Goal: Task Accomplishment & Management: Manage account settings

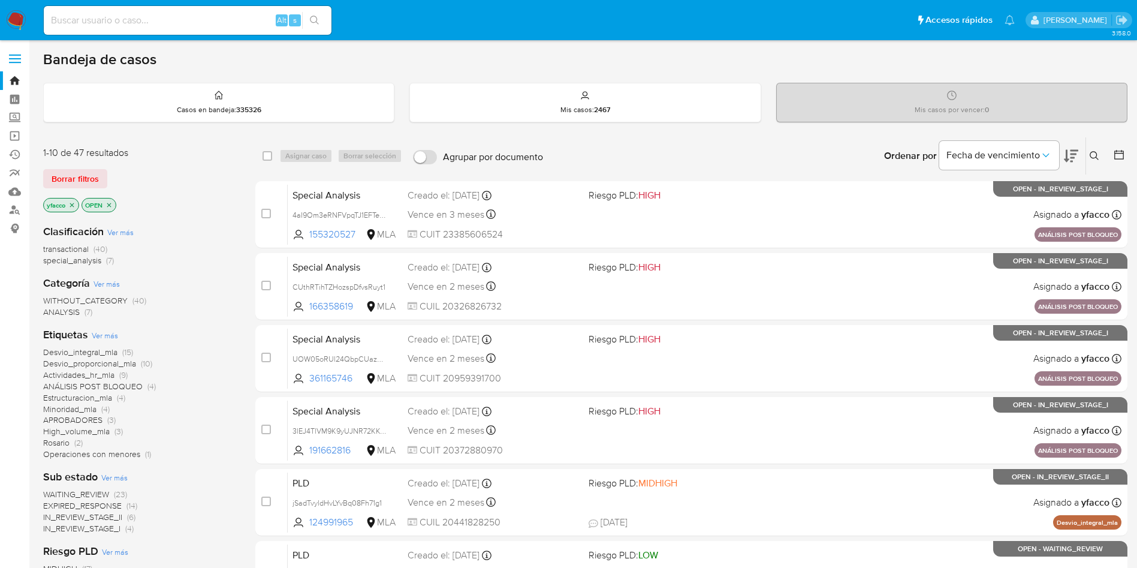
click at [219, 25] on input at bounding box center [188, 21] width 288 height 16
paste input "kBpIaxHB24jyfzVO7BXJpWGK"
type input "kBpIaxHB24jyfzVO7BXJpWGK"
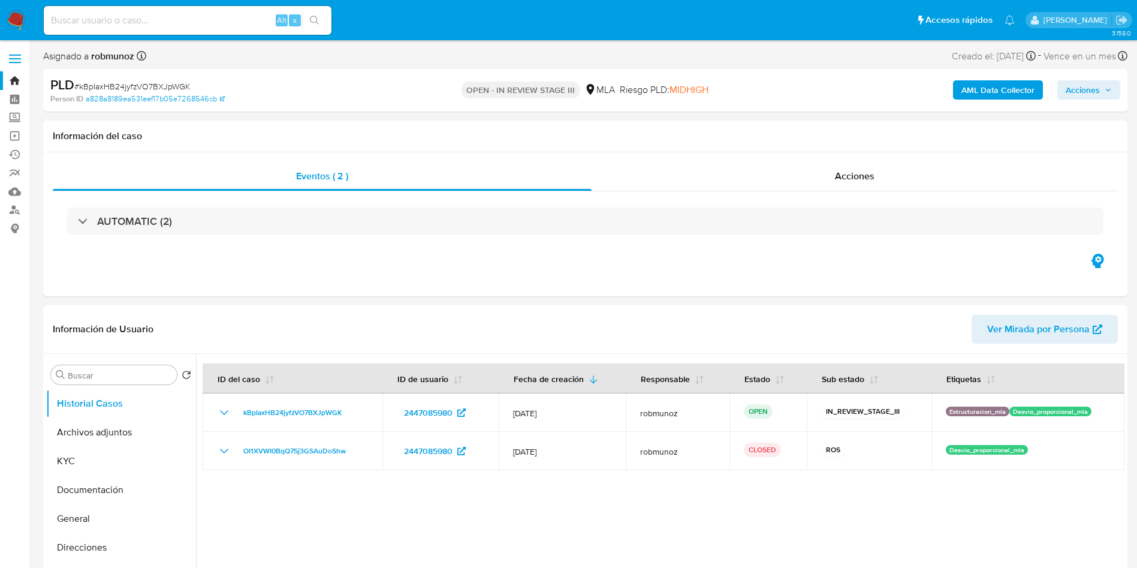
select select "10"
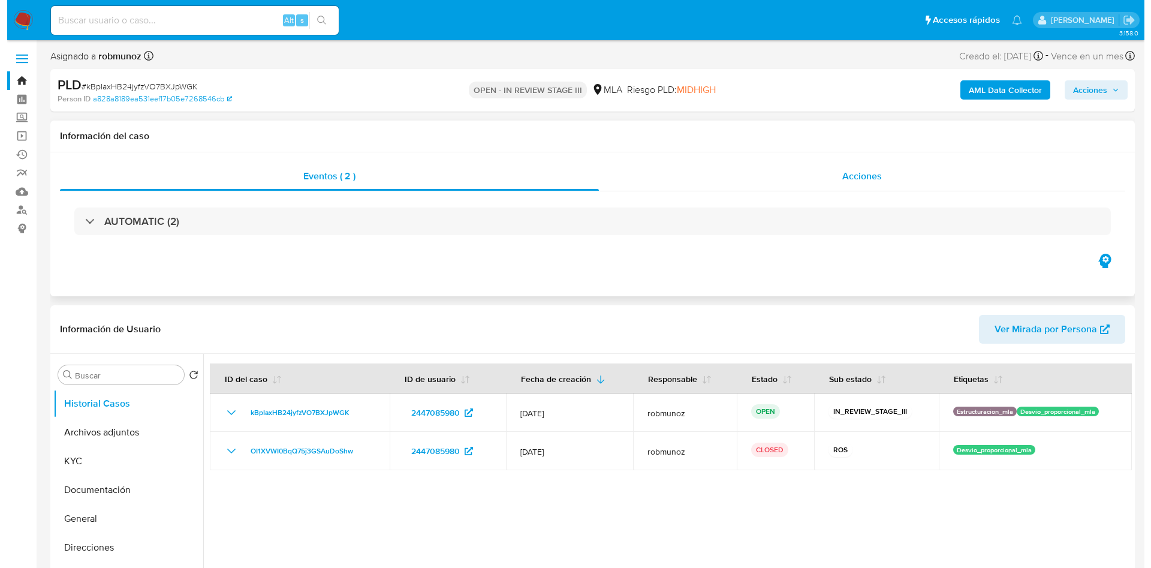
scroll to position [90, 0]
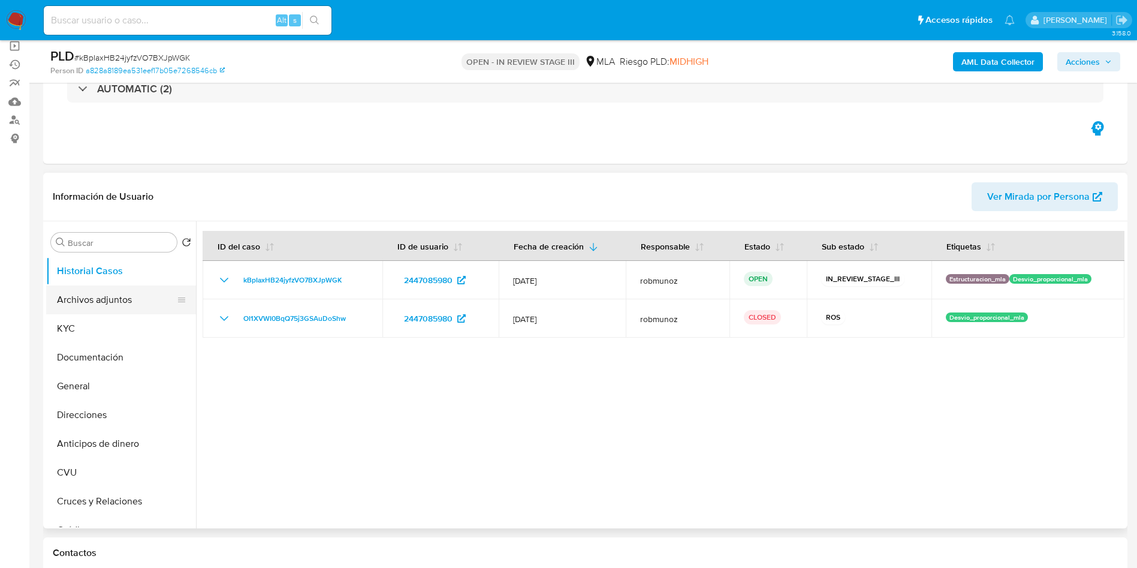
click at [123, 306] on button "Archivos adjuntos" at bounding box center [116, 299] width 140 height 29
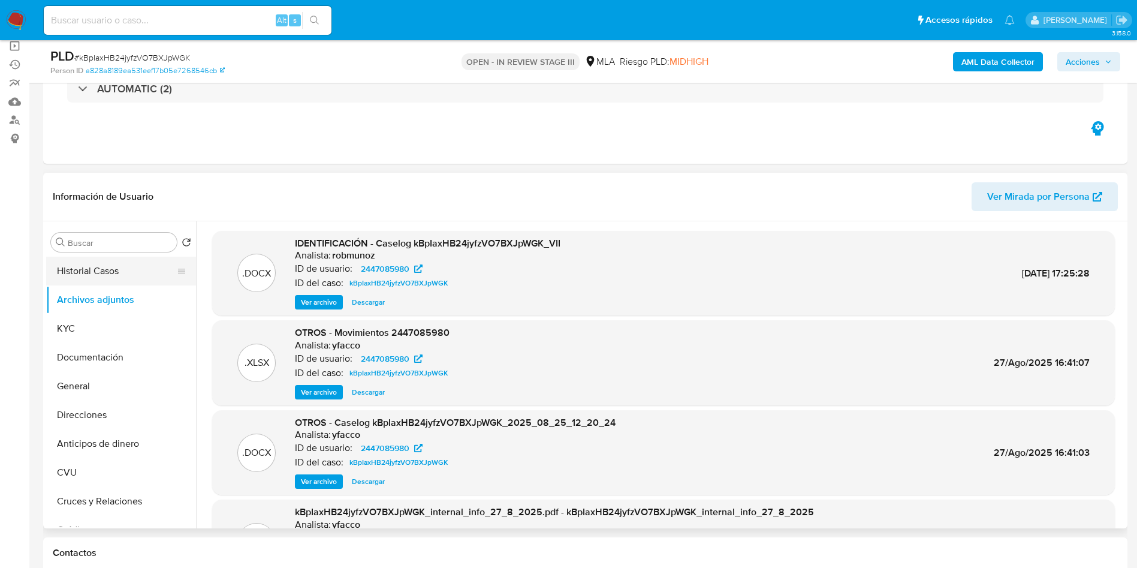
click at [73, 275] on button "Historial Casos" at bounding box center [116, 271] width 140 height 29
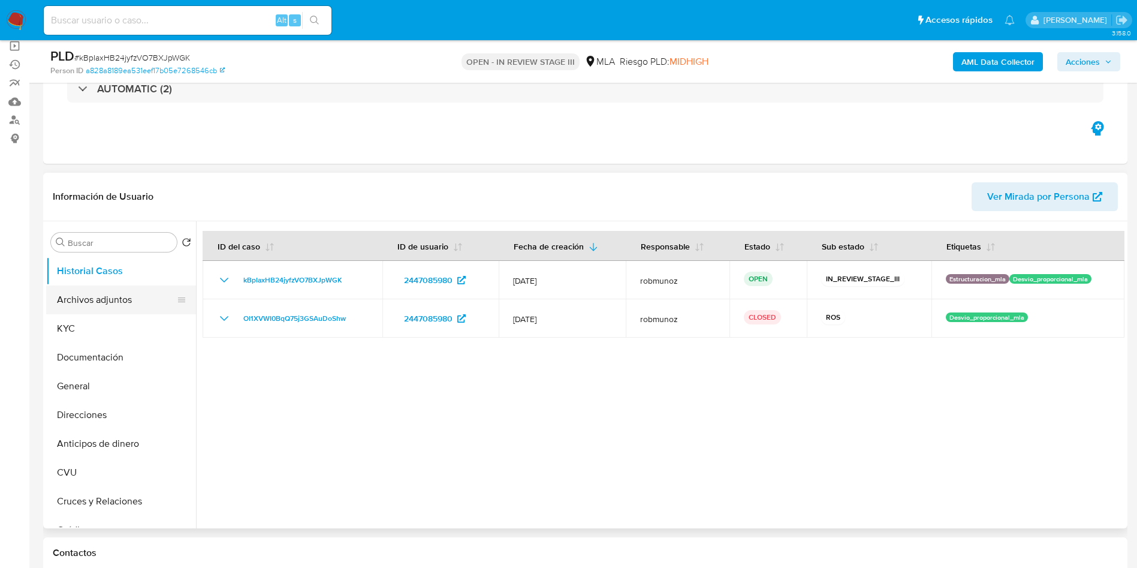
click at [109, 307] on button "Archivos adjuntos" at bounding box center [116, 299] width 140 height 29
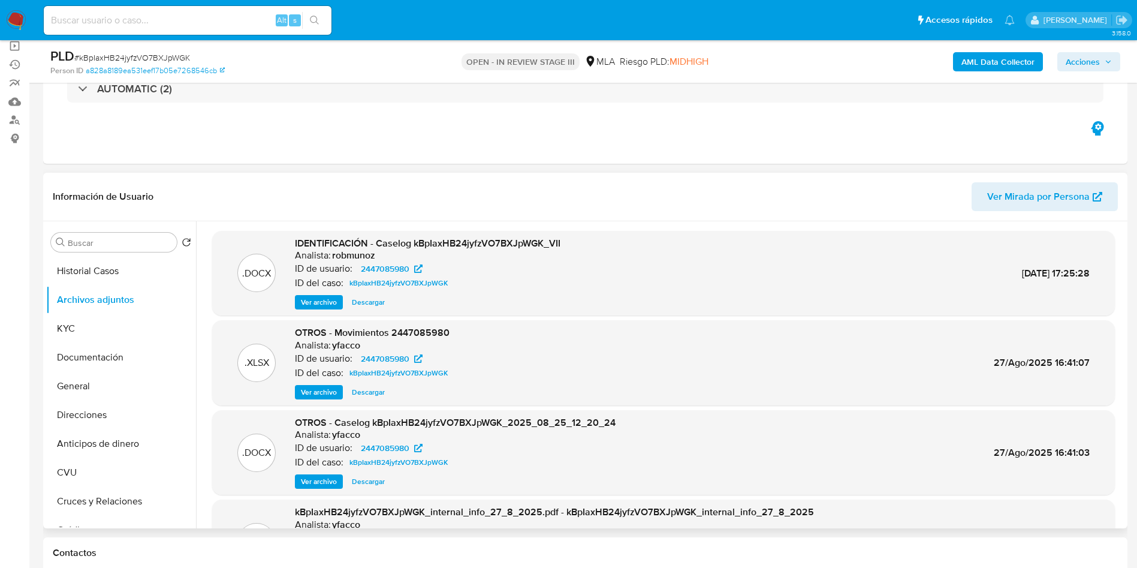
click at [319, 304] on span "Ver archivo" at bounding box center [319, 302] width 36 height 12
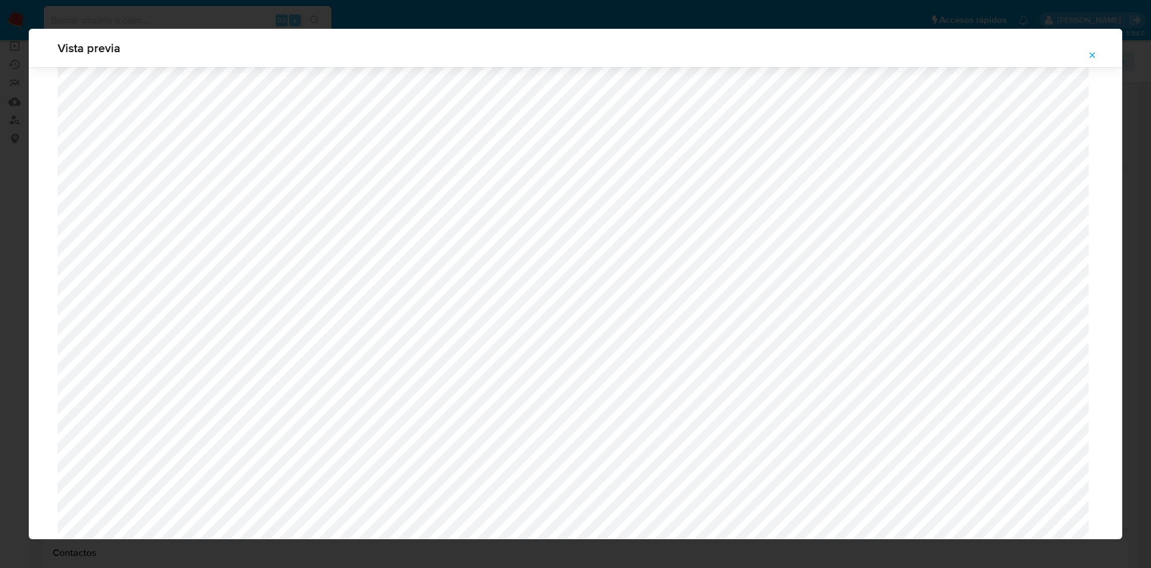
scroll to position [516, 0]
click at [1087, 52] on button "Attachment preview" at bounding box center [1092, 55] width 26 height 19
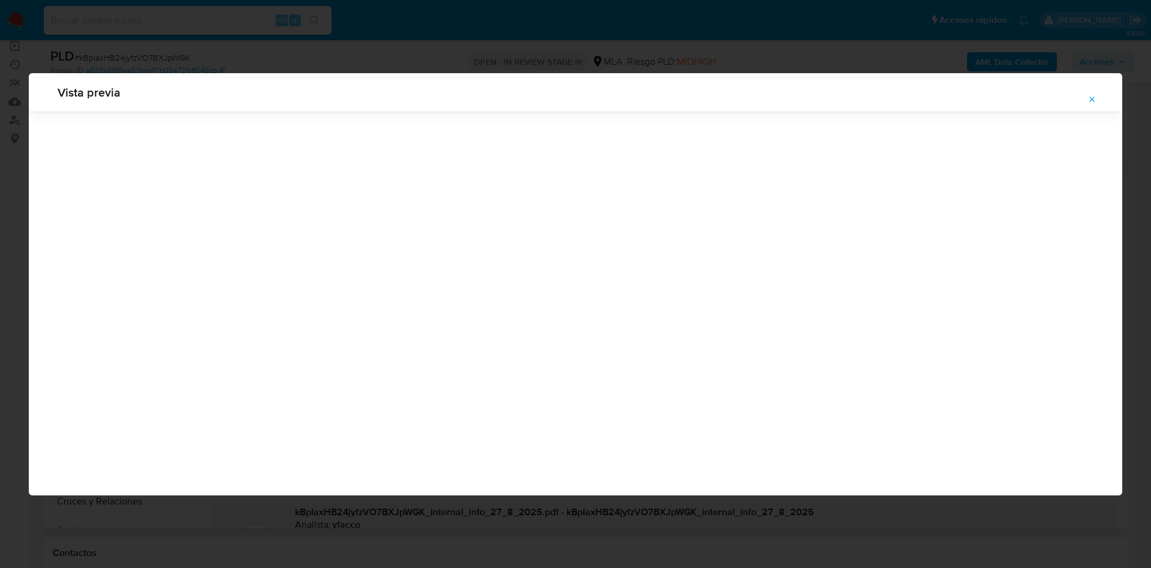
scroll to position [0, 0]
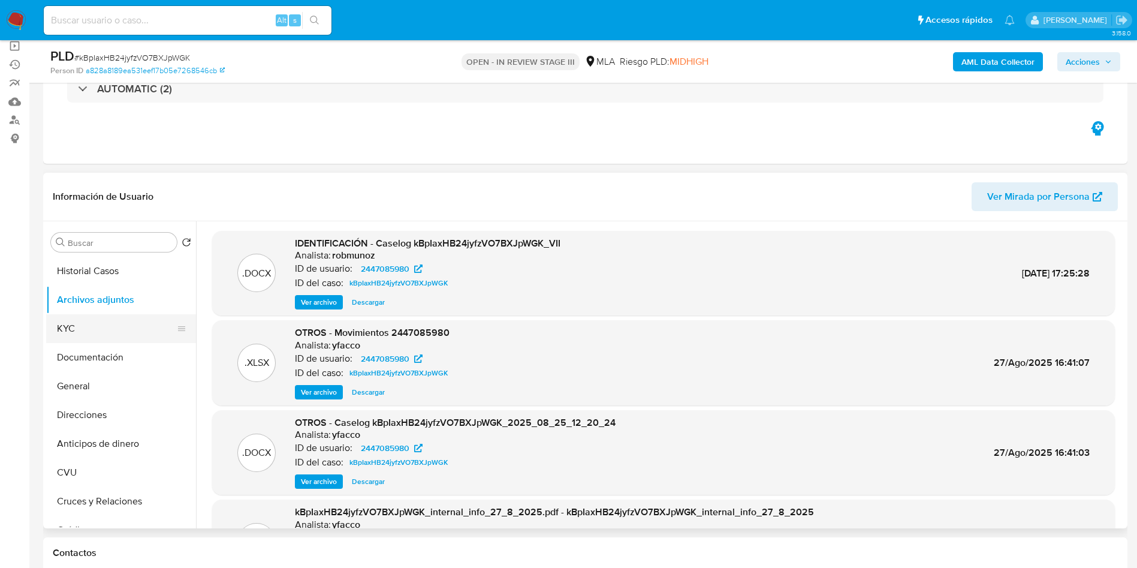
click at [74, 321] on button "KYC" at bounding box center [116, 328] width 140 height 29
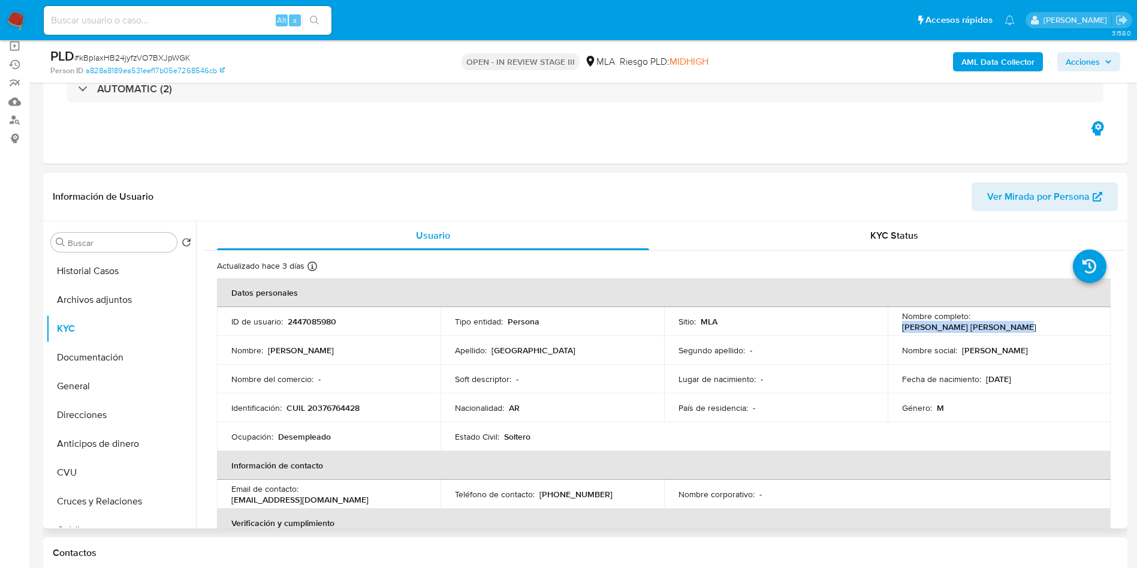
drag, startPoint x: 973, startPoint y: 323, endPoint x: 1085, endPoint y: 318, distance: 112.9
click at [1085, 318] on div "Nombre completo : Angel Damian Josue Ferrara" at bounding box center [999, 322] width 195 height 22
copy p "Angel Damian Josue Ferrara"
drag, startPoint x: 982, startPoint y: 379, endPoint x: 1033, endPoint y: 373, distance: 51.3
click at [1033, 374] on div "Fecha de nacimiento : 18/08/1993" at bounding box center [999, 379] width 195 height 11
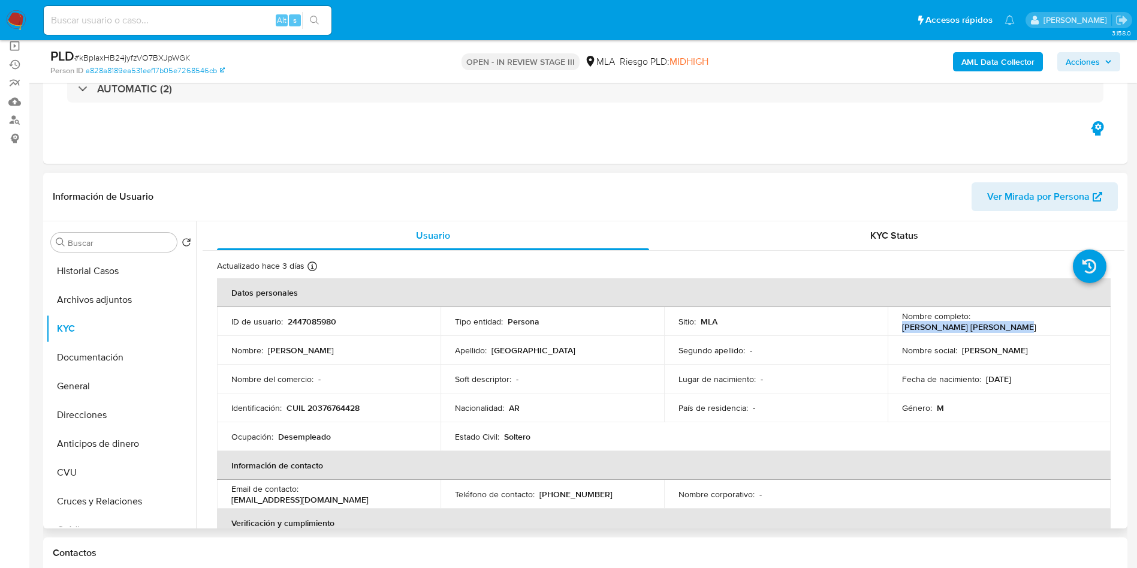
copy p "18/08/1993"
drag, startPoint x: 320, startPoint y: 410, endPoint x: 356, endPoint y: 413, distance: 36.1
click at [356, 413] on p "CUIL 20376764428" at bounding box center [323, 407] width 73 height 11
copy p "37676442"
click at [339, 407] on p "CUIL 20376764428" at bounding box center [323, 407] width 73 height 11
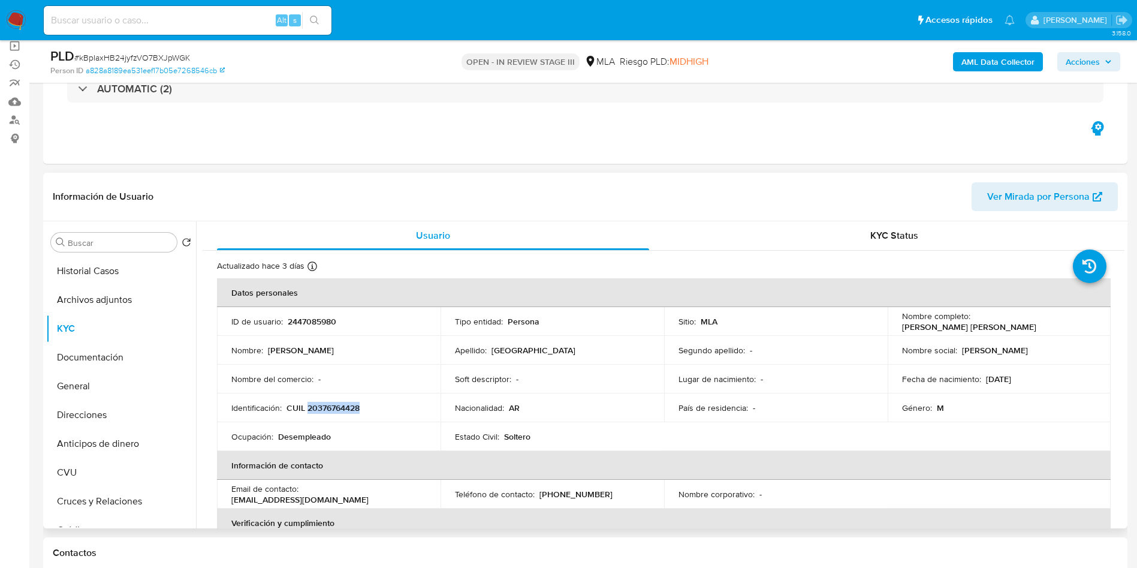
click at [339, 407] on p "CUIL 20376764428" at bounding box center [323, 407] width 73 height 11
click at [56, 304] on button "Archivos adjuntos" at bounding box center [116, 299] width 140 height 29
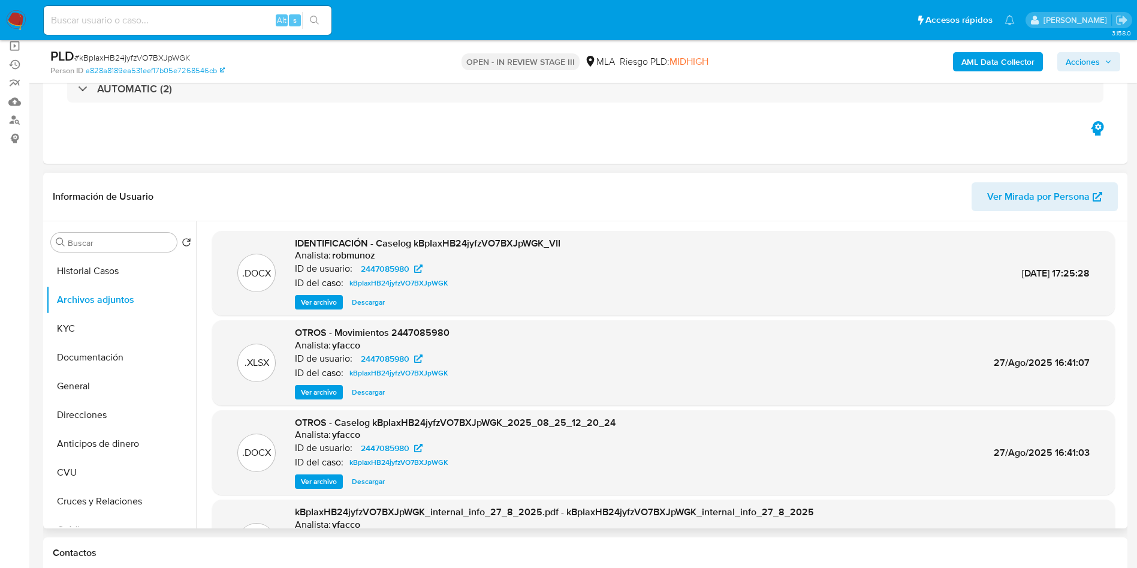
click at [305, 298] on span "Ver archivo" at bounding box center [319, 302] width 36 height 12
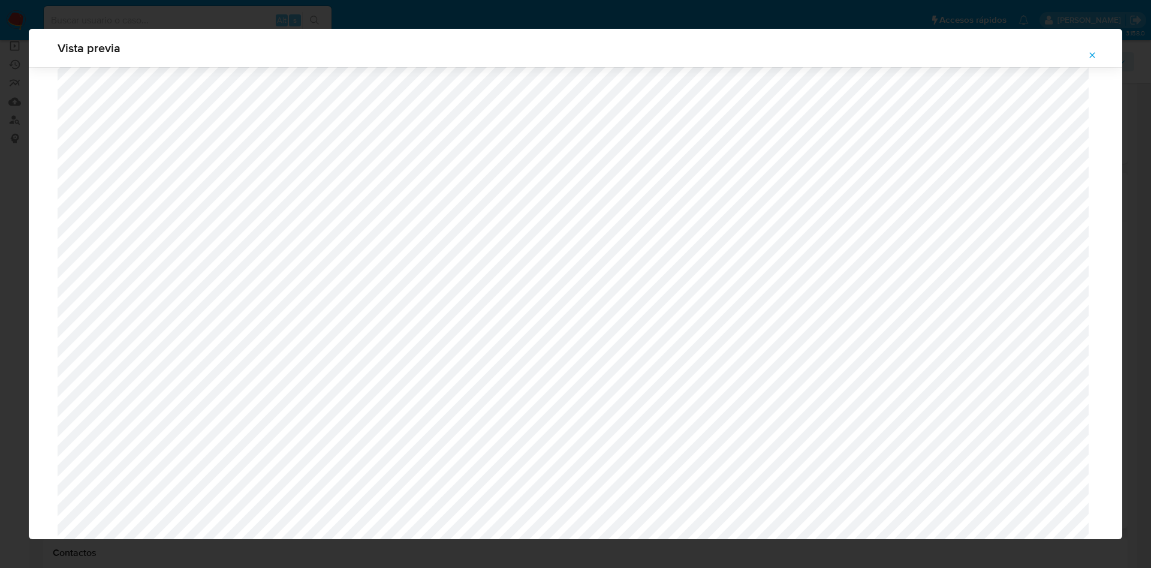
scroll to position [246, 0]
click at [1088, 55] on icon "Attachment preview" at bounding box center [1093, 55] width 10 height 10
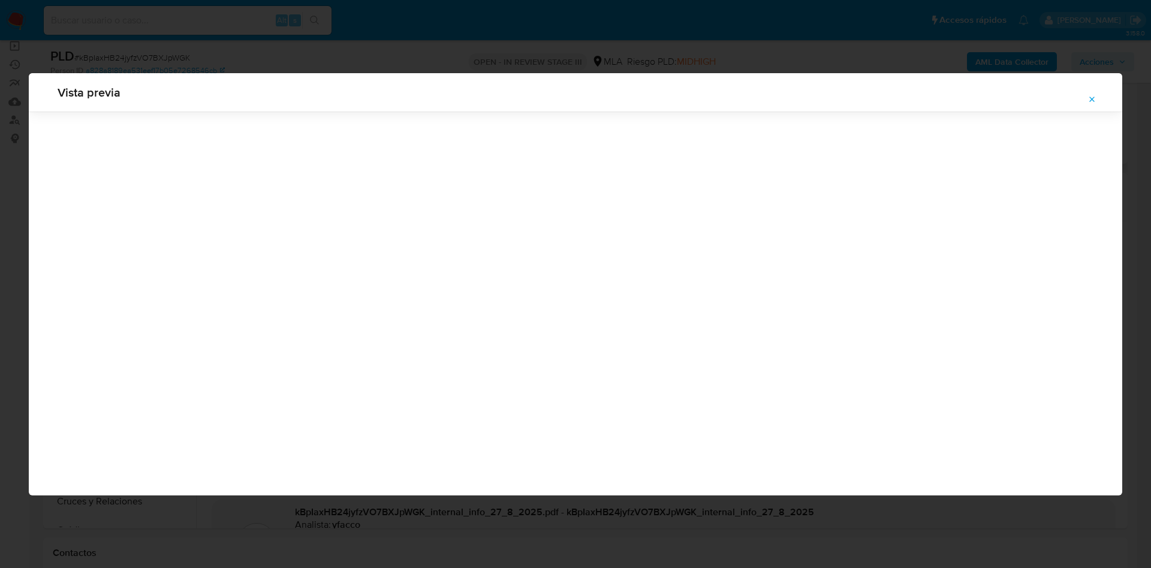
scroll to position [0, 0]
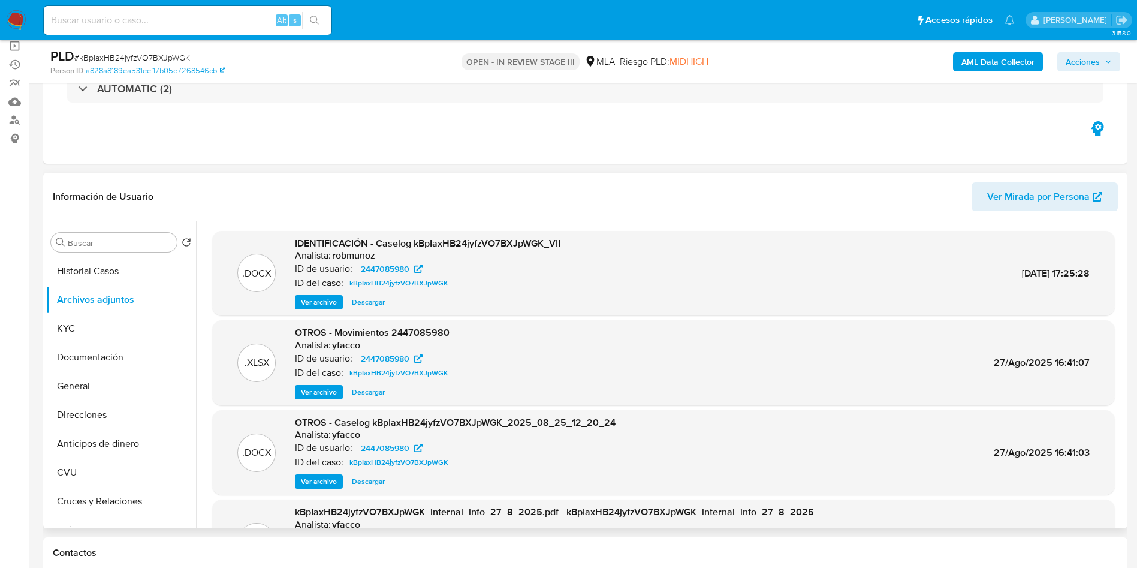
click at [326, 304] on span "Ver archivo" at bounding box center [319, 302] width 36 height 12
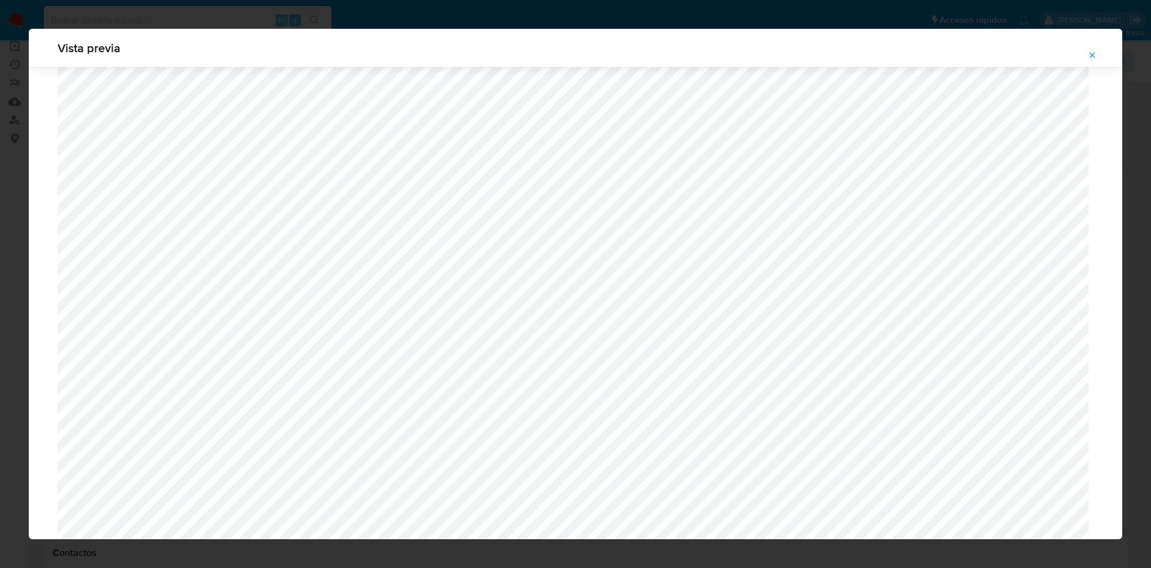
scroll to position [516, 0]
click at [1093, 53] on icon "Attachment preview" at bounding box center [1093, 55] width 10 height 10
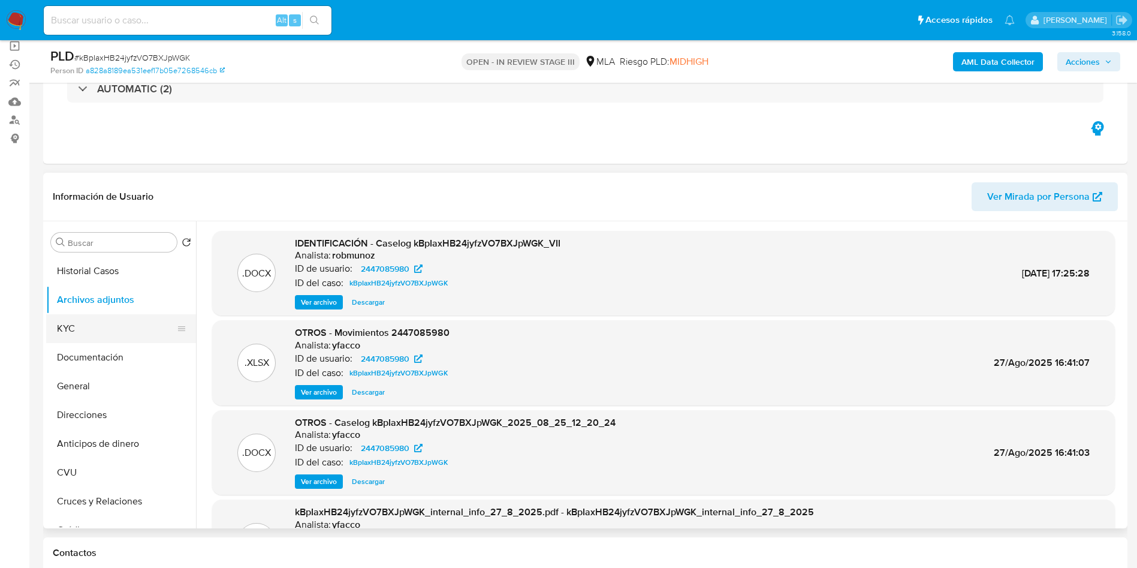
click at [88, 325] on button "KYC" at bounding box center [116, 328] width 140 height 29
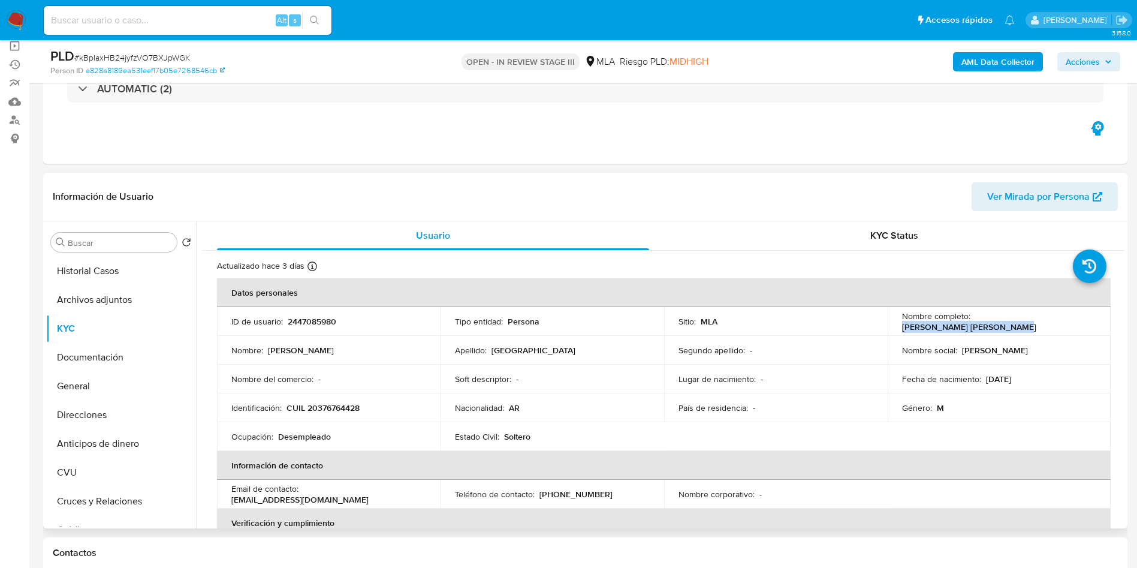
drag, startPoint x: 973, startPoint y: 325, endPoint x: 1078, endPoint y: 317, distance: 105.9
click at [1078, 317] on div "Nombre completo : Angel Damian Josue Ferrara" at bounding box center [999, 322] width 195 height 22
copy p "Angel Damian Josue Ferrara"
drag, startPoint x: 982, startPoint y: 381, endPoint x: 1031, endPoint y: 372, distance: 50.7
click at [1030, 372] on td "Fecha de nacimiento : 18/08/1993" at bounding box center [1000, 379] width 224 height 29
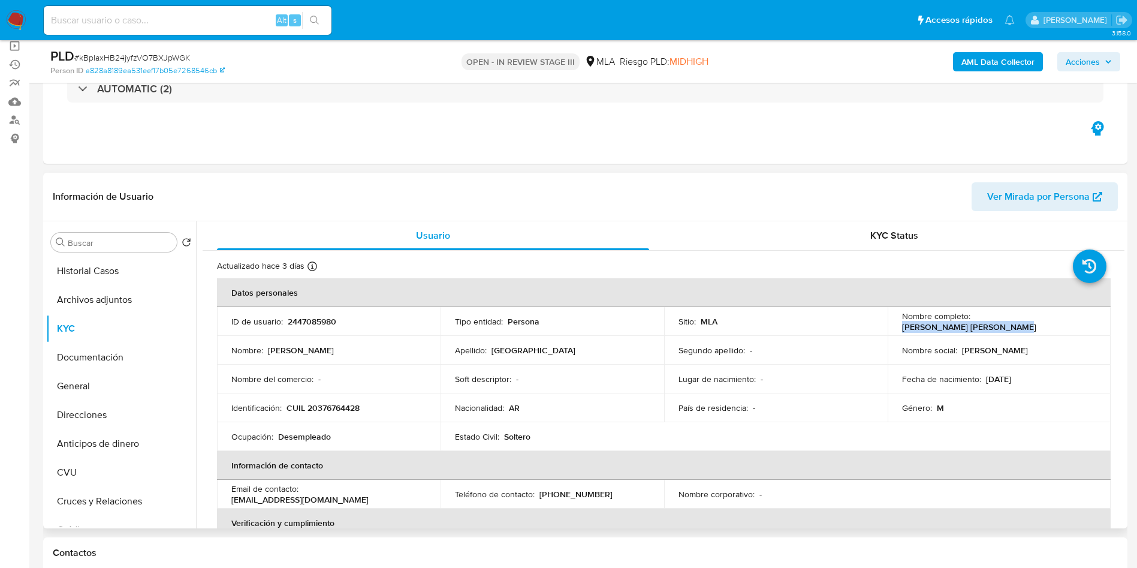
copy p "18/08/1993"
drag, startPoint x: 318, startPoint y: 408, endPoint x: 357, endPoint y: 406, distance: 39.0
click at [357, 406] on p "CUIL 20376764428" at bounding box center [323, 407] width 73 height 11
copy p "37676442"
drag, startPoint x: 308, startPoint y: 406, endPoint x: 362, endPoint y: 411, distance: 53.6
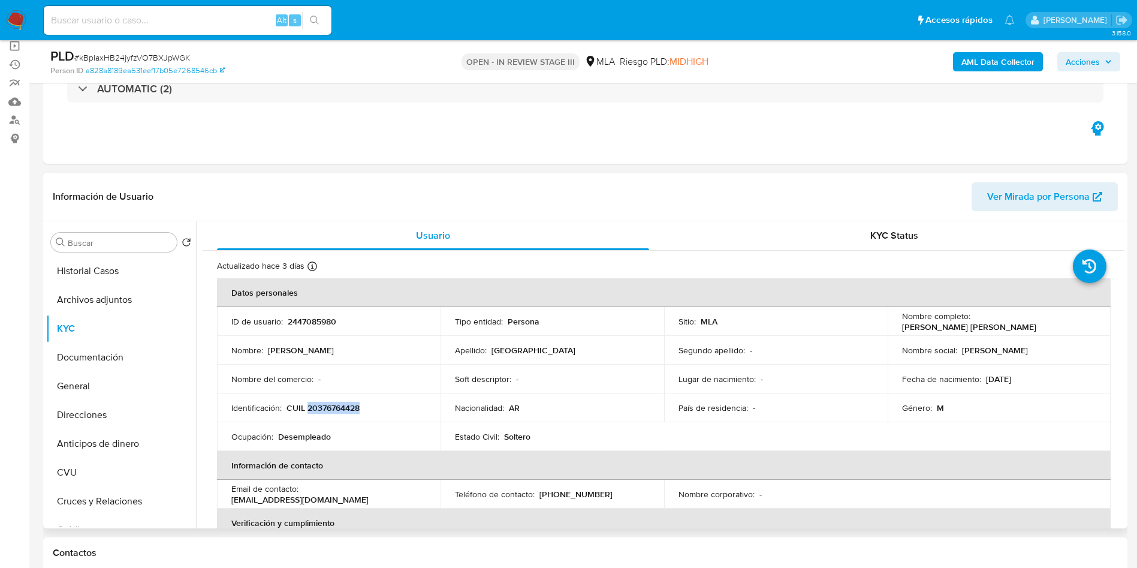
click at [362, 411] on div "Identificación : CUIL 20376764428" at bounding box center [328, 407] width 195 height 11
copy p "20376764428"
click at [64, 297] on button "Archivos adjuntos" at bounding box center [116, 299] width 140 height 29
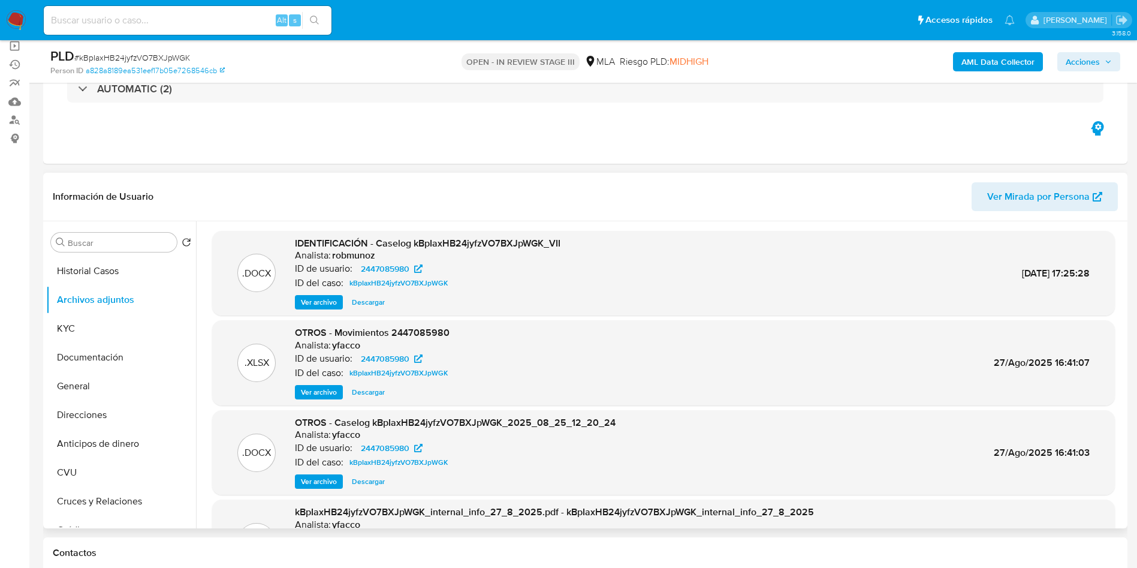
click at [323, 302] on span "Ver archivo" at bounding box center [319, 302] width 36 height 12
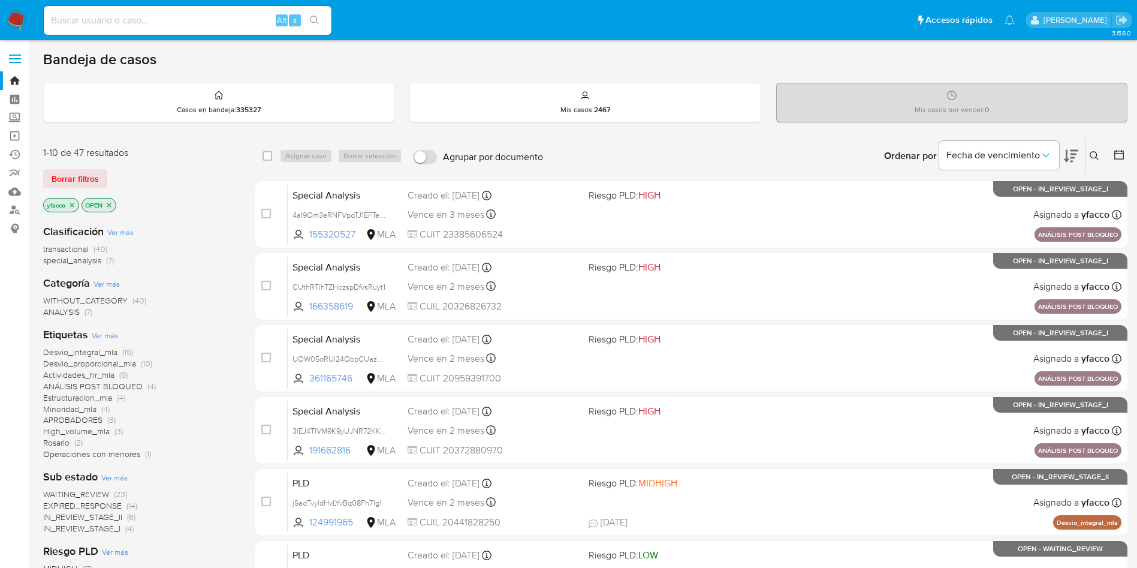
click at [253, 33] on div "Alt s" at bounding box center [188, 20] width 288 height 29
click at [249, 26] on input at bounding box center [188, 21] width 288 height 16
paste input "VBPL4InhLopEbBq2d4zFRGGQ"
type input "VBPL4InhLopEbBq2d4zFRGGQ"
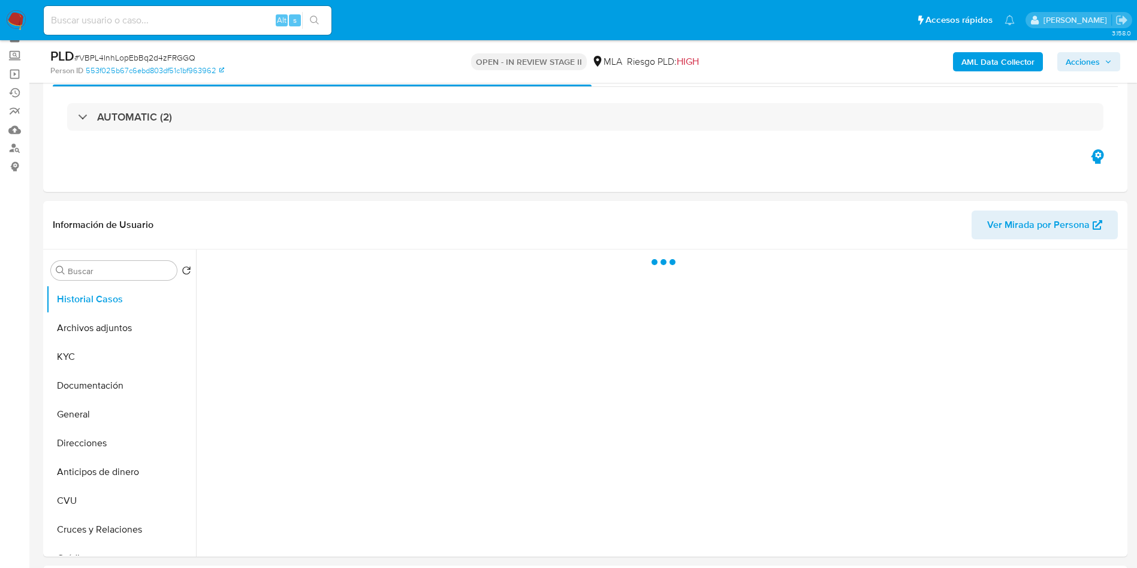
scroll to position [90, 0]
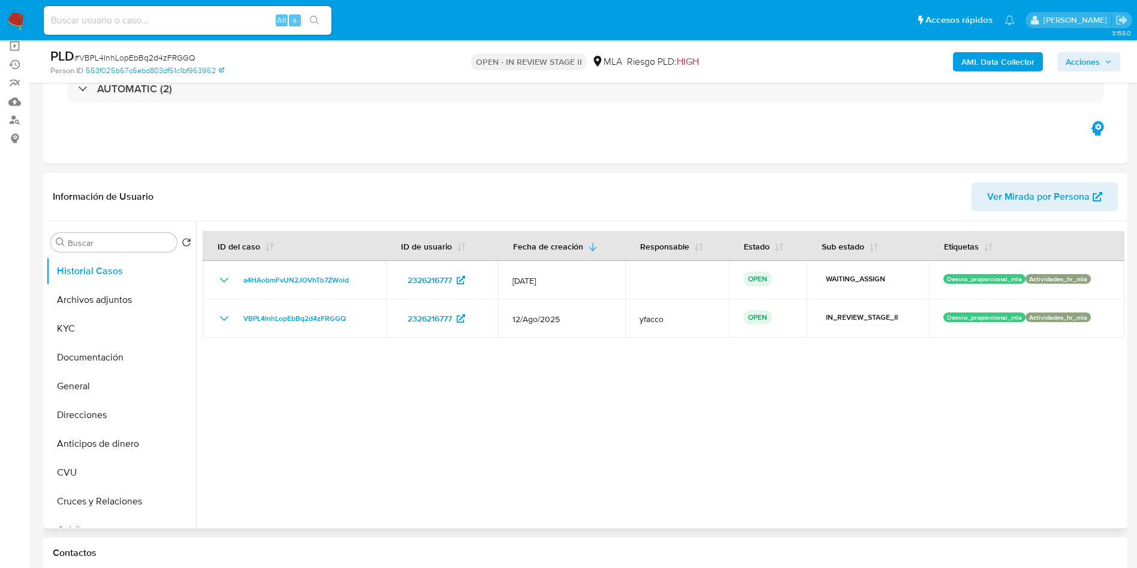
select select "10"
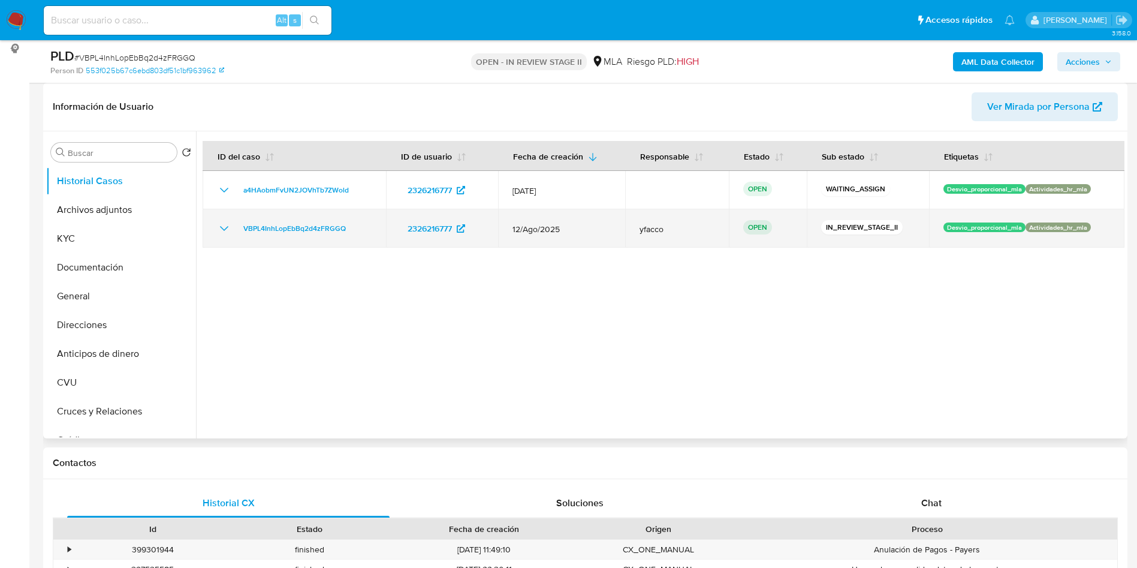
drag, startPoint x: 237, startPoint y: 229, endPoint x: 350, endPoint y: 228, distance: 112.7
click at [350, 228] on div "VBPL4InhLopEbBq2d4zFRGGQ" at bounding box center [294, 228] width 155 height 14
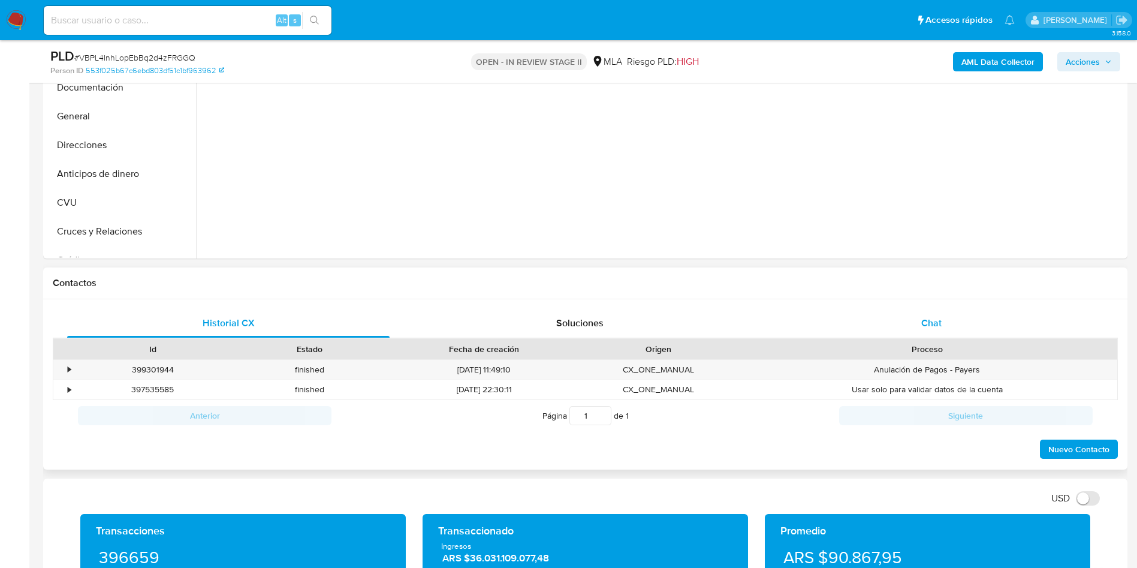
click at [925, 319] on span "Chat" at bounding box center [932, 323] width 20 height 14
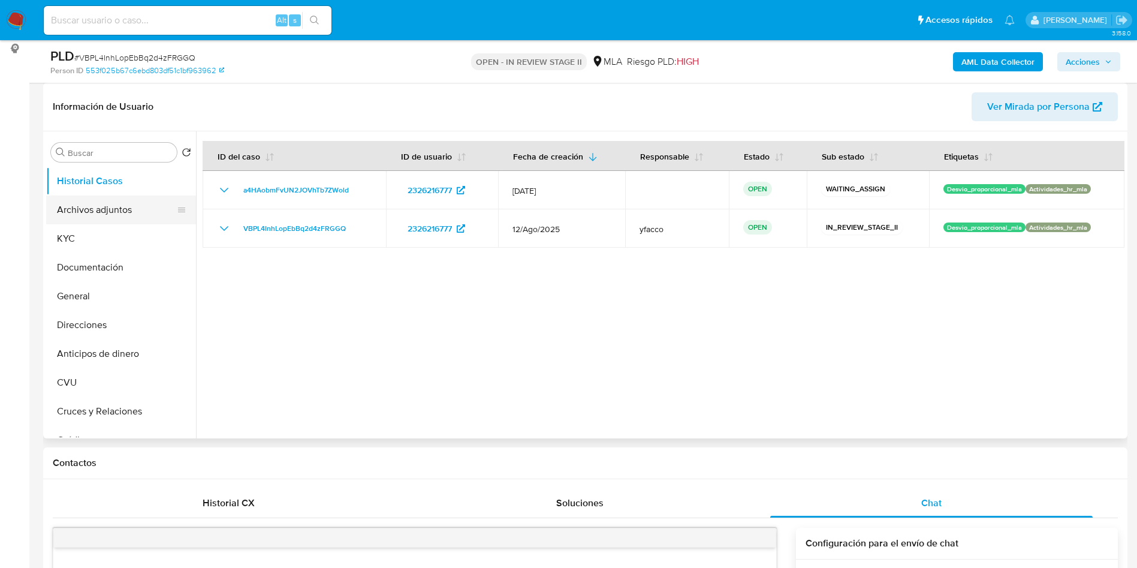
click at [84, 218] on button "Archivos adjuntos" at bounding box center [116, 209] width 140 height 29
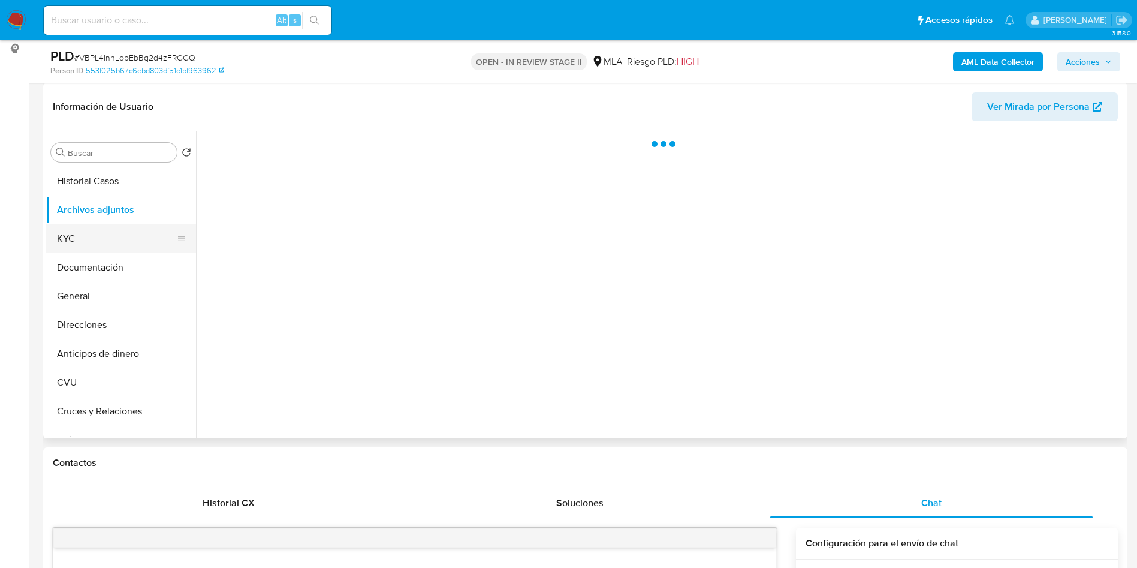
click at [106, 239] on button "KYC" at bounding box center [116, 238] width 140 height 29
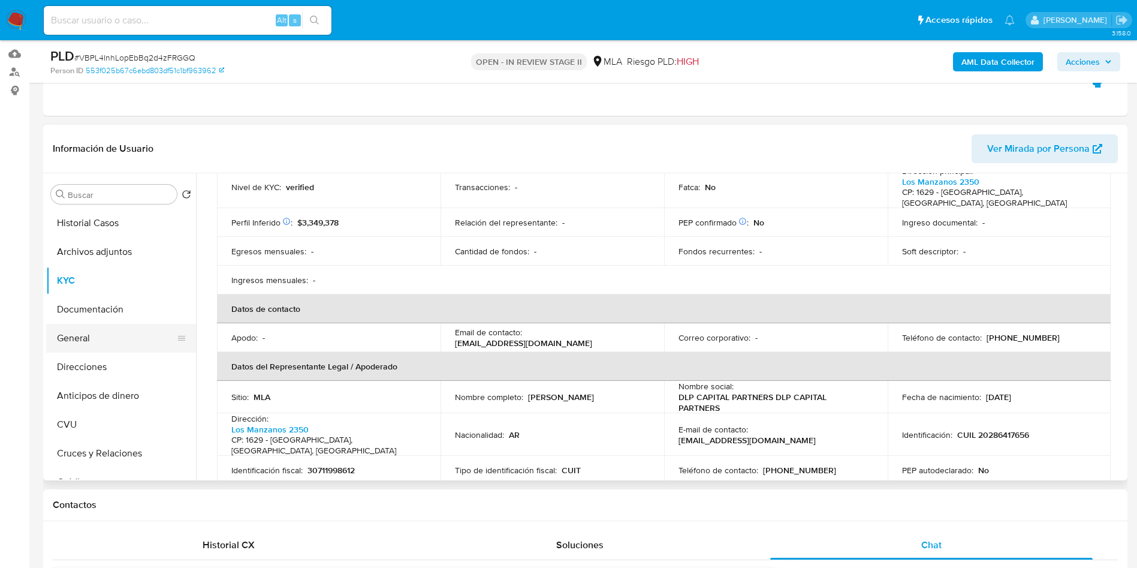
scroll to position [0, 0]
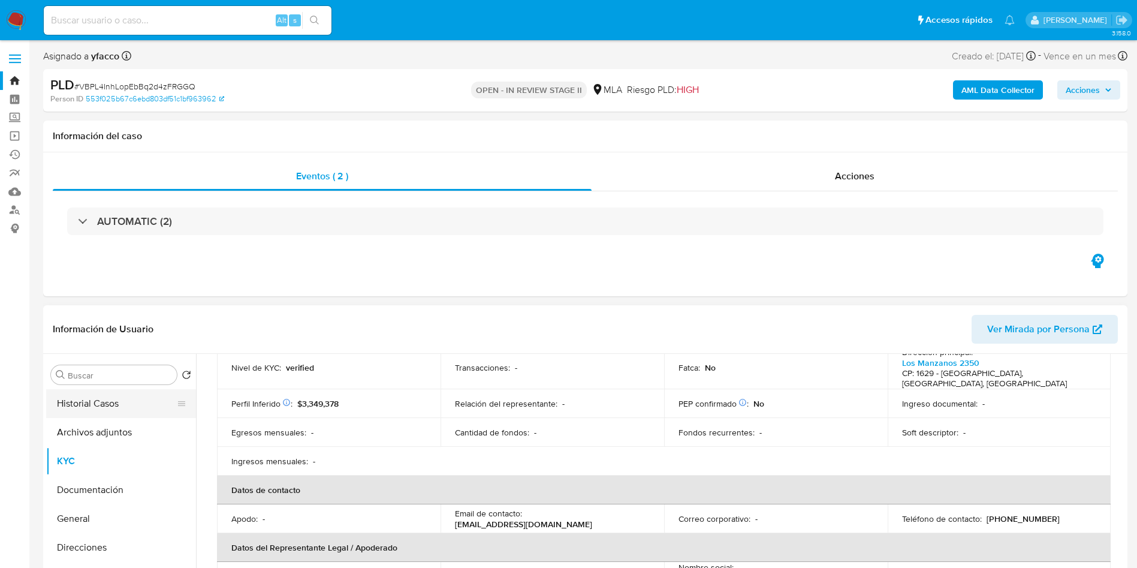
click at [107, 398] on button "Historial Casos" at bounding box center [116, 403] width 140 height 29
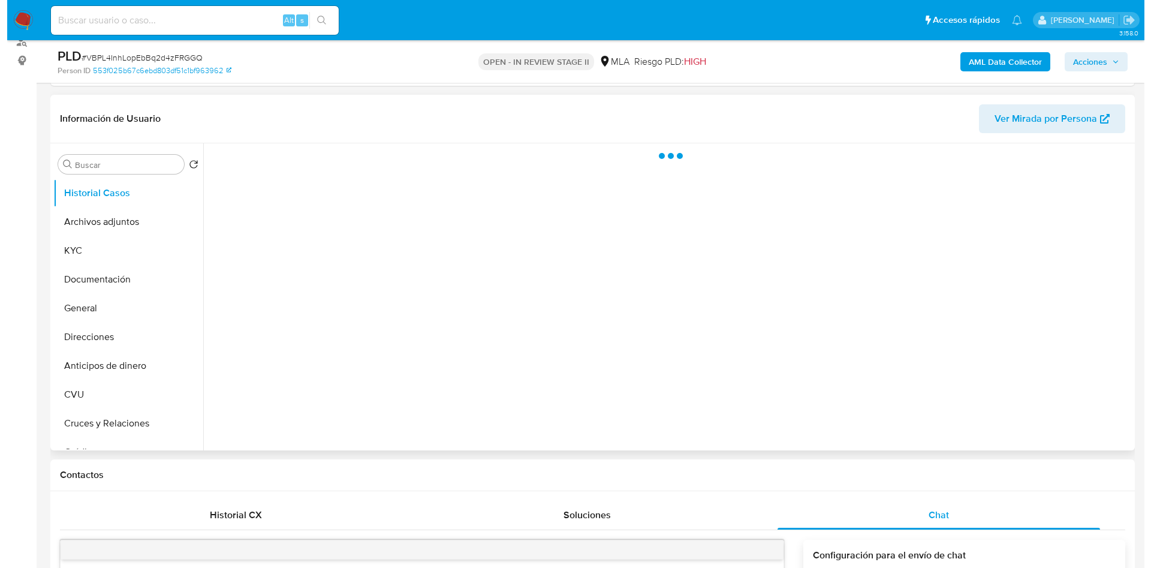
scroll to position [180, 0]
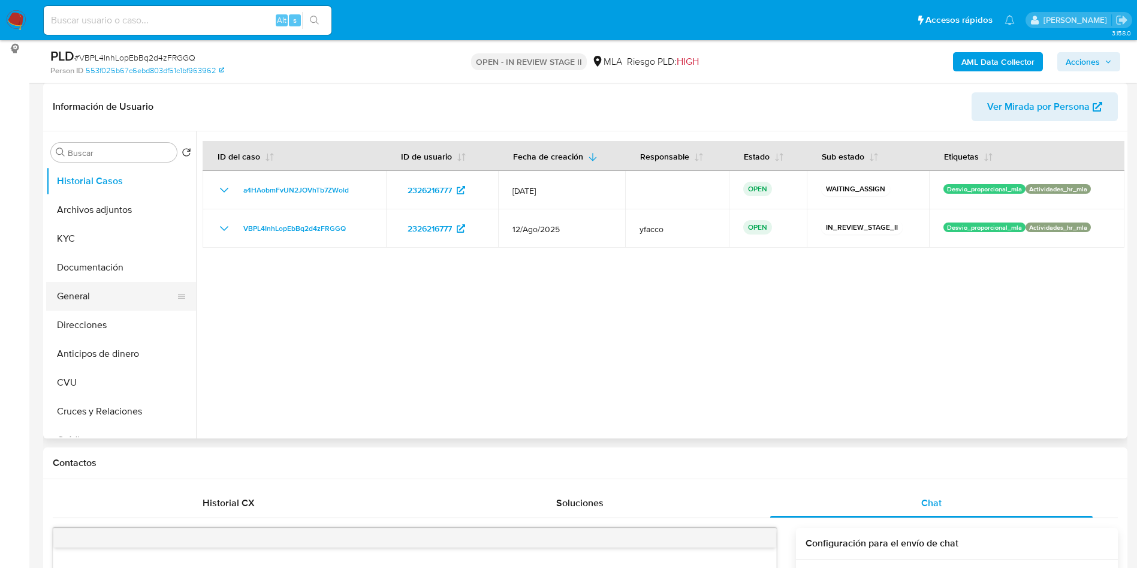
drag, startPoint x: 86, startPoint y: 309, endPoint x: 86, endPoint y: 296, distance: 12.6
click at [86, 309] on button "General" at bounding box center [116, 296] width 140 height 29
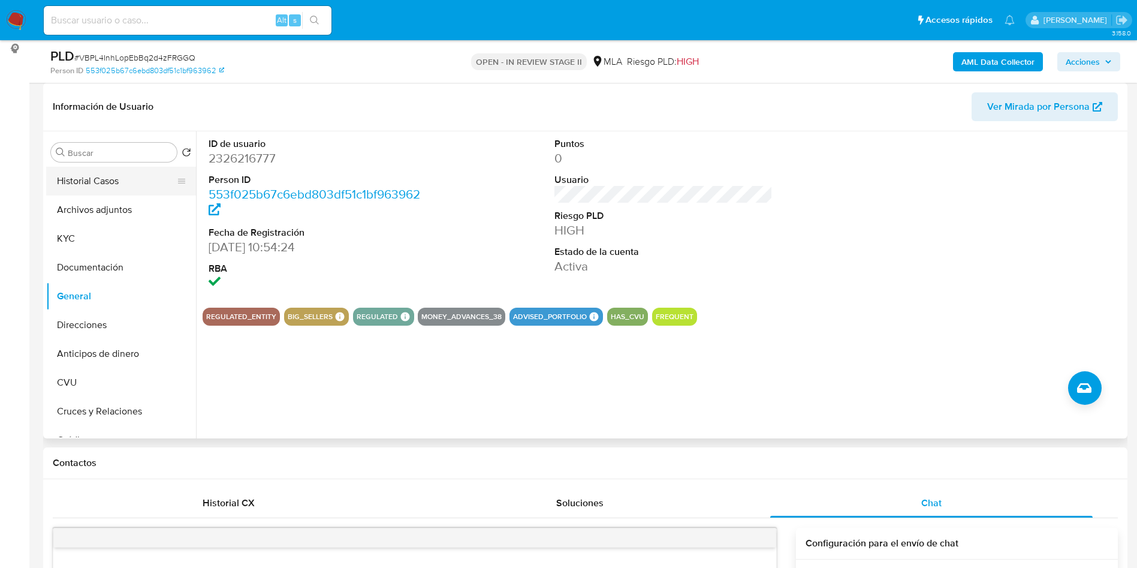
click at [92, 188] on button "Historial Casos" at bounding box center [116, 181] width 140 height 29
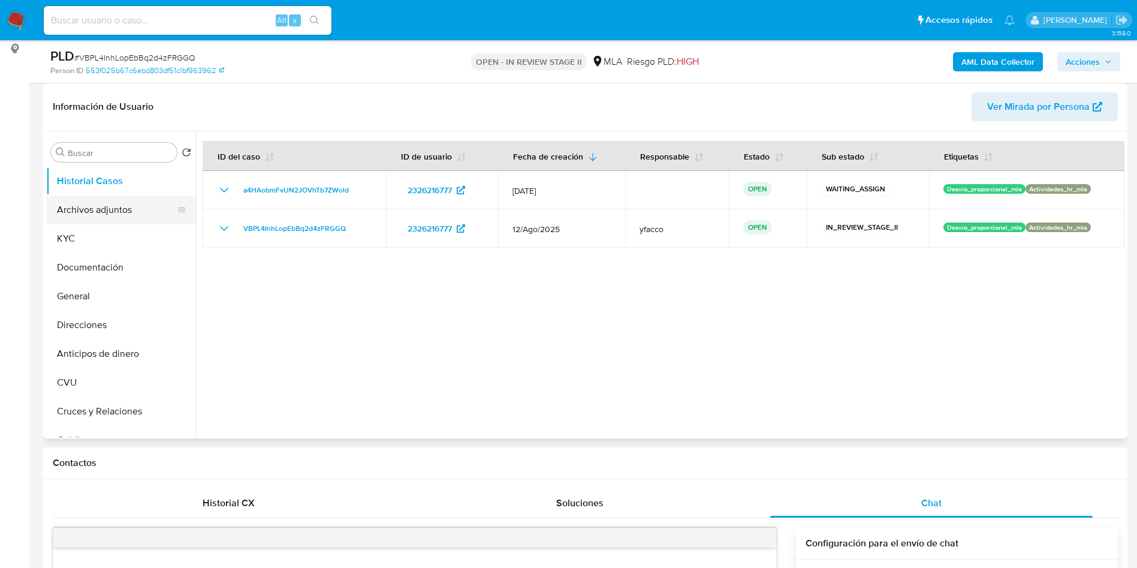
click at [76, 209] on button "Archivos adjuntos" at bounding box center [116, 209] width 140 height 29
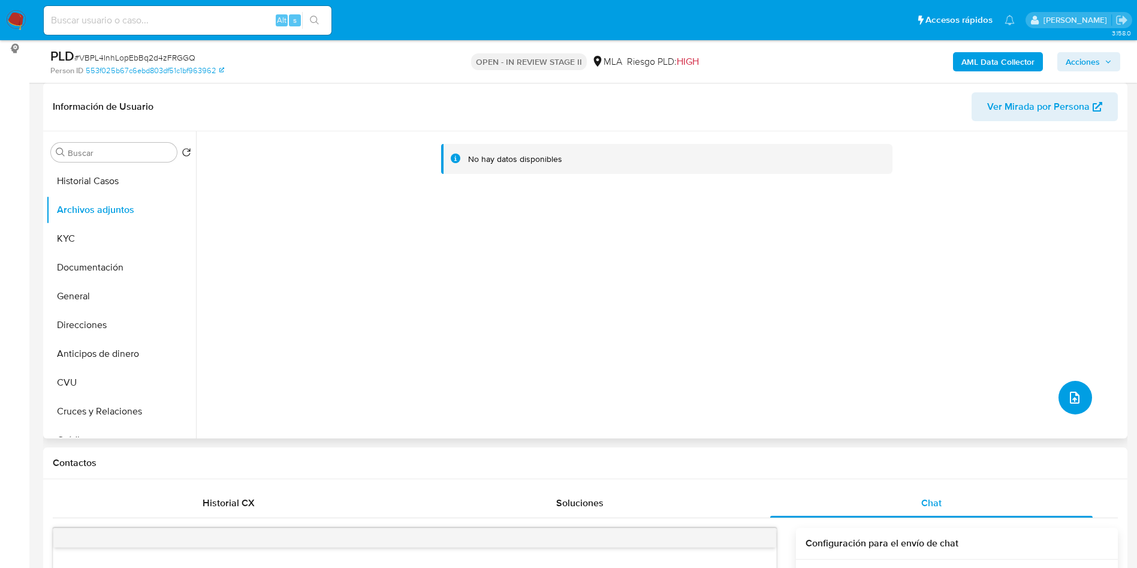
click at [1078, 408] on button "upload-file" at bounding box center [1076, 398] width 34 height 34
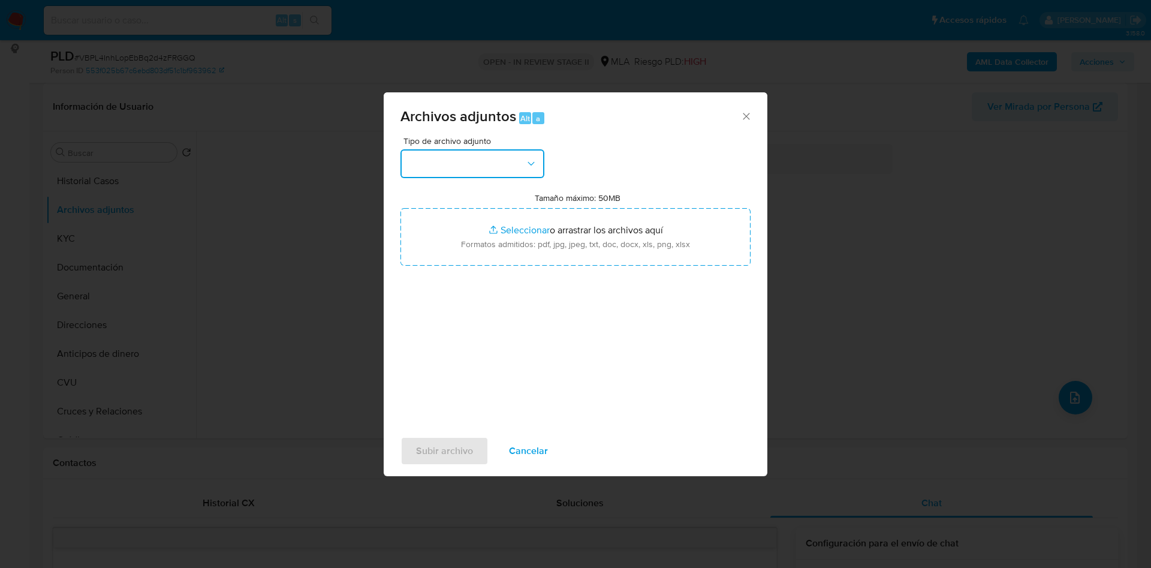
click at [534, 170] on button "button" at bounding box center [473, 163] width 144 height 29
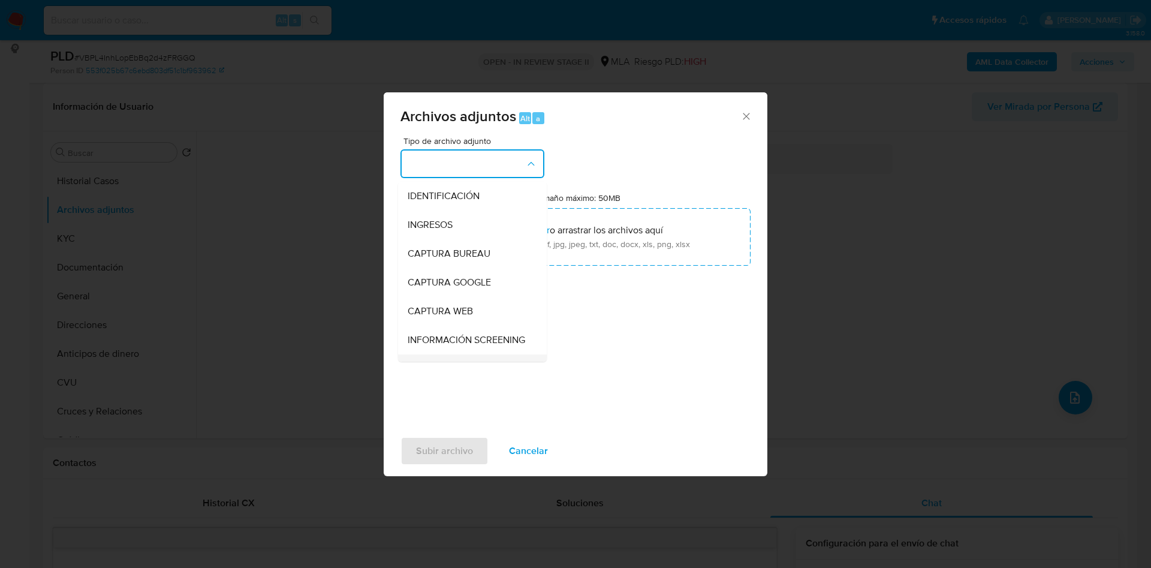
scroll to position [90, 0]
click at [438, 342] on span "OTROS" at bounding box center [423, 336] width 31 height 12
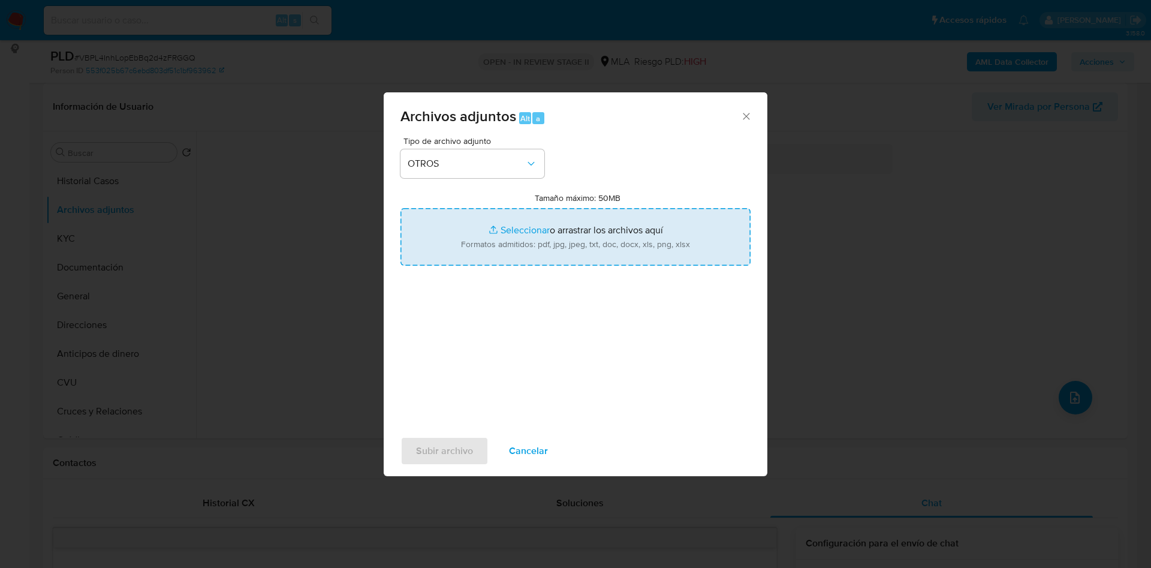
click at [510, 227] on input "Tamaño máximo: 50MB Seleccionar archivos" at bounding box center [576, 237] width 350 height 58
type input "C:\fakepath\Caselog VBPL4InhLopEbBq2d4zFRGGQ_2025_08_18_13_36_00.docx"
click at [510, 221] on input "Tamaño máximo: 50MB Seleccionar archivos" at bounding box center [576, 237] width 350 height 58
type input "C:\fakepath\Movimientos 2326216777 (2).xlsx"
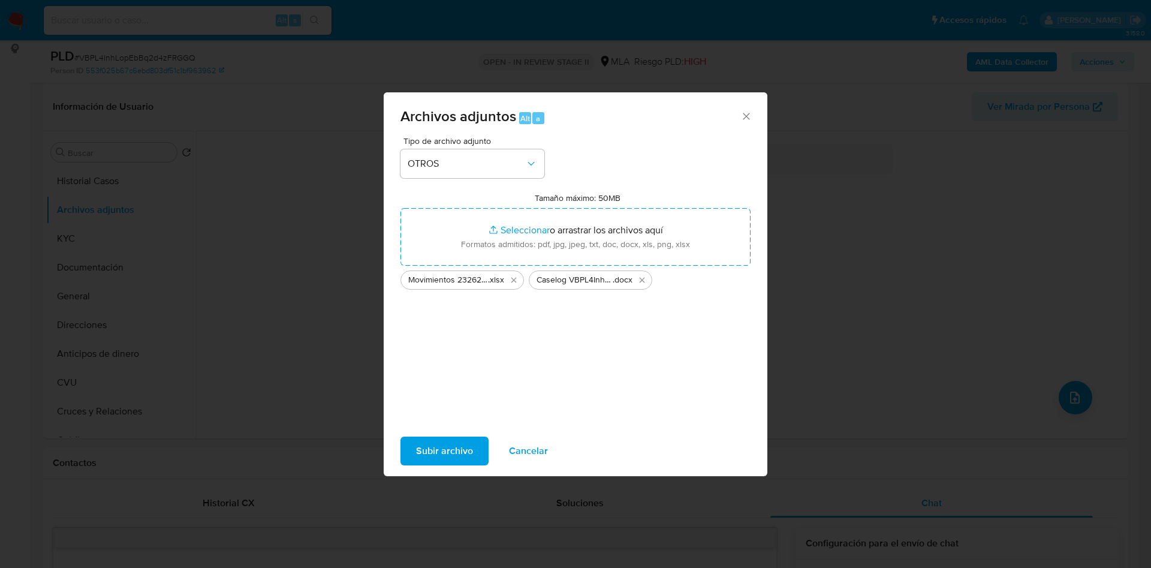
drag, startPoint x: 510, startPoint y: 221, endPoint x: 456, endPoint y: 455, distance: 240.0
click at [456, 455] on span "Subir archivo" at bounding box center [444, 451] width 57 height 26
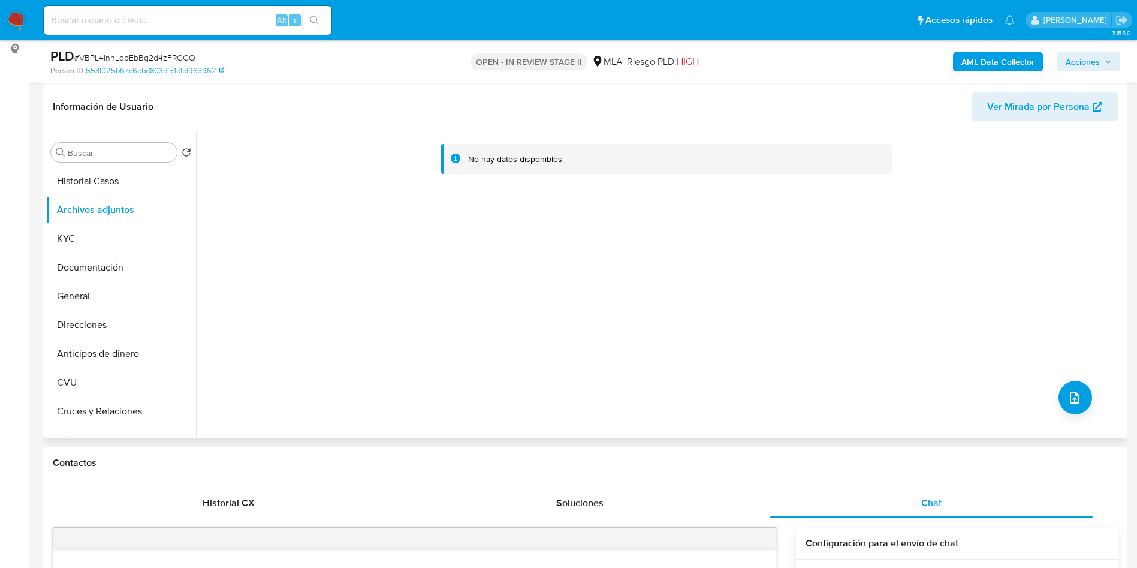
click at [1054, 389] on div "No hay datos disponibles" at bounding box center [660, 284] width 929 height 307
click at [133, 260] on button "Documentación" at bounding box center [116, 267] width 140 height 29
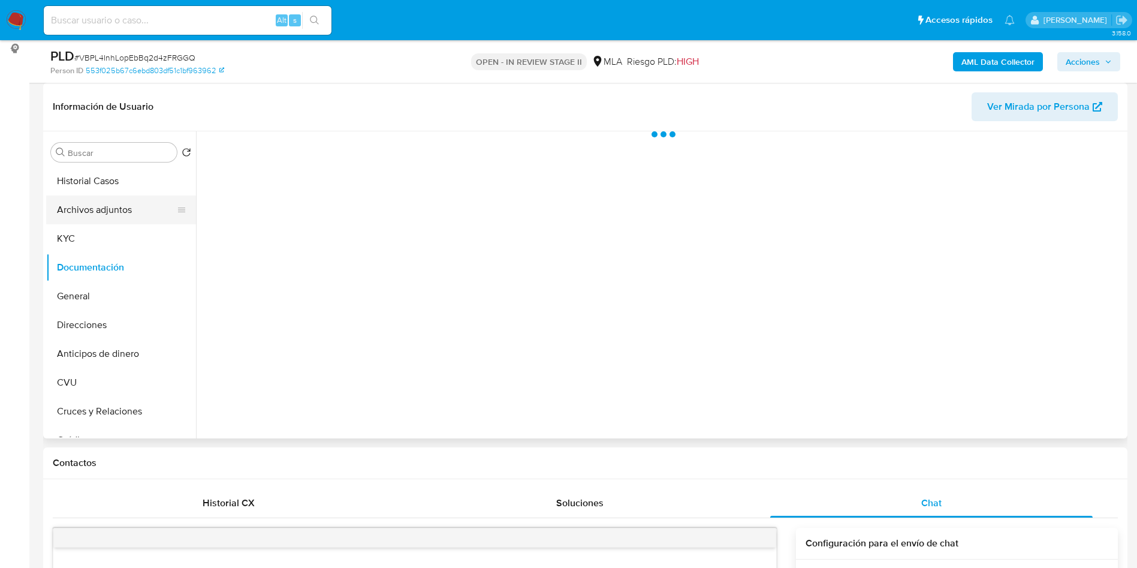
click at [119, 214] on button "Archivos adjuntos" at bounding box center [116, 209] width 140 height 29
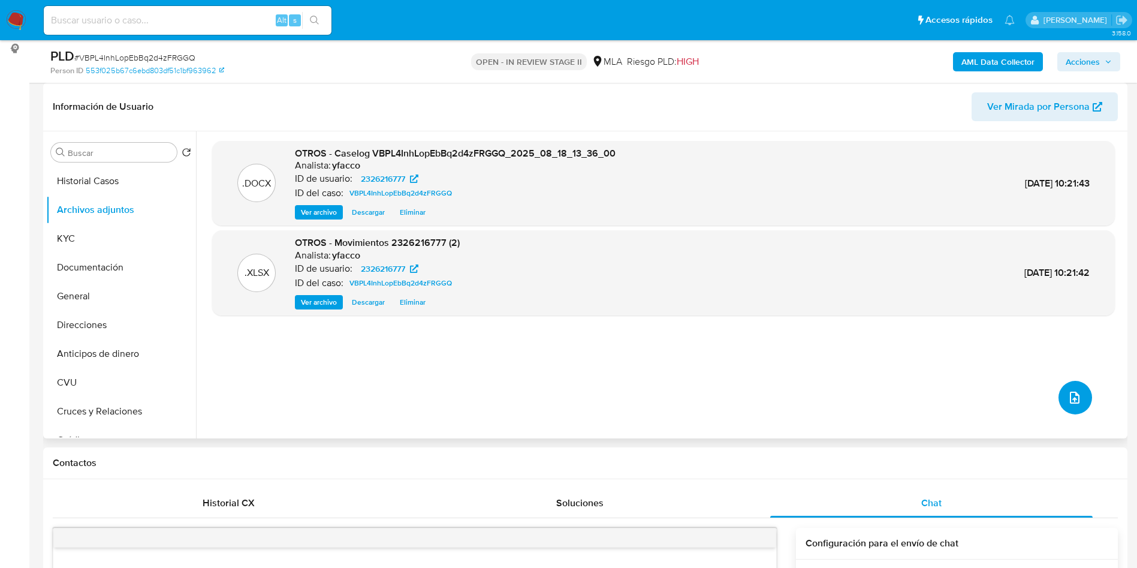
click at [1079, 393] on button "upload-file" at bounding box center [1076, 398] width 34 height 34
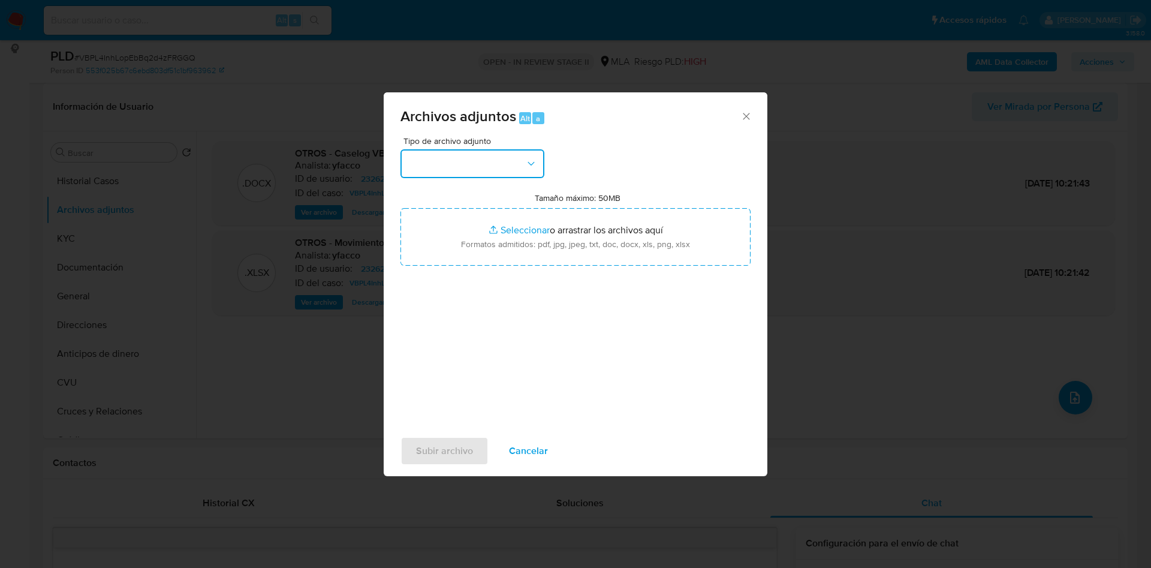
click at [497, 164] on button "button" at bounding box center [473, 163] width 144 height 29
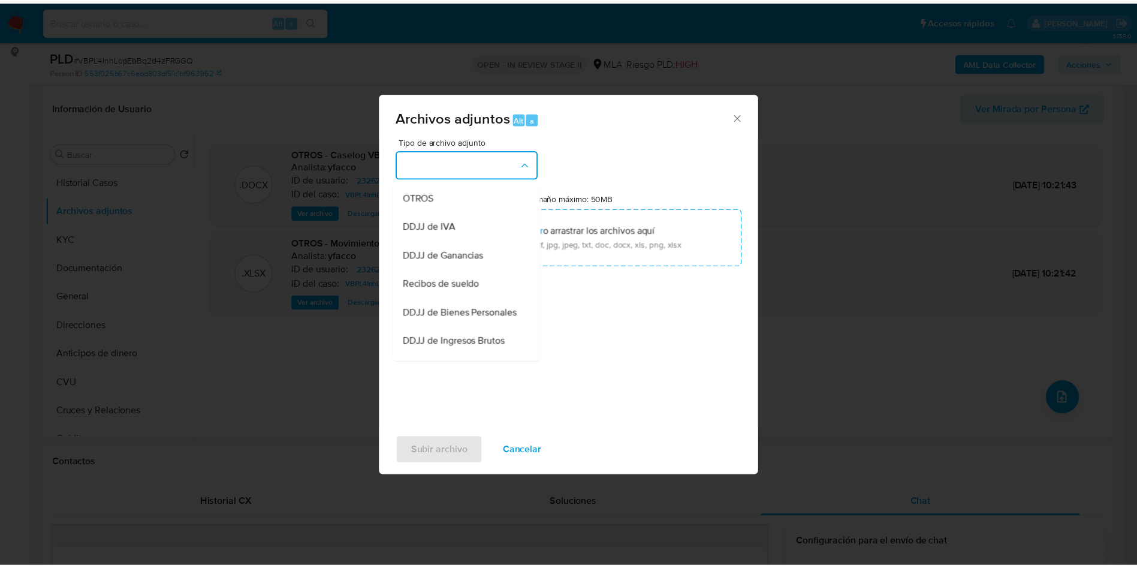
scroll to position [270, 0]
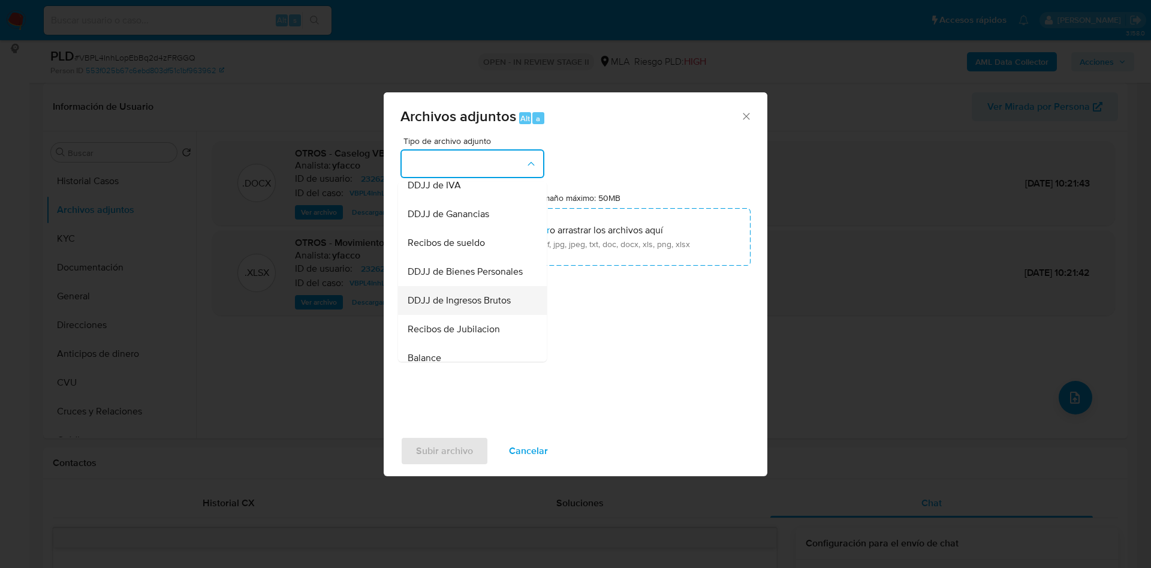
click at [456, 306] on span "DDJJ de Ingresos Brutos" at bounding box center [459, 300] width 103 height 12
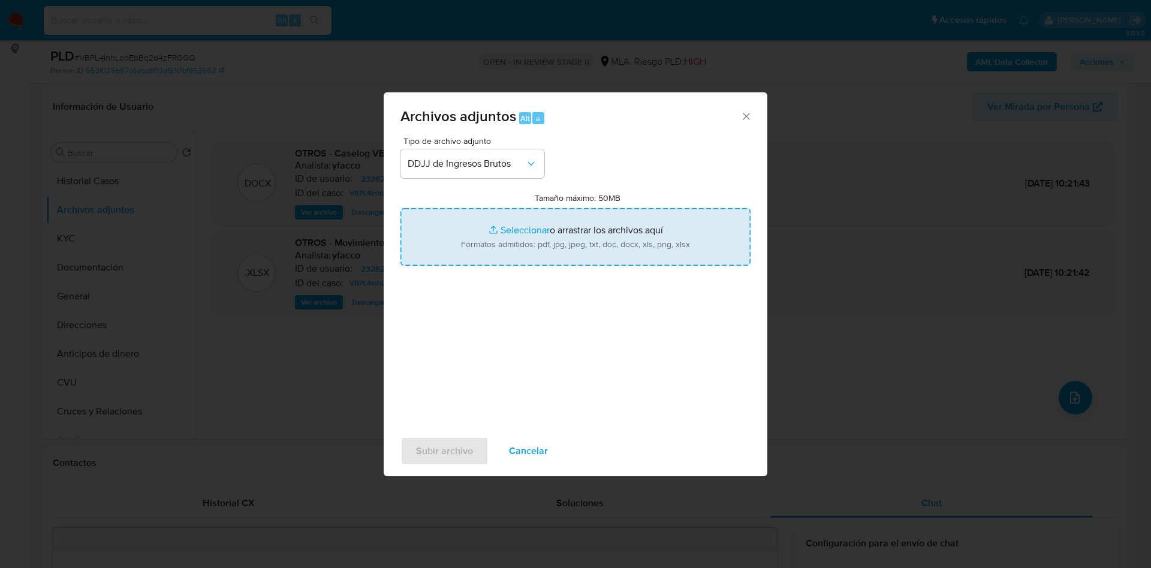
click at [531, 228] on input "Tamaño máximo: 50MB Seleccionar archivos" at bounding box center [576, 237] width 350 height 58
type input "C:\fakepath\DLP CAPITAL PARTNERS S.A. IIBB MAYO 25.pdf"
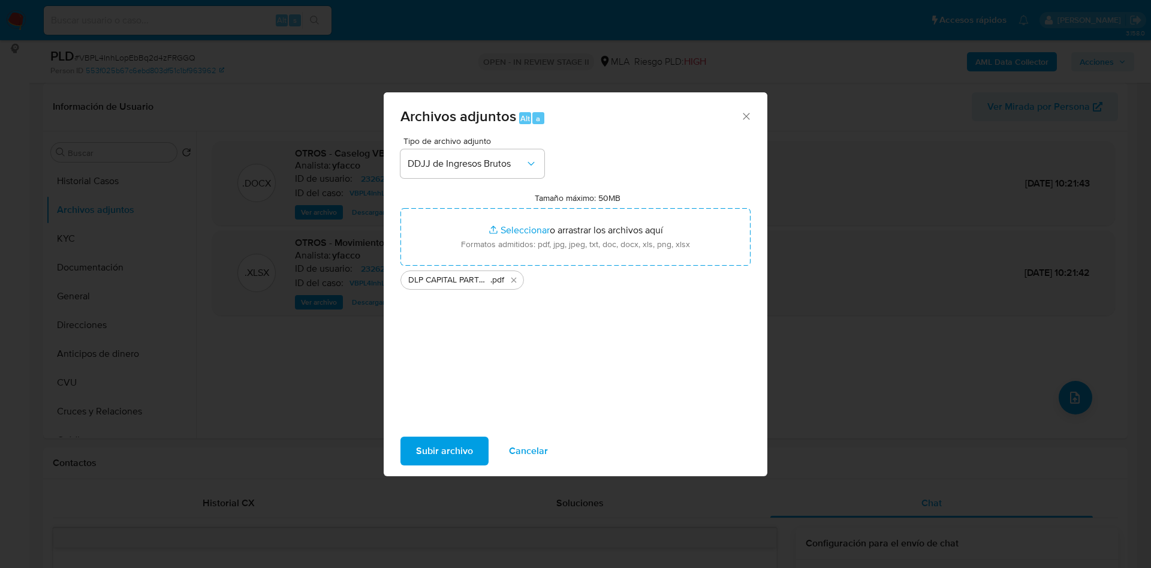
drag, startPoint x: 531, startPoint y: 228, endPoint x: 441, endPoint y: 454, distance: 243.3
click at [441, 454] on span "Subir archivo" at bounding box center [444, 451] width 57 height 26
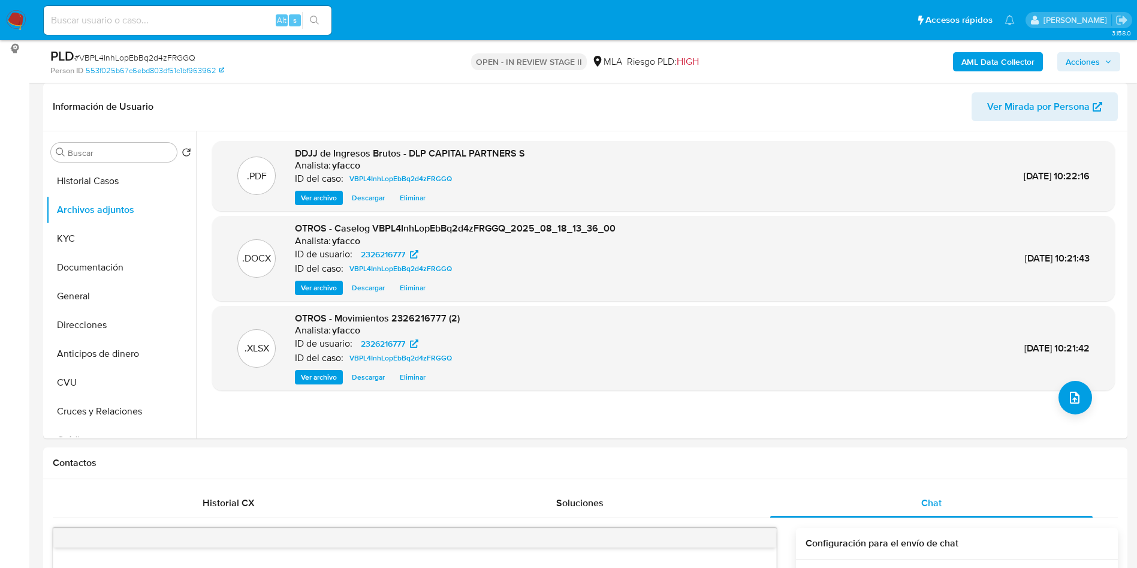
click at [977, 63] on b "AML Data Collector" at bounding box center [998, 61] width 73 height 19
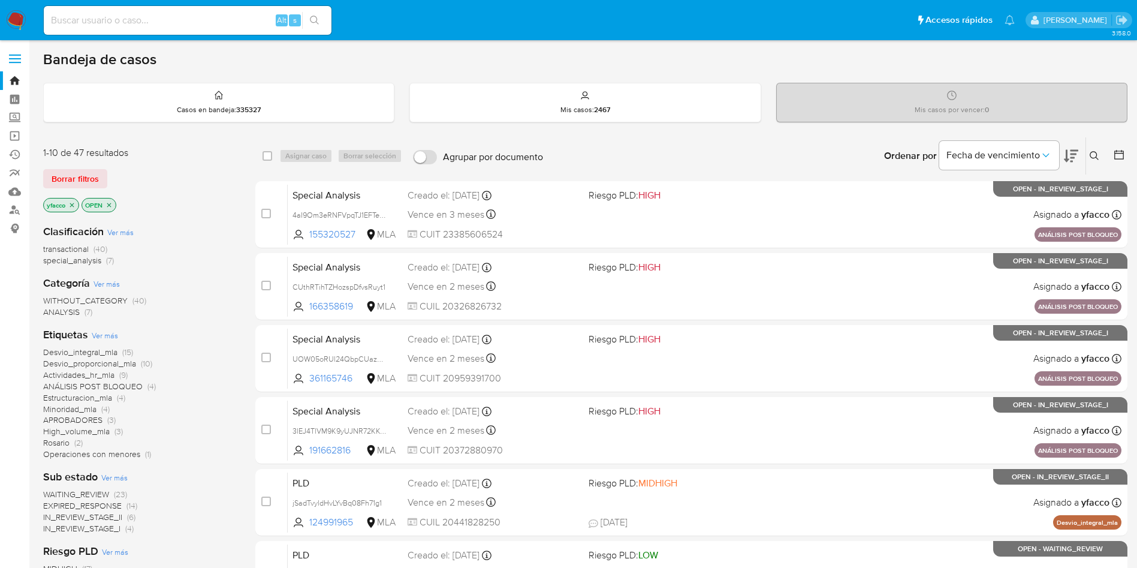
click at [242, 28] on input at bounding box center [188, 21] width 288 height 16
paste input "t01vsUjjfBhjfNFFDpNwscNE"
type input "t01vsUjjfBhjfNFFDpNwscNE"
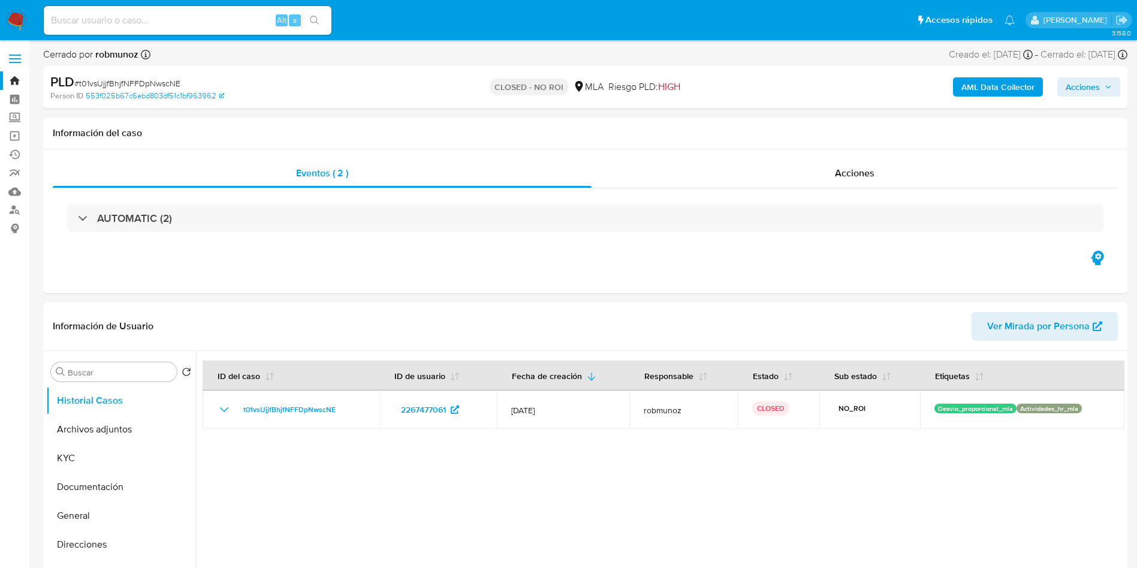
select select "10"
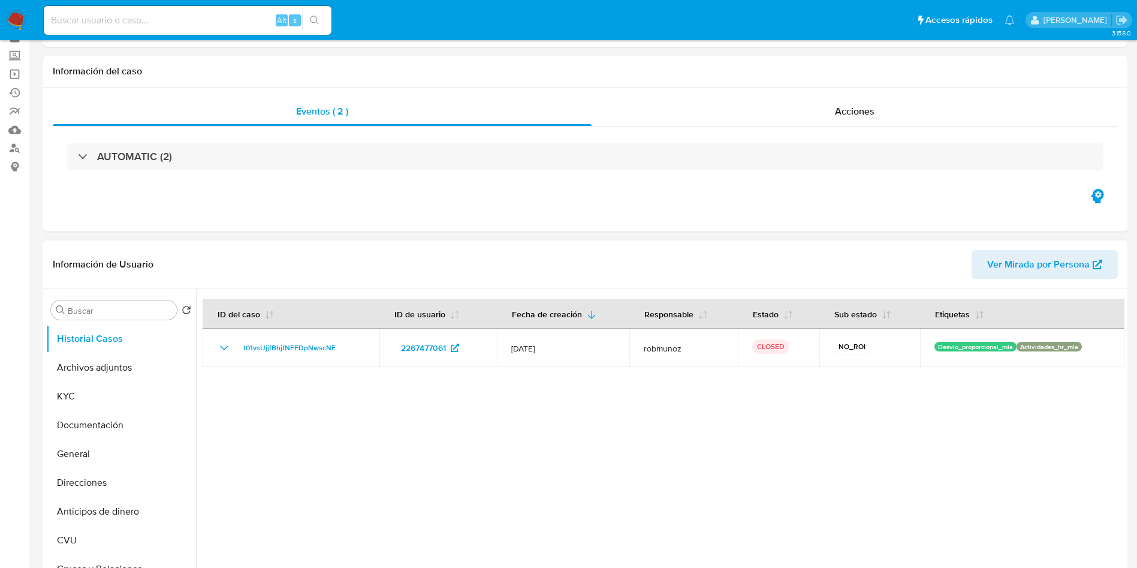
scroll to position [90, 0]
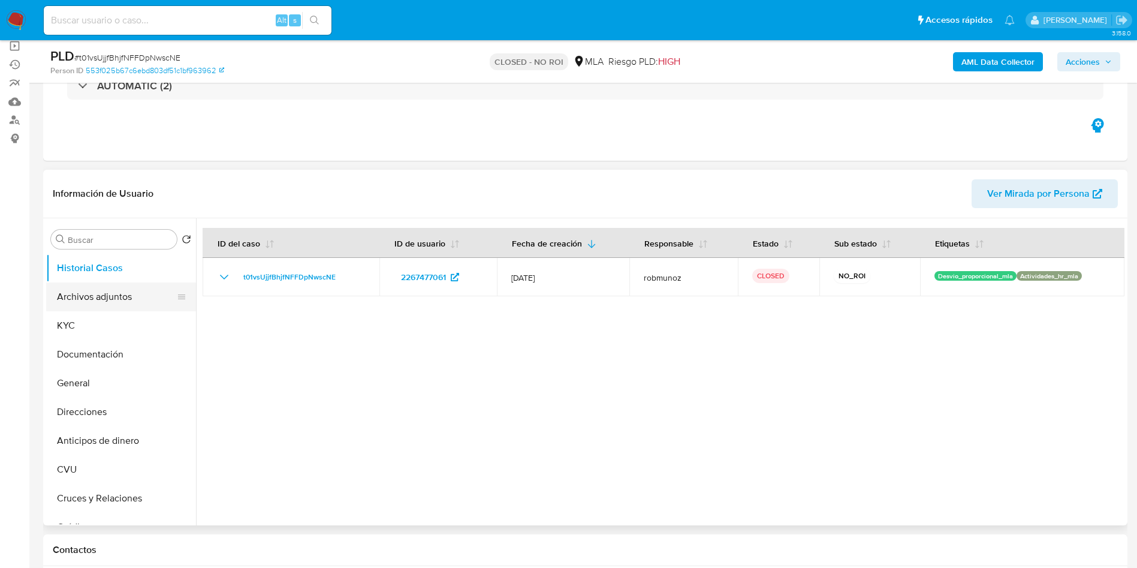
click at [101, 293] on button "Archivos adjuntos" at bounding box center [116, 296] width 140 height 29
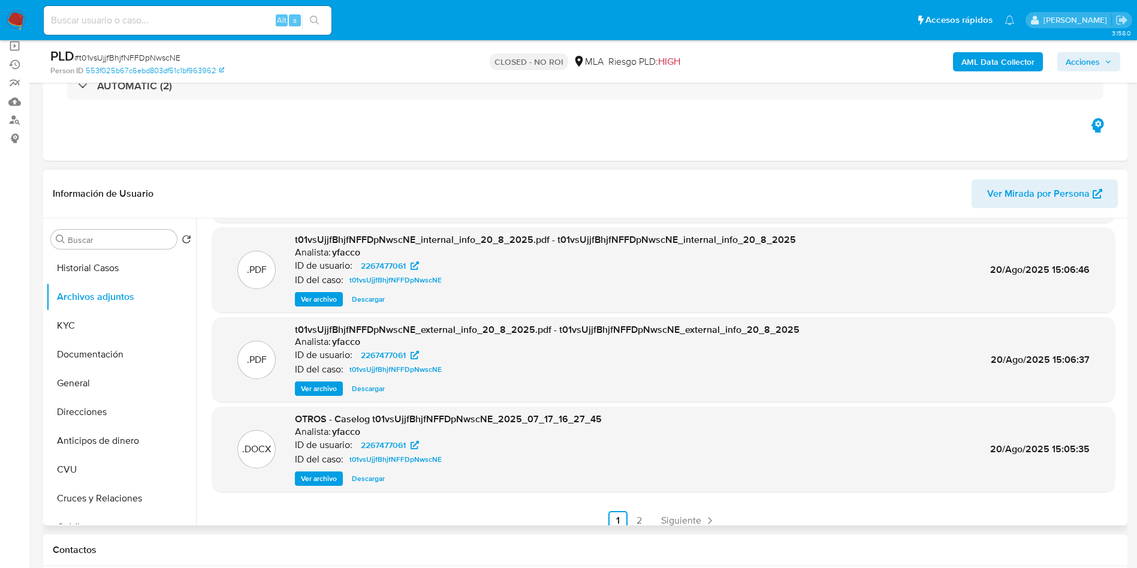
click at [320, 481] on span "Ver archivo" at bounding box center [319, 479] width 36 height 12
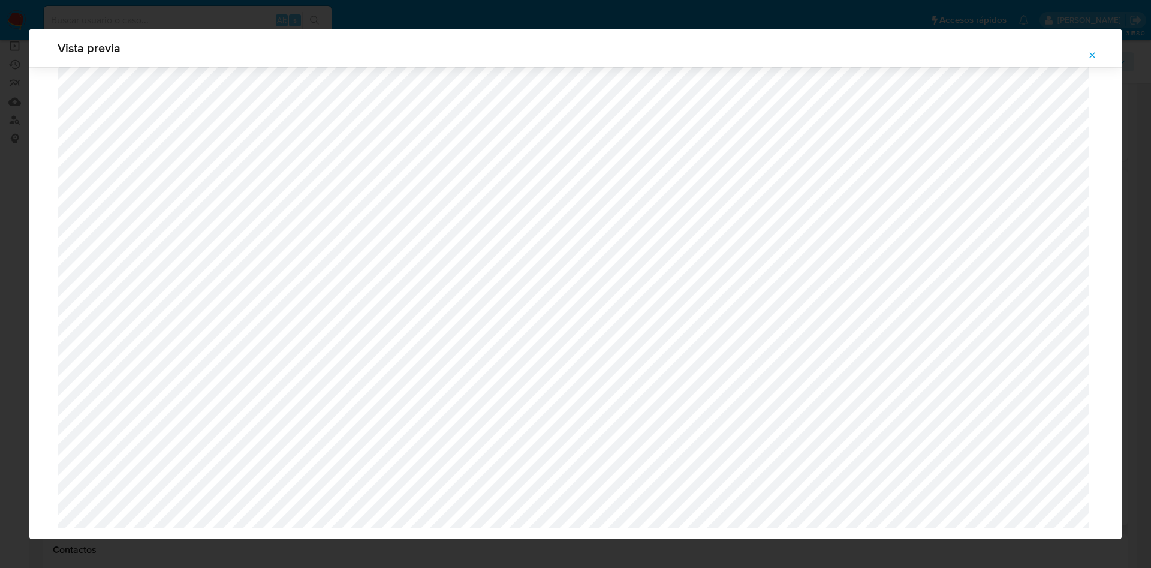
scroll to position [748, 0]
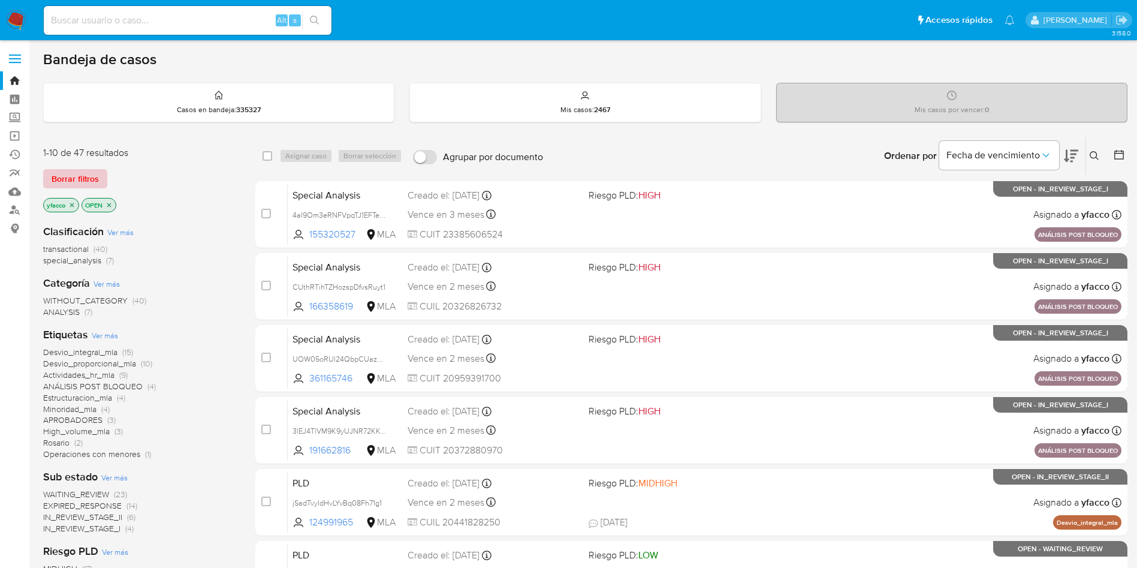
click at [80, 176] on span "Borrar filtros" at bounding box center [75, 178] width 47 height 17
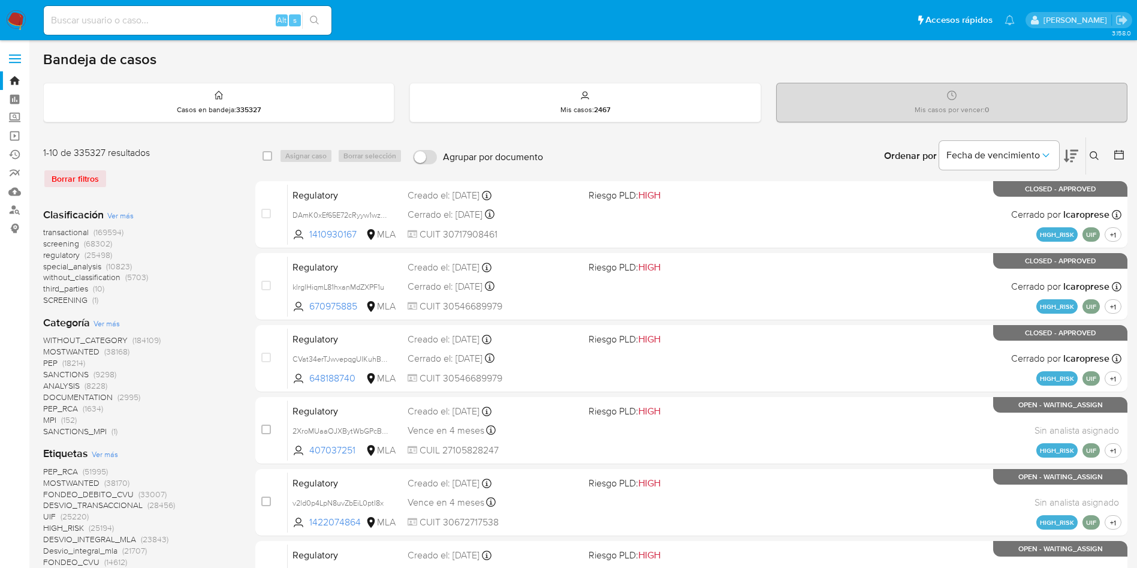
click at [1094, 157] on icon at bounding box center [1095, 156] width 10 height 10
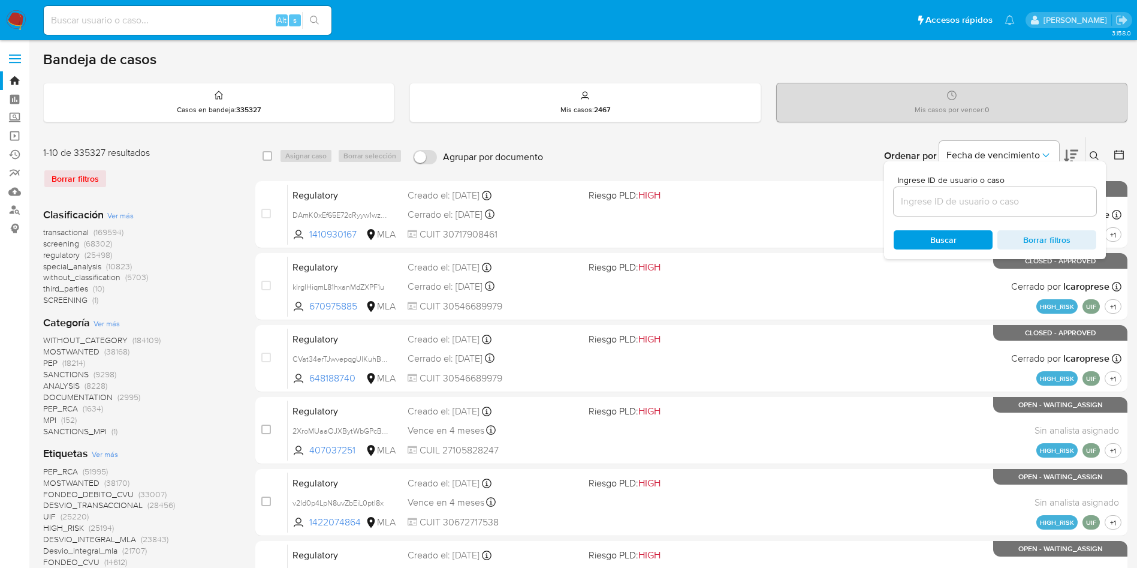
click at [1031, 201] on input at bounding box center [995, 202] width 203 height 16
type input "VBPL4InhLopEbBq2d4zFRGGQ"
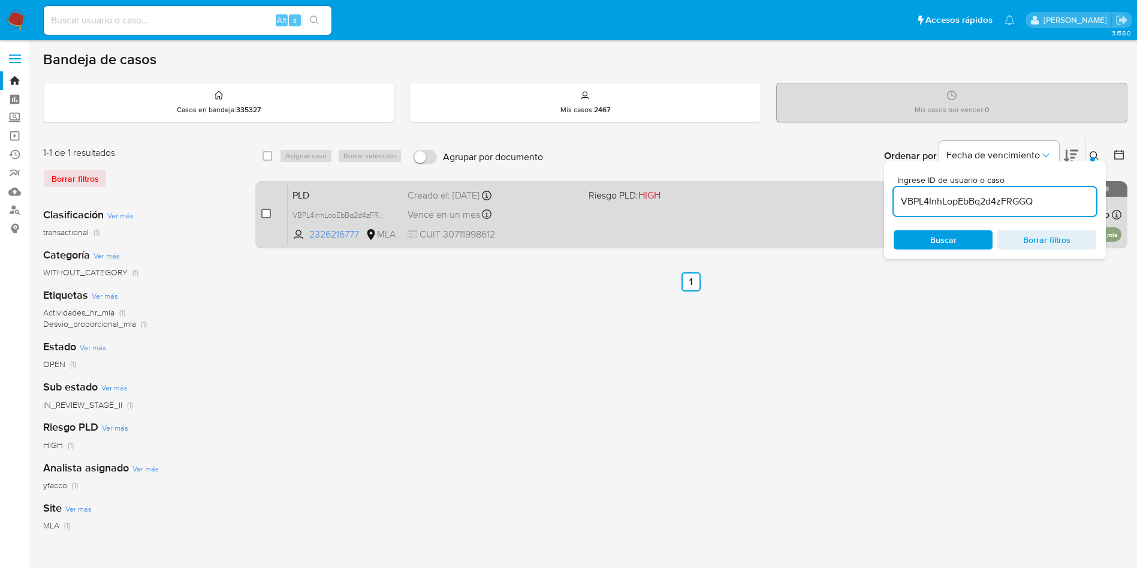
click at [269, 215] on input "checkbox" at bounding box center [266, 214] width 10 height 10
checkbox input "true"
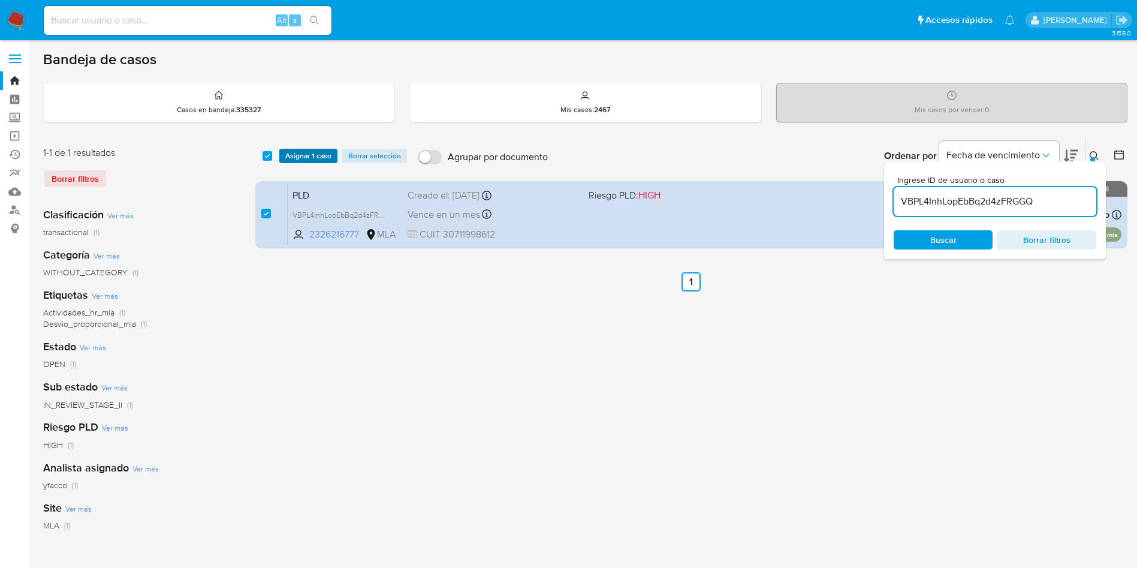
click at [296, 152] on span "Asignar 1 caso" at bounding box center [308, 156] width 46 height 12
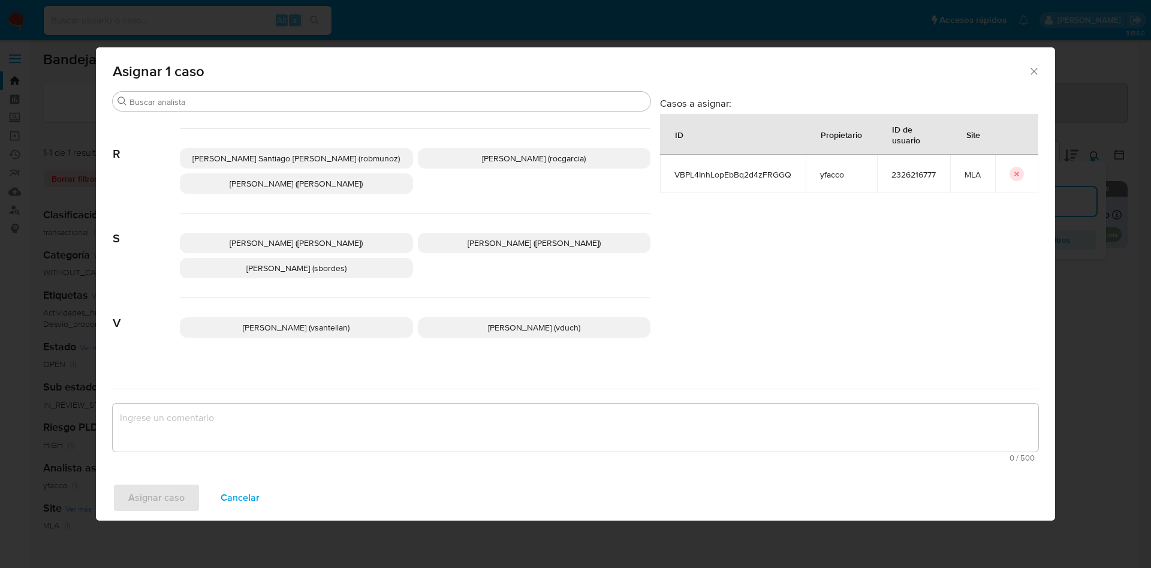
scroll to position [1063, 0]
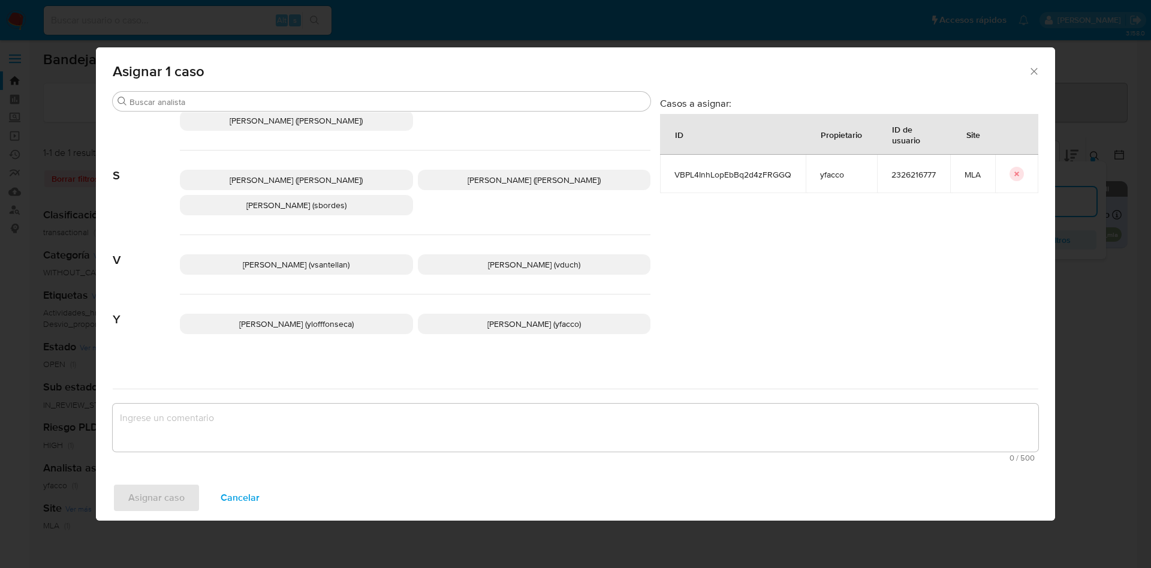
click at [441, 315] on p "Yesica Paola Facco (yfacco)" at bounding box center [534, 324] width 233 height 20
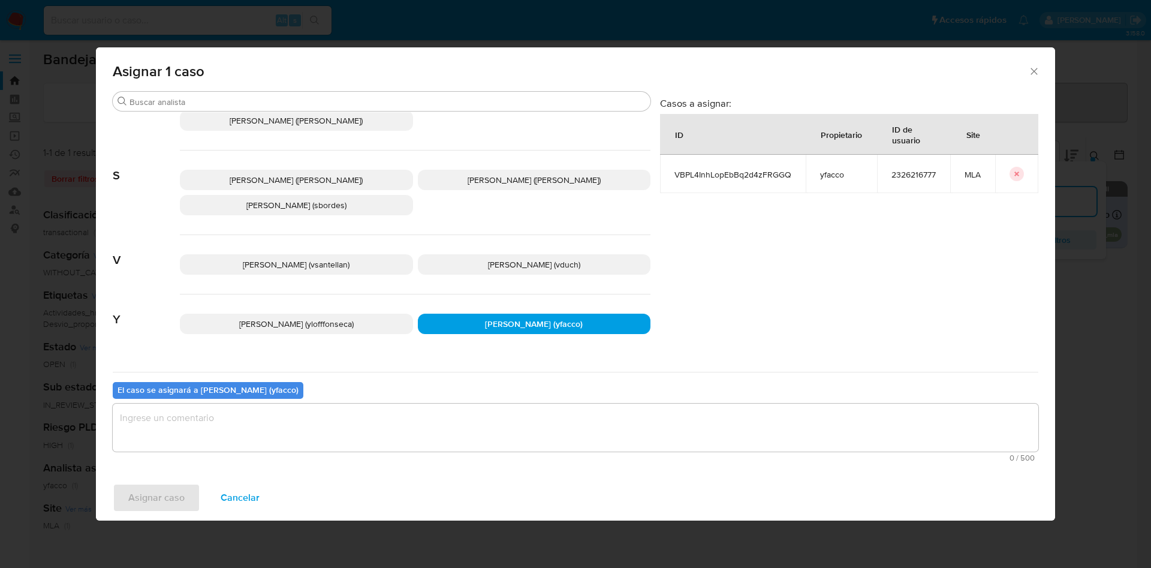
click at [295, 432] on textarea "assign-modal" at bounding box center [576, 428] width 926 height 48
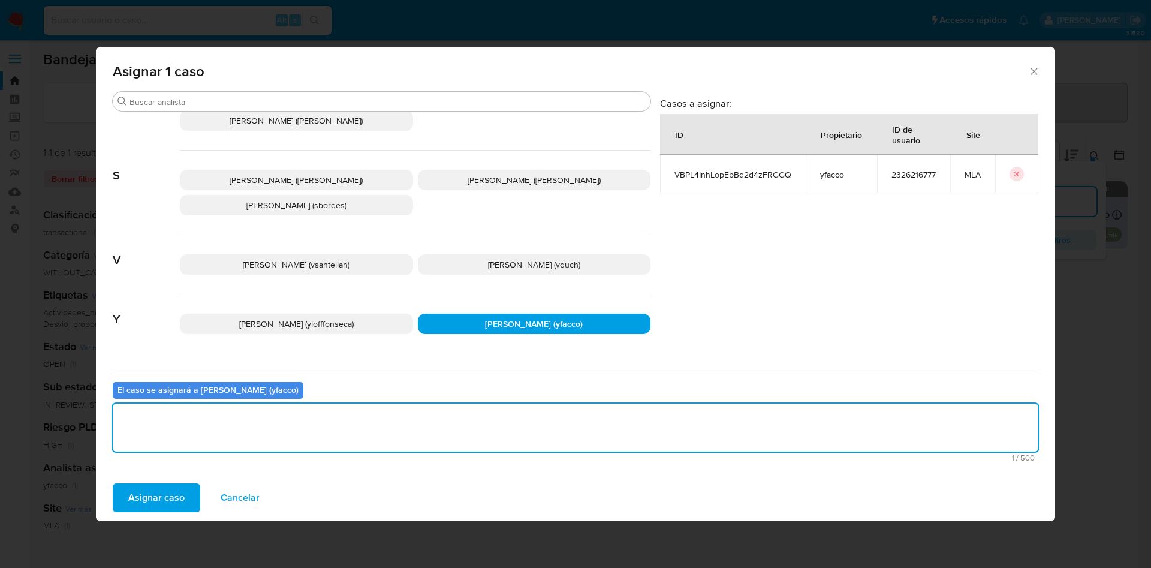
click at [146, 490] on span "Asignar caso" at bounding box center [156, 497] width 56 height 26
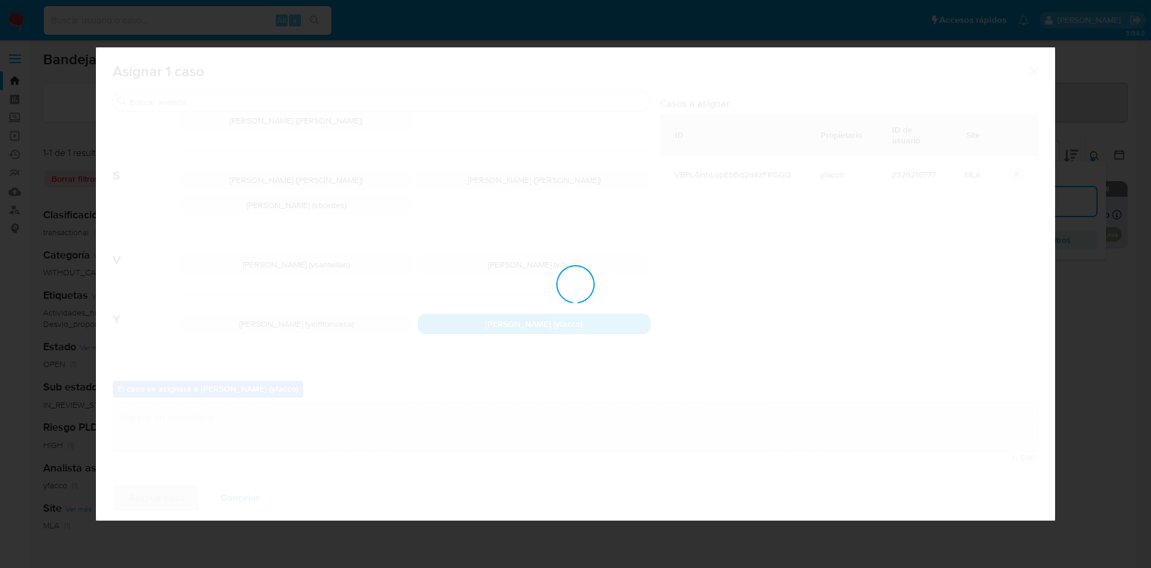
checkbox input "false"
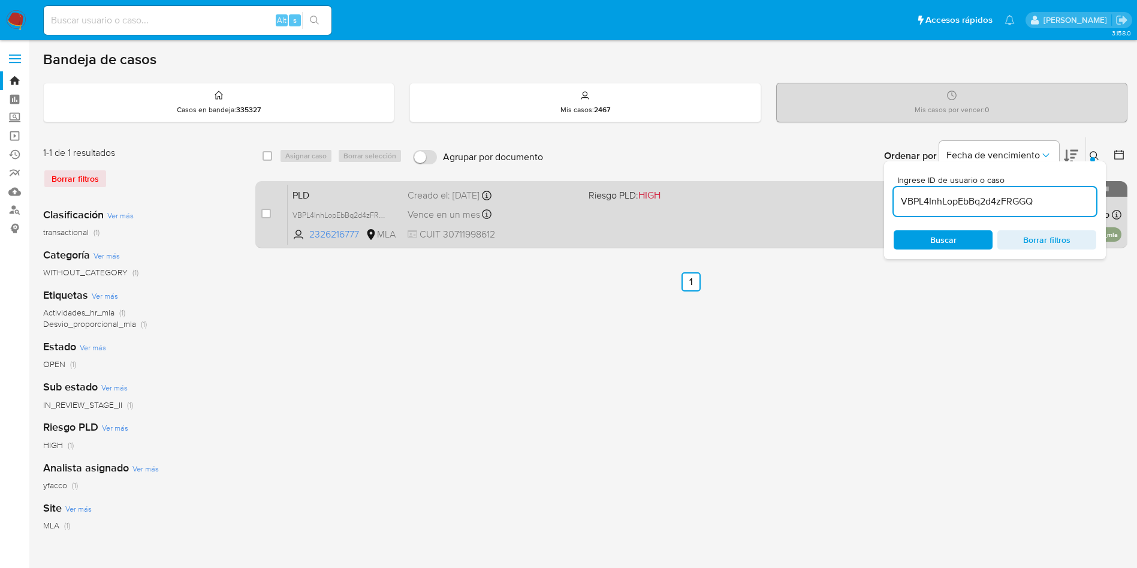
drag, startPoint x: 1034, startPoint y: 203, endPoint x: 809, endPoint y: 195, distance: 225.0
click at [817, 198] on div "select-all-cases-checkbox Asignar caso Borrar selección Agrupar por documento O…" at bounding box center [691, 195] width 872 height 116
paste input "dAp3qFx1TqeABXE0ofeDBMUT"
type input "dAp3qFx1TqeABXE0ofeDBMUT"
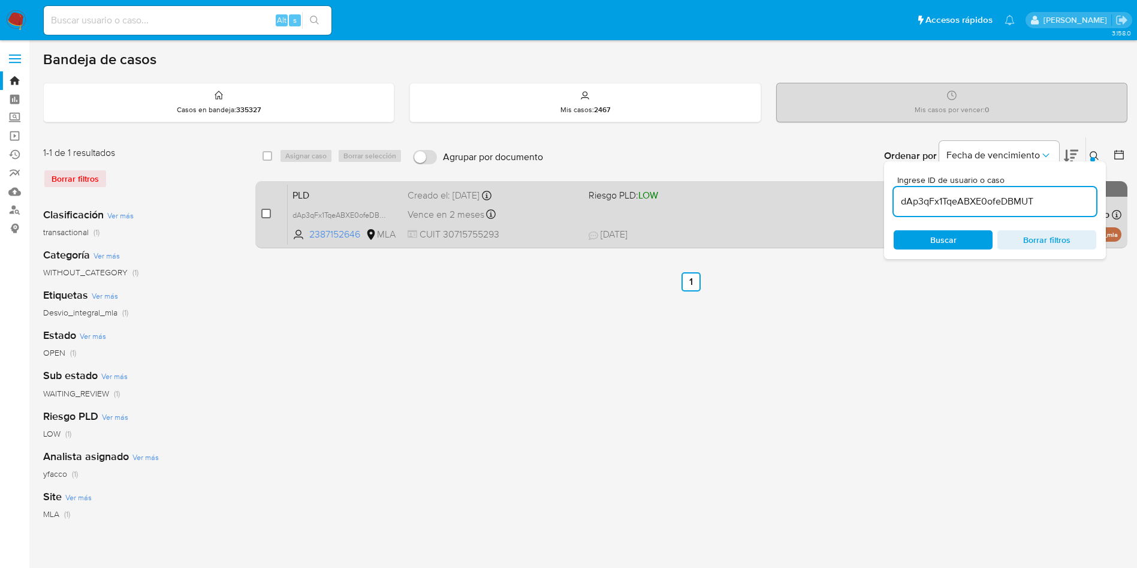
click at [263, 209] on input "checkbox" at bounding box center [266, 214] width 10 height 10
checkbox input "true"
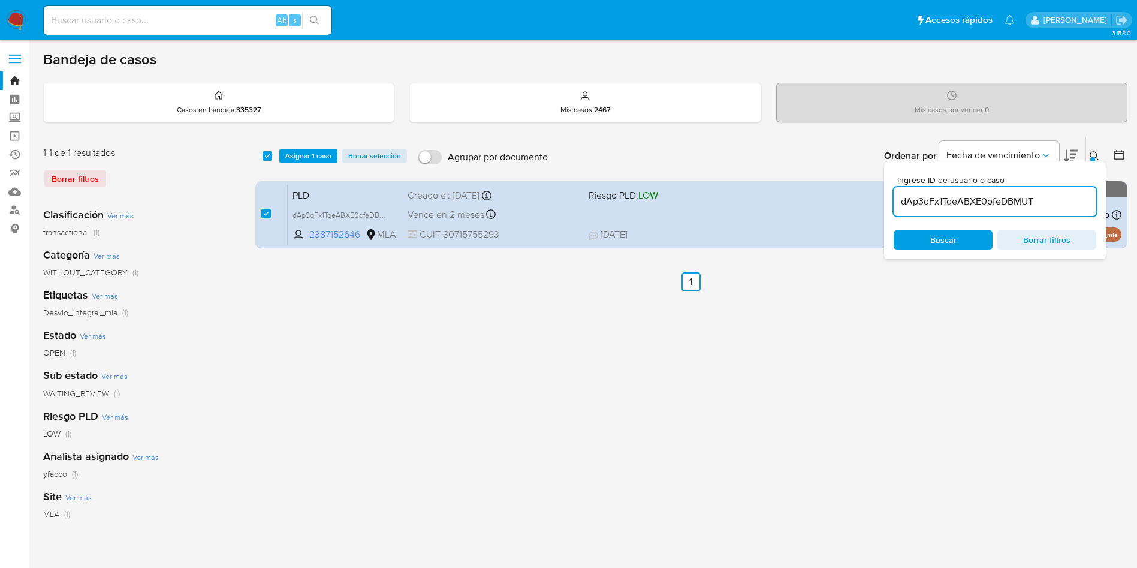
click at [304, 164] on div "select-all-cases-checkbox Asignar 1 caso Borrar selección Agrupar por documento…" at bounding box center [691, 155] width 872 height 37
click at [305, 162] on span "Asignar 1 caso" at bounding box center [308, 156] width 46 height 12
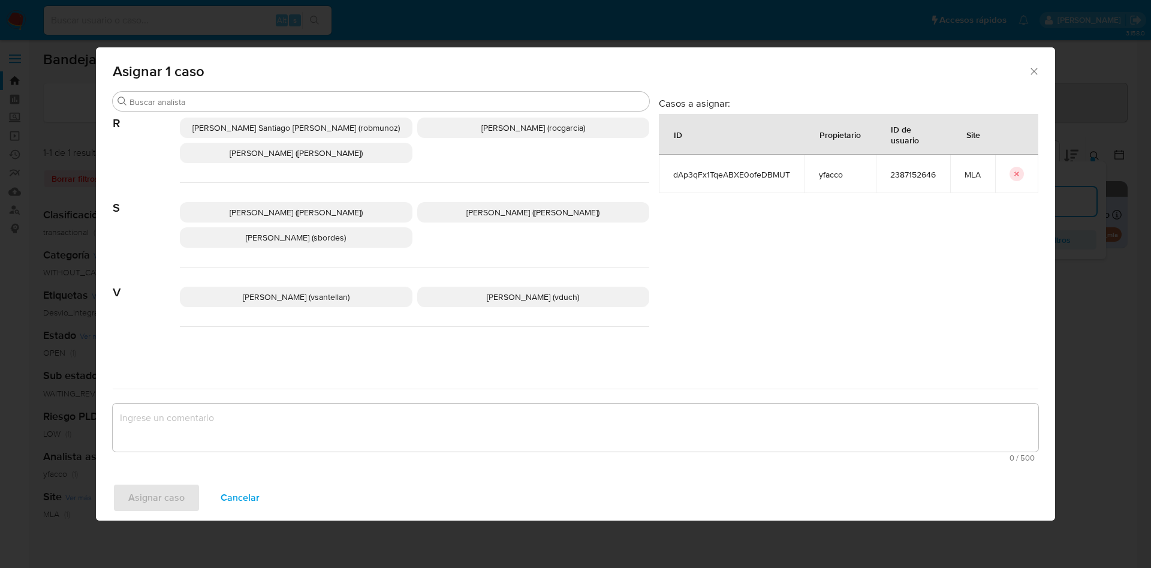
scroll to position [1063, 0]
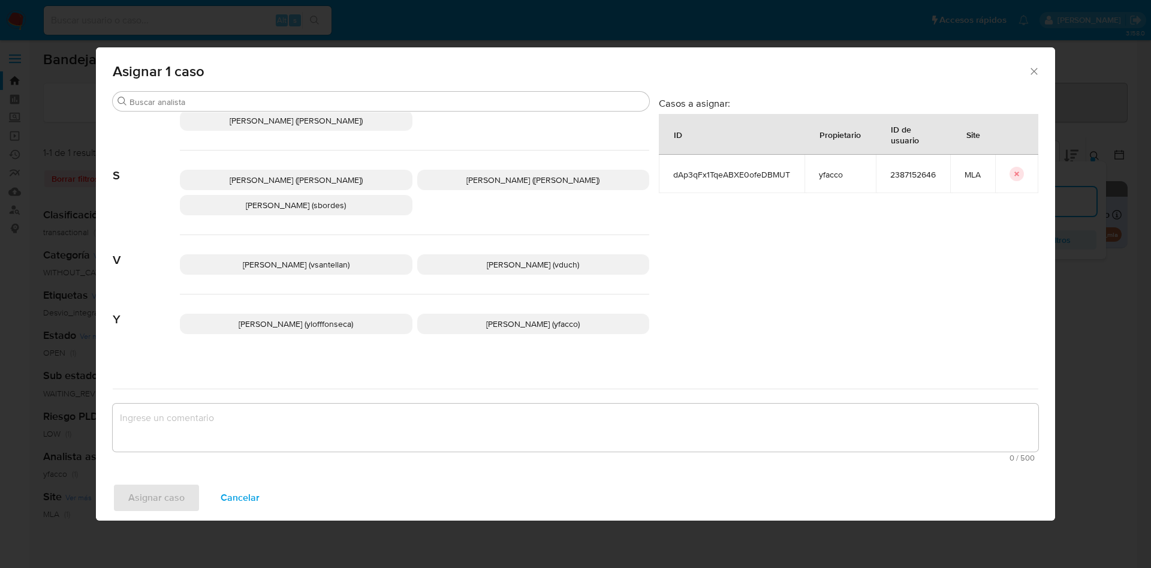
click at [468, 315] on p "Yesica Paola Facco (yfacco)" at bounding box center [533, 324] width 233 height 20
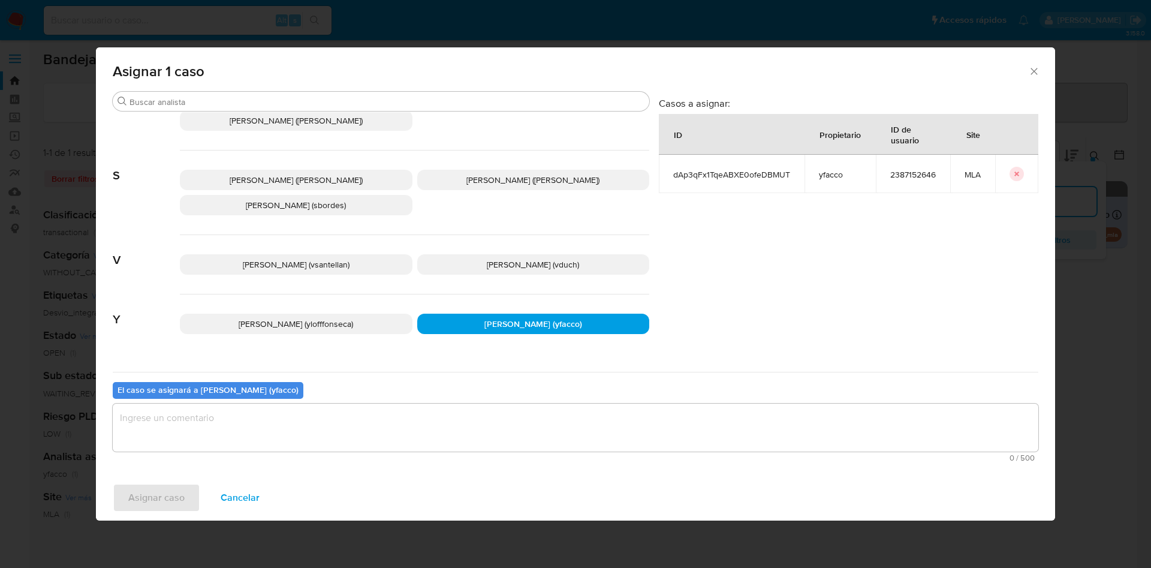
click at [361, 429] on textarea "assign-modal" at bounding box center [576, 428] width 926 height 48
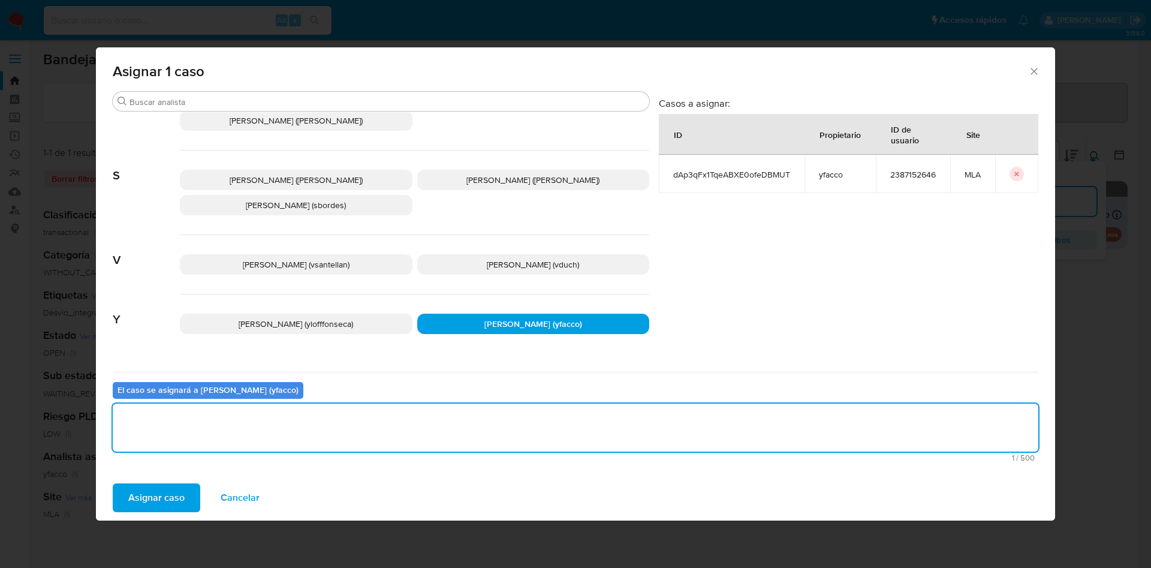
click at [148, 496] on span "Asignar caso" at bounding box center [156, 497] width 56 height 26
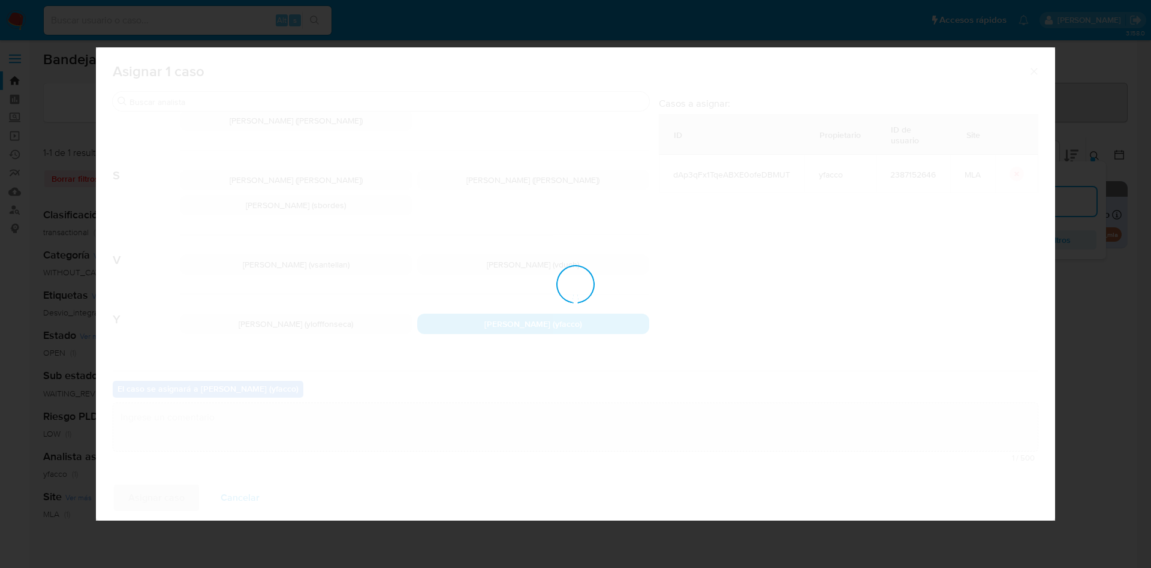
checkbox input "false"
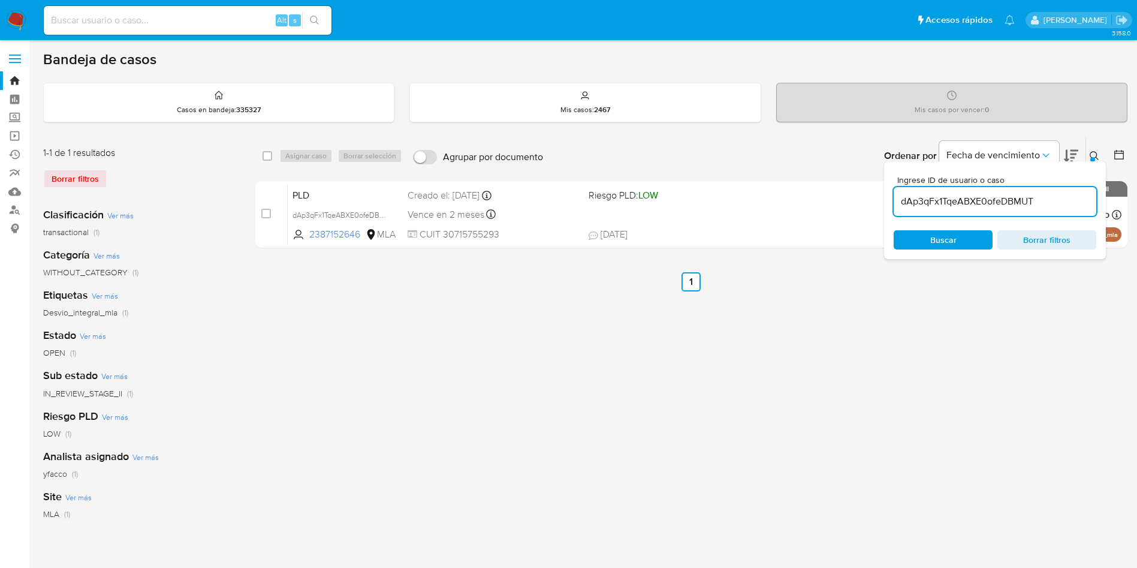
click at [1054, 204] on input "dAp3qFx1TqeABXE0ofeDBMUT" at bounding box center [995, 202] width 203 height 16
paste input "ikkeoGdkKQof6Bg3Fira7A2X"
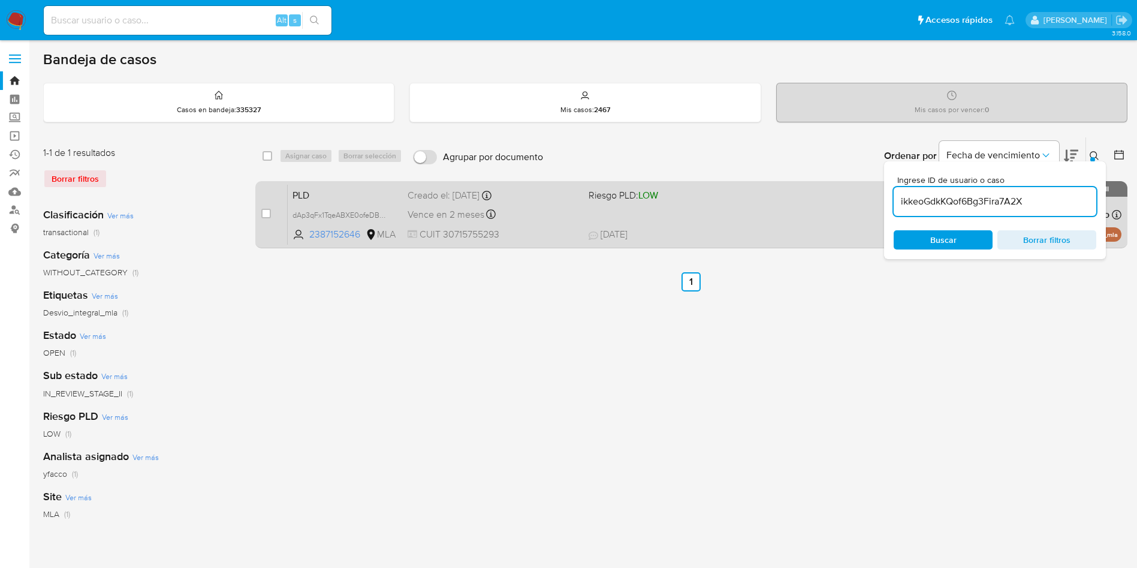
type input "ikkeoGdkKQof6Bg3Fira7A2X"
click at [264, 218] on input "checkbox" at bounding box center [266, 214] width 10 height 10
checkbox input "true"
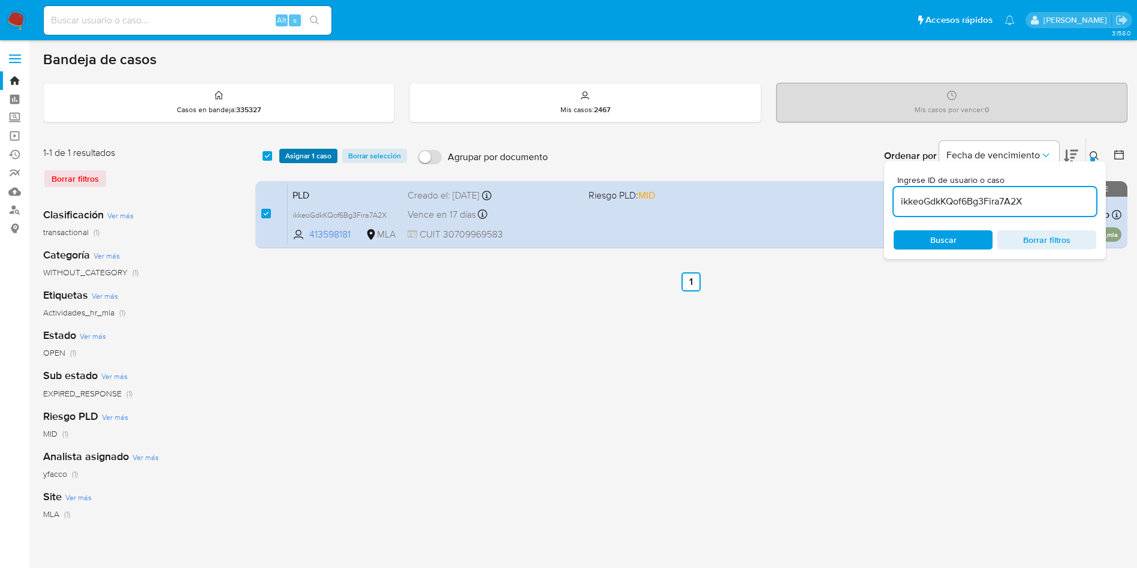
click at [287, 153] on span "Asignar 1 caso" at bounding box center [308, 156] width 46 height 12
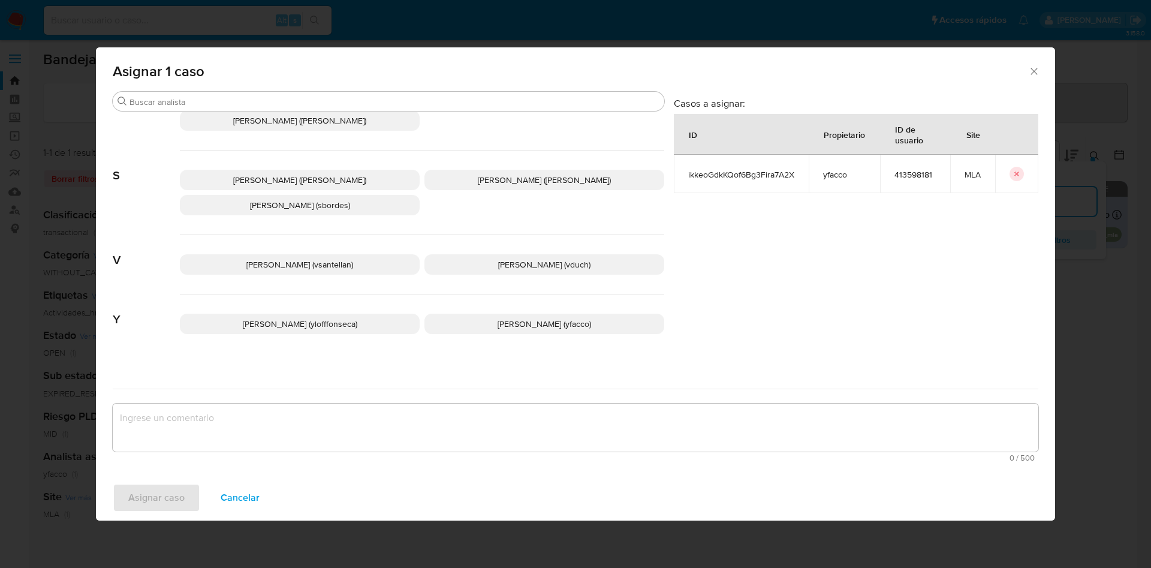
scroll to position [1063, 0]
click at [476, 317] on p "Yesica Paola Facco (yfacco)" at bounding box center [545, 324] width 240 height 20
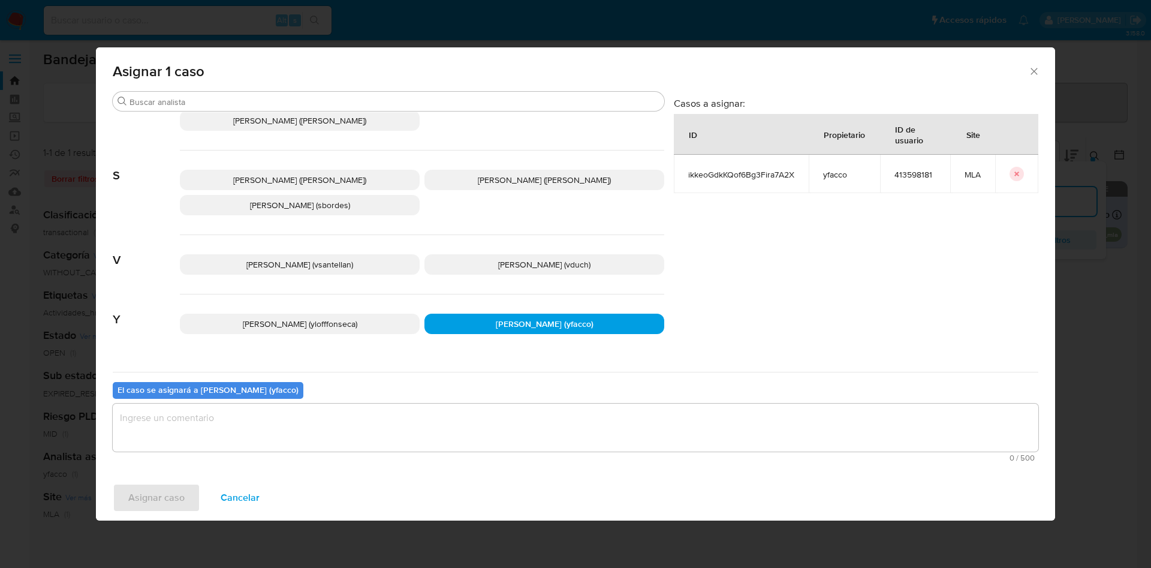
click at [381, 433] on textarea "assign-modal" at bounding box center [576, 428] width 926 height 48
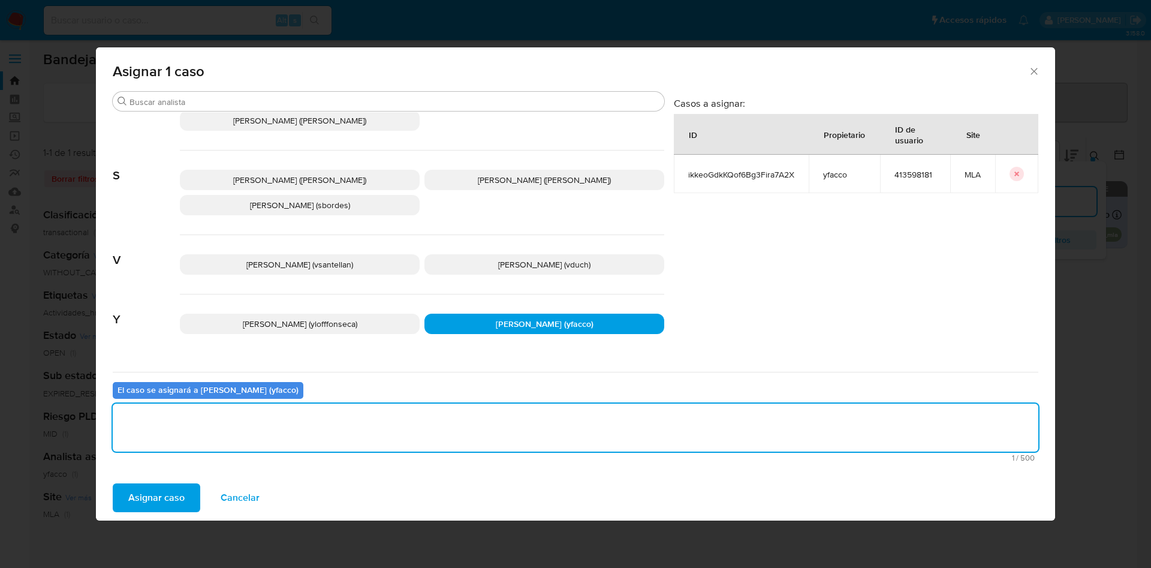
click at [137, 508] on span "Asignar caso" at bounding box center [156, 497] width 56 height 26
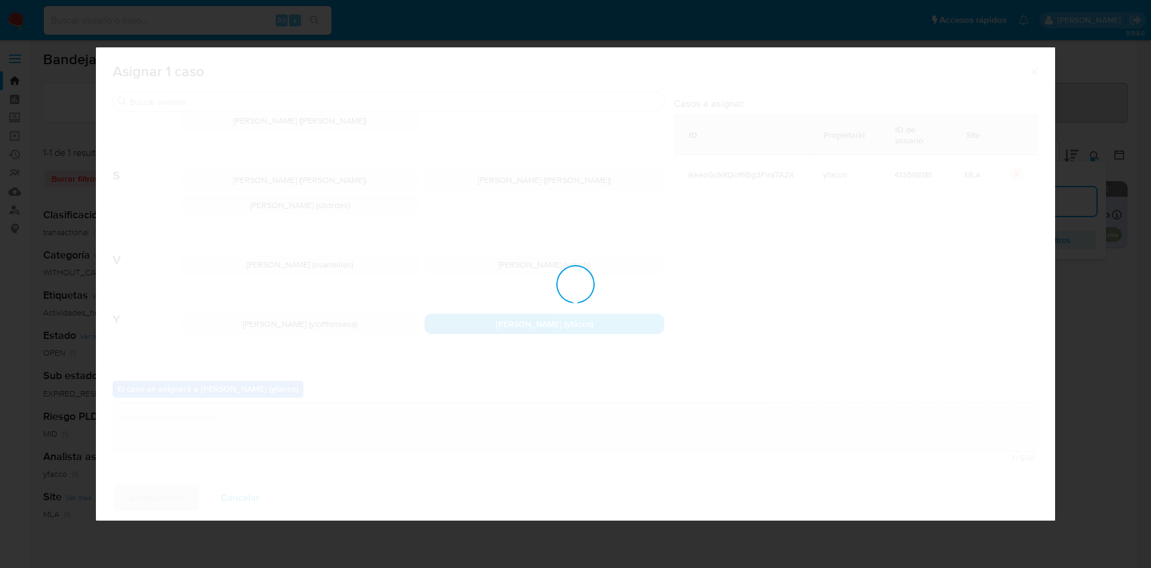
checkbox input "false"
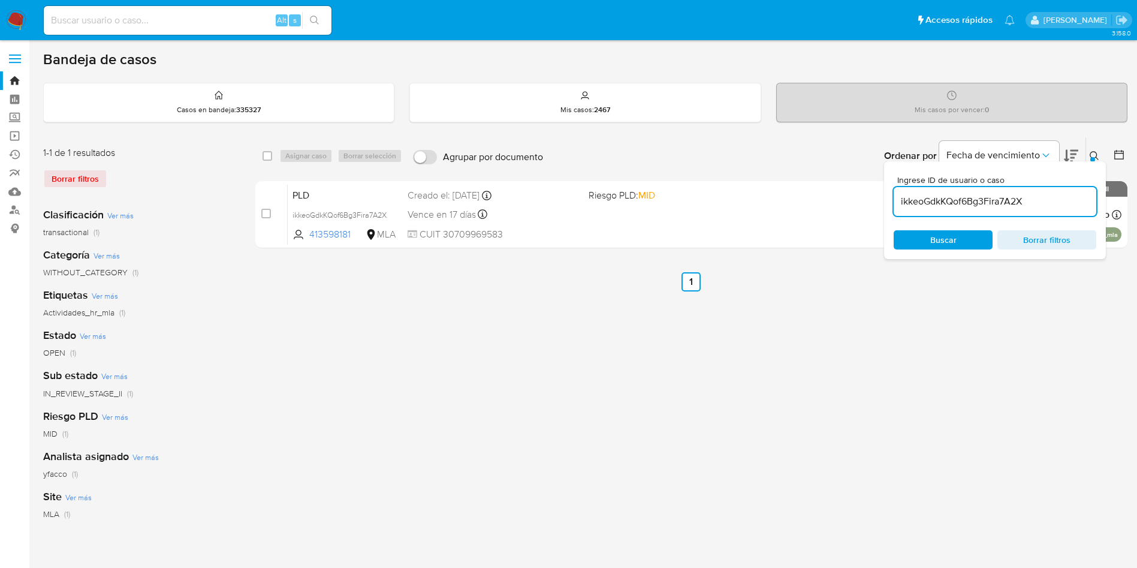
click at [1042, 199] on input "ikkeoGdkKQof6Bg3Fira7A2X" at bounding box center [995, 202] width 203 height 16
paste input "YbmTai3ktJcYDYIbJVLDGyDl"
type input "YbmTai3ktJcYDYIbJVLDGyDl"
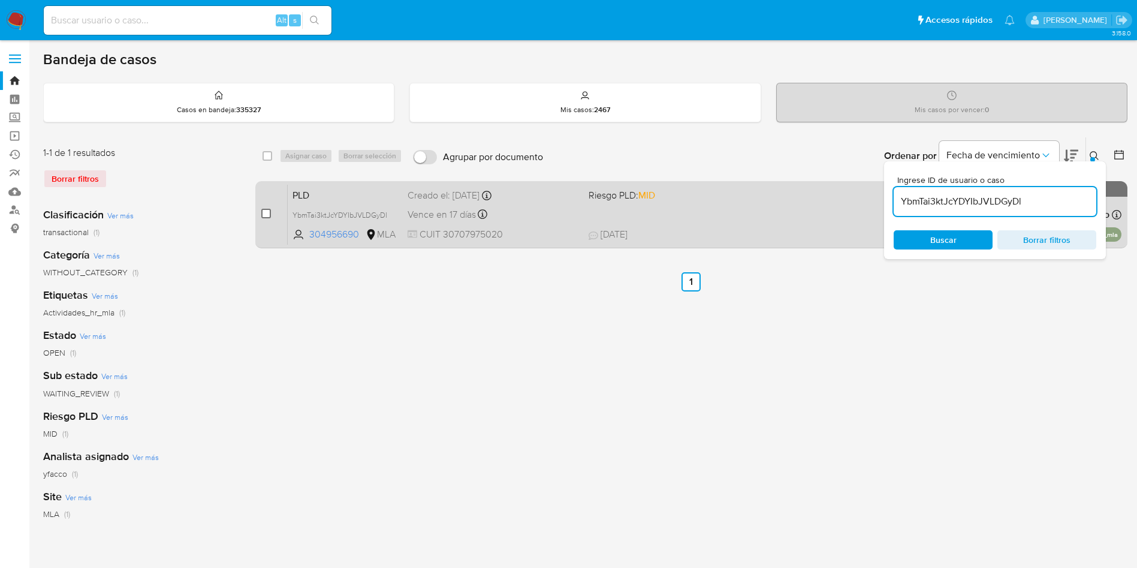
click at [264, 212] on input "checkbox" at bounding box center [266, 214] width 10 height 10
checkbox input "true"
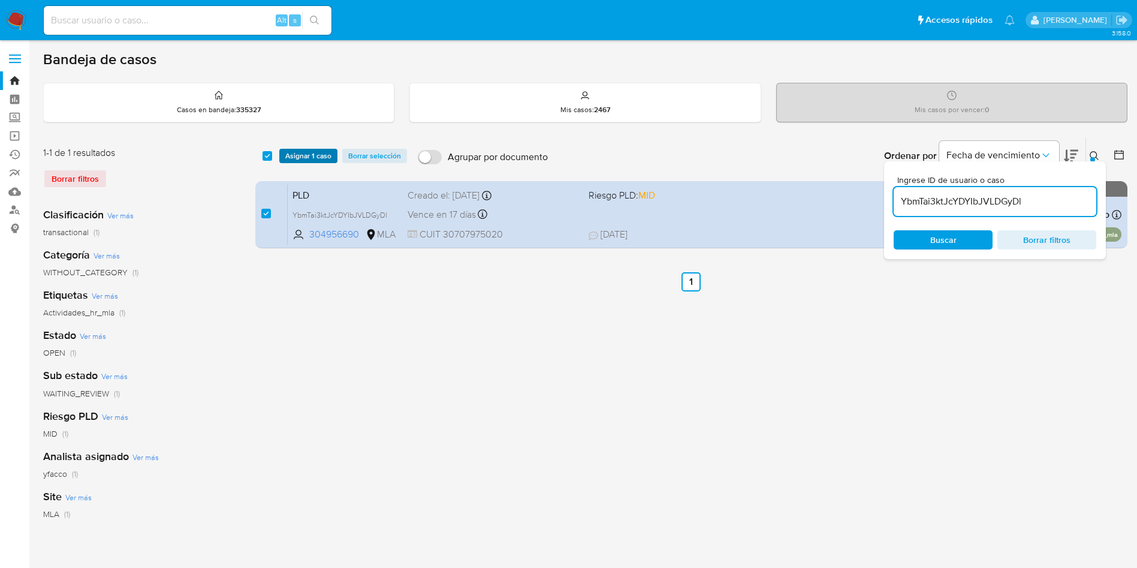
click at [306, 151] on span "Asignar 1 caso" at bounding box center [308, 156] width 46 height 12
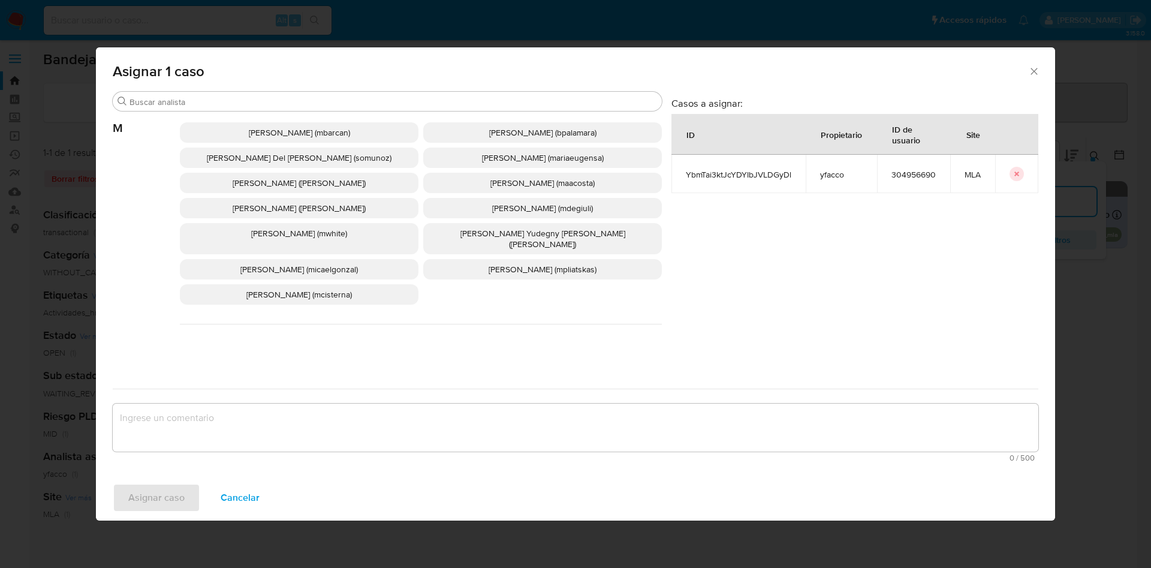
scroll to position [1063, 0]
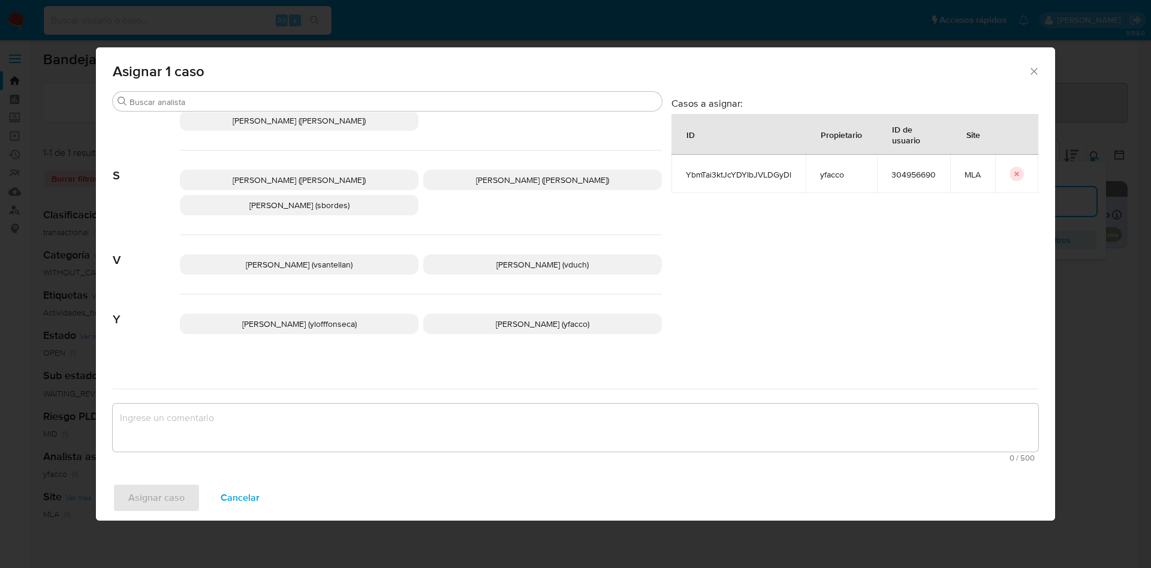
click at [502, 319] on p "Yesica Paola Facco (yfacco)" at bounding box center [542, 324] width 239 height 20
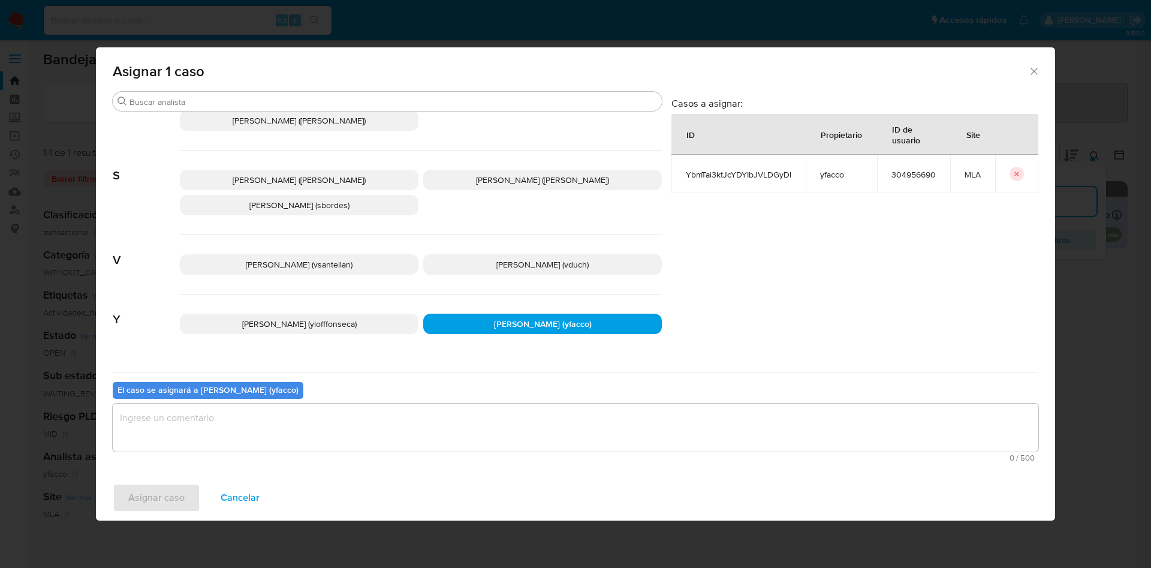
click at [347, 426] on textarea "assign-modal" at bounding box center [576, 428] width 926 height 48
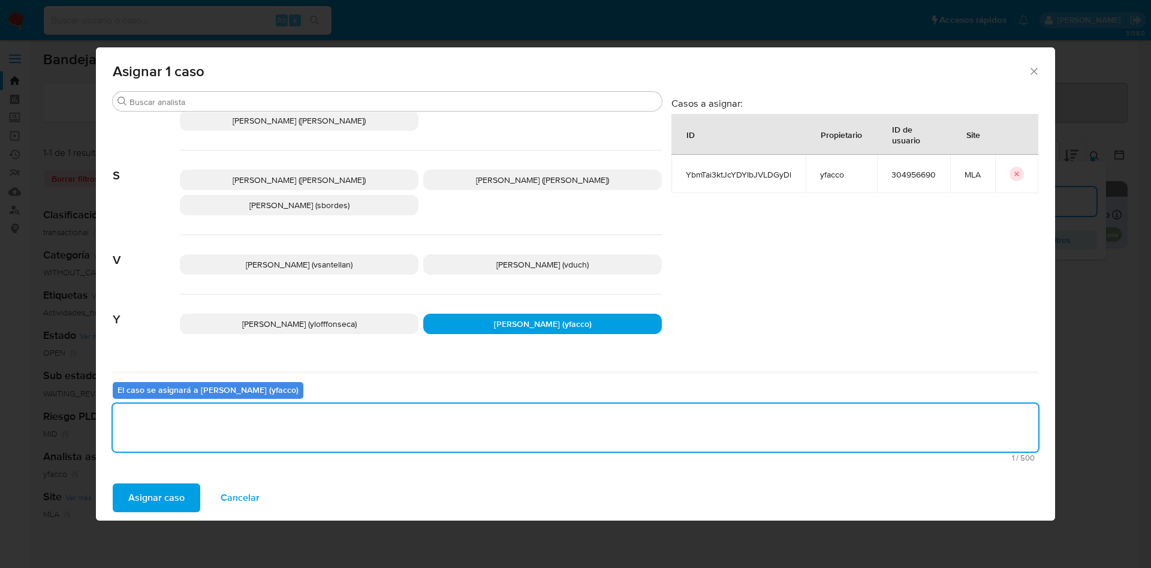
click at [178, 495] on span "Asignar caso" at bounding box center [156, 497] width 56 height 26
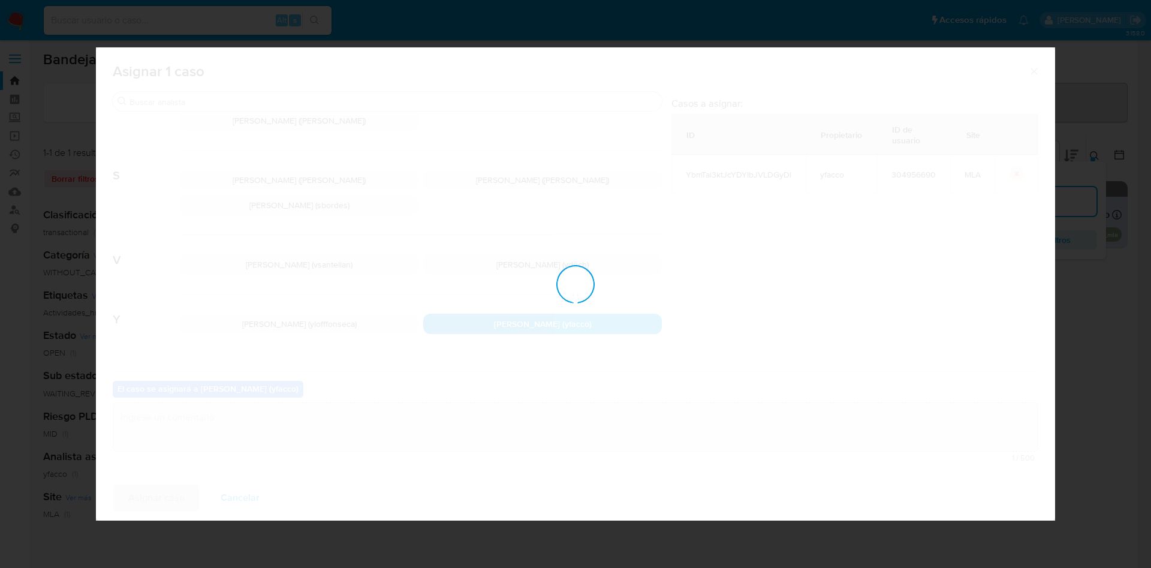
checkbox input "false"
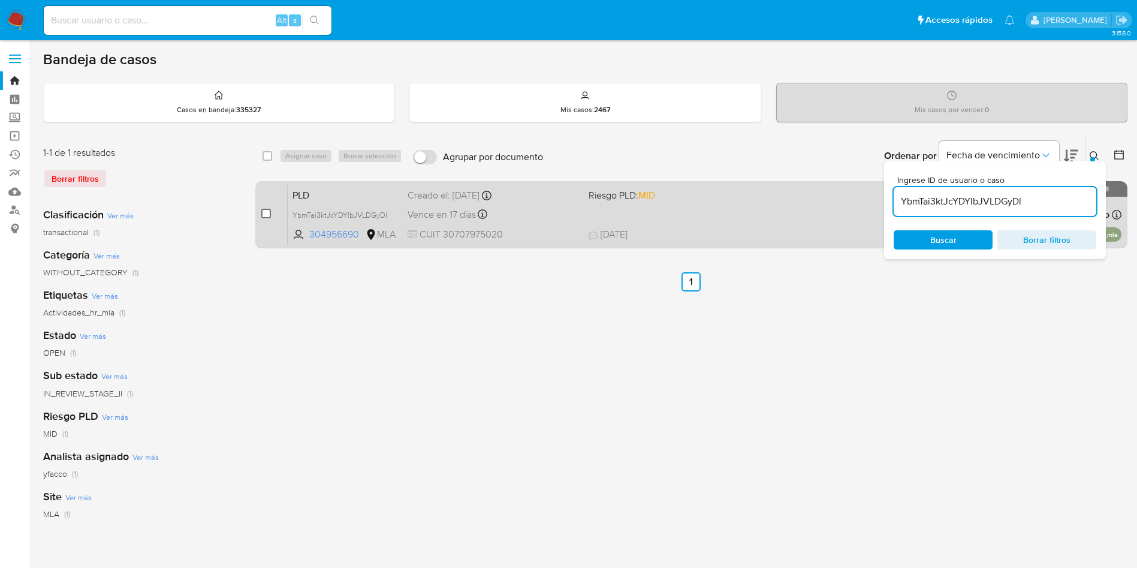
click at [264, 210] on input "checkbox" at bounding box center [266, 214] width 10 height 10
checkbox input "true"
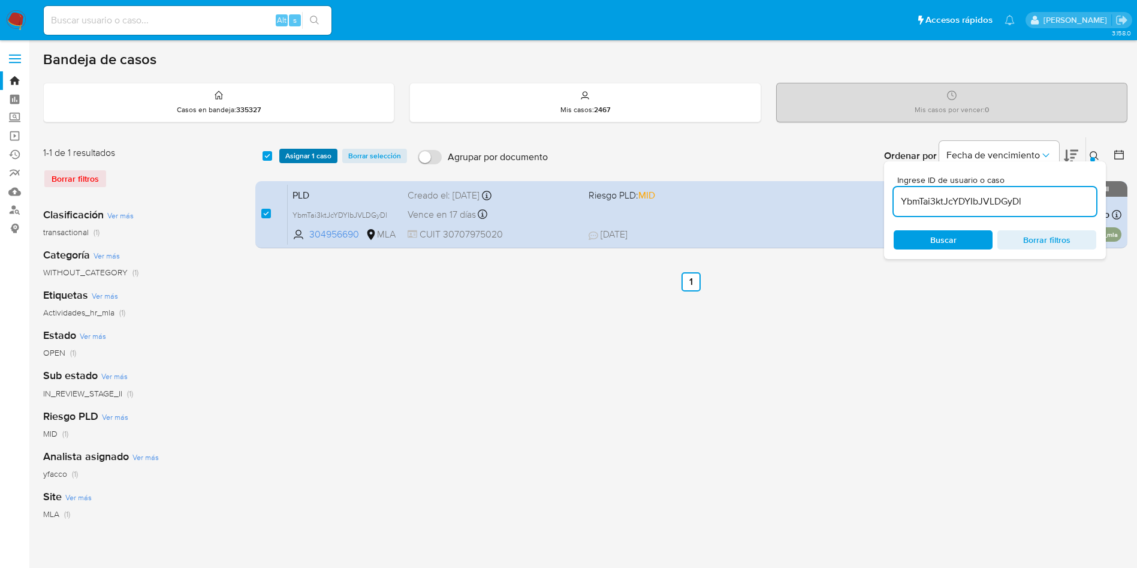
click at [303, 151] on span "Asignar 1 caso" at bounding box center [308, 156] width 46 height 12
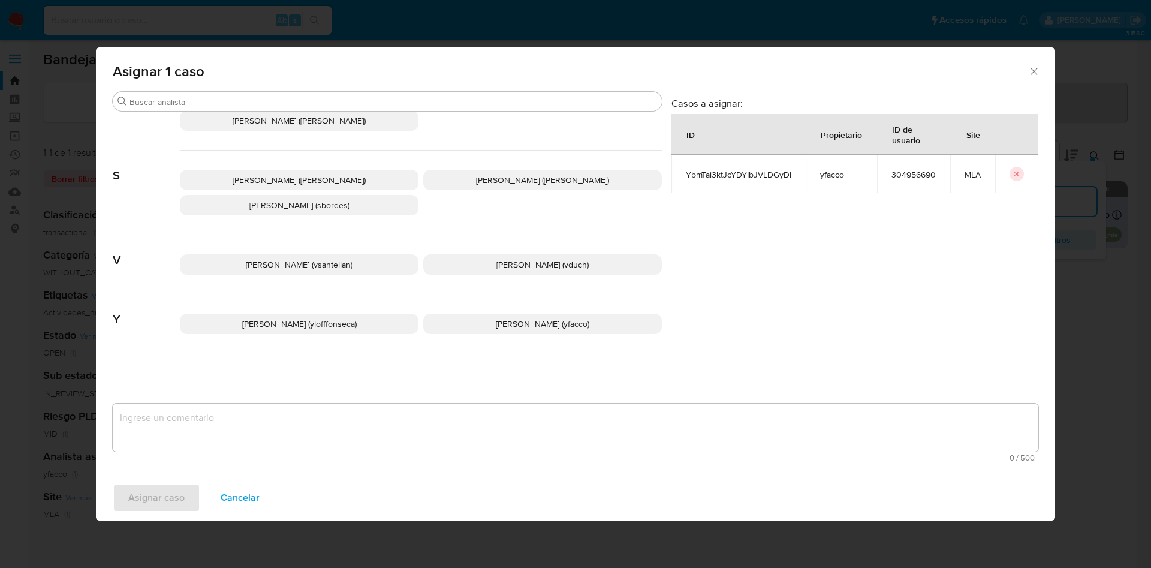
click at [468, 302] on div "Yanina Loff Fonseca (ylofffonseca) Yesica Paola Facco (yfacco)" at bounding box center [421, 323] width 482 height 59
click at [460, 318] on p "Yesica Paola Facco (yfacco)" at bounding box center [542, 324] width 239 height 20
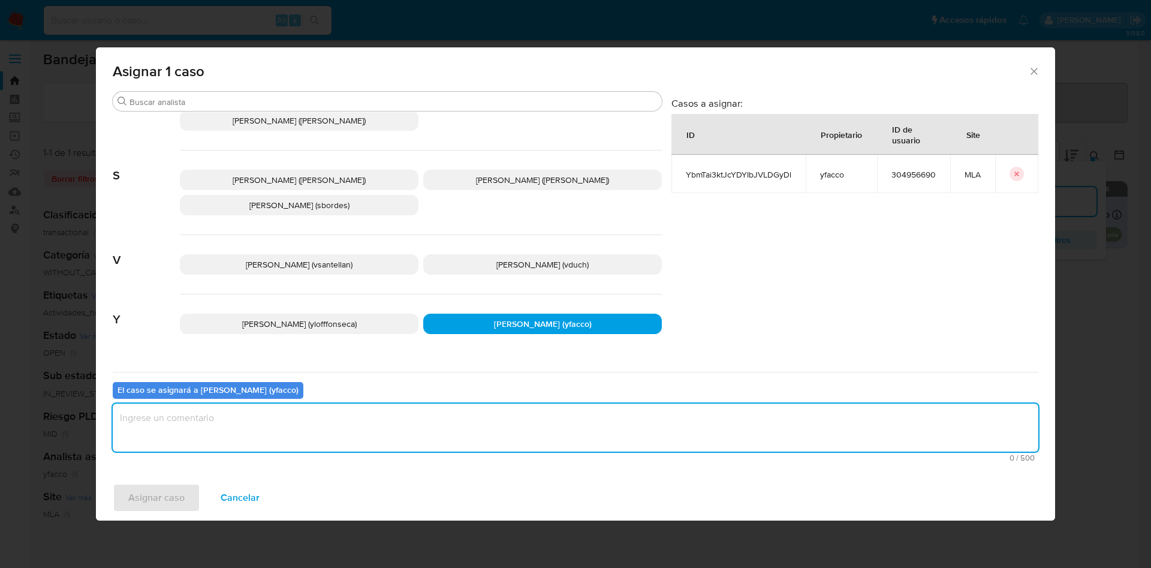
click at [460, 420] on textarea "assign-modal" at bounding box center [576, 428] width 926 height 48
click at [173, 492] on span "Asignar caso" at bounding box center [156, 497] width 56 height 26
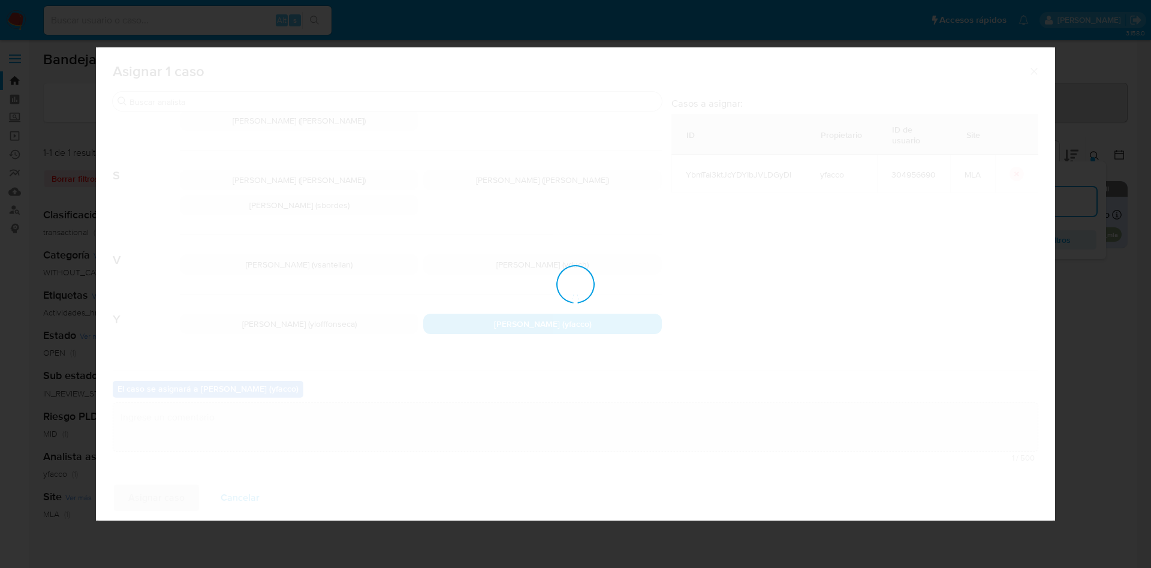
checkbox input "false"
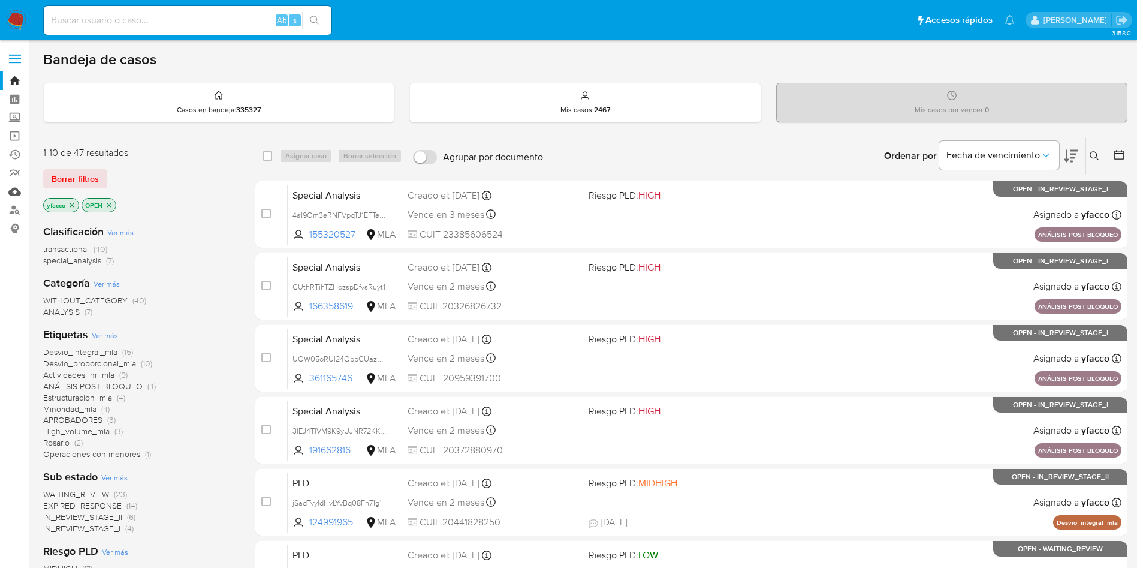
click at [8, 189] on link "Mulan" at bounding box center [71, 191] width 143 height 19
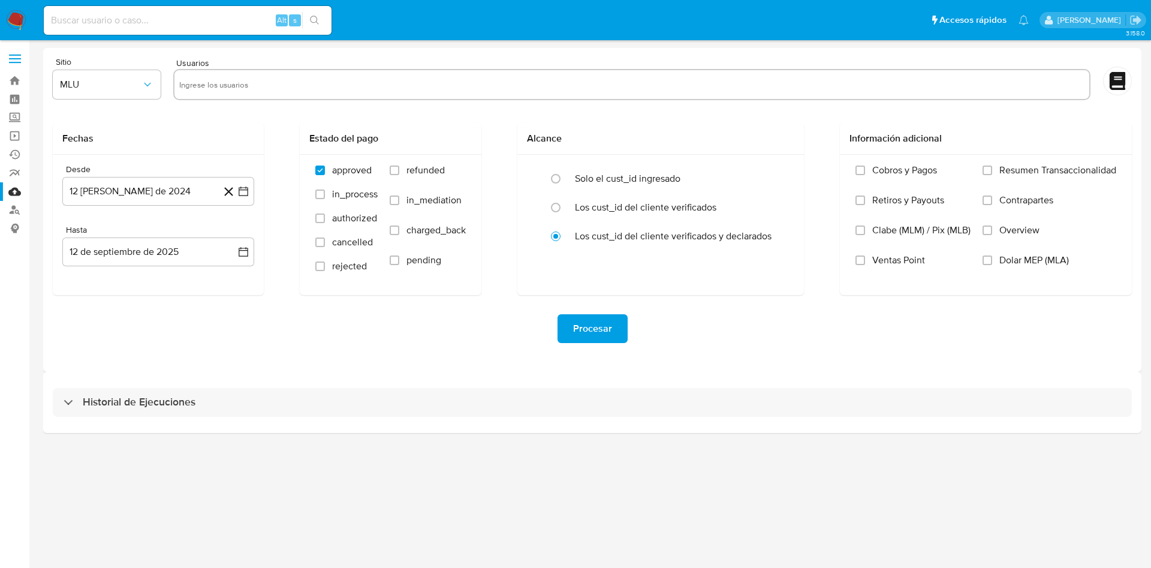
click at [142, 417] on div "Historial de Ejecuciones" at bounding box center [592, 402] width 1099 height 61
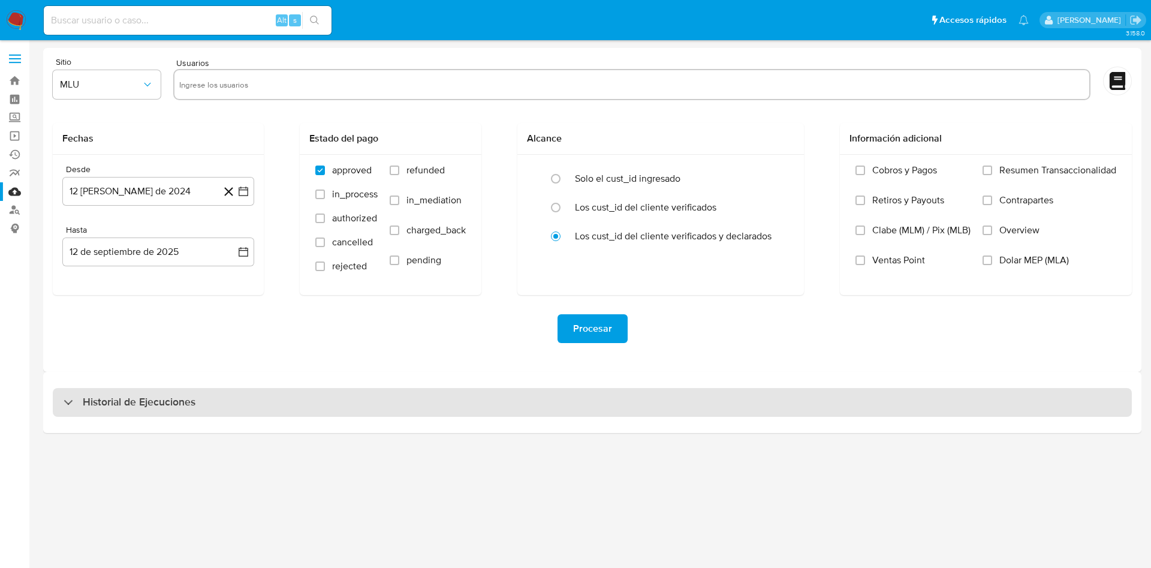
click at [142, 405] on h3 "Historial de Ejecuciones" at bounding box center [139, 402] width 113 height 14
select select "10"
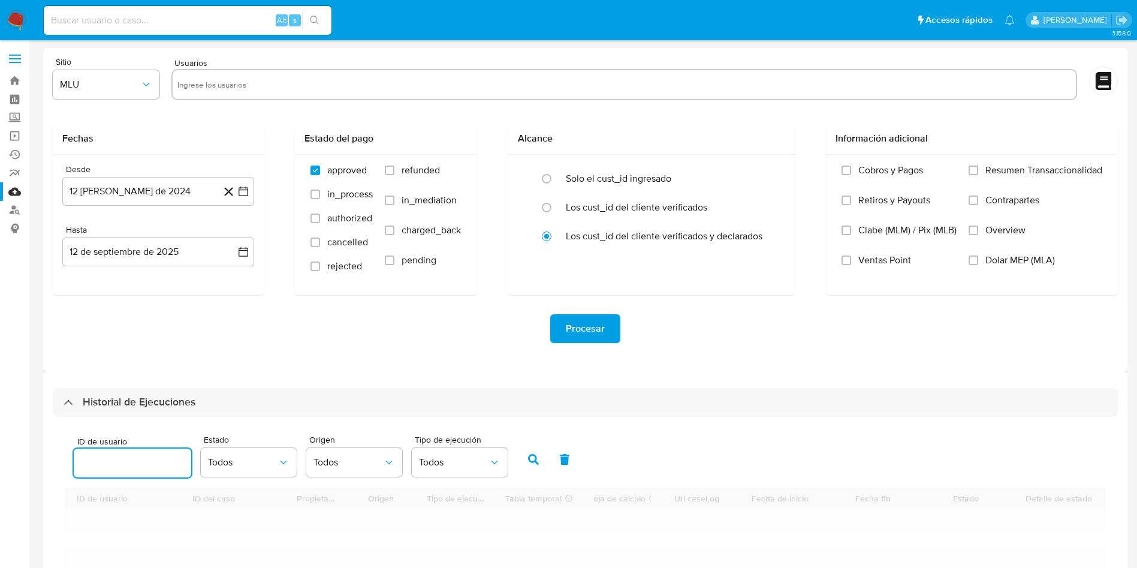
click at [145, 464] on input "number" at bounding box center [133, 463] width 118 height 16
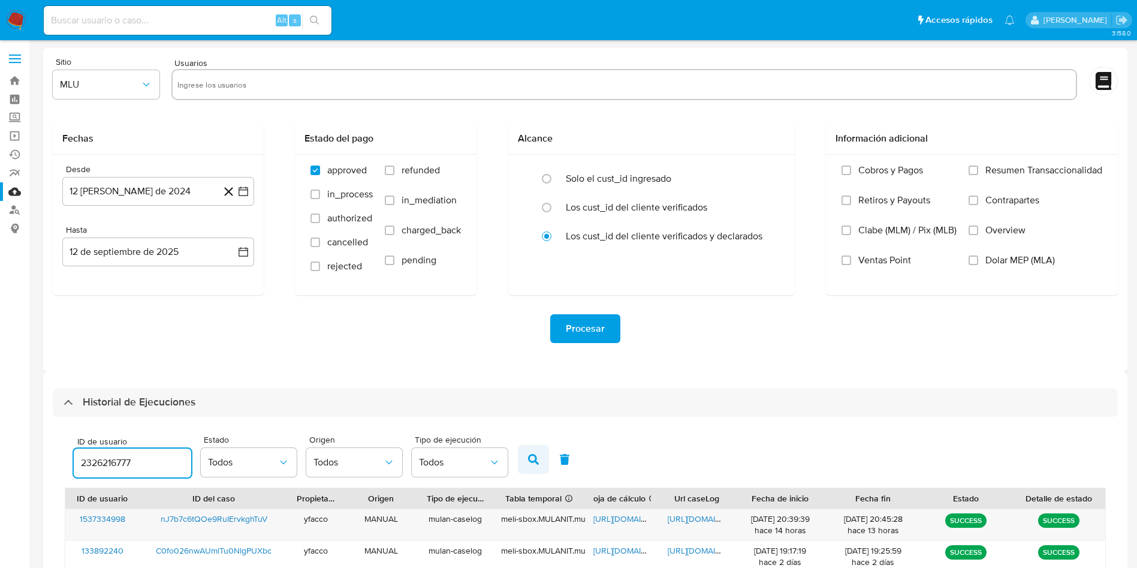
type input "2326216777"
click at [532, 459] on icon "button" at bounding box center [533, 459] width 11 height 11
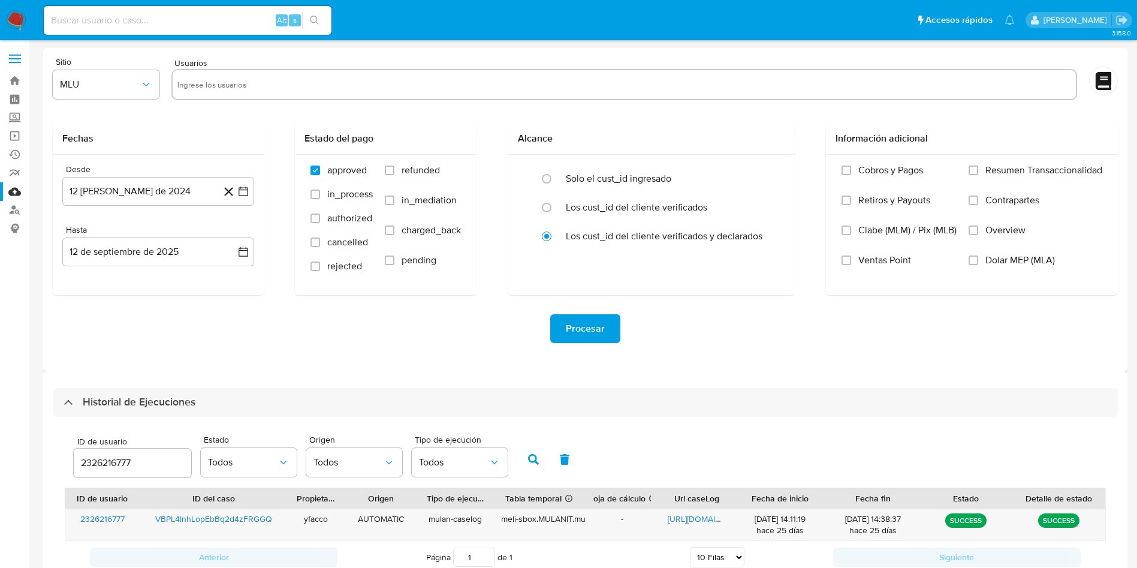
scroll to position [85, 0]
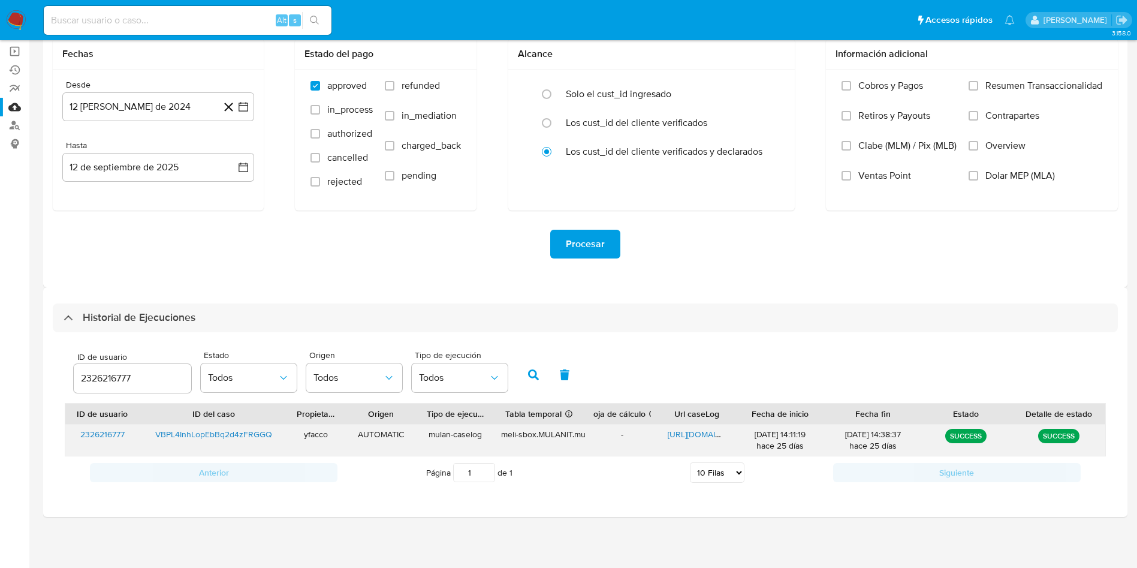
click at [696, 434] on span "[URL][DOMAIN_NAME]" at bounding box center [709, 434] width 83 height 12
drag, startPoint x: 154, startPoint y: 373, endPoint x: 0, endPoint y: 359, distance: 154.7
click at [0, 359] on section "Bandeja Tablero Screening Búsqueda en Listas Watchlist Herramientas Operaciones…" at bounding box center [568, 241] width 1137 height 652
click at [535, 377] on icon "button" at bounding box center [533, 374] width 11 height 11
click at [627, 432] on span "[URL][DOMAIN_NAME]" at bounding box center [635, 434] width 83 height 12
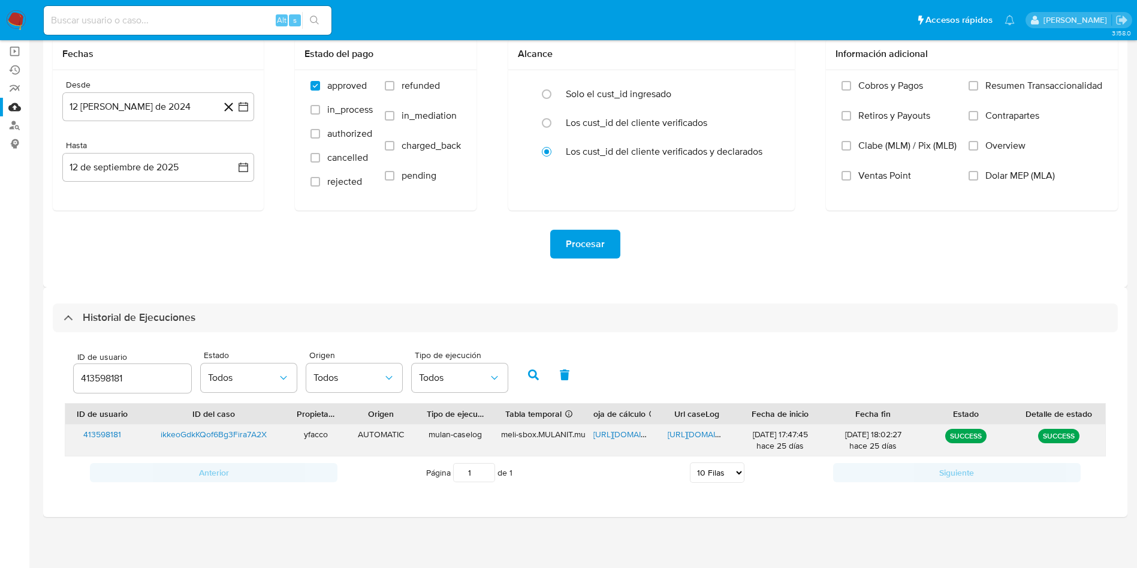
click at [687, 436] on span "[URL][DOMAIN_NAME]" at bounding box center [709, 434] width 83 height 12
drag, startPoint x: 146, startPoint y: 378, endPoint x: 86, endPoint y: 377, distance: 59.4
click at [86, 377] on input "413598181" at bounding box center [133, 379] width 118 height 16
type input "4"
type input "304956690"
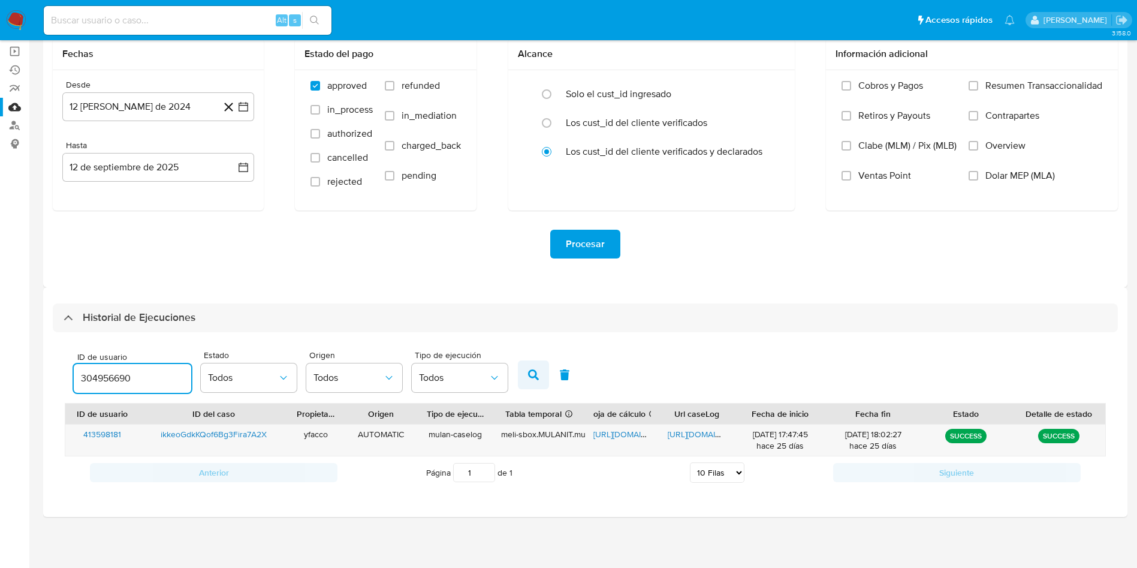
click at [544, 378] on button "button" at bounding box center [533, 374] width 31 height 29
click at [614, 440] on span "[URL][DOMAIN_NAME]" at bounding box center [635, 434] width 83 height 12
click at [682, 431] on span "[URL][DOMAIN_NAME]" at bounding box center [709, 434] width 83 height 12
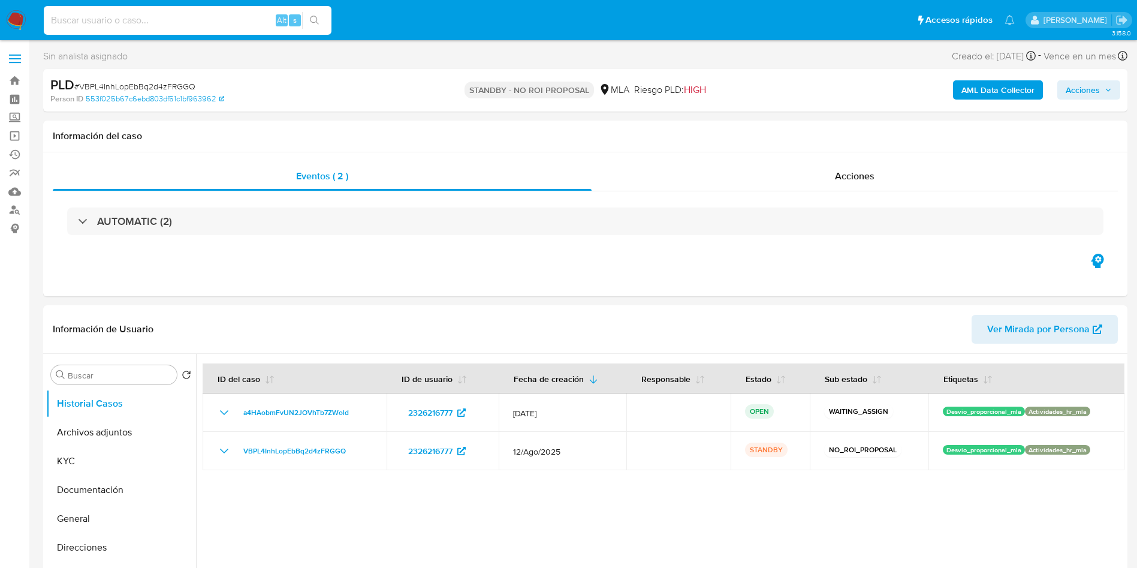
click at [175, 25] on input at bounding box center [188, 21] width 288 height 16
paste input "dAp3qFx1TqeABXE0ofeDBMUT"
type input "dAp3qFx1TqeABXE0ofeDBMUT"
select select "10"
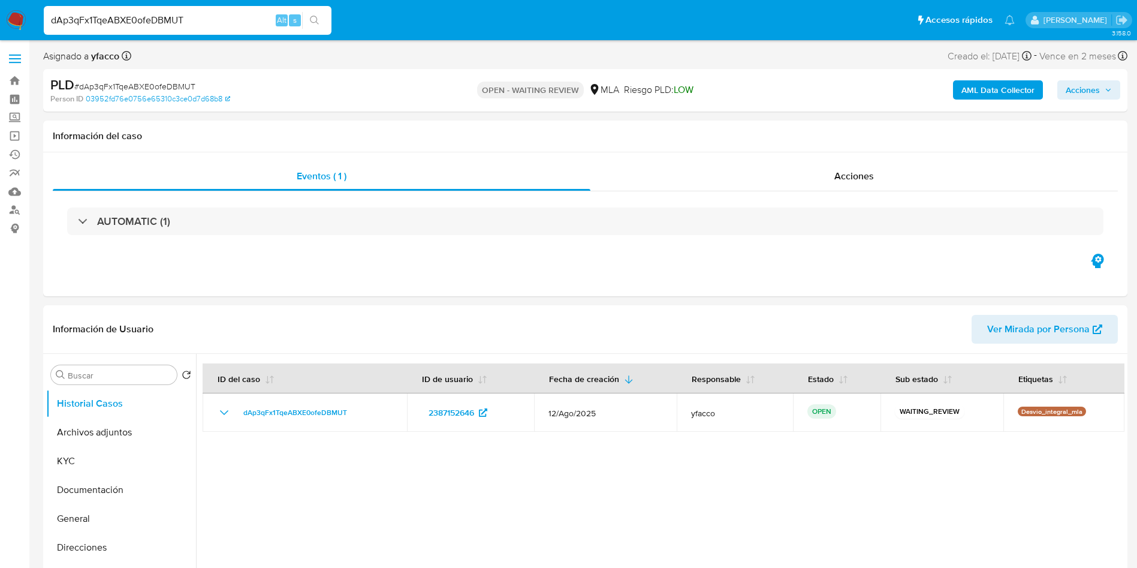
select select "10"
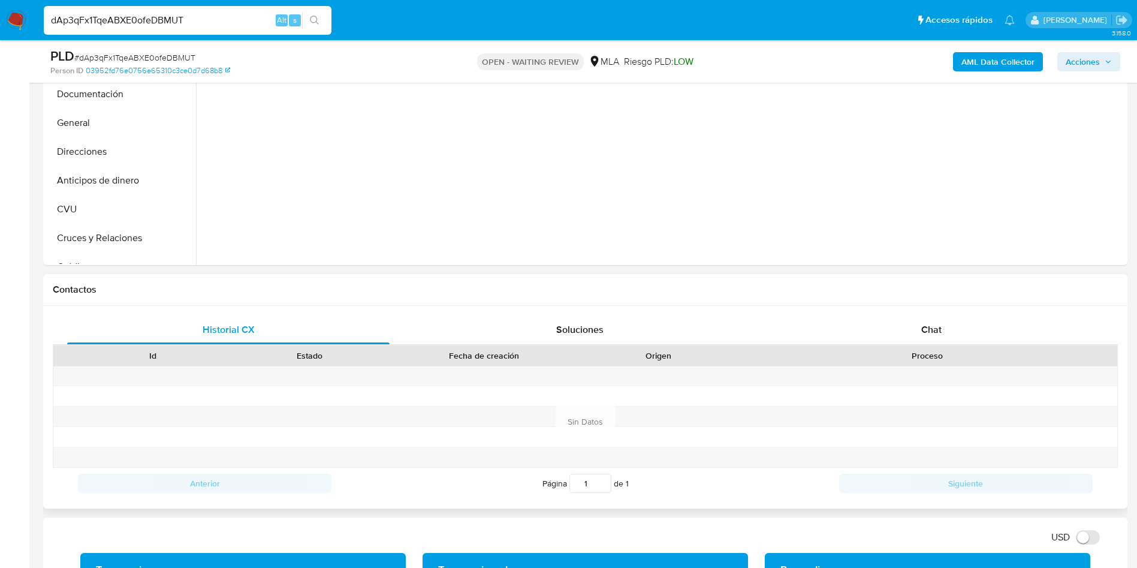
scroll to position [360, 0]
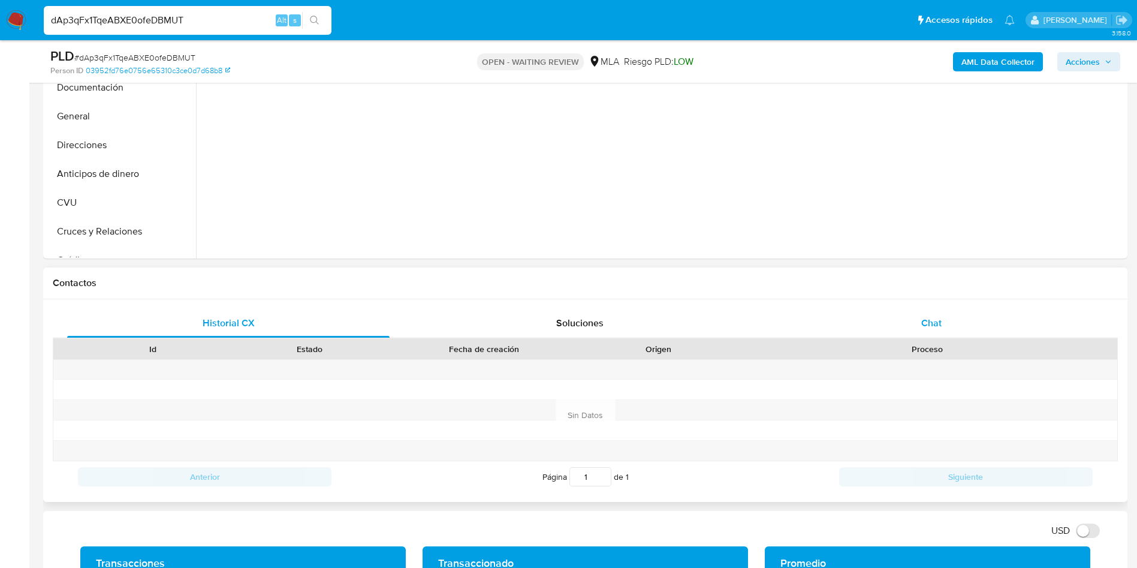
click at [939, 326] on span "Chat" at bounding box center [932, 323] width 20 height 14
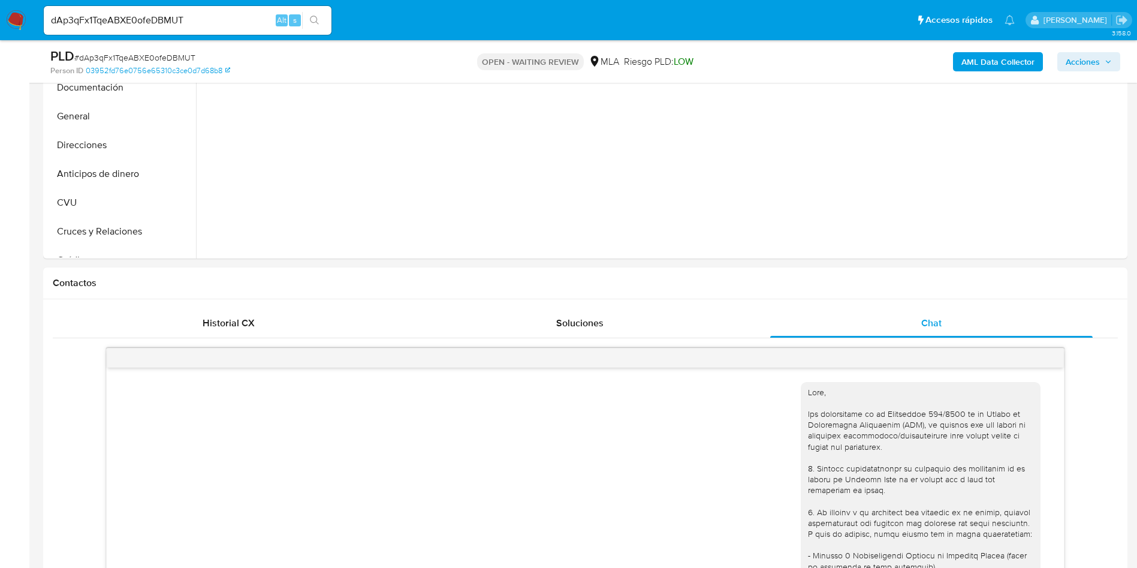
scroll to position [333, 0]
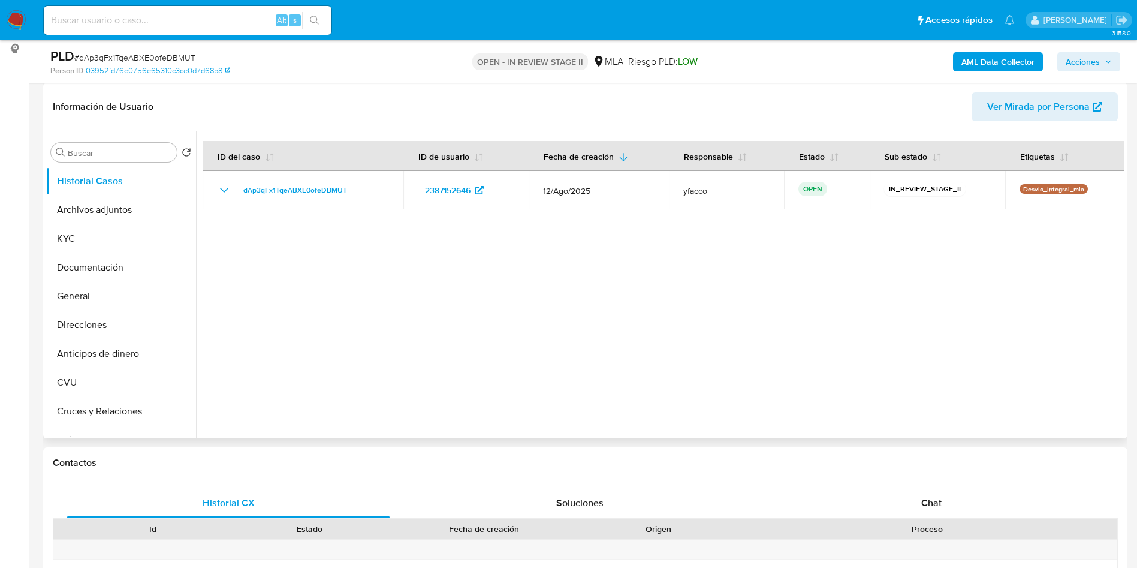
select select "10"
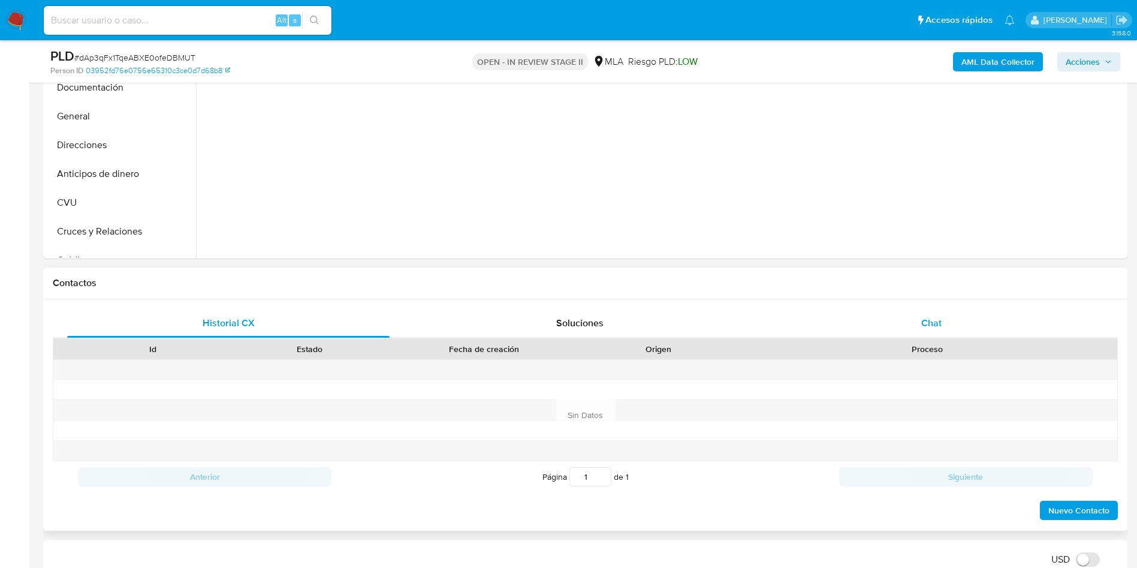
click at [938, 330] on div "Chat" at bounding box center [932, 323] width 323 height 29
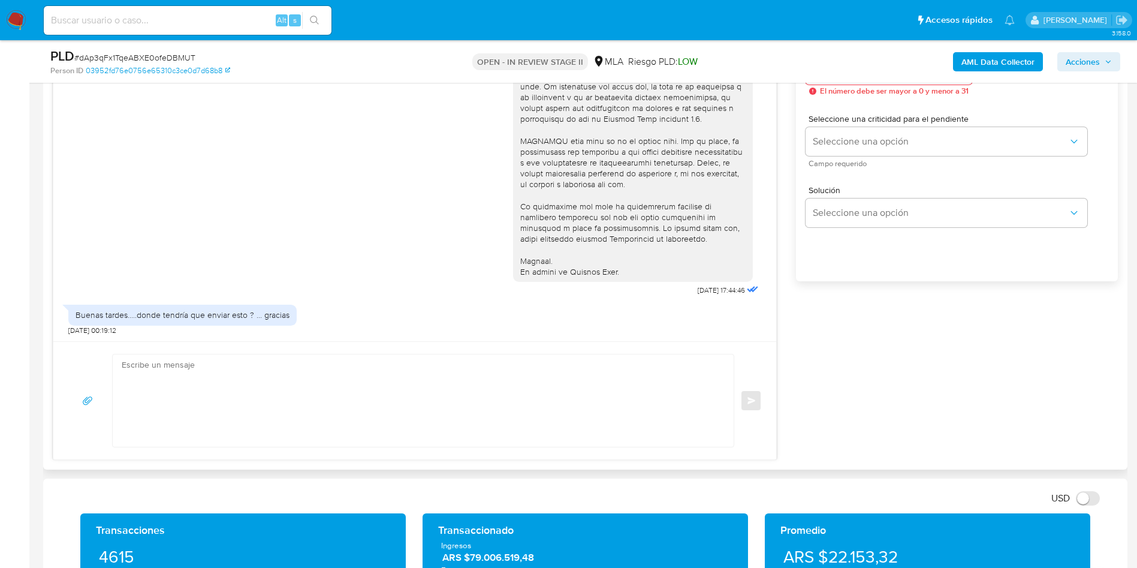
scroll to position [720, 0]
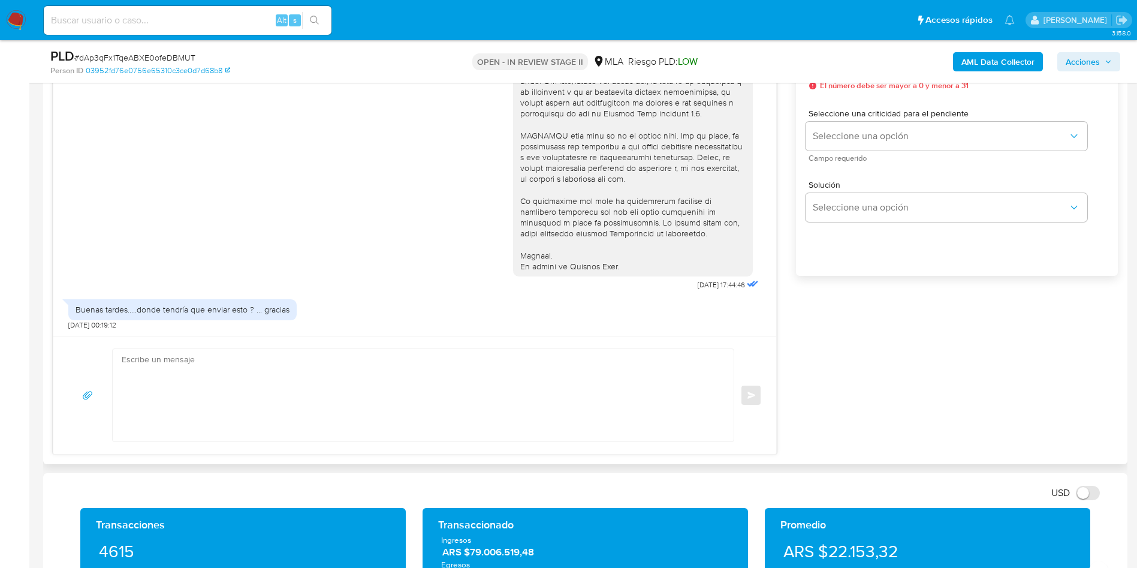
click at [227, 380] on textarea at bounding box center [420, 395] width 597 height 92
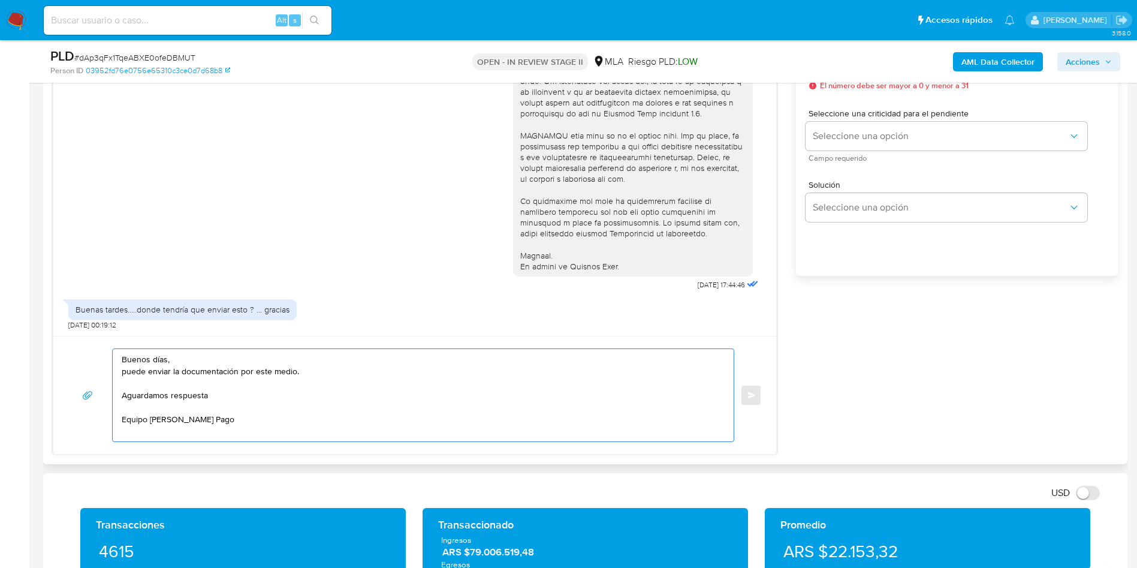
scroll to position [630, 0]
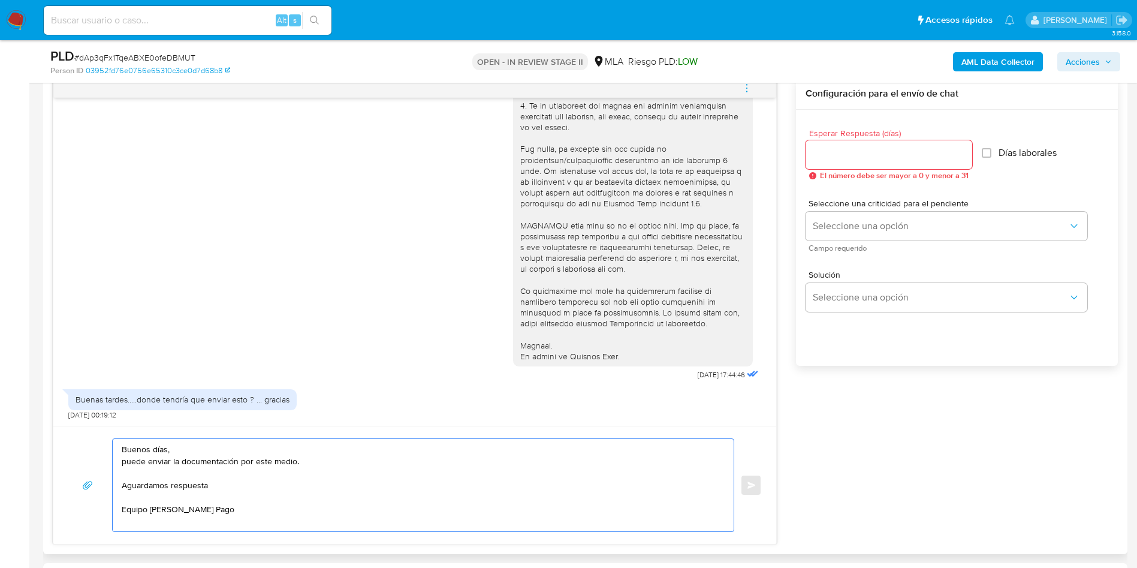
type textarea "Buenos días, puede enviar la documentación por este medio. Aguardamos respuesta…"
click at [854, 161] on input "Esperar Respuesta (días)" at bounding box center [889, 155] width 167 height 16
type input "2"
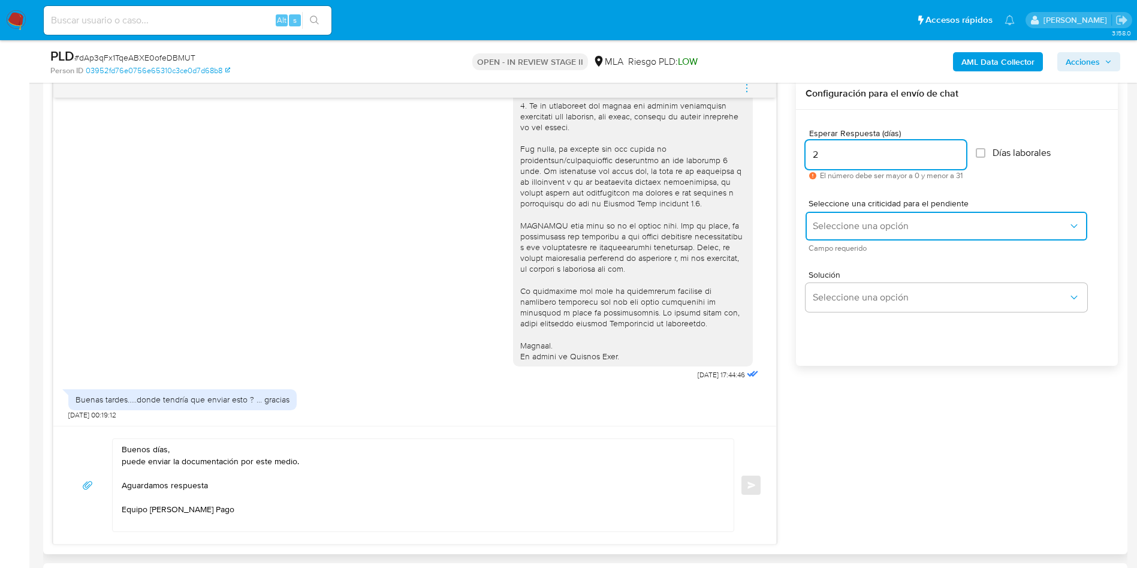
click at [863, 215] on button "Seleccione una opción" at bounding box center [947, 226] width 282 height 29
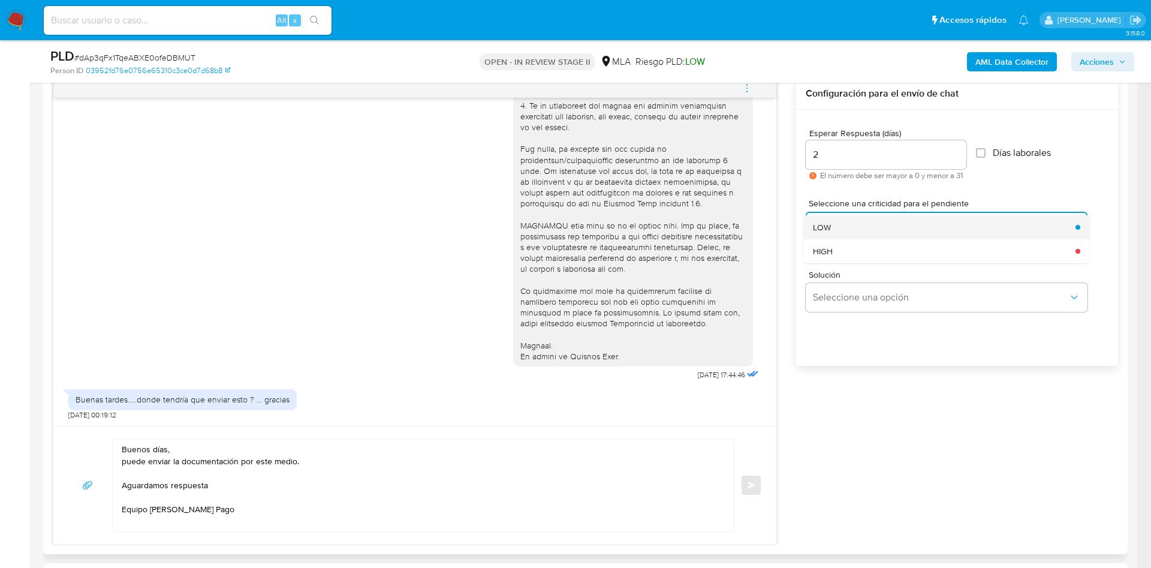
click at [863, 227] on div "LOW" at bounding box center [940, 227] width 255 height 24
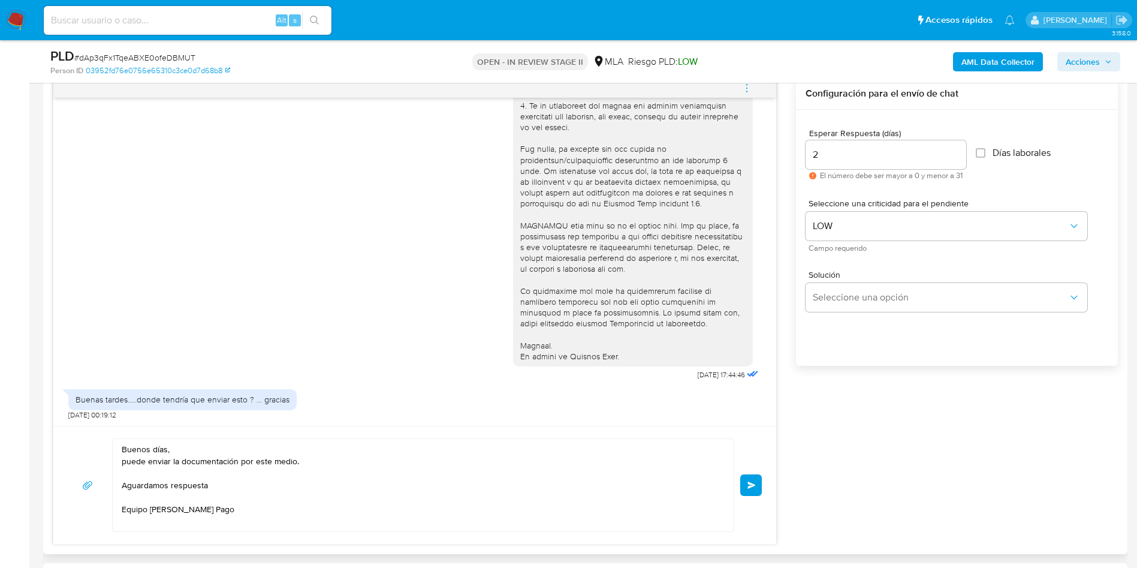
click at [757, 479] on button "Enviar" at bounding box center [752, 485] width 22 height 22
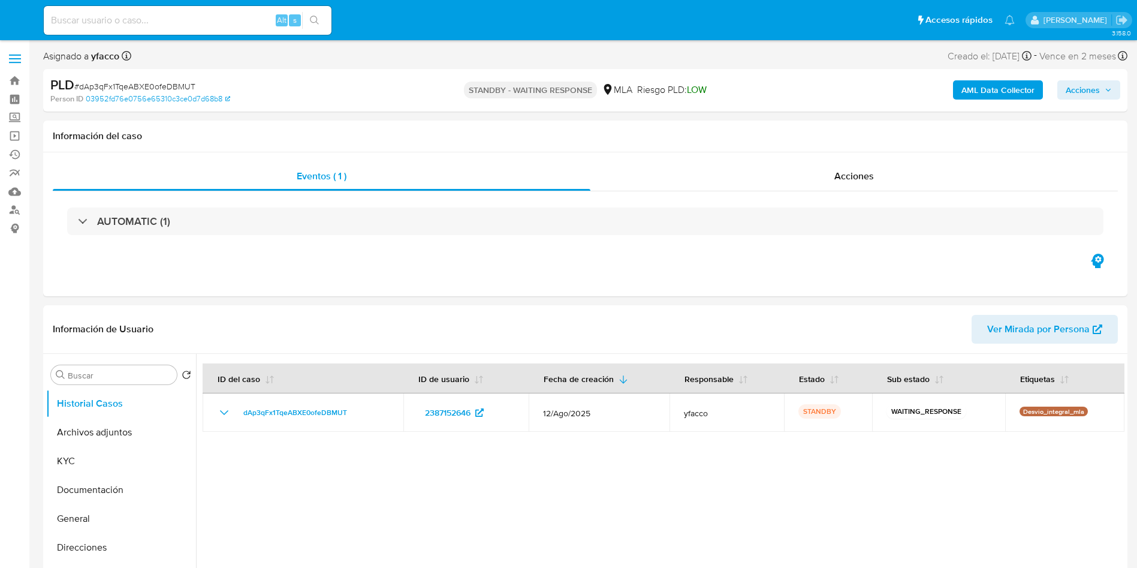
select select "10"
click at [180, 23] on input at bounding box center [188, 21] width 288 height 16
paste input "lffvPEWqi4Xnl34pe1Yd86Bp"
type input "lffvPEWqi4Xnl34pe1Yd86Bp"
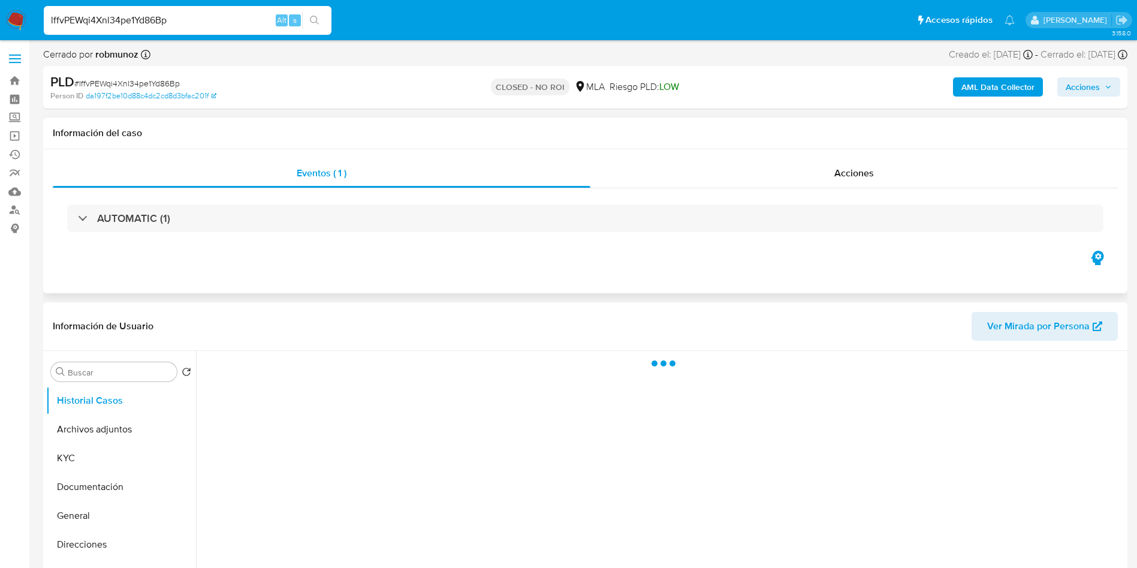
scroll to position [90, 0]
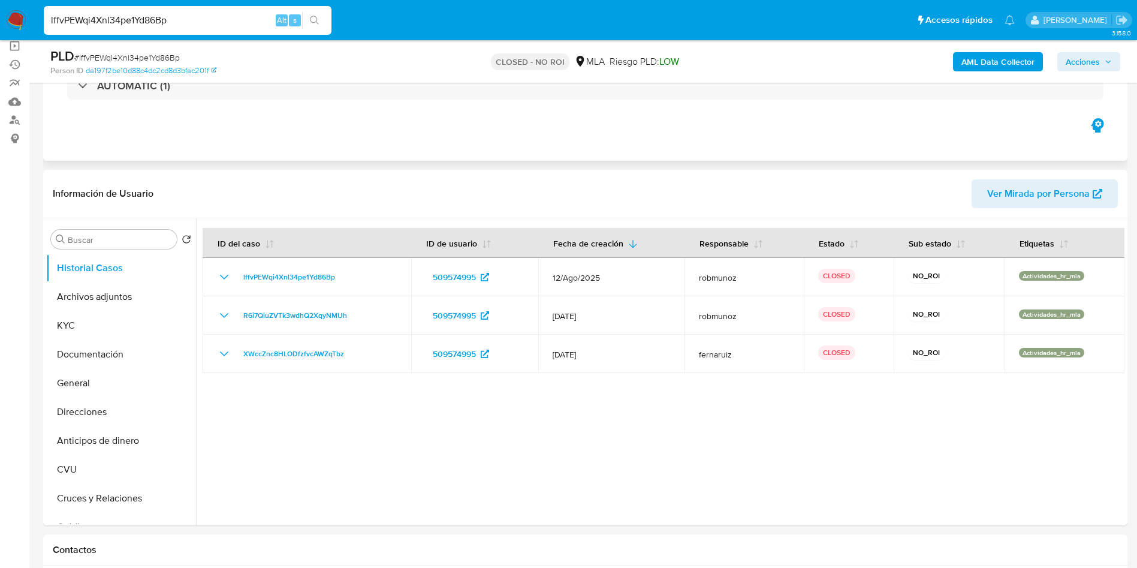
select select "10"
click at [201, 25] on input "lffvPEWqi4Xnl34pe1Yd86Bp" at bounding box center [188, 21] width 288 height 16
paste input "YbmTai3ktJcYDYIbJVLDGyDl"
type input "YbmTai3ktJcYDYIbJVLDGyDl"
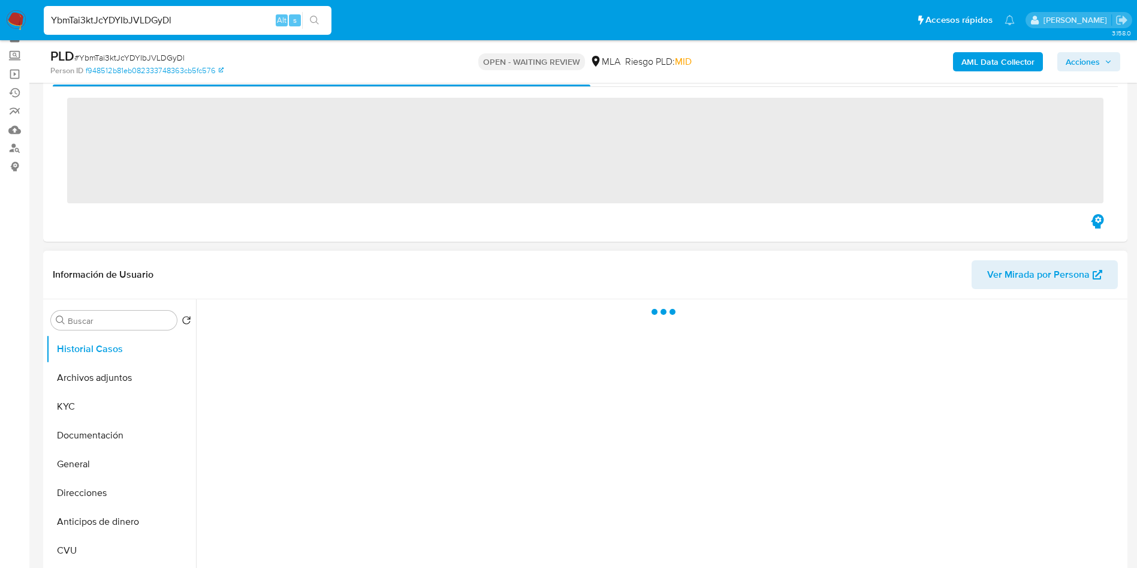
scroll to position [90, 0]
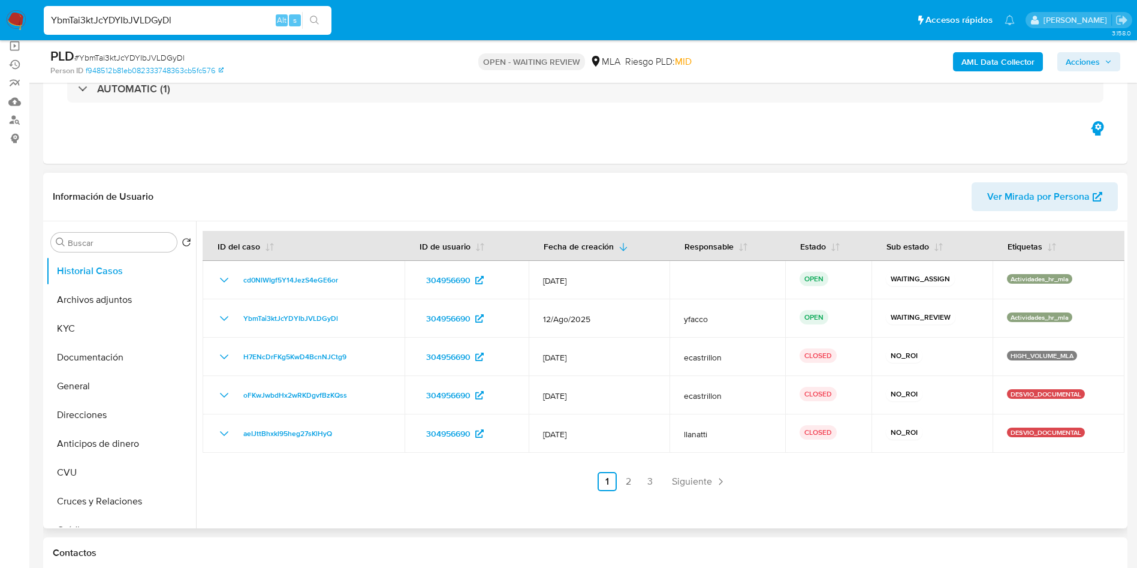
select select "10"
click at [209, 25] on input "YbmTai3ktJcYDYIbJVLDGyDl" at bounding box center [188, 21] width 288 height 16
paste input "whEwqEzPyPvpkHq45NUYs9KQ"
type input "whEwqEzPyPvpkHq45NUYs9KQ"
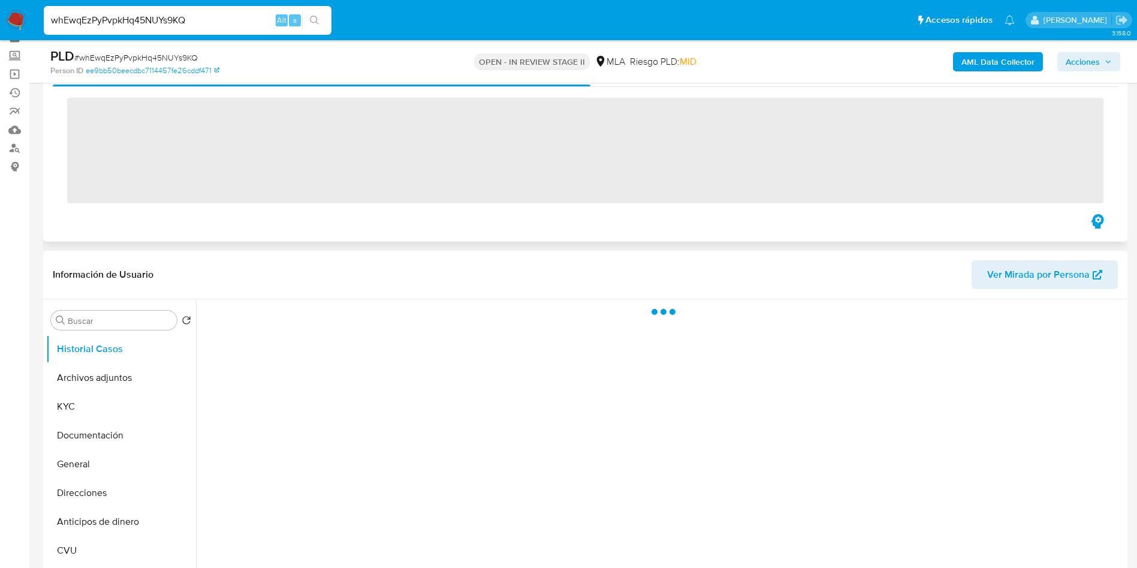
scroll to position [90, 0]
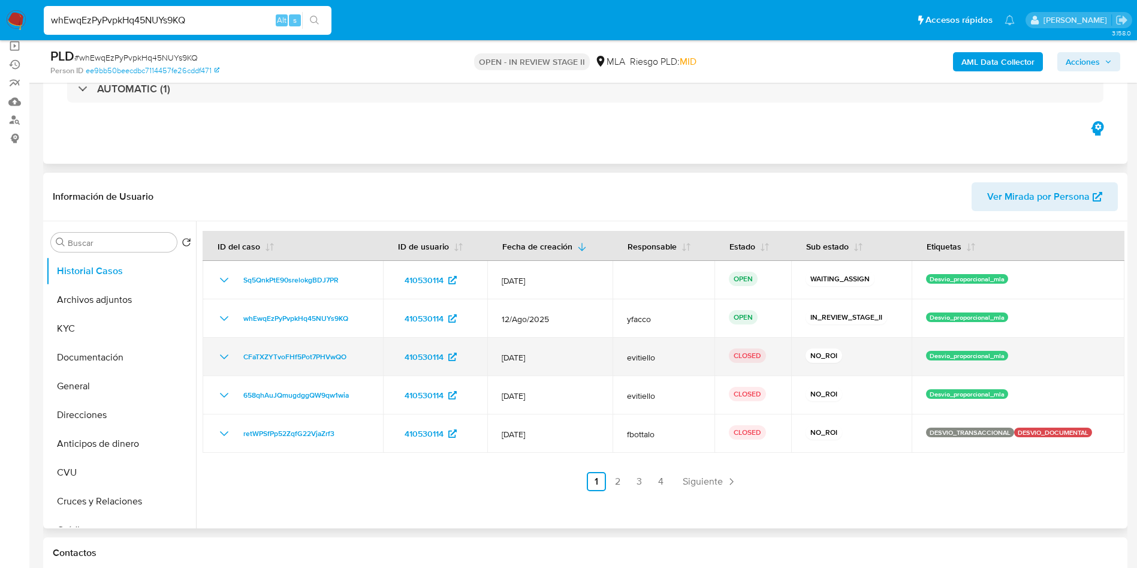
select select "10"
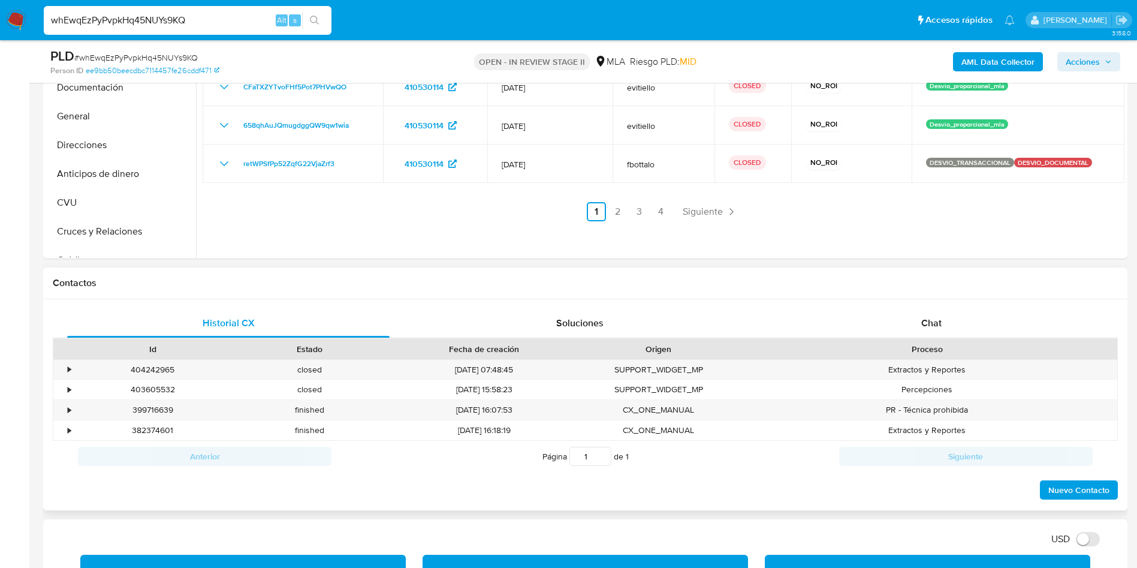
click at [907, 339] on div "Proceso" at bounding box center [928, 349] width 380 height 20
click at [865, 315] on div "Chat" at bounding box center [932, 323] width 323 height 29
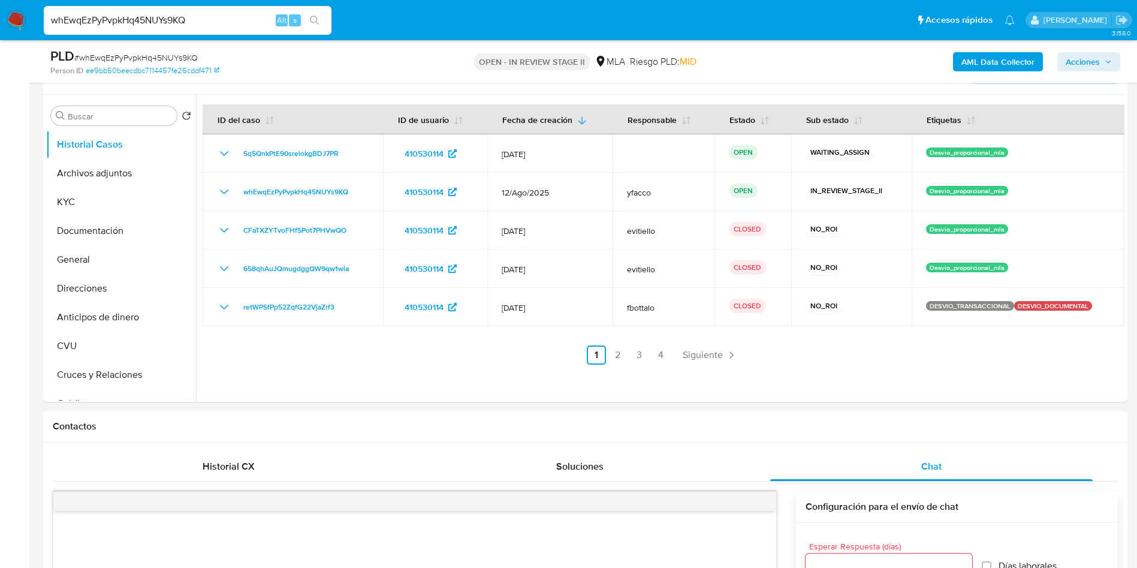
scroll to position [180, 0]
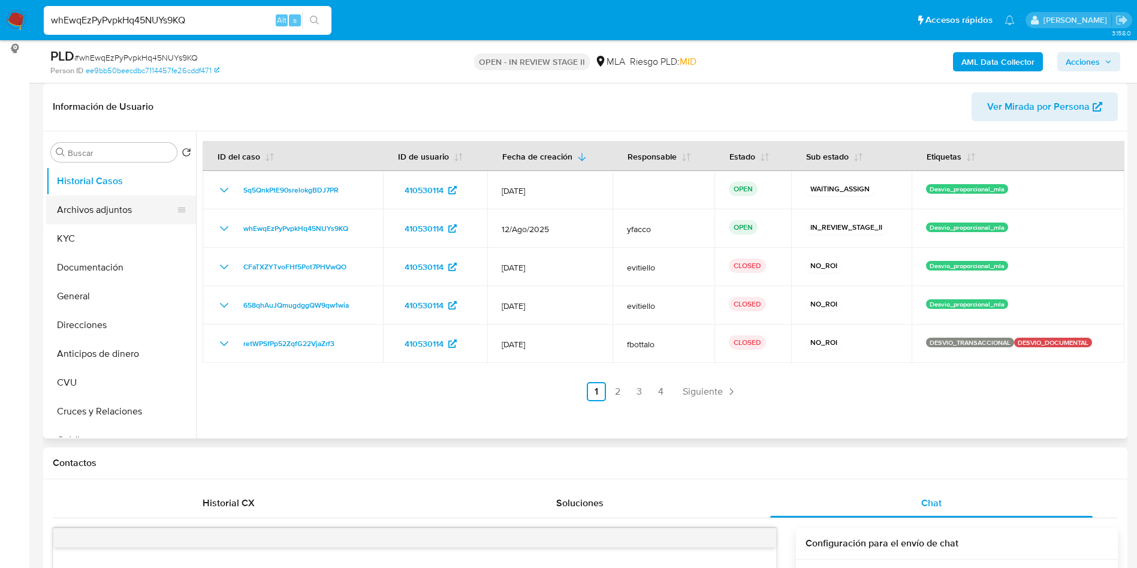
click at [123, 216] on button "Archivos adjuntos" at bounding box center [116, 209] width 140 height 29
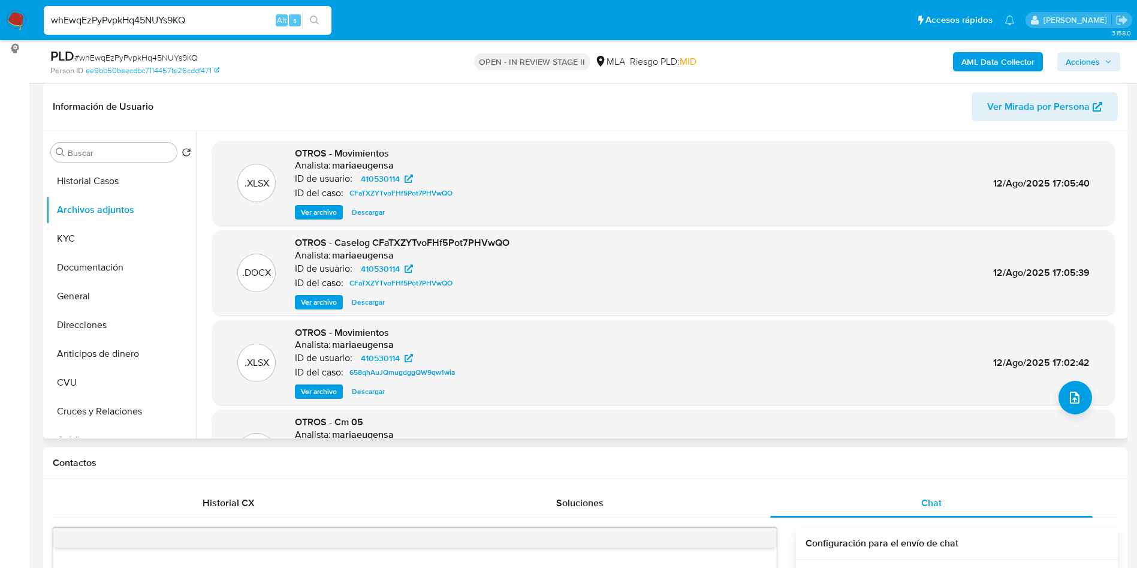
scroll to position [90, 0]
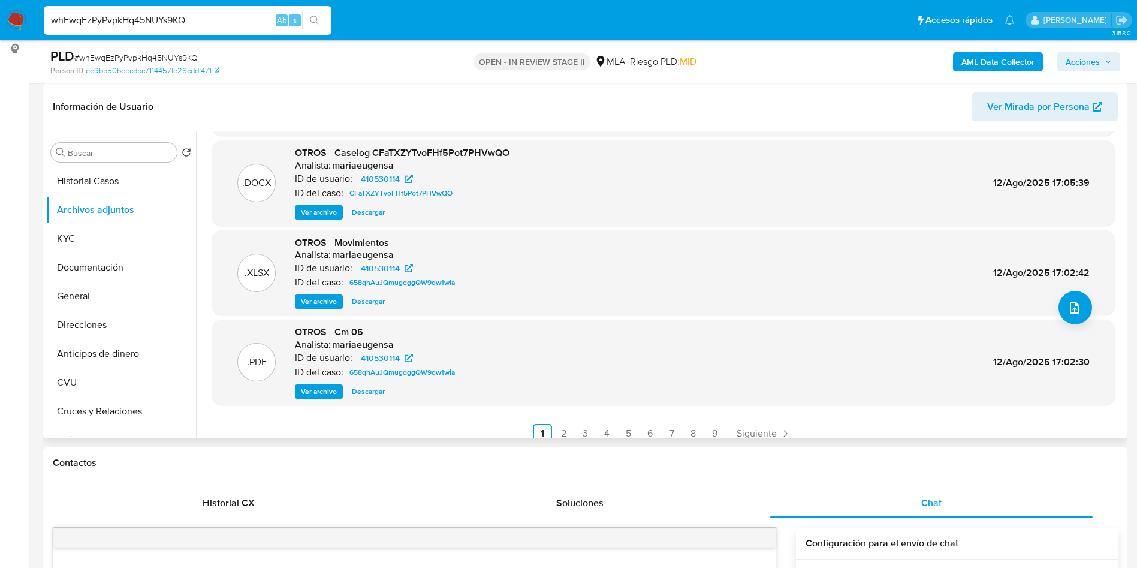
click at [320, 397] on span "Ver archivo" at bounding box center [319, 392] width 36 height 12
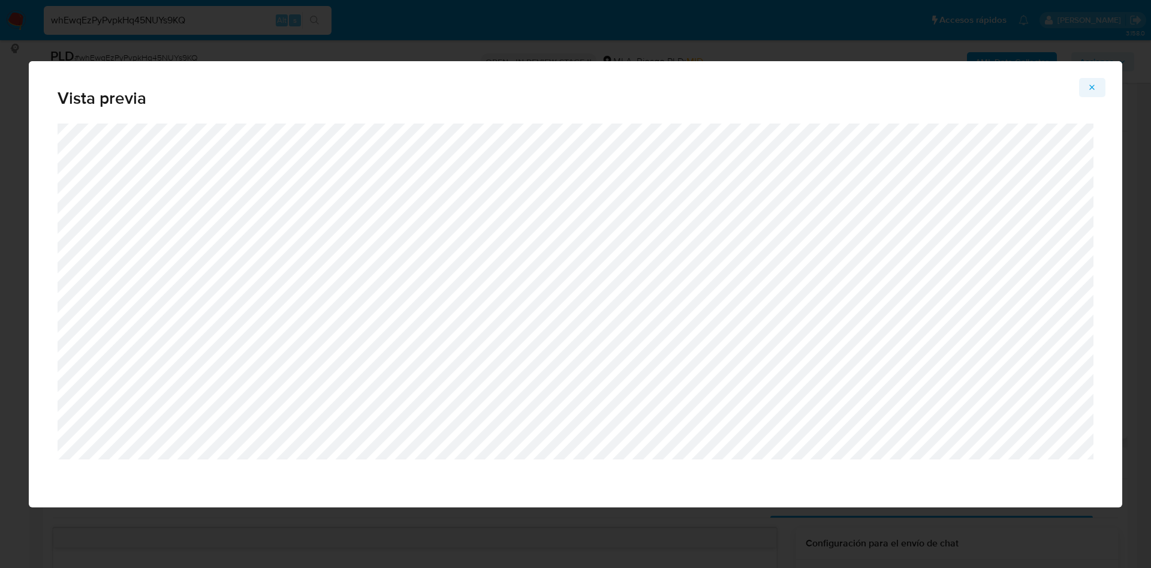
click at [1085, 88] on button "Attachment preview" at bounding box center [1092, 87] width 26 height 19
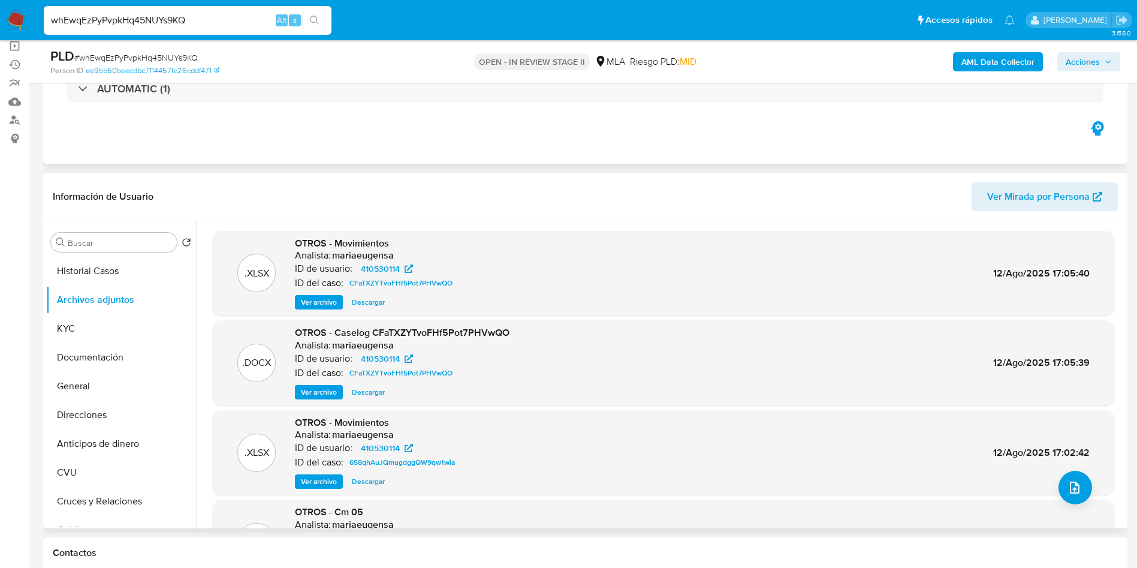
click at [329, 387] on span "Ver archivo" at bounding box center [319, 392] width 36 height 12
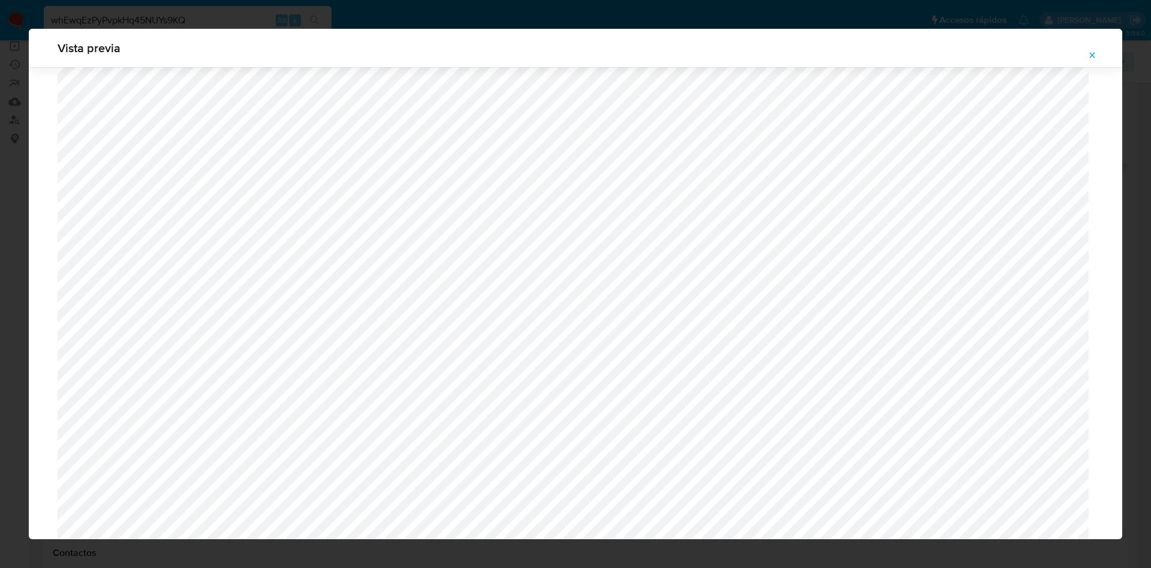
scroll to position [246, 0]
click at [1095, 58] on icon "Attachment preview" at bounding box center [1093, 55] width 10 height 10
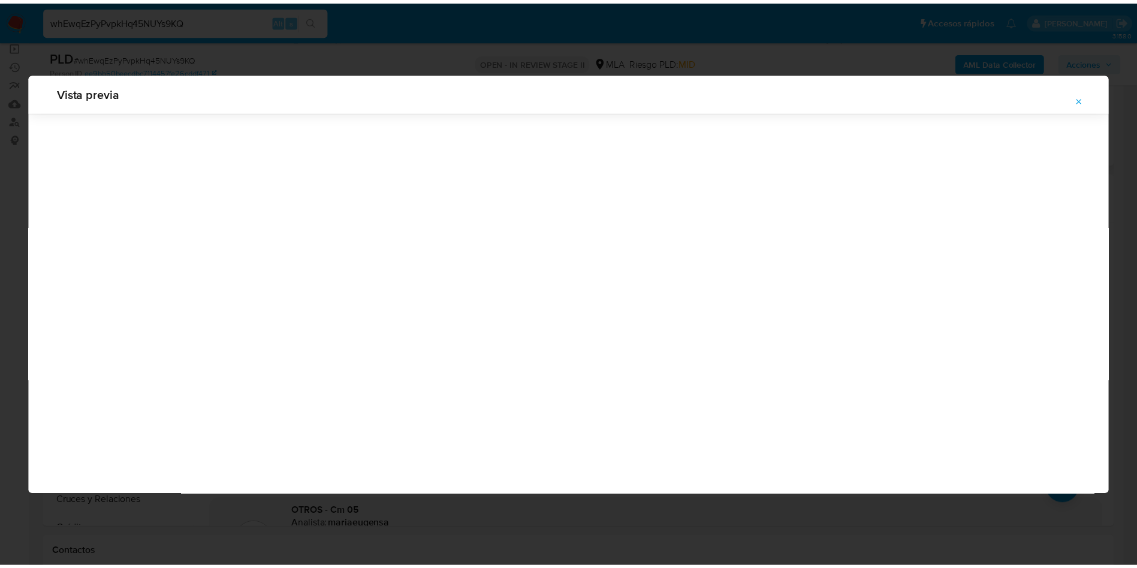
scroll to position [0, 0]
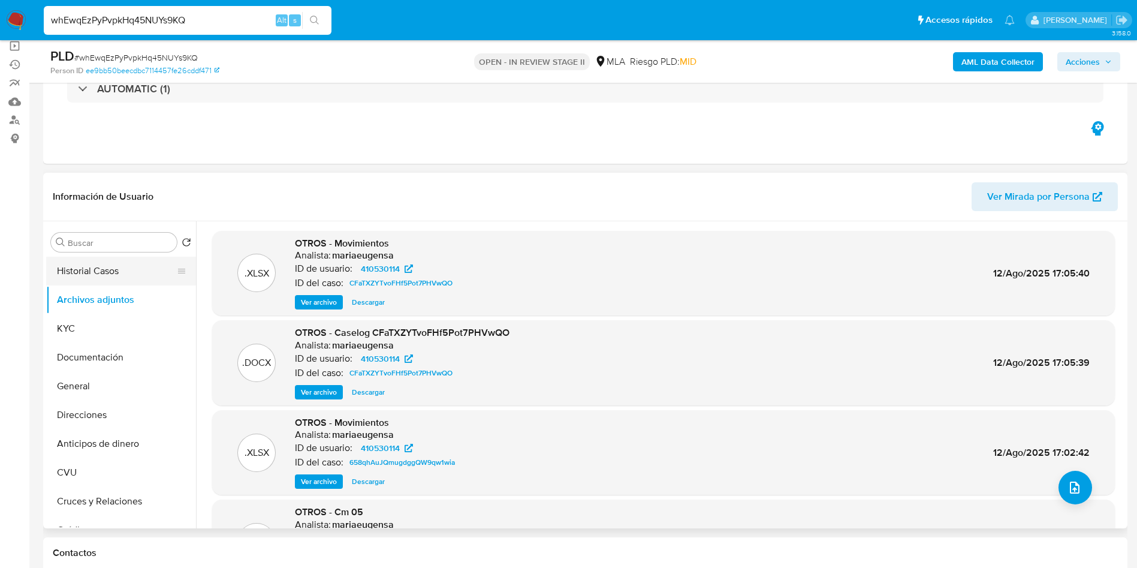
click at [106, 272] on button "Historial Casos" at bounding box center [116, 271] width 140 height 29
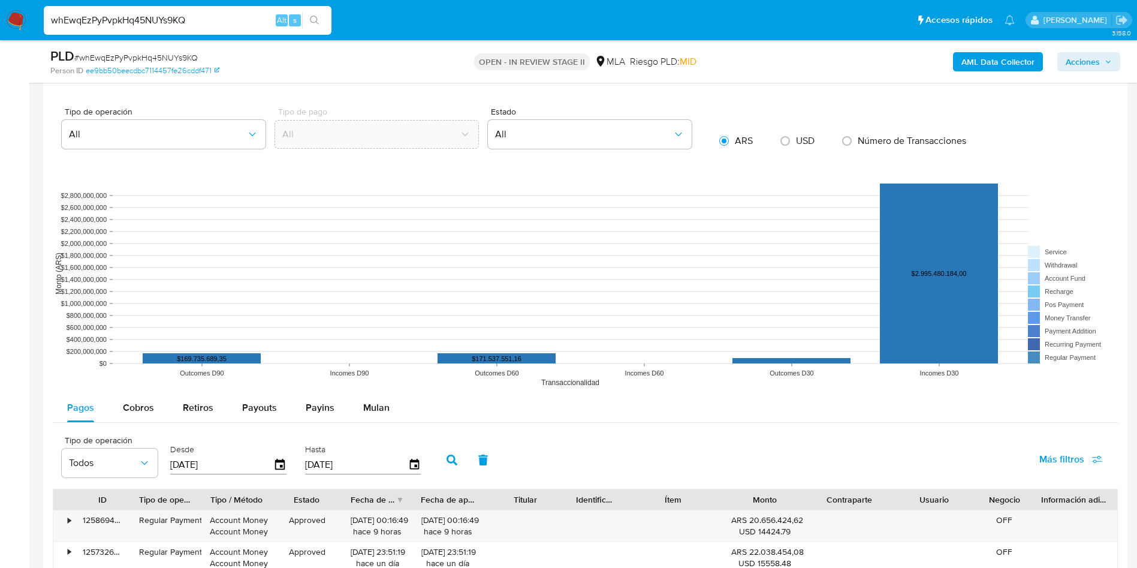
scroll to position [1349, 0]
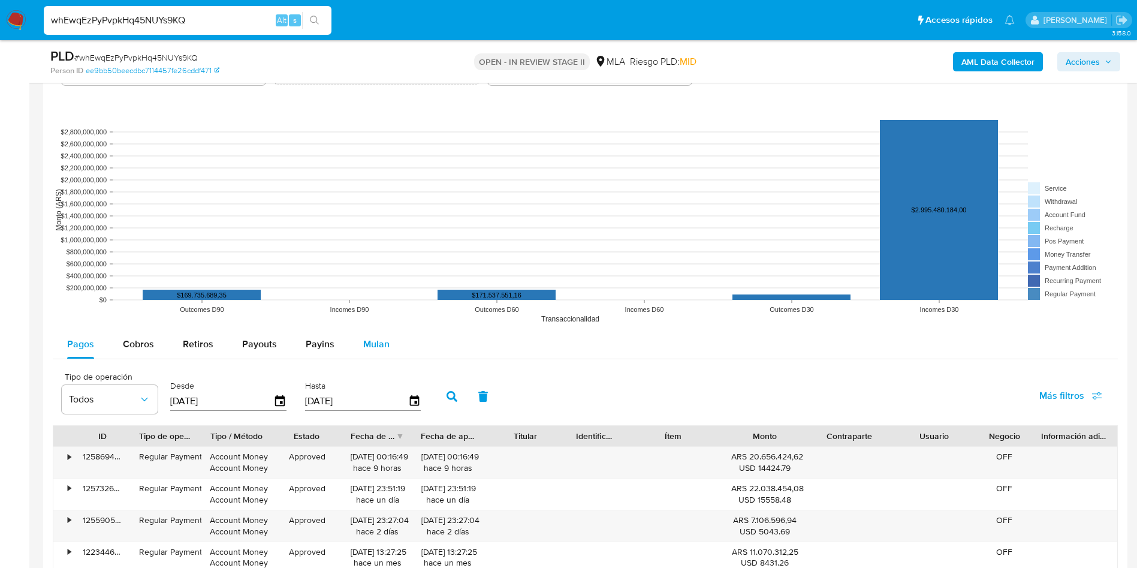
click at [387, 352] on button "Mulan" at bounding box center [376, 344] width 55 height 29
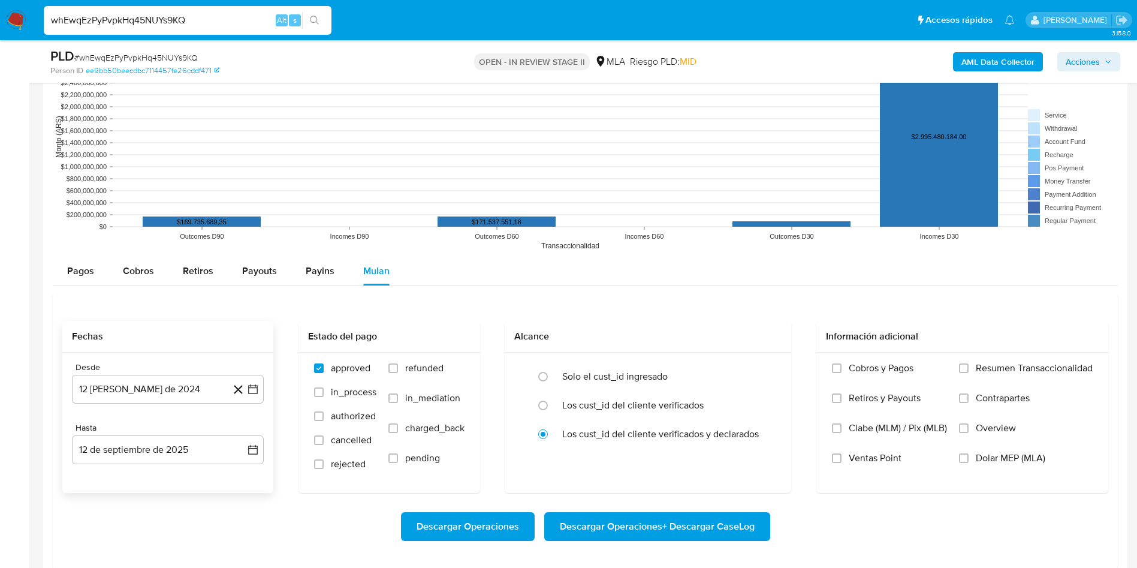
scroll to position [1439, 0]
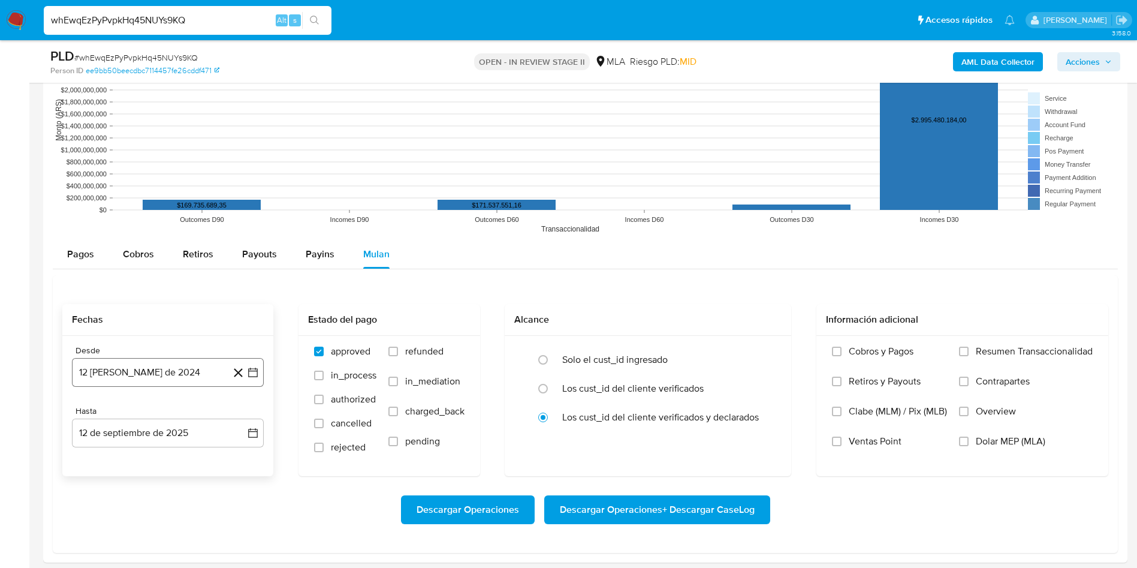
click at [162, 369] on button "12 [PERSON_NAME] de 2024" at bounding box center [168, 372] width 192 height 29
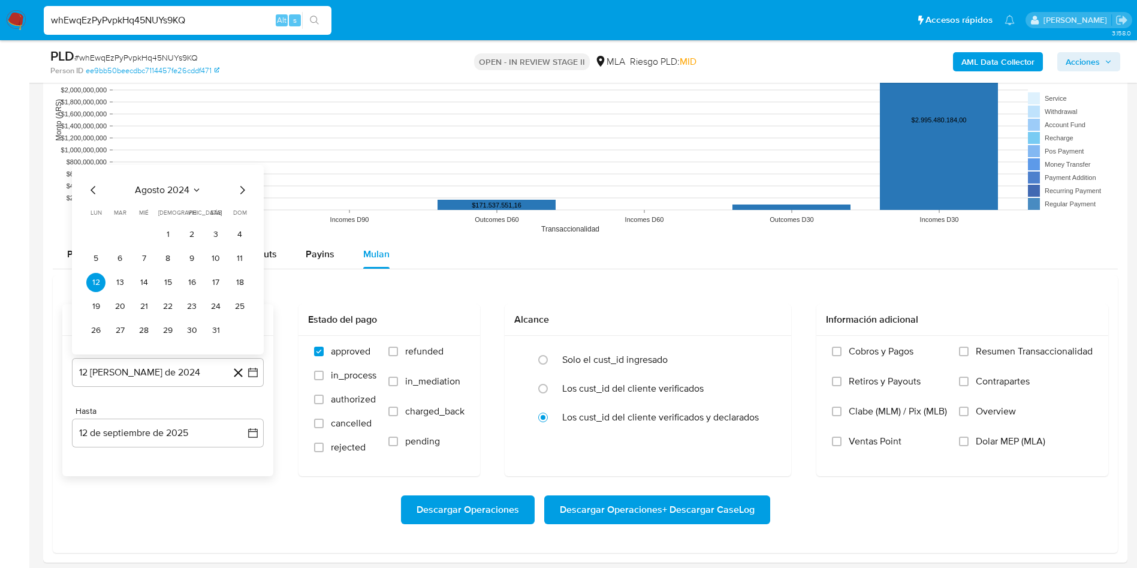
click at [175, 196] on span "agosto 2024" at bounding box center [162, 190] width 55 height 12
click at [243, 180] on icon "Año siguiente" at bounding box center [240, 176] width 14 height 14
click at [122, 286] on button "[DATE]" at bounding box center [115, 287] width 34 height 19
click at [115, 231] on button "1" at bounding box center [119, 234] width 19 height 19
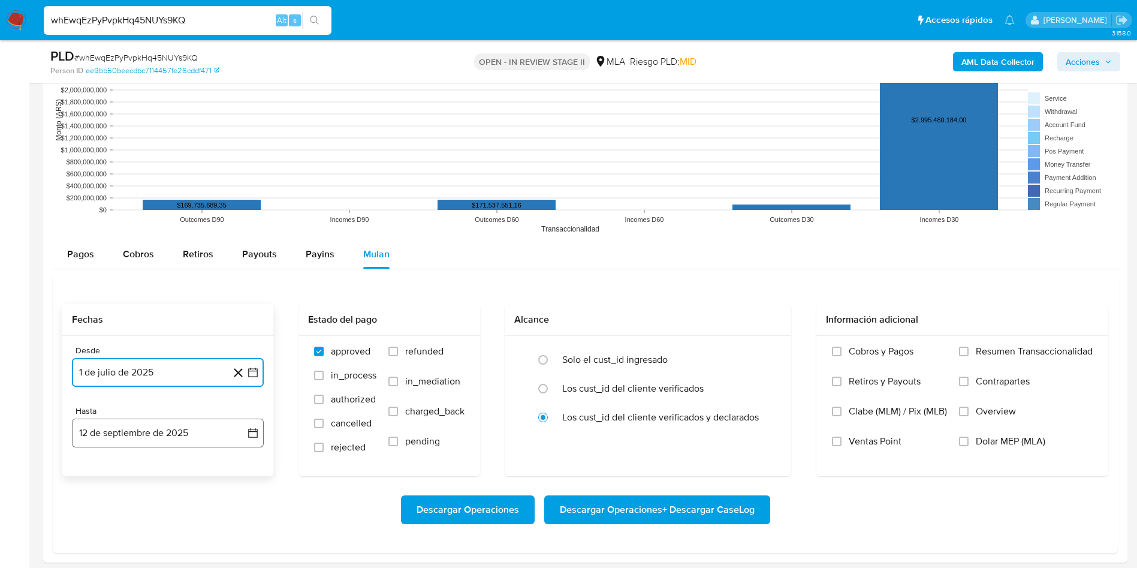
click at [158, 434] on button "12 de septiembre de 2025" at bounding box center [168, 433] width 192 height 29
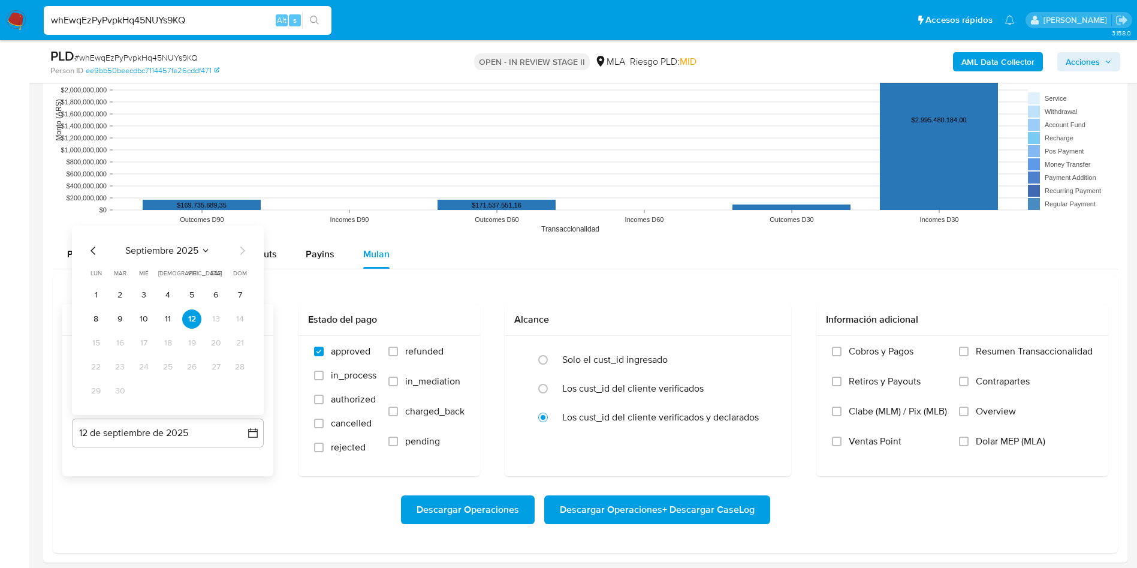
click at [87, 248] on icon "Mes anterior" at bounding box center [93, 250] width 14 height 14
click at [91, 249] on icon "Mes anterior" at bounding box center [93, 250] width 14 height 14
click at [167, 396] on button "31" at bounding box center [167, 390] width 19 height 19
click at [403, 356] on label "refunded" at bounding box center [427, 360] width 76 height 30
click at [398, 356] on input "refunded" at bounding box center [394, 352] width 10 height 10
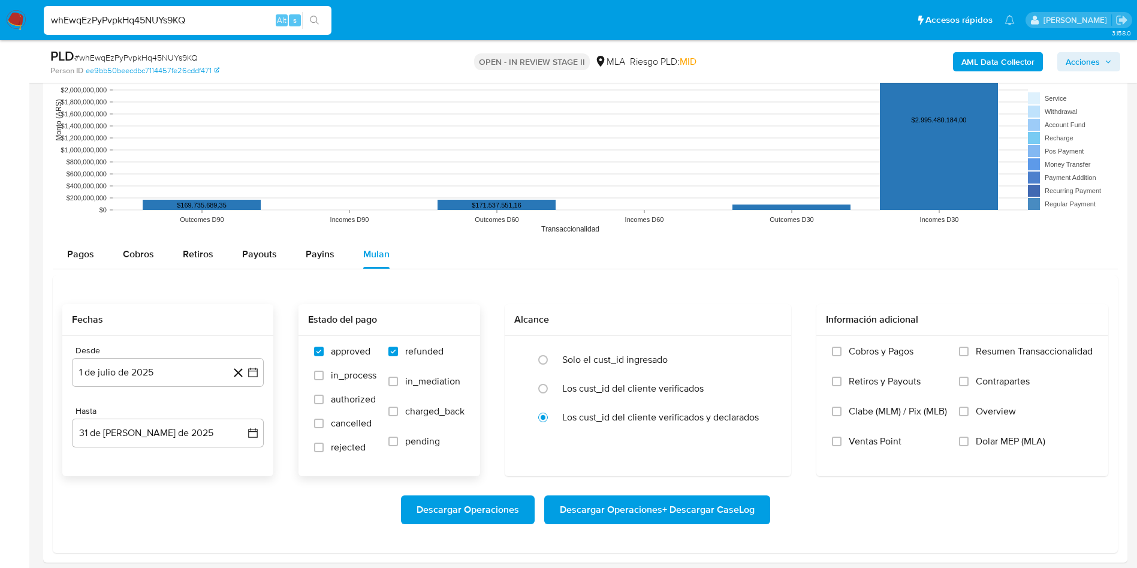
checkbox input "true"
click at [974, 438] on label "Dolar MEP (MLA)" at bounding box center [1026, 450] width 134 height 30
click at [969, 438] on input "Dolar MEP (MLA)" at bounding box center [964, 442] width 10 height 10
click at [715, 501] on span "Descargar Operaciones + Descargar CaseLog" at bounding box center [657, 509] width 195 height 26
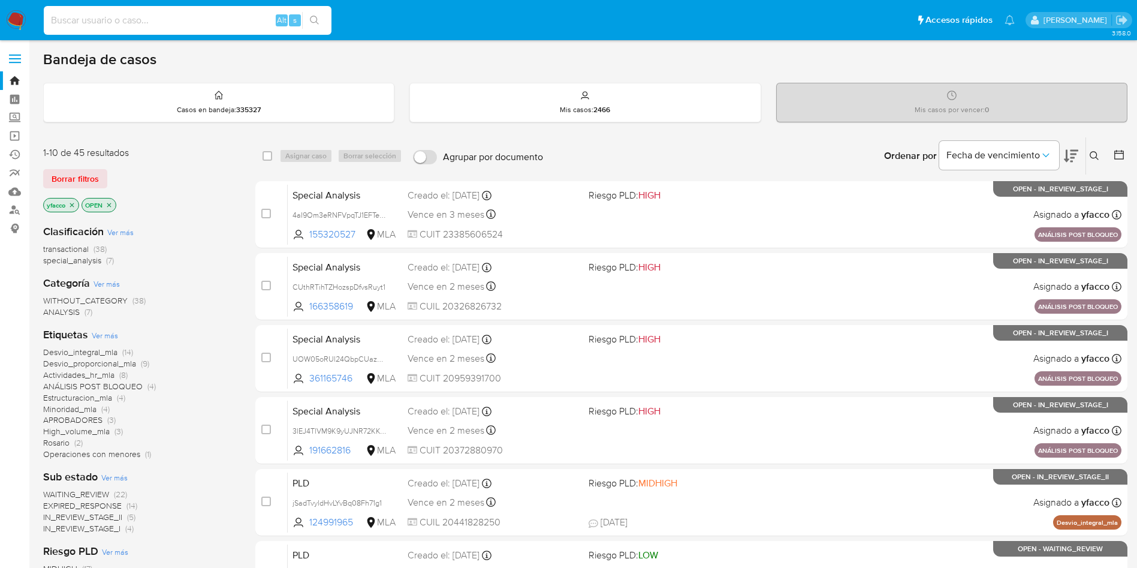
click at [165, 25] on input at bounding box center [188, 21] width 288 height 16
paste input "ikkeoGdkKQof6Bg3Fira7A2X"
type input "ikkeoGdkKQof6Bg3Fira7A2X"
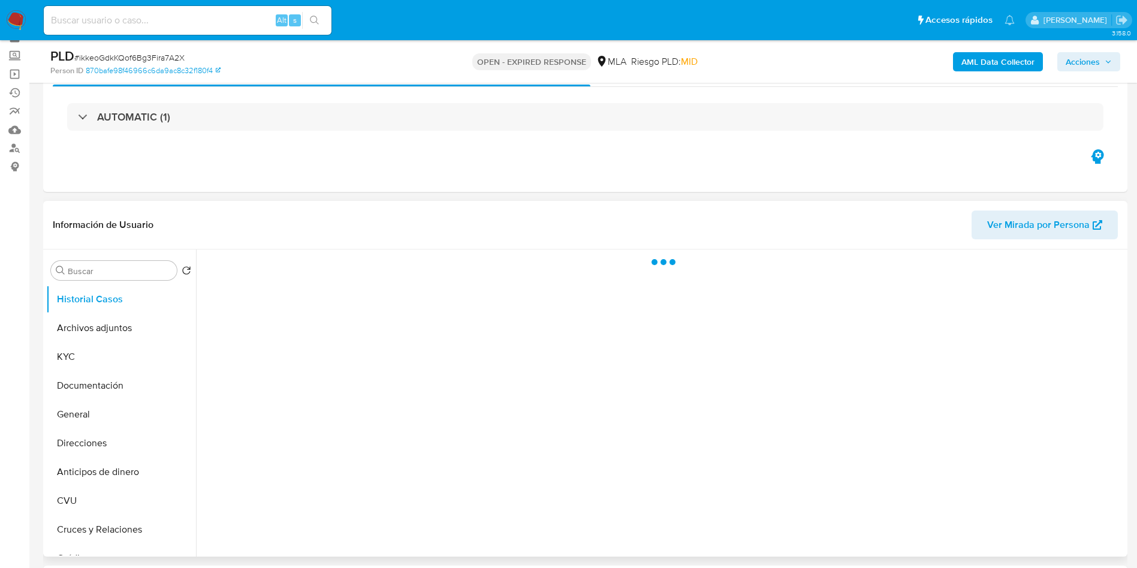
scroll to position [90, 0]
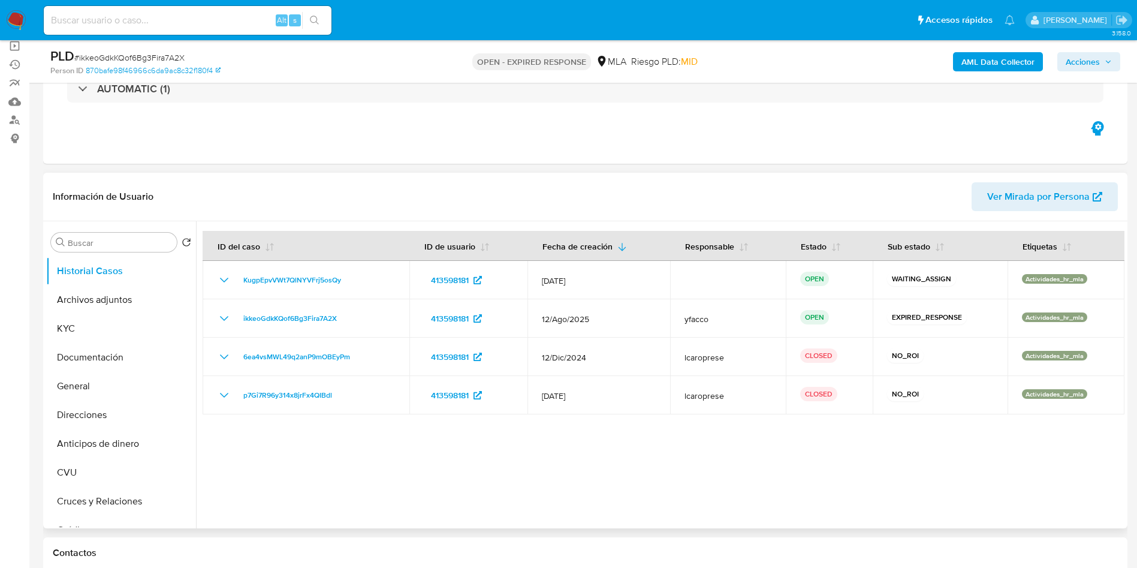
select select "10"
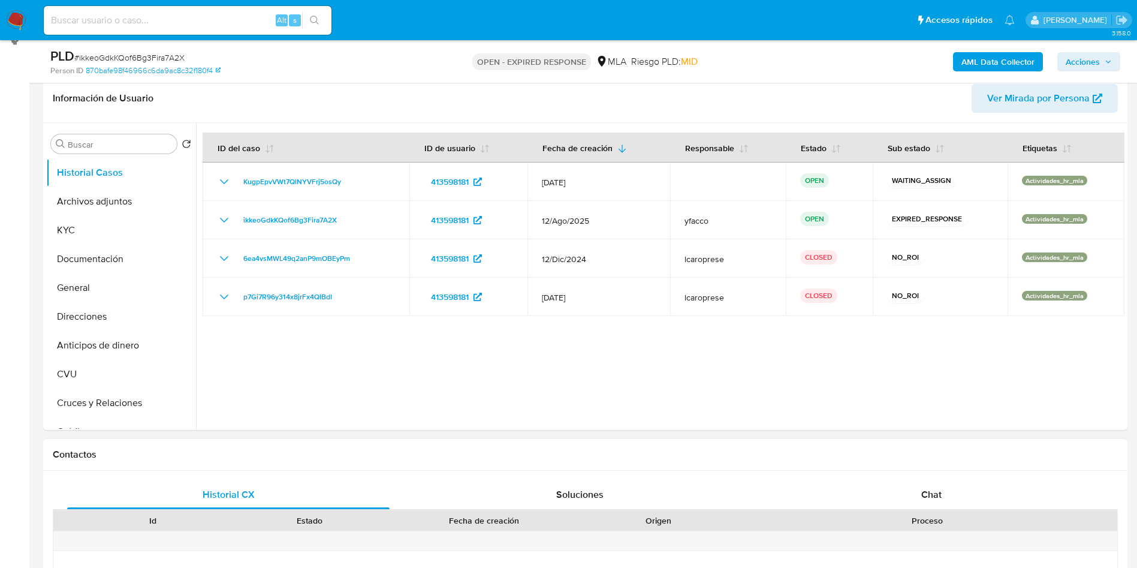
scroll to position [270, 0]
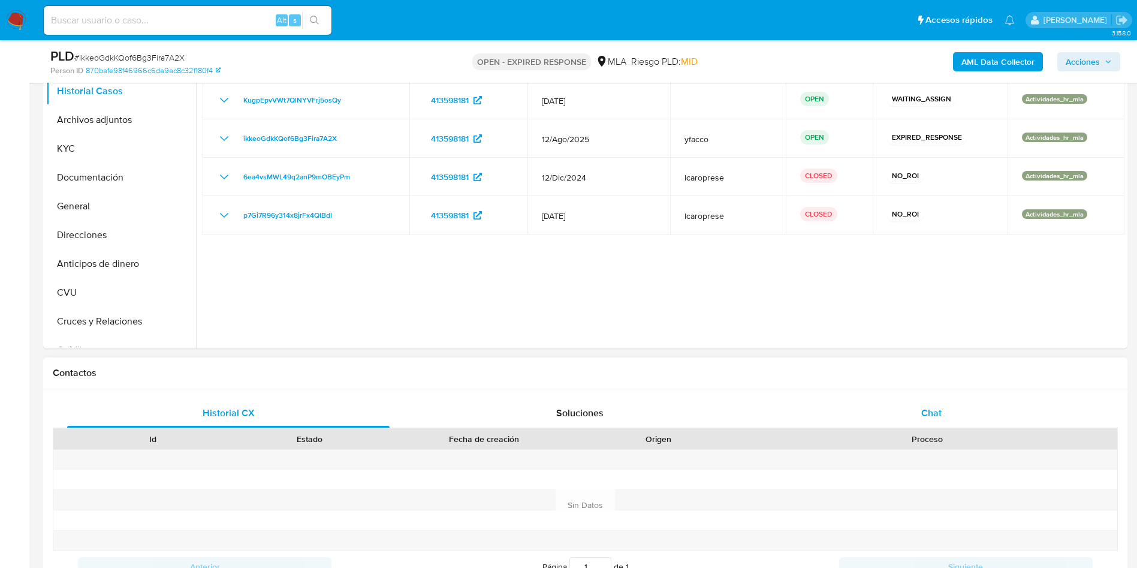
click at [917, 405] on div "Chat" at bounding box center [932, 413] width 323 height 29
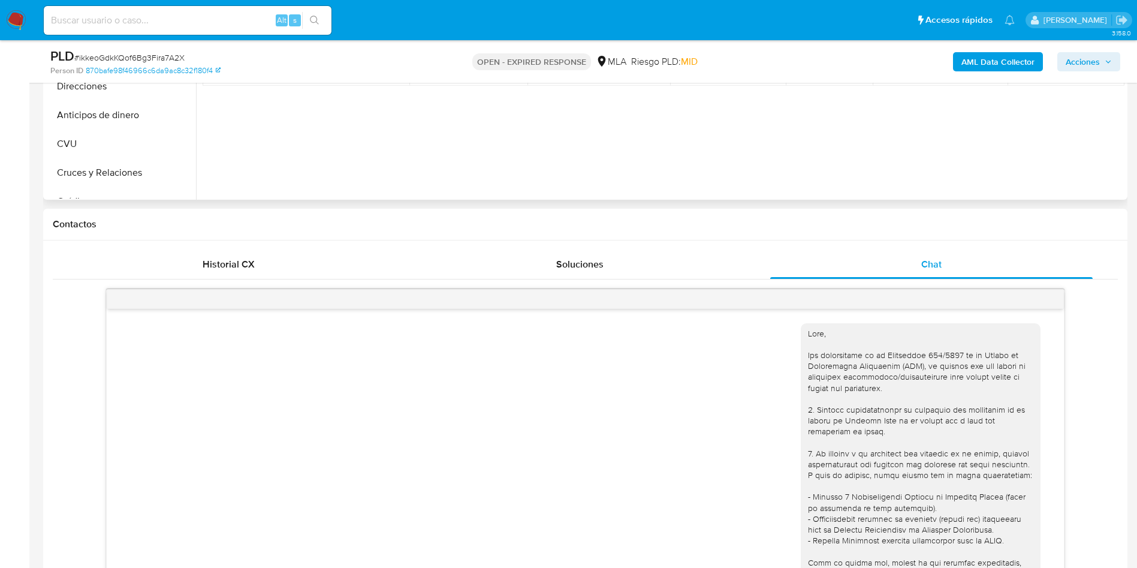
scroll to position [180, 0]
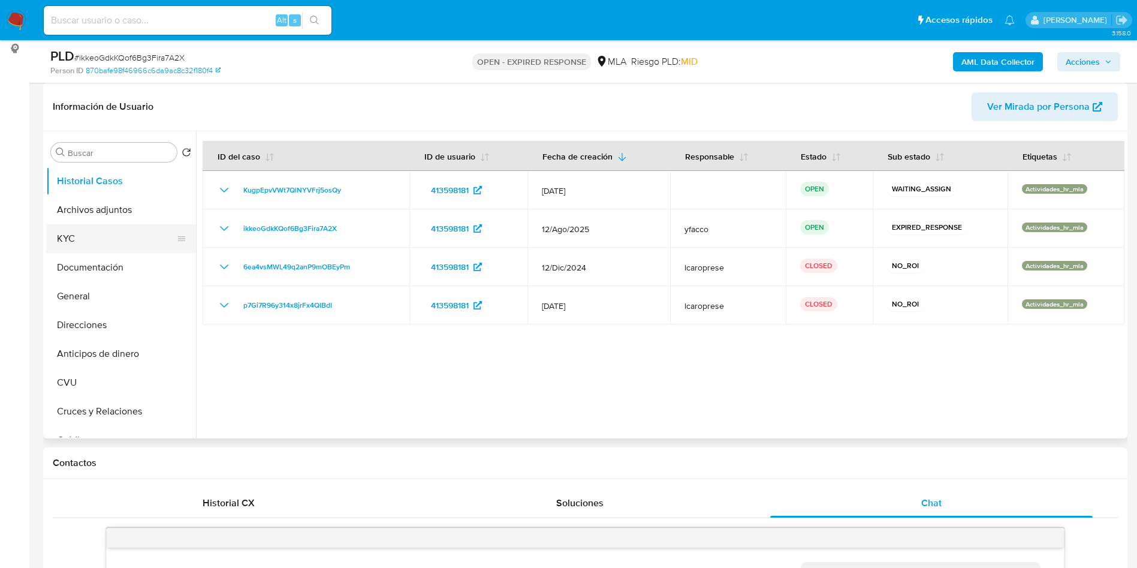
click at [61, 228] on button "KYC" at bounding box center [116, 238] width 140 height 29
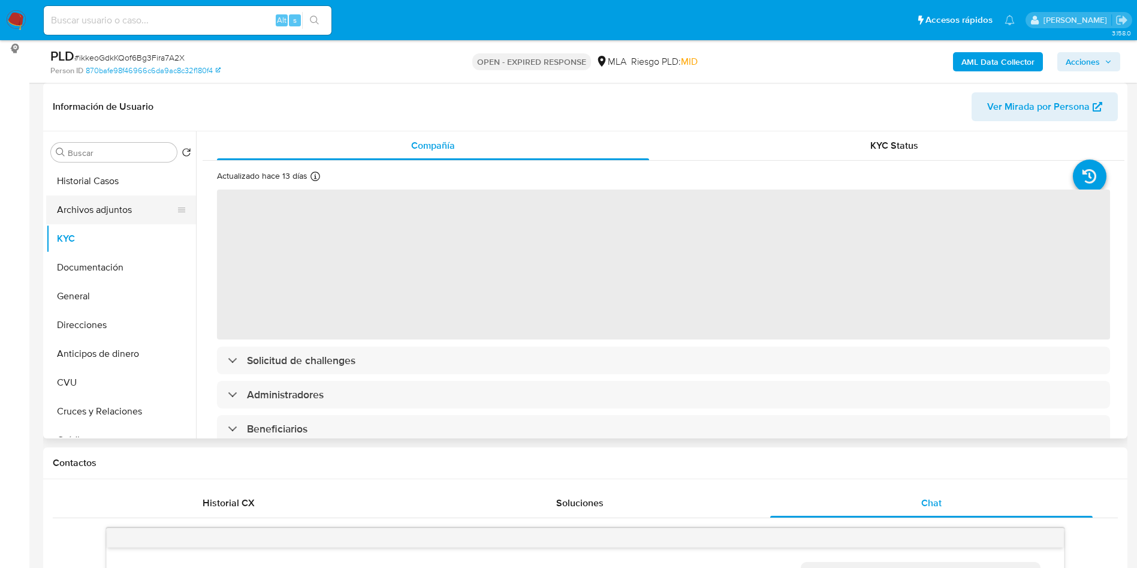
click at [129, 212] on button "Archivos adjuntos" at bounding box center [116, 209] width 140 height 29
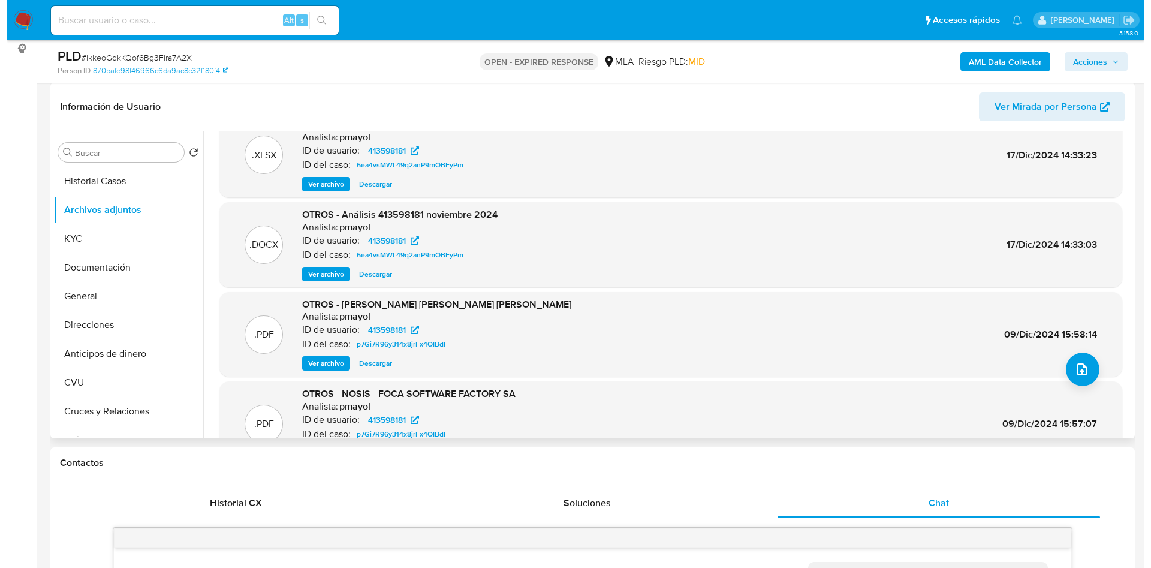
scroll to position [0, 0]
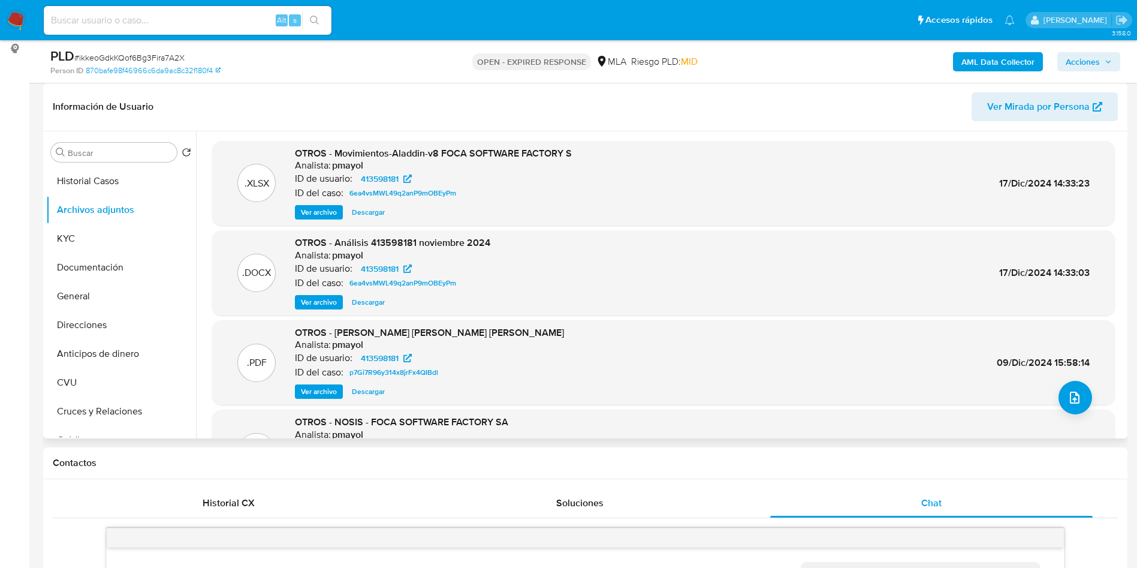
click at [317, 303] on span "Ver archivo" at bounding box center [319, 302] width 36 height 12
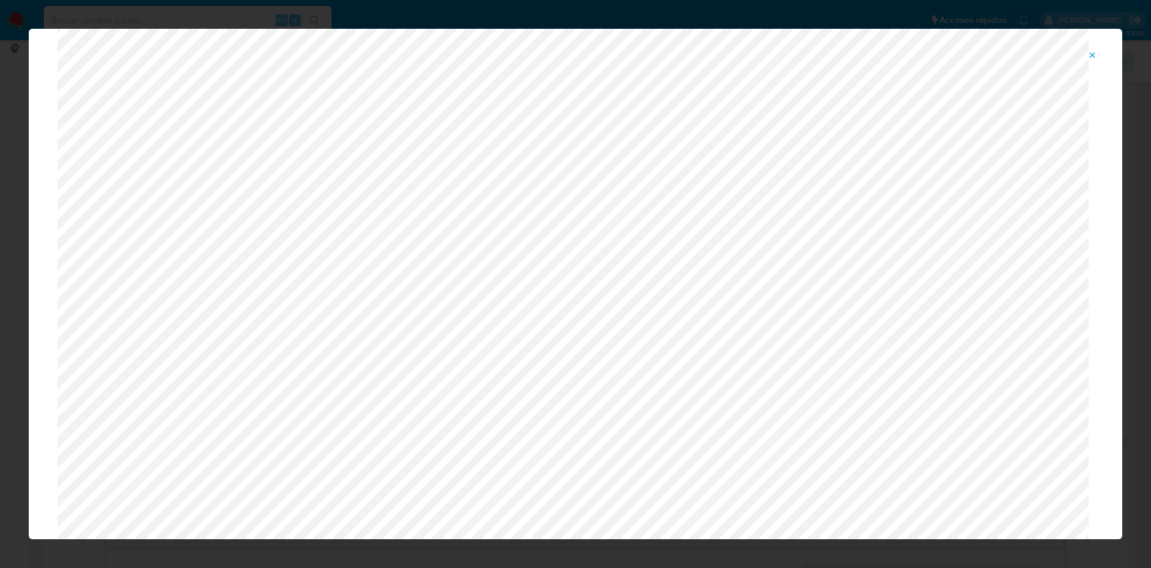
scroll to position [1, 0]
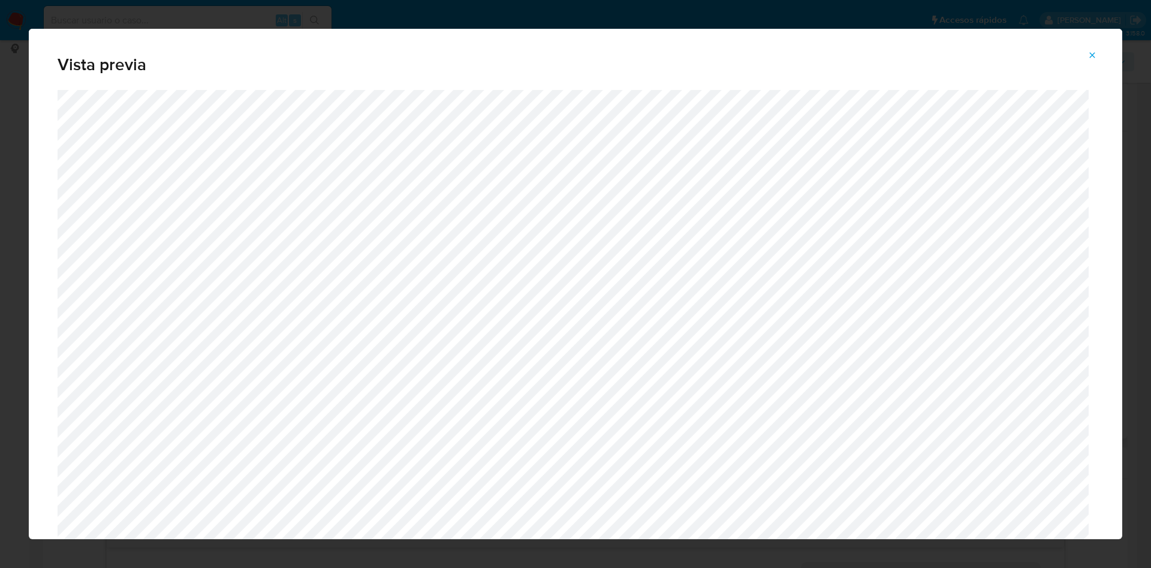
click at [1089, 54] on icon "Attachment preview" at bounding box center [1093, 55] width 10 height 10
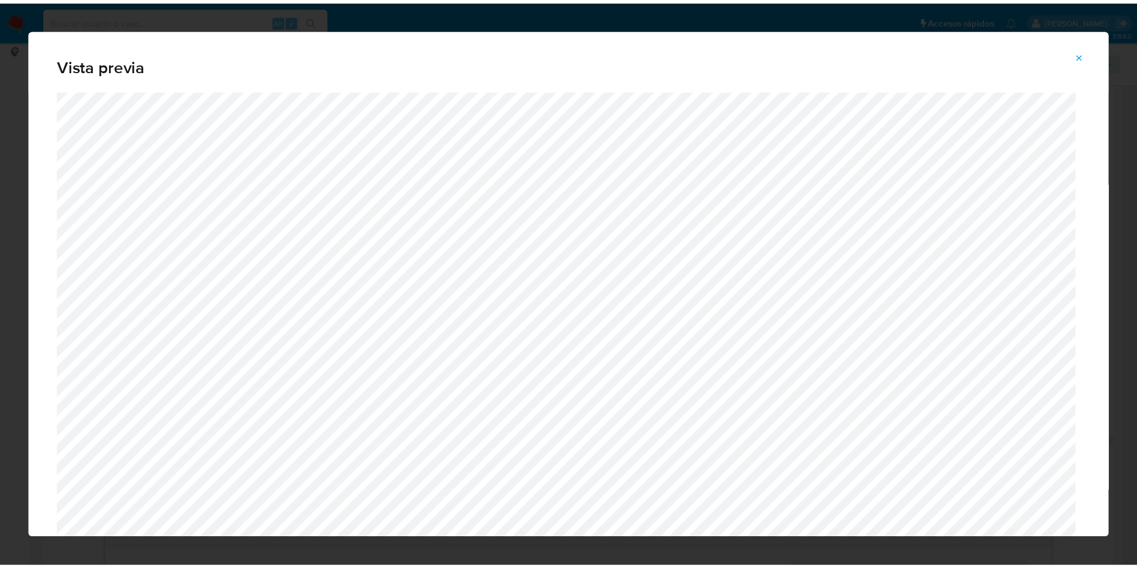
scroll to position [0, 0]
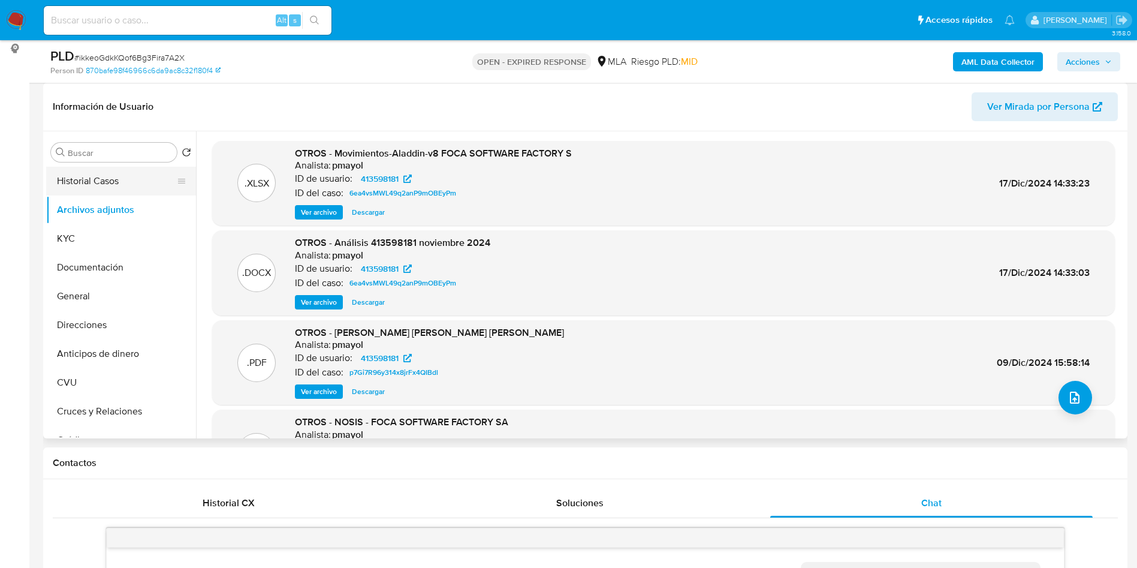
click at [118, 191] on button "Historial Casos" at bounding box center [116, 181] width 140 height 29
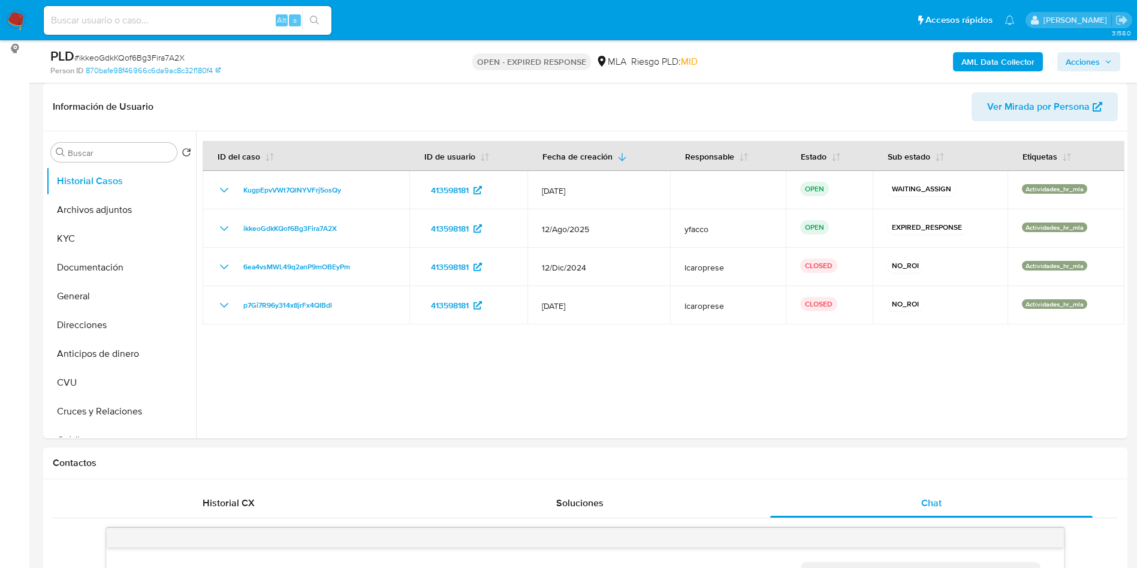
click at [416, 365] on div at bounding box center [660, 284] width 929 height 307
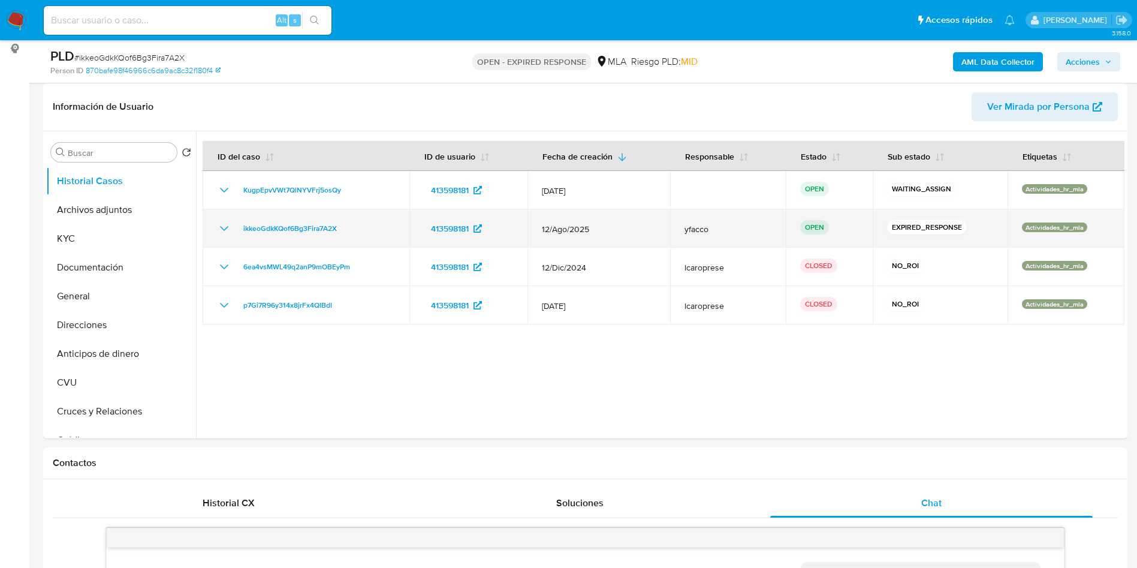
drag, startPoint x: 234, startPoint y: 228, endPoint x: 353, endPoint y: 236, distance: 119.6
click at [353, 236] on td "ikkeoGdkKQof6Bg3Fira7A2X" at bounding box center [306, 228] width 207 height 38
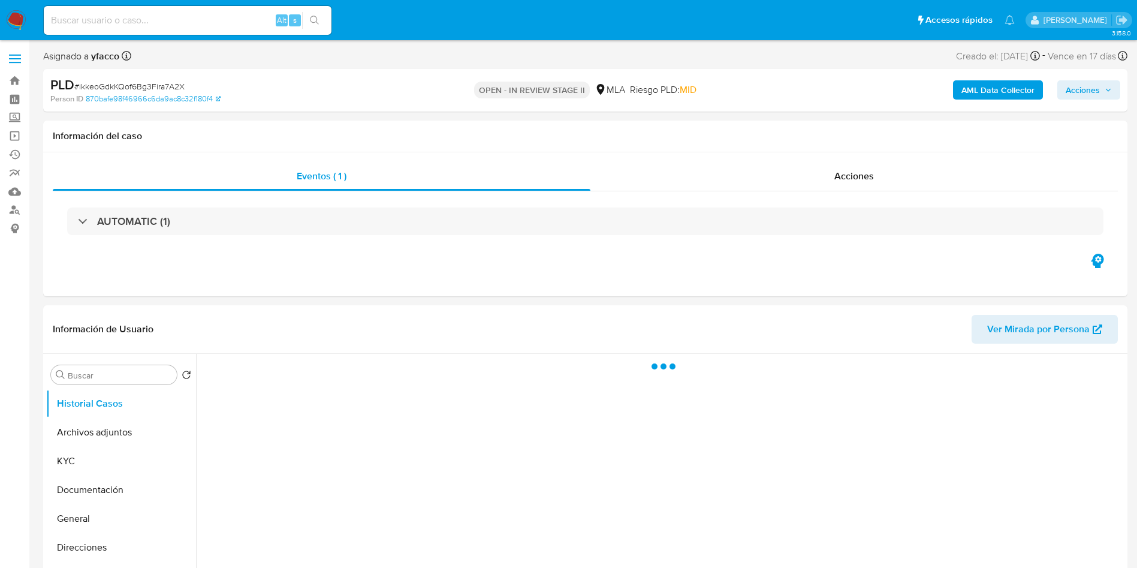
select select "10"
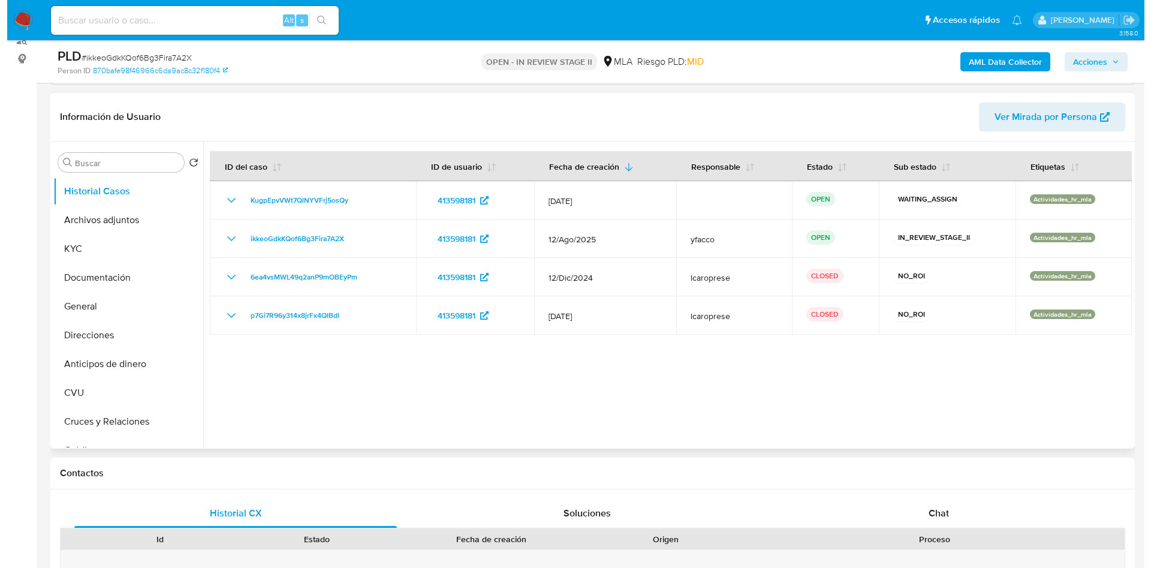
scroll to position [180, 0]
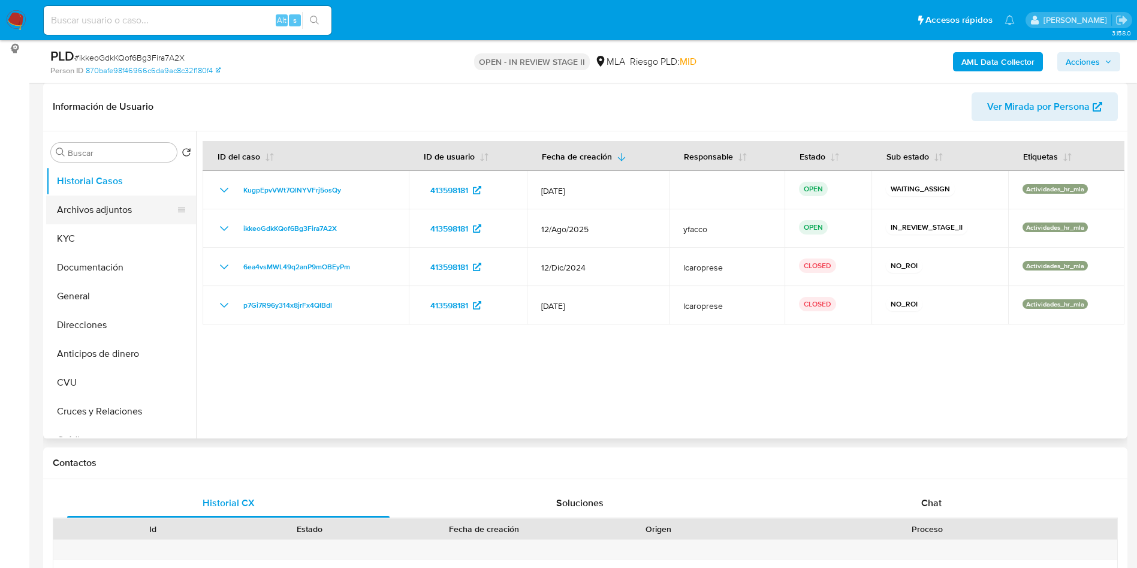
click at [114, 212] on button "Archivos adjuntos" at bounding box center [116, 209] width 140 height 29
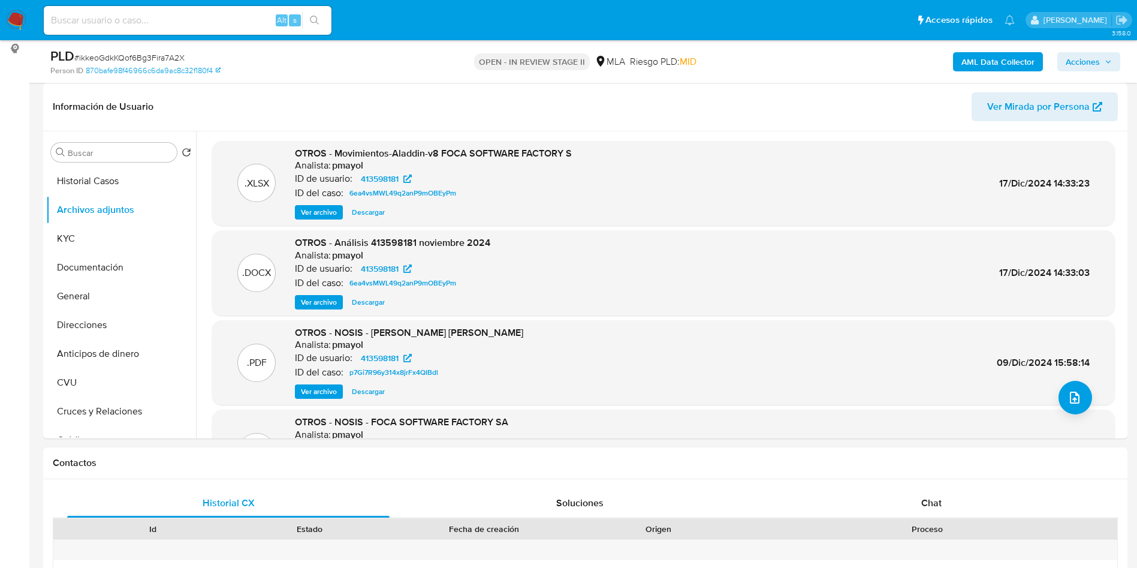
click at [988, 54] on b "AML Data Collector" at bounding box center [998, 61] width 73 height 19
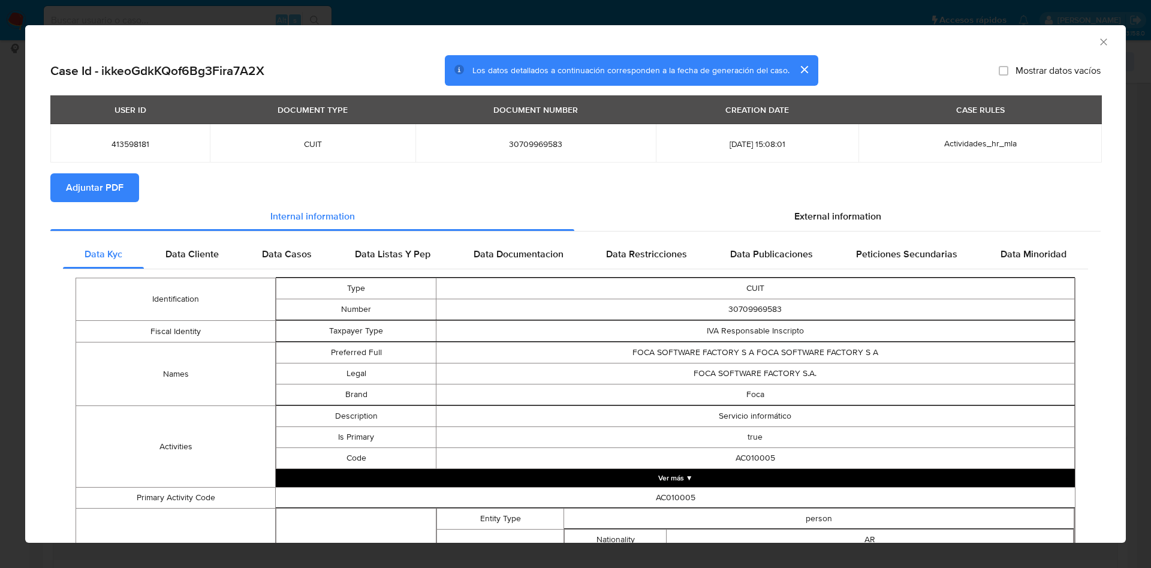
click at [115, 184] on span "Adjuntar PDF" at bounding box center [95, 187] width 58 height 26
click at [1098, 43] on icon "Cerrar ventana" at bounding box center [1104, 42] width 12 height 12
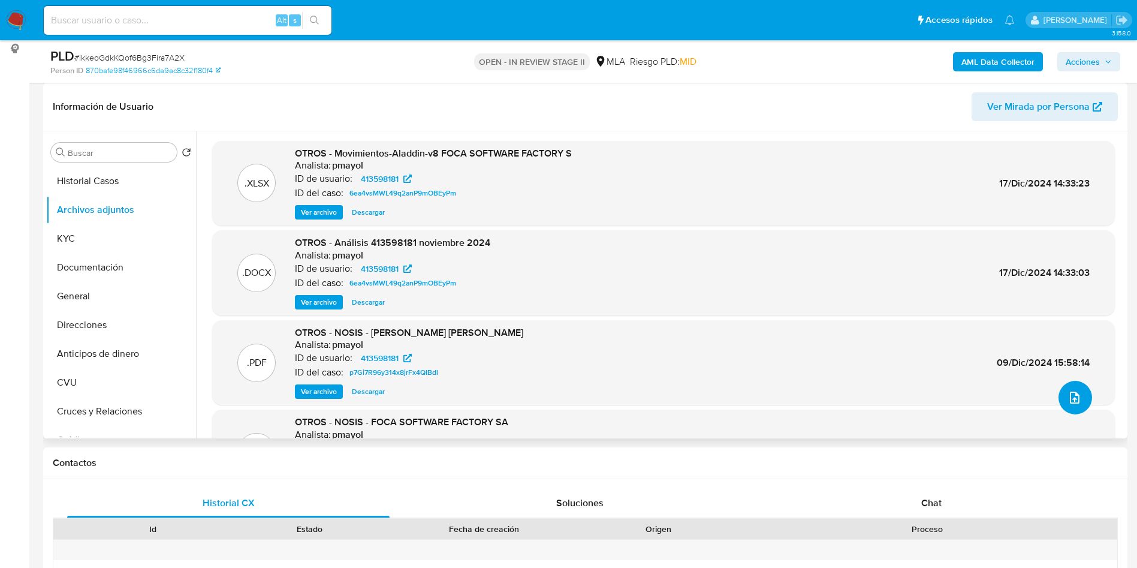
click at [1082, 402] on button "upload-file" at bounding box center [1076, 398] width 34 height 34
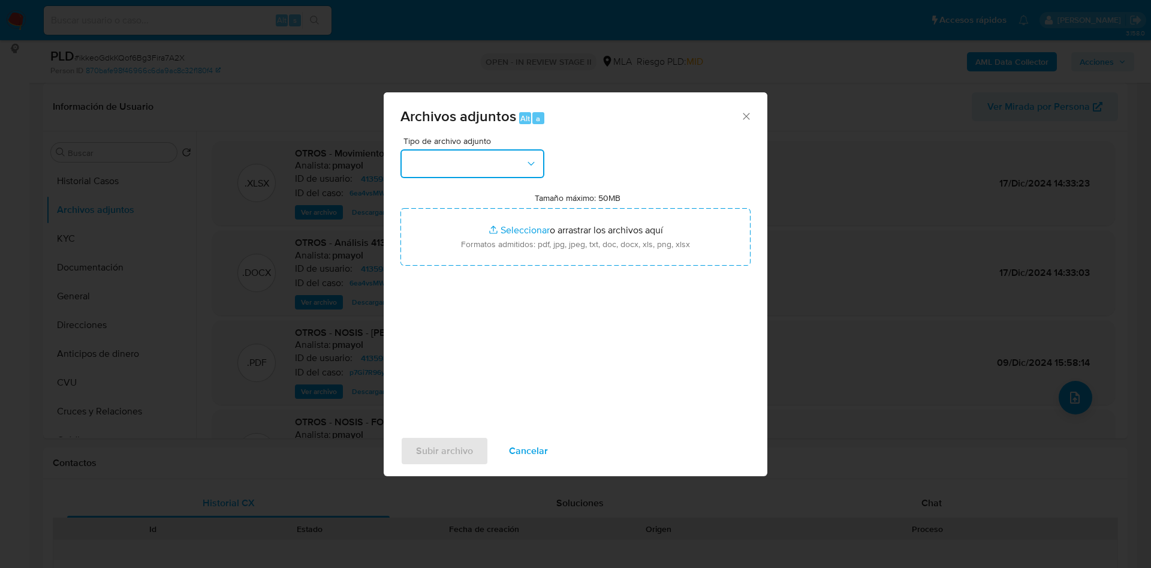
click at [470, 168] on button "button" at bounding box center [473, 163] width 144 height 29
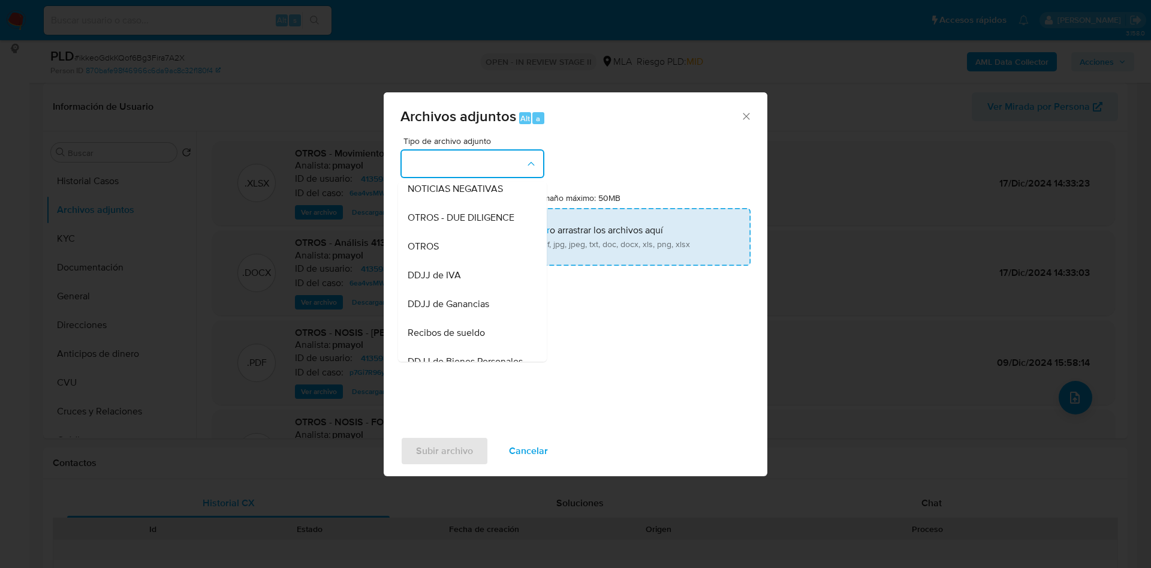
click at [420, 252] on span "OTROS" at bounding box center [423, 246] width 31 height 12
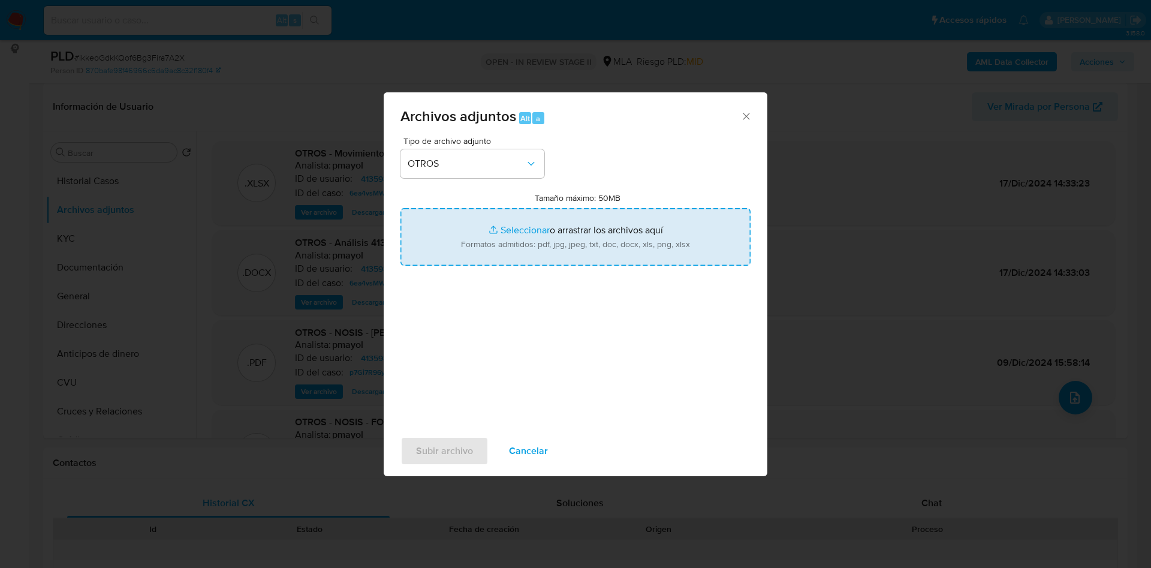
click at [516, 227] on input "Tamaño máximo: 50MB Seleccionar archivos" at bounding box center [576, 237] width 350 height 58
type input "C:\fakepath\Caselog ikkeoGdkKQof6Bg3Fira7A2X_2025_08_18_17_00_13.docx"
click at [513, 223] on input "Tamaño máximo: 50MB Seleccionar archivos" at bounding box center [576, 237] width 350 height 58
type input "C:\fakepath\Movimientos 413598181.xlsx"
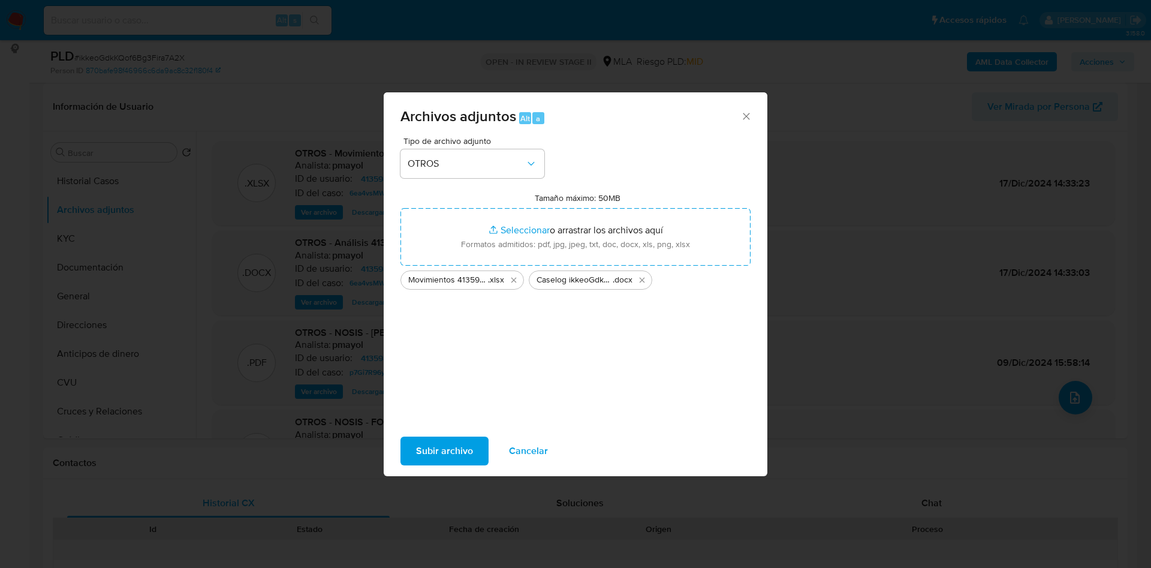
drag, startPoint x: 513, startPoint y: 223, endPoint x: 450, endPoint y: 449, distance: 234.5
click at [450, 449] on span "Subir archivo" at bounding box center [444, 451] width 57 height 26
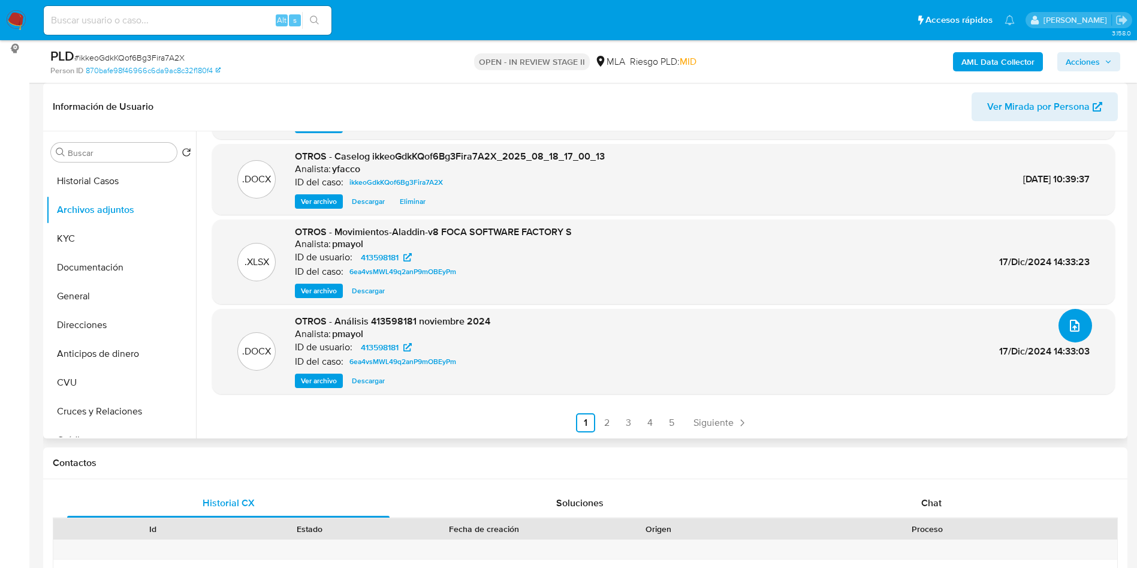
scroll to position [0, 0]
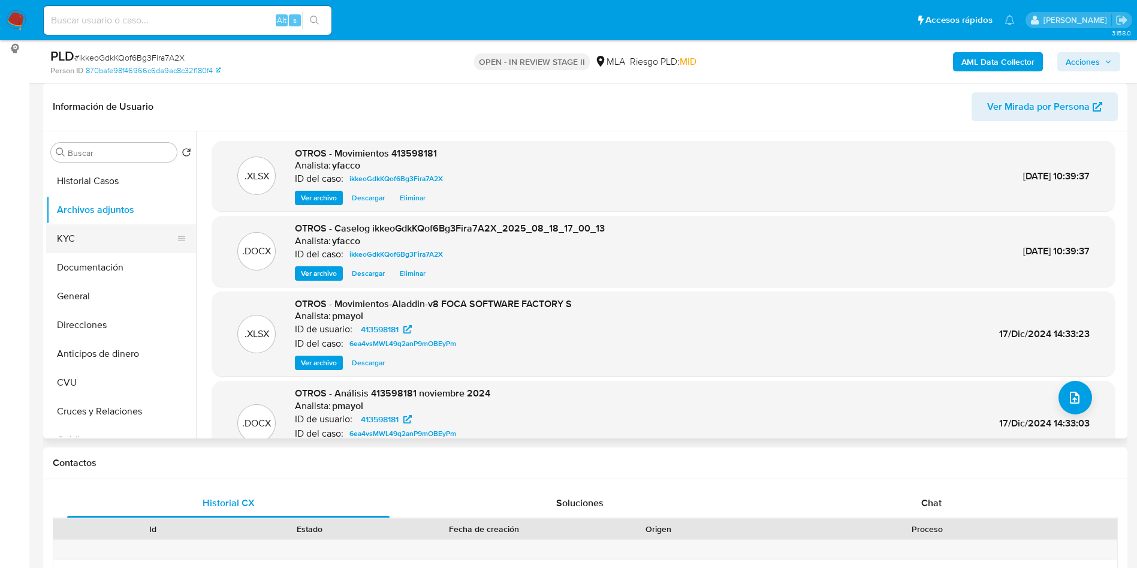
drag, startPoint x: 92, startPoint y: 265, endPoint x: 100, endPoint y: 236, distance: 30.4
click at [92, 267] on button "Documentación" at bounding box center [121, 267] width 150 height 29
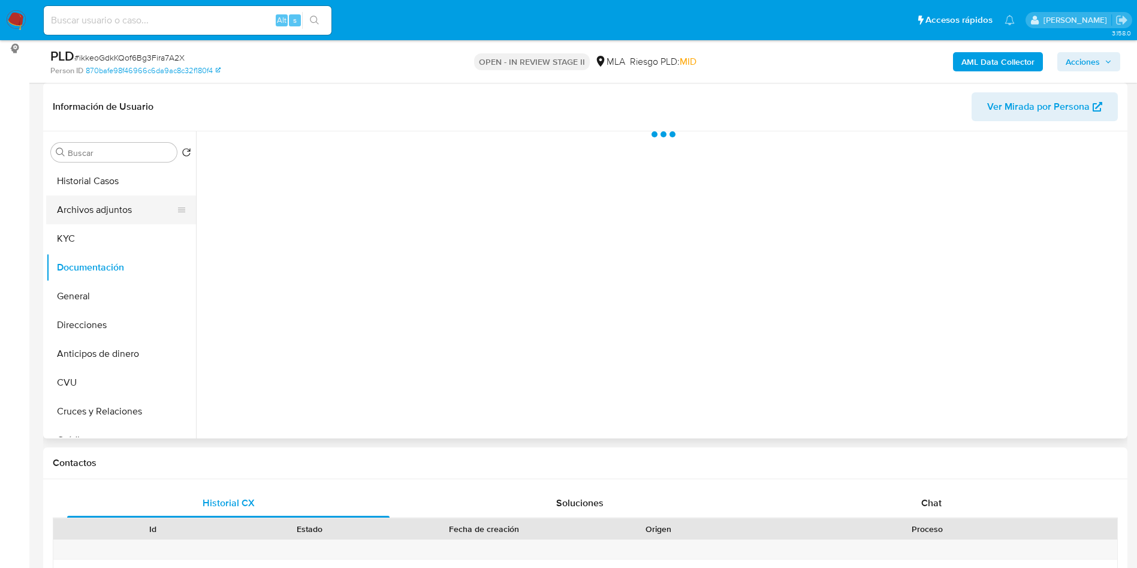
click at [102, 215] on button "Archivos adjuntos" at bounding box center [116, 209] width 140 height 29
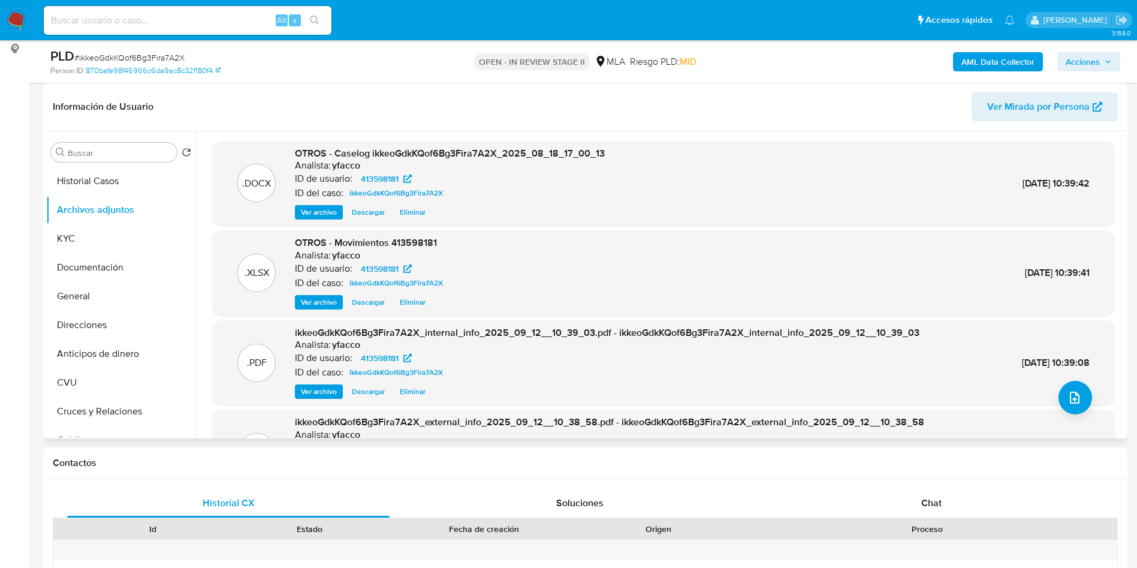
scroll to position [90, 0]
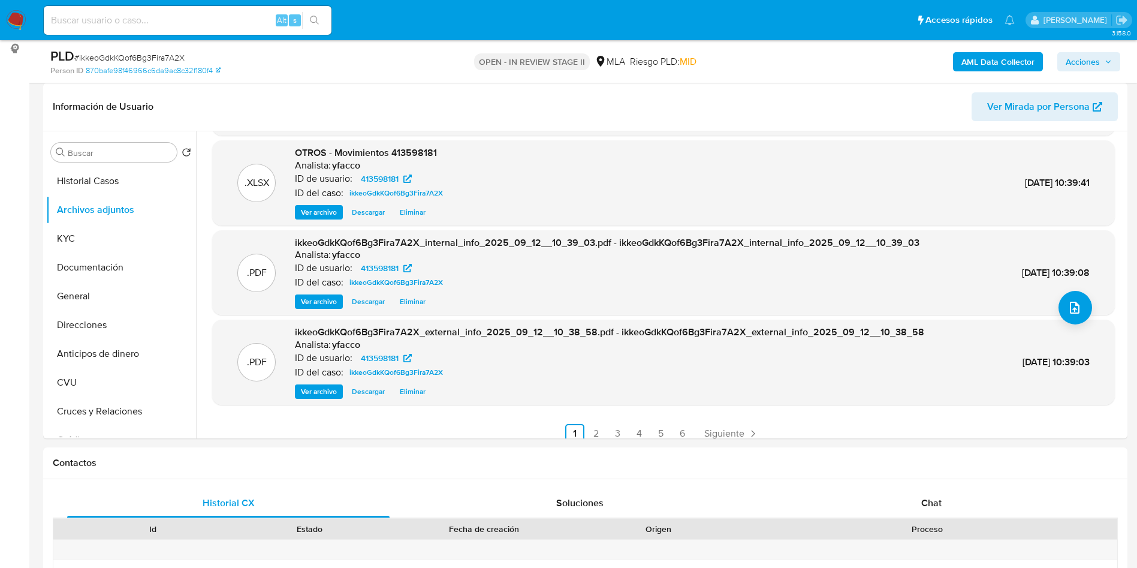
click at [1095, 57] on span "Acciones" at bounding box center [1083, 61] width 34 height 19
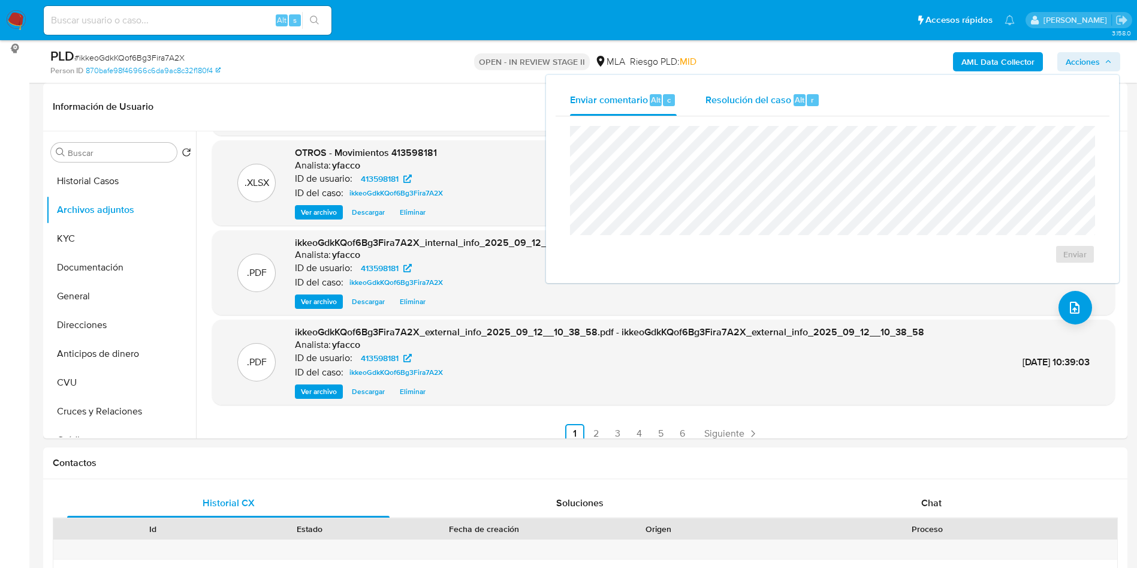
click at [787, 100] on span "Resolución del caso" at bounding box center [749, 99] width 86 height 14
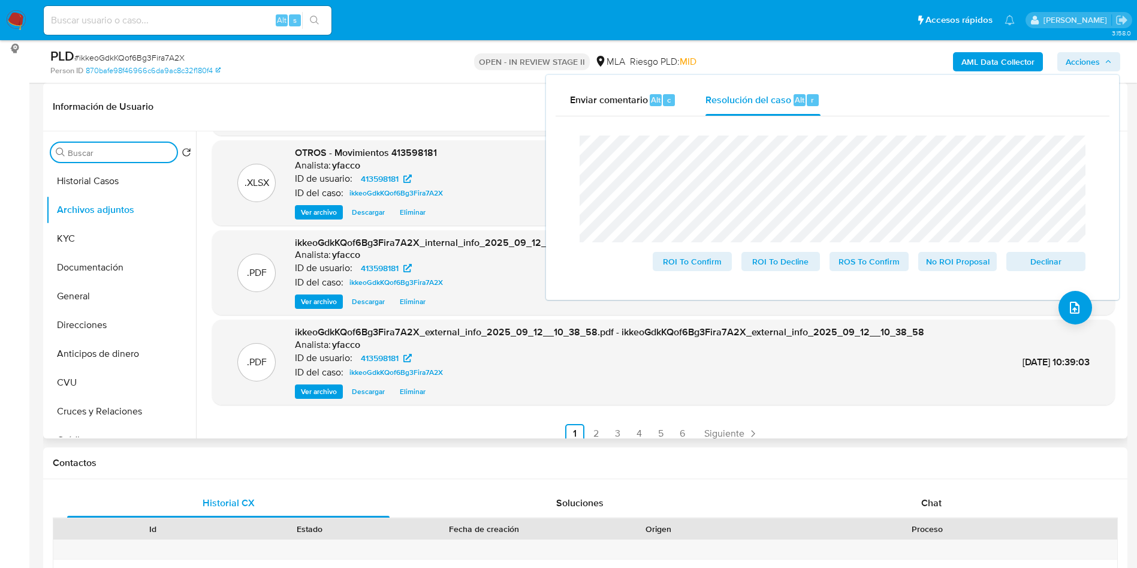
click at [136, 154] on input "Buscar" at bounding box center [120, 153] width 104 height 11
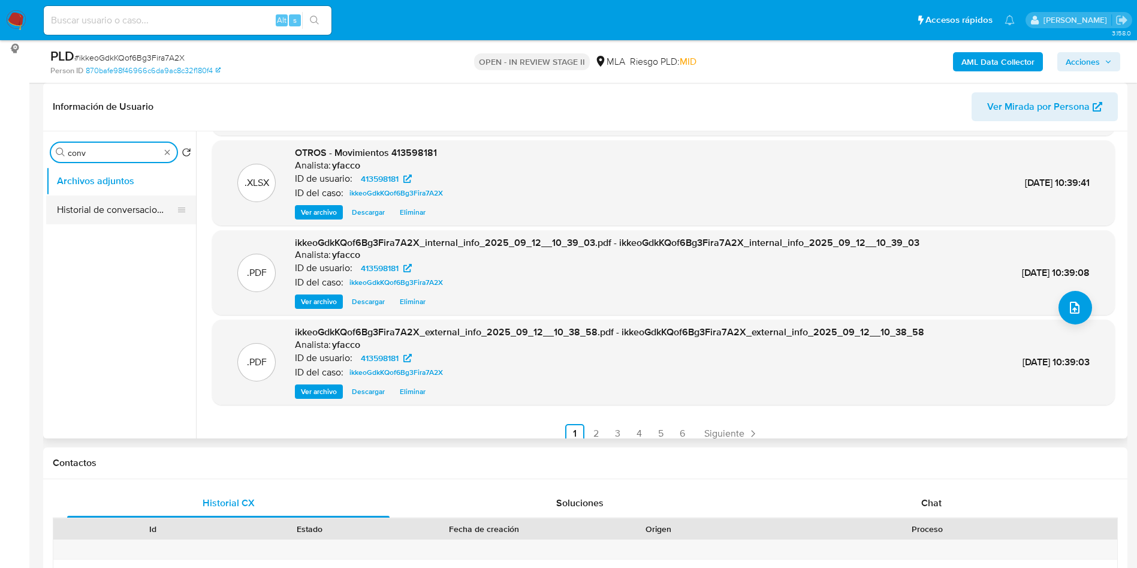
type input "conv"
click at [96, 210] on button "Historial de conversaciones" at bounding box center [116, 209] width 140 height 29
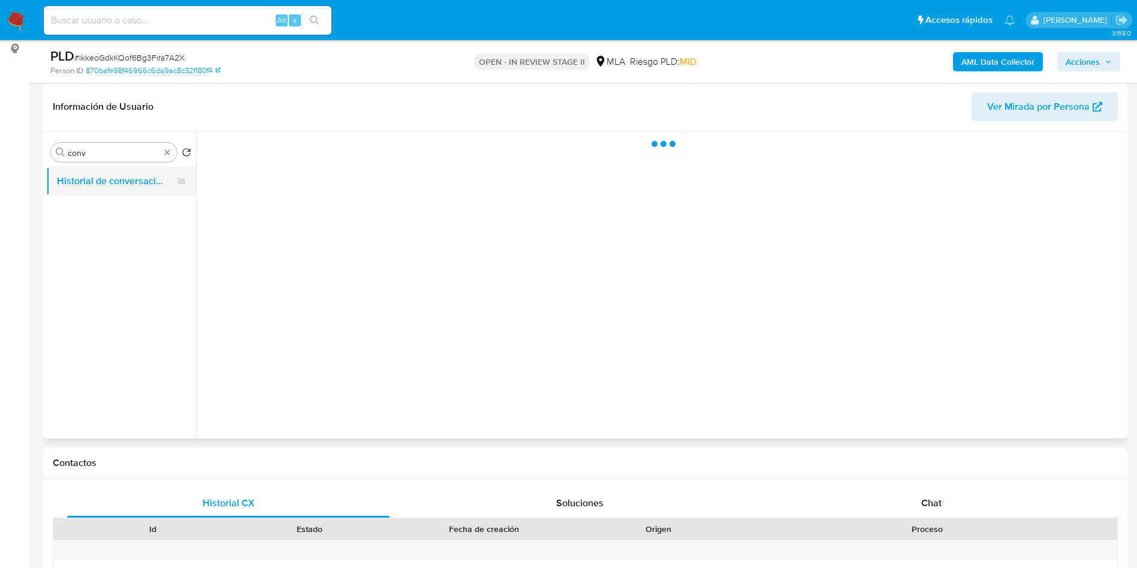
scroll to position [0, 0]
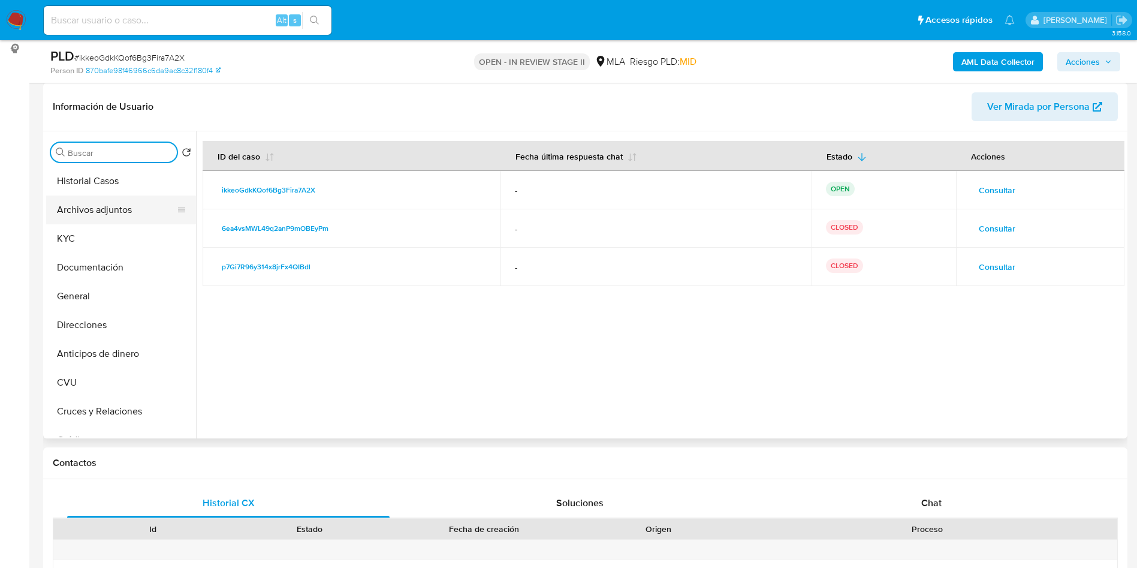
click at [79, 195] on button "Archivos adjuntos" at bounding box center [116, 209] width 140 height 29
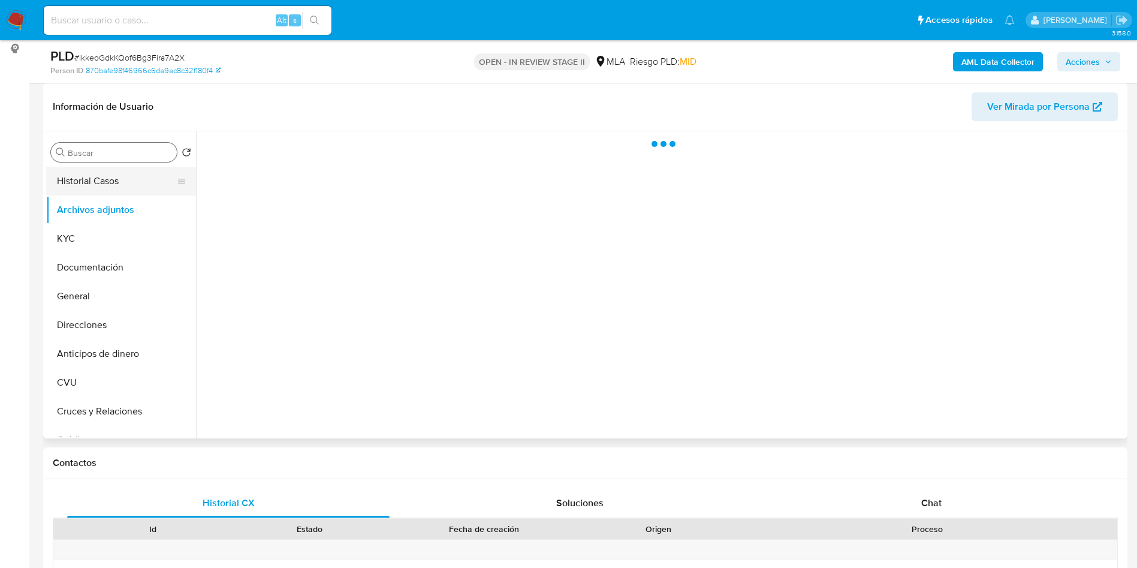
click at [116, 188] on button "Historial Casos" at bounding box center [116, 181] width 140 height 29
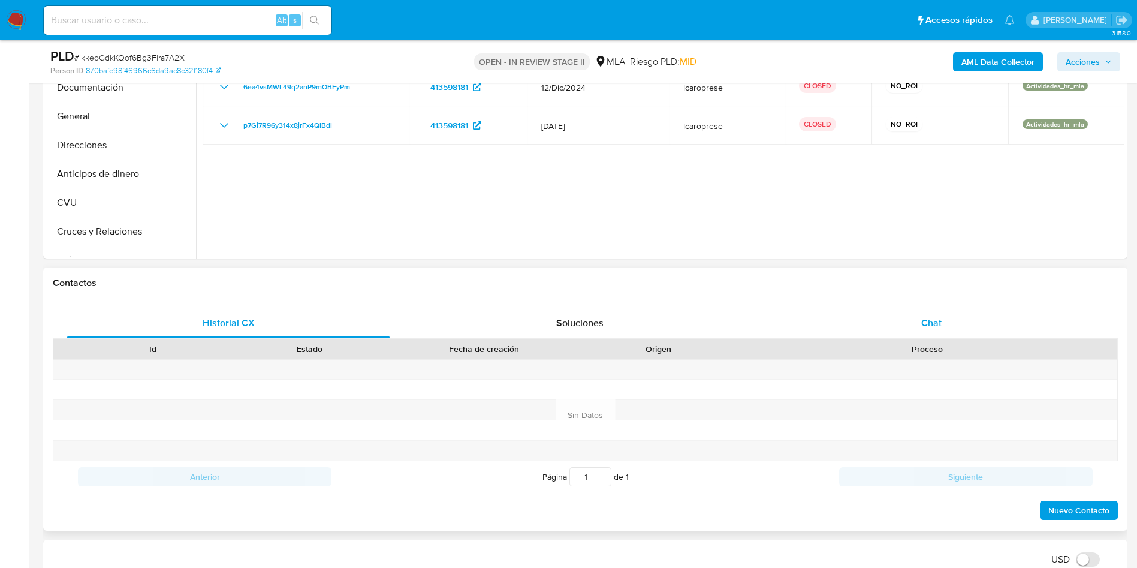
click at [926, 330] on div "Chat" at bounding box center [932, 323] width 323 height 29
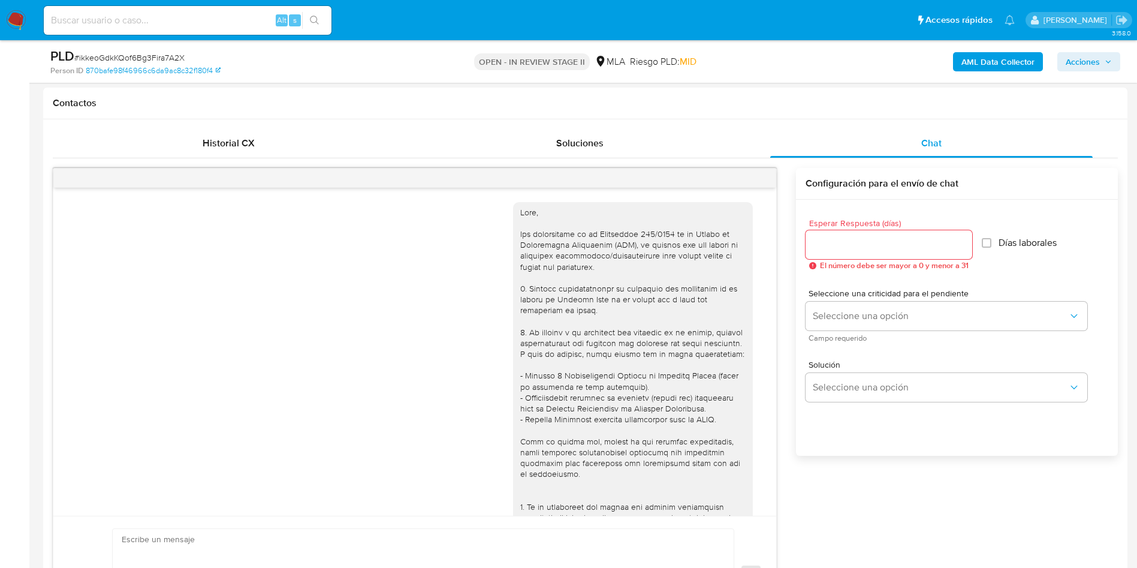
scroll to position [550, 0]
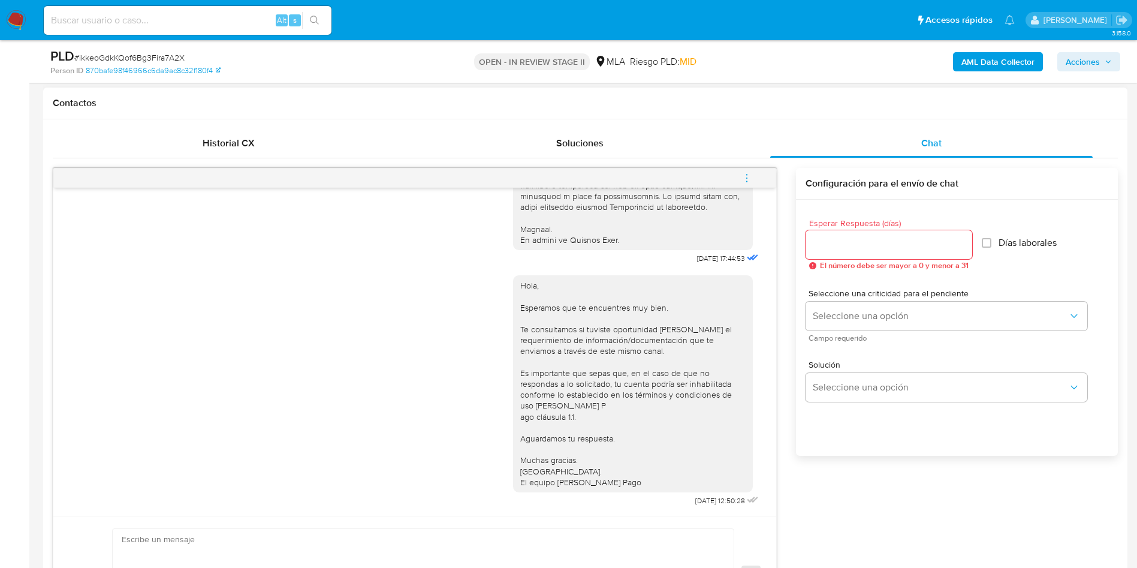
click at [748, 182] on icon "menu-action" at bounding box center [747, 178] width 11 height 11
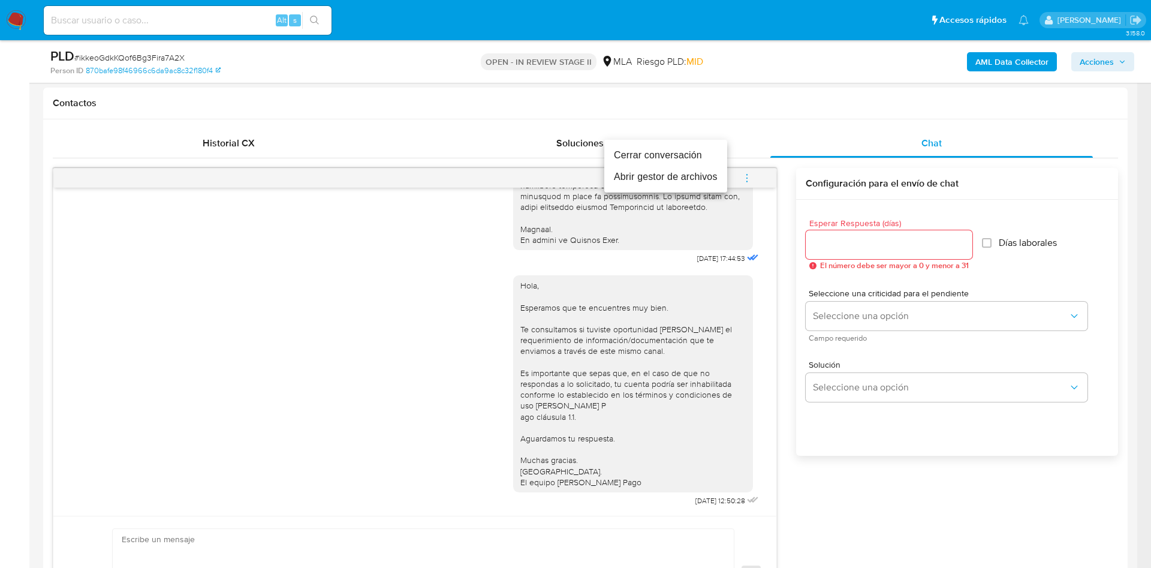
click at [619, 153] on li "Cerrar conversación" at bounding box center [665, 156] width 123 height 22
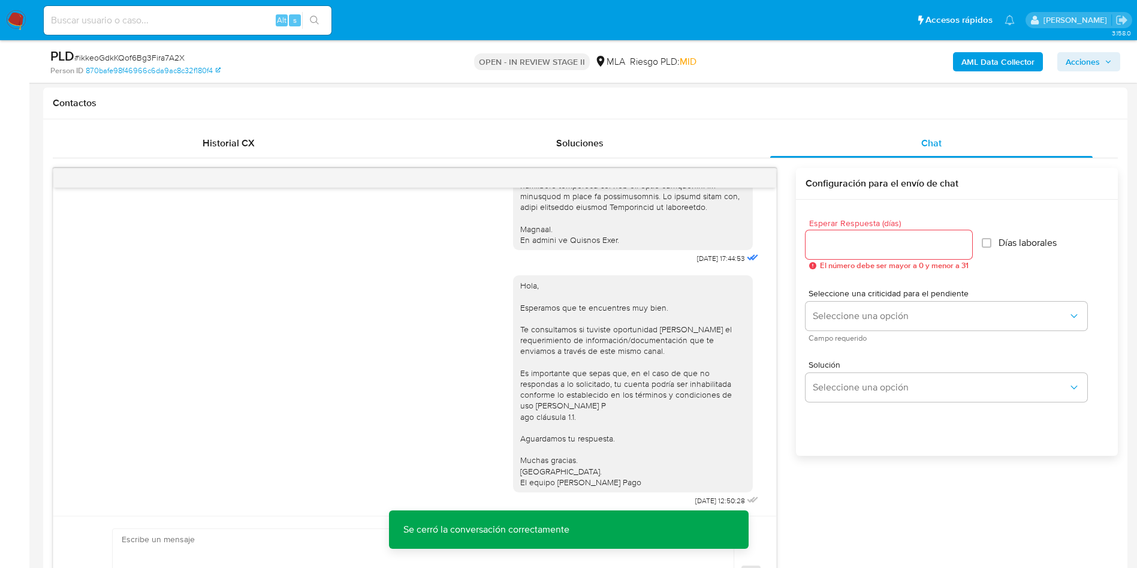
click at [1094, 70] on span "Acciones" at bounding box center [1083, 61] width 34 height 19
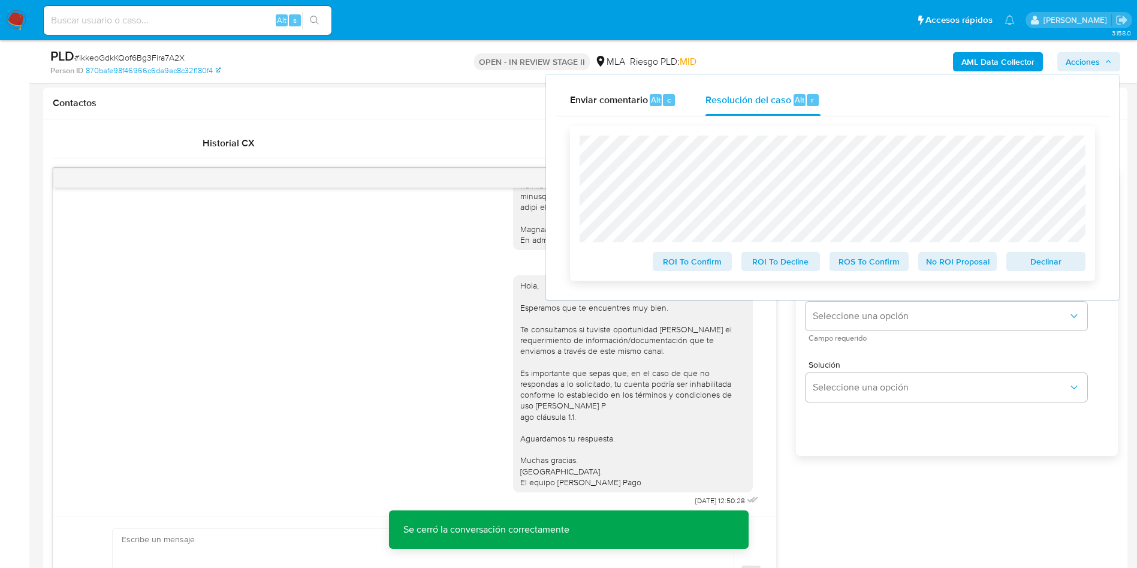
click at [959, 258] on span "No ROI Proposal" at bounding box center [958, 261] width 62 height 17
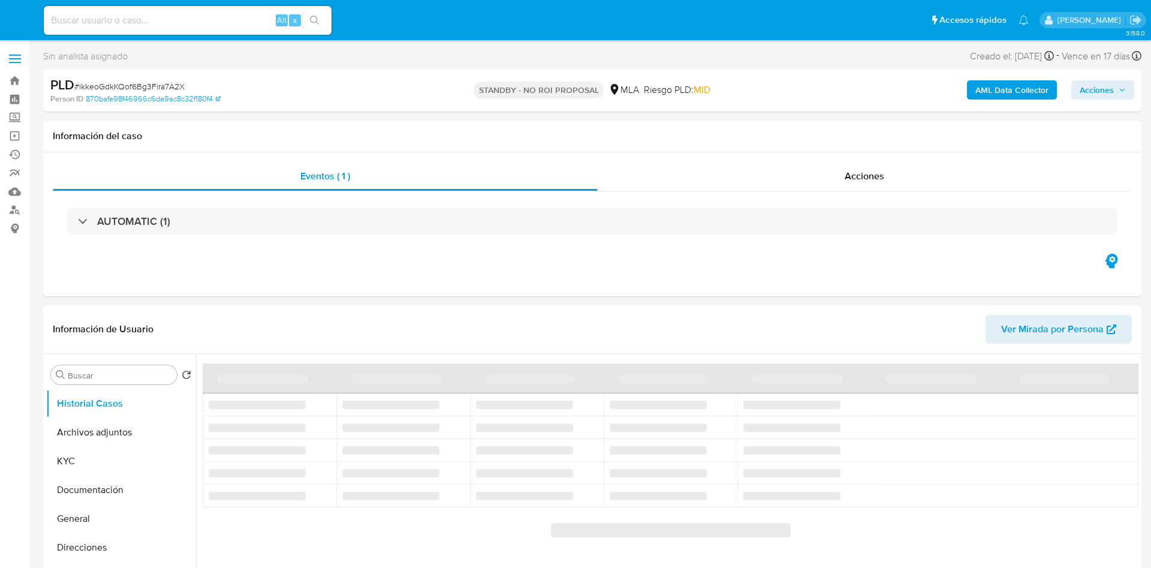
select select "10"
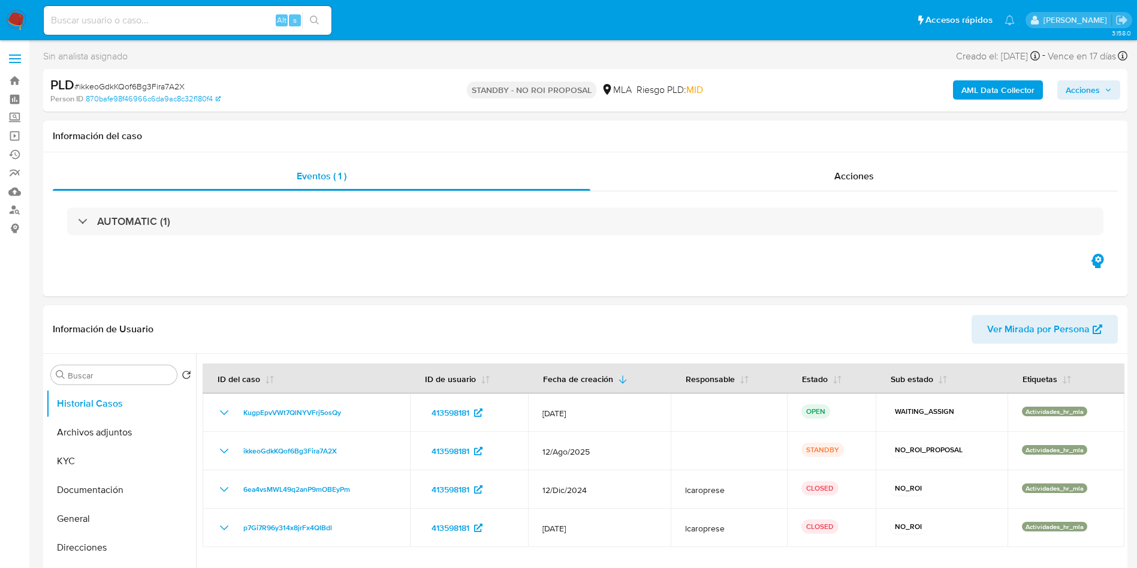
click at [249, 25] on input at bounding box center [188, 21] width 288 height 16
paste input "YbmTai3ktJcYDYIbJVLDGyDl"
type input "YbmTai3ktJcYDYIbJVLDGyDl"
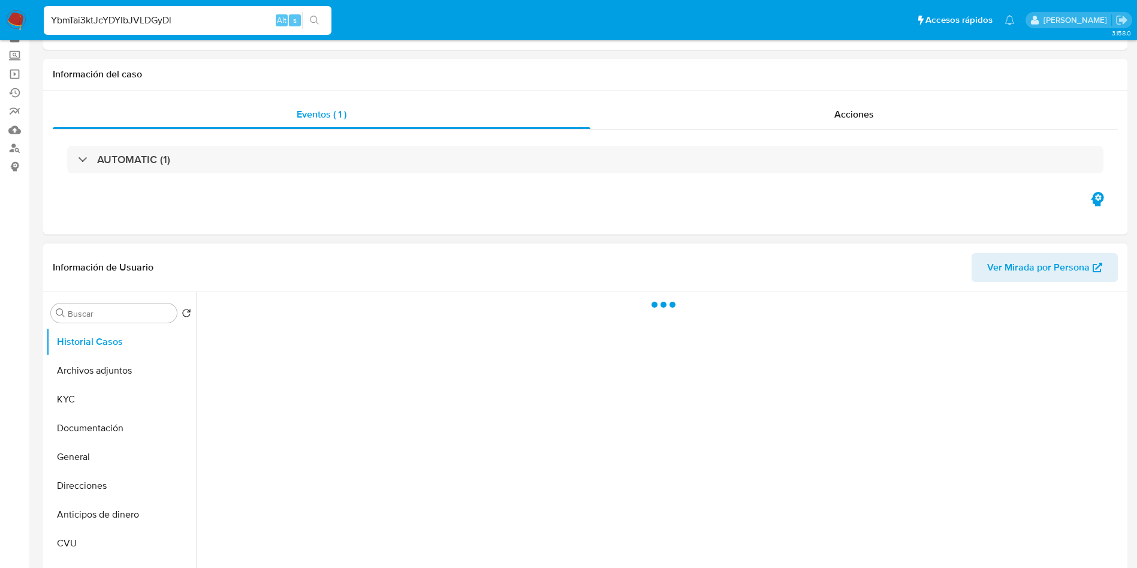
scroll to position [90, 0]
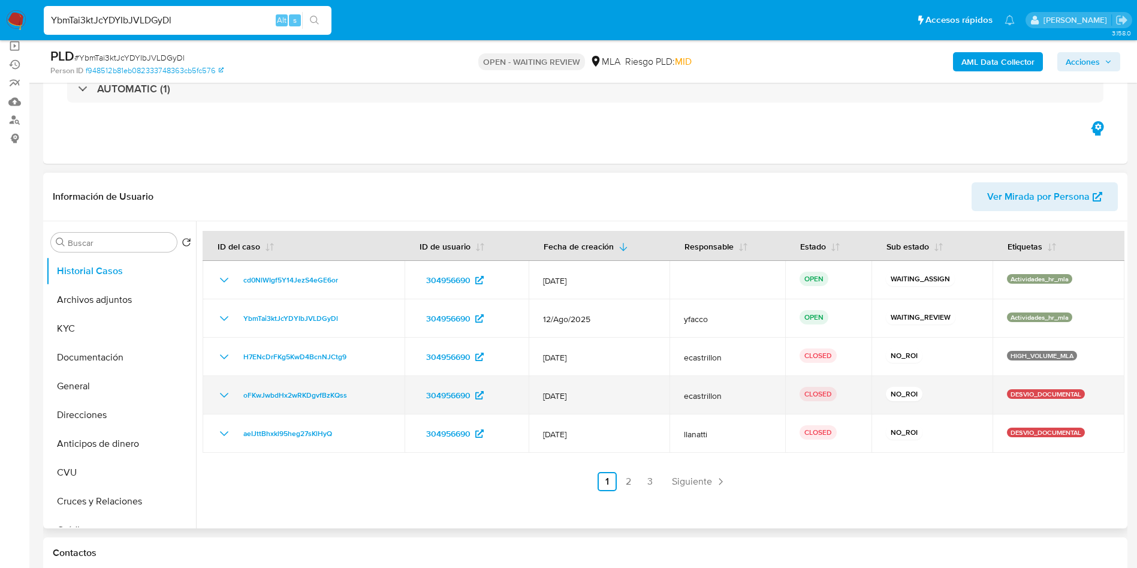
select select "10"
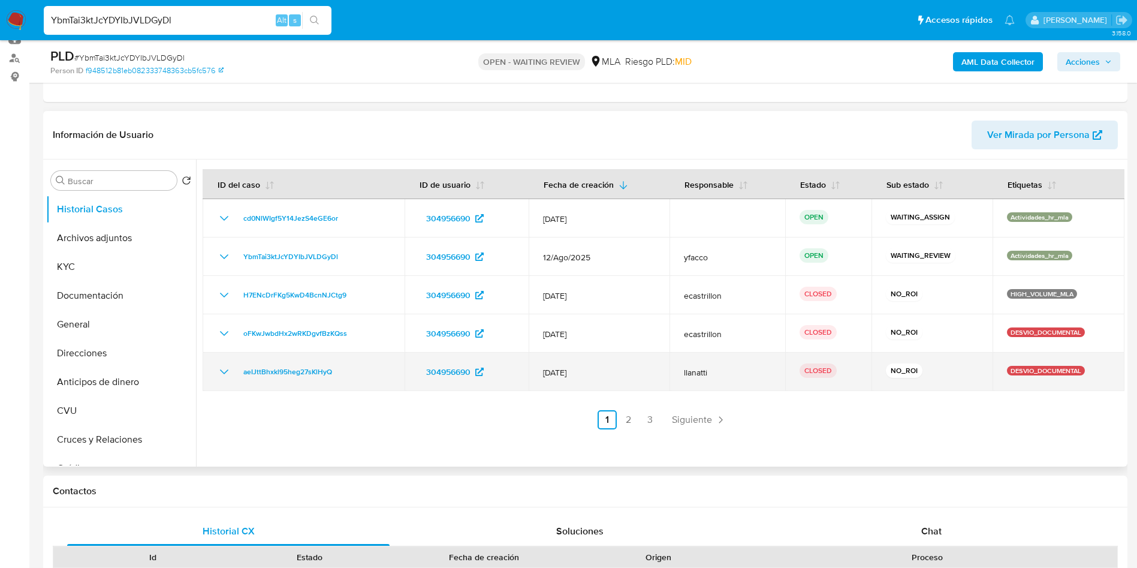
scroll to position [180, 0]
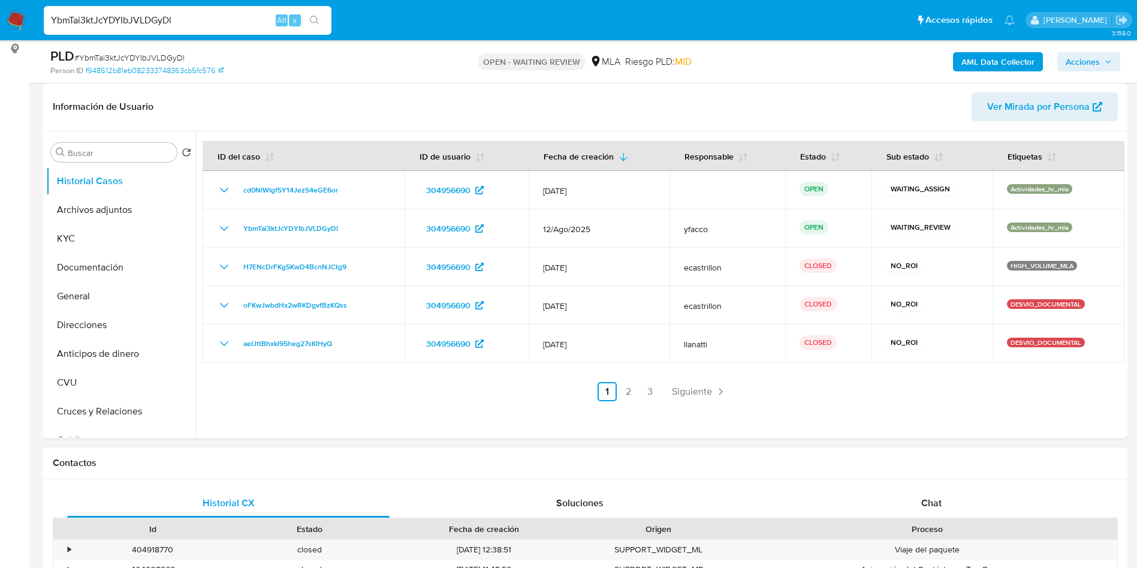
drag, startPoint x: 907, startPoint y: 498, endPoint x: 879, endPoint y: 473, distance: 37.8
click at [907, 498] on div "Chat" at bounding box center [932, 503] width 323 height 29
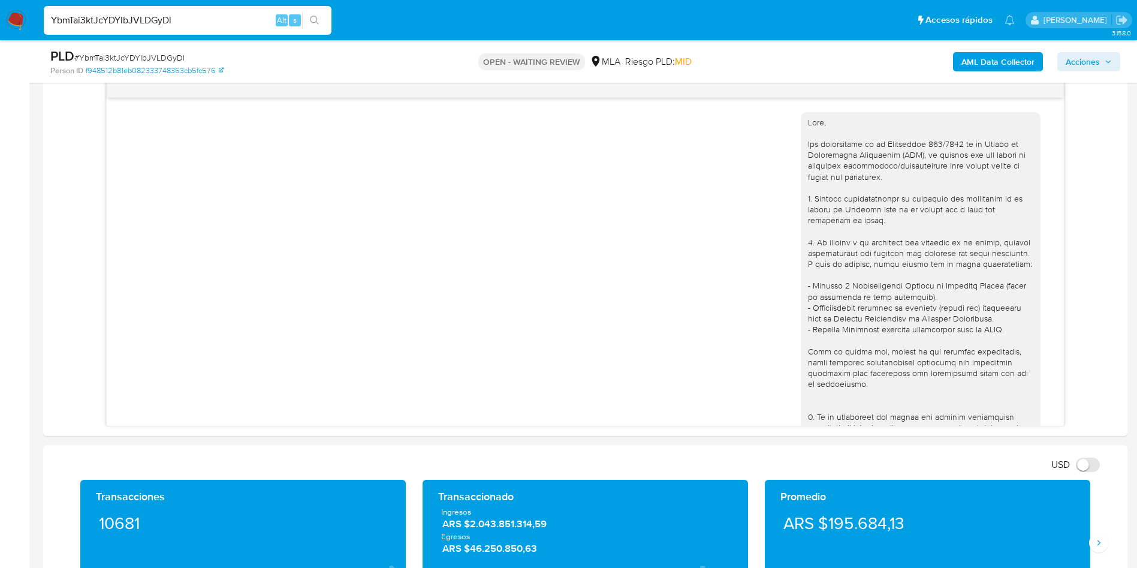
scroll to position [579, 0]
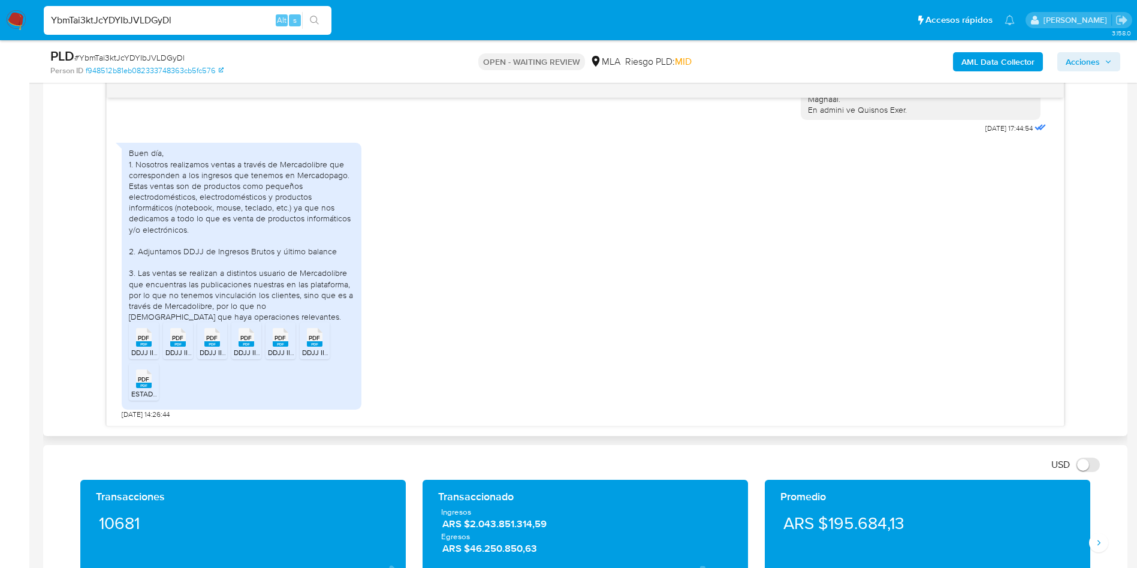
click at [142, 344] on rect at bounding box center [144, 343] width 16 height 5
click at [174, 347] on rect at bounding box center [178, 343] width 16 height 5
click at [219, 343] on rect at bounding box center [212, 343] width 16 height 5
click at [239, 341] on icon at bounding box center [247, 337] width 16 height 19
drag, startPoint x: 288, startPoint y: 351, endPoint x: 296, endPoint y: 352, distance: 8.5
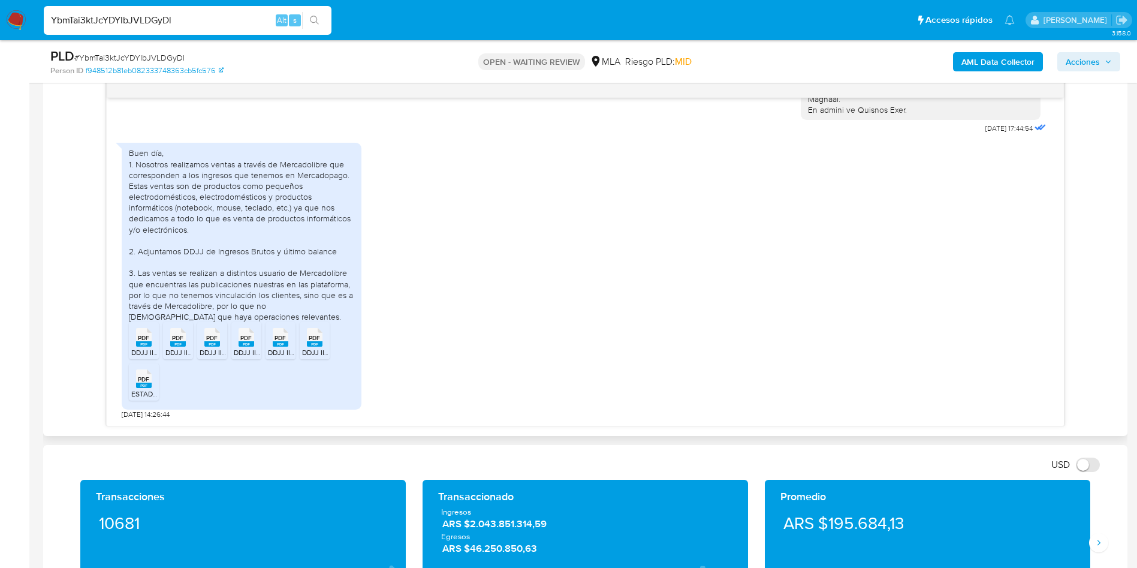
click at [288, 351] on span "DDJJ IIBB 04-2025 Rect. 1 SBOX.pdf" at bounding box center [326, 352] width 116 height 10
click at [314, 343] on rect at bounding box center [315, 343] width 16 height 5
drag, startPoint x: 145, startPoint y: 384, endPoint x: 189, endPoint y: 387, distance: 44.5
click at [145, 384] on rect at bounding box center [144, 385] width 16 height 5
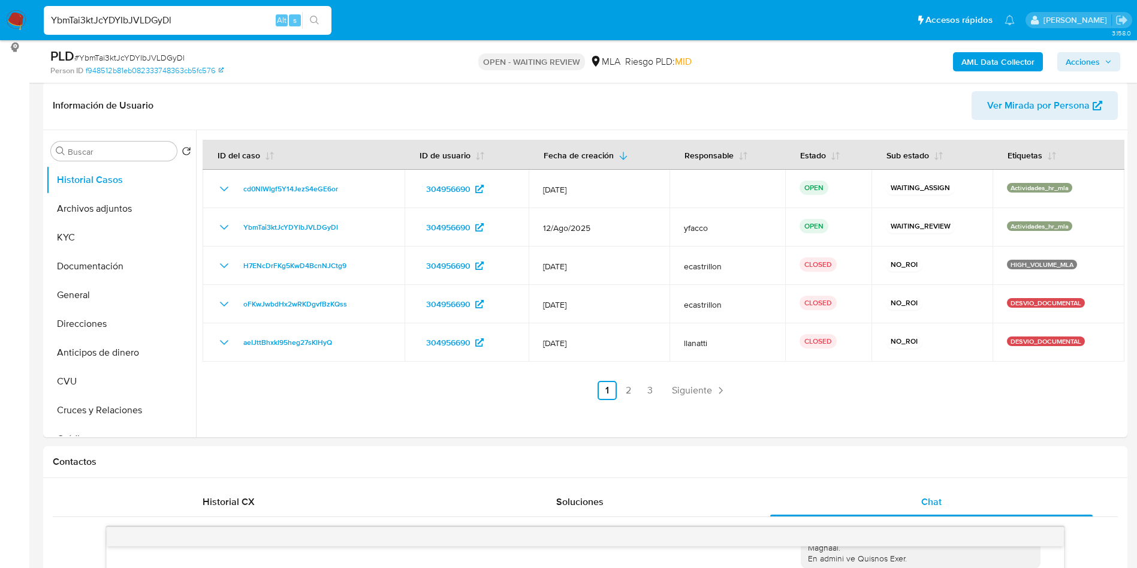
scroll to position [180, 0]
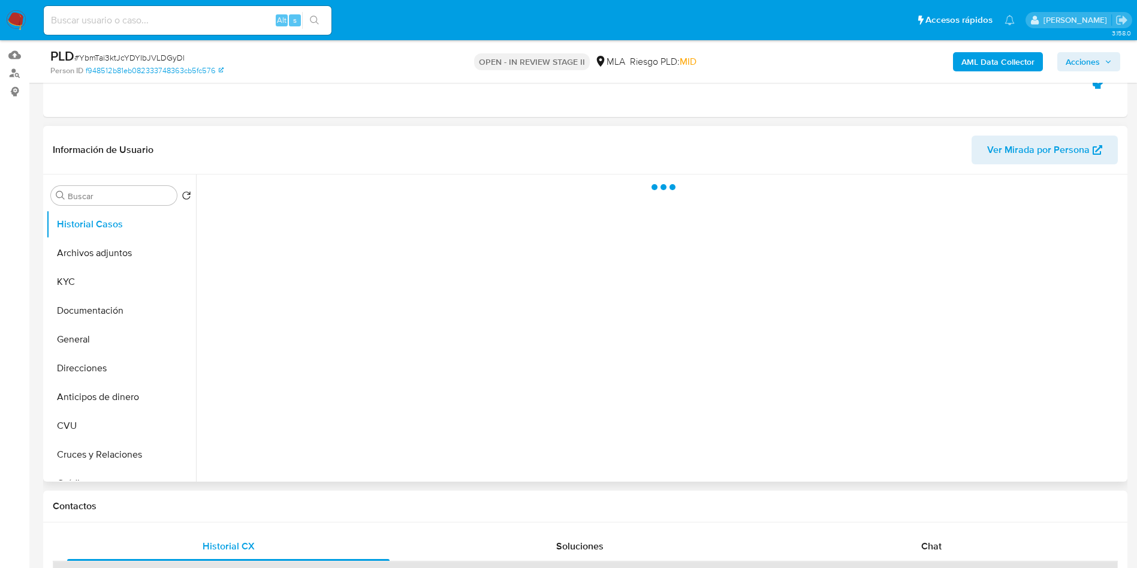
scroll to position [180, 0]
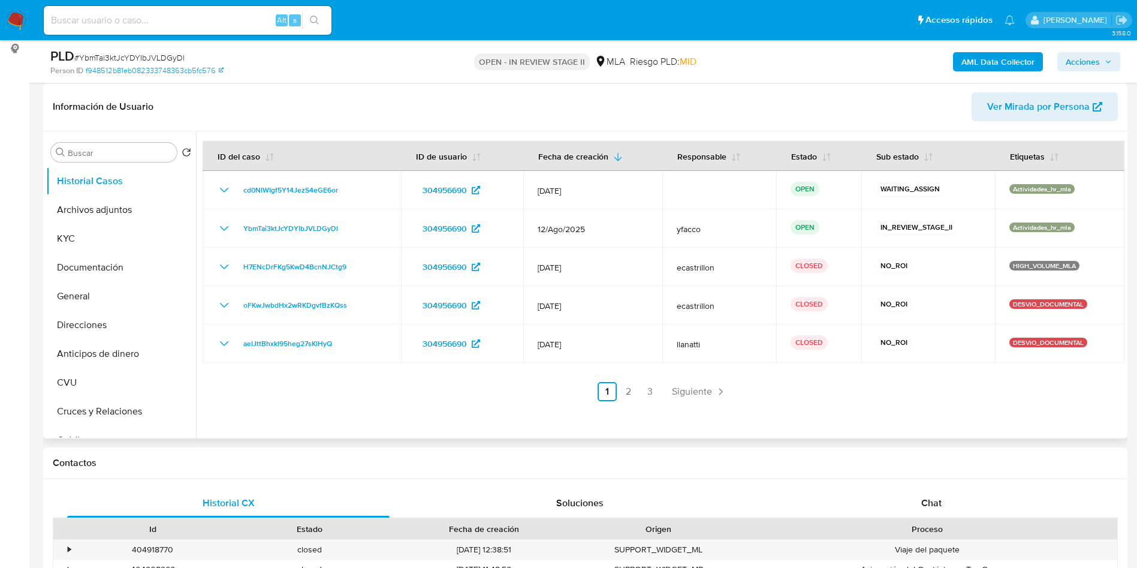
select select "10"
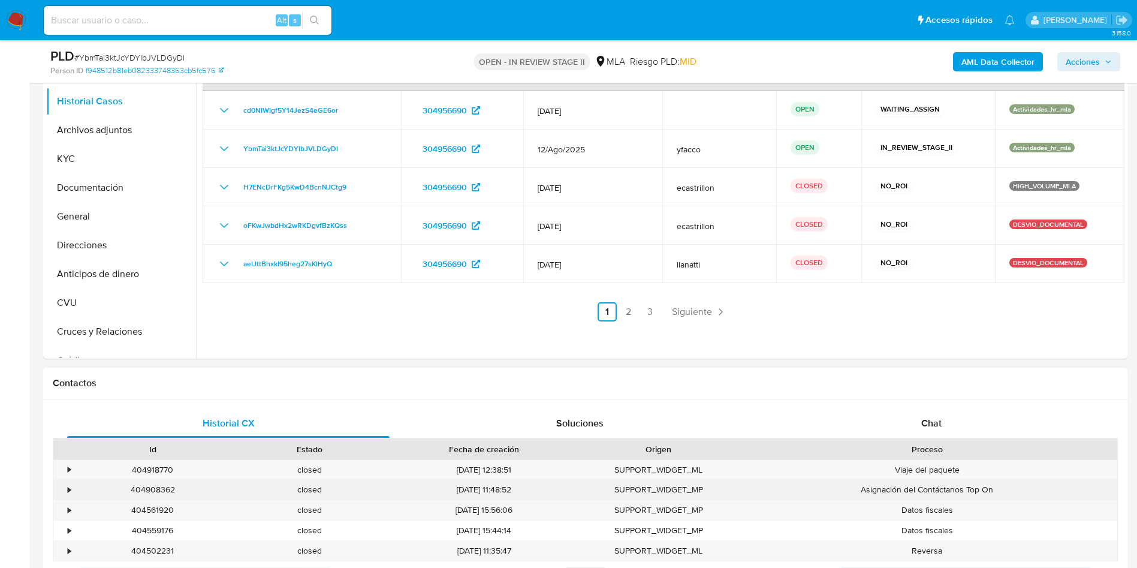
scroll to position [360, 0]
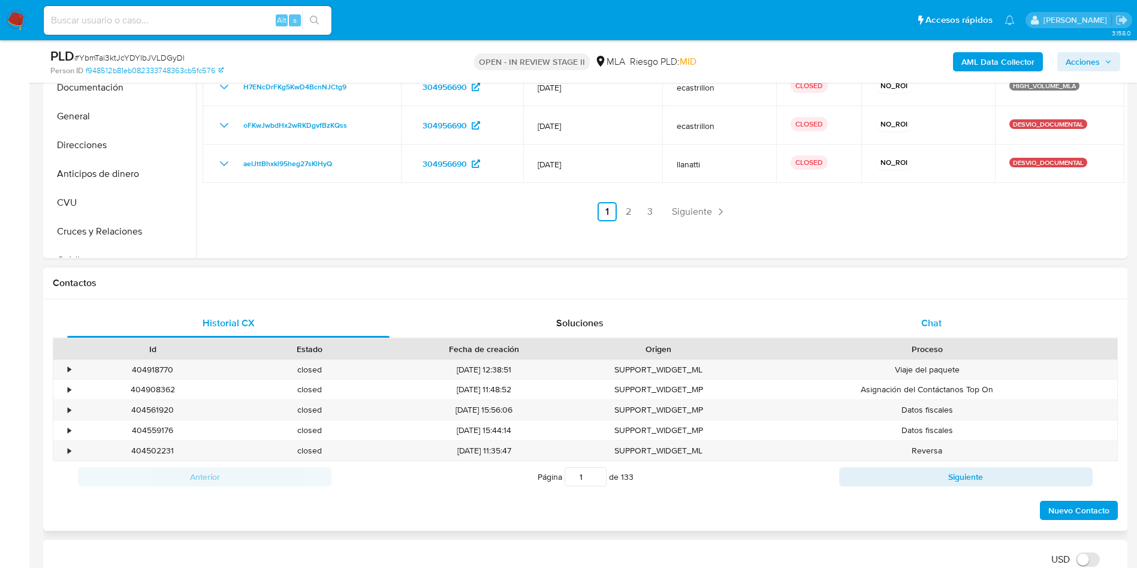
click at [944, 326] on div "Chat" at bounding box center [932, 323] width 323 height 29
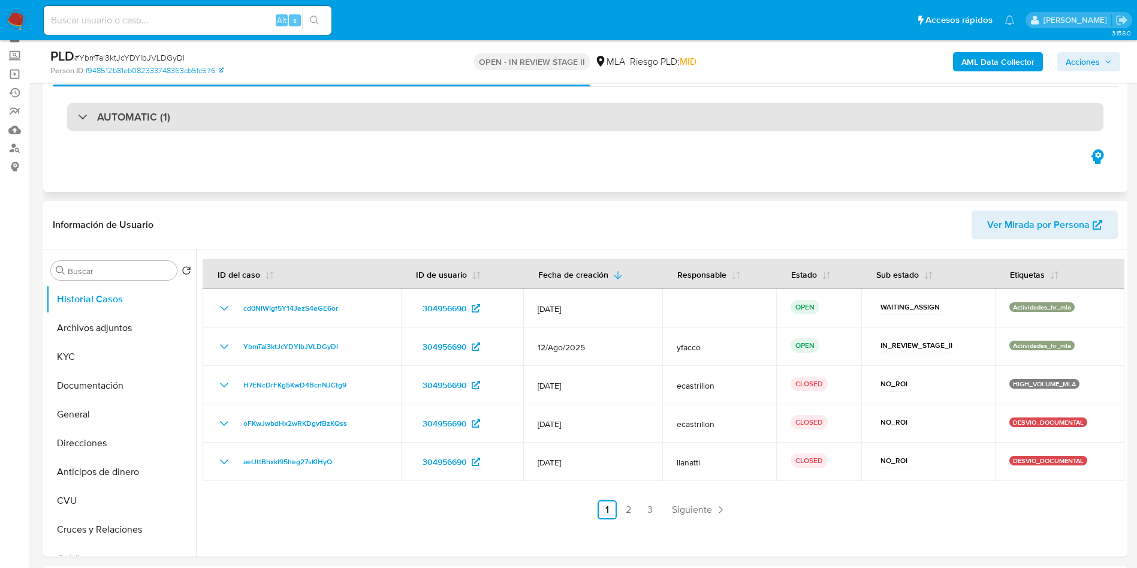
scroll to position [90, 0]
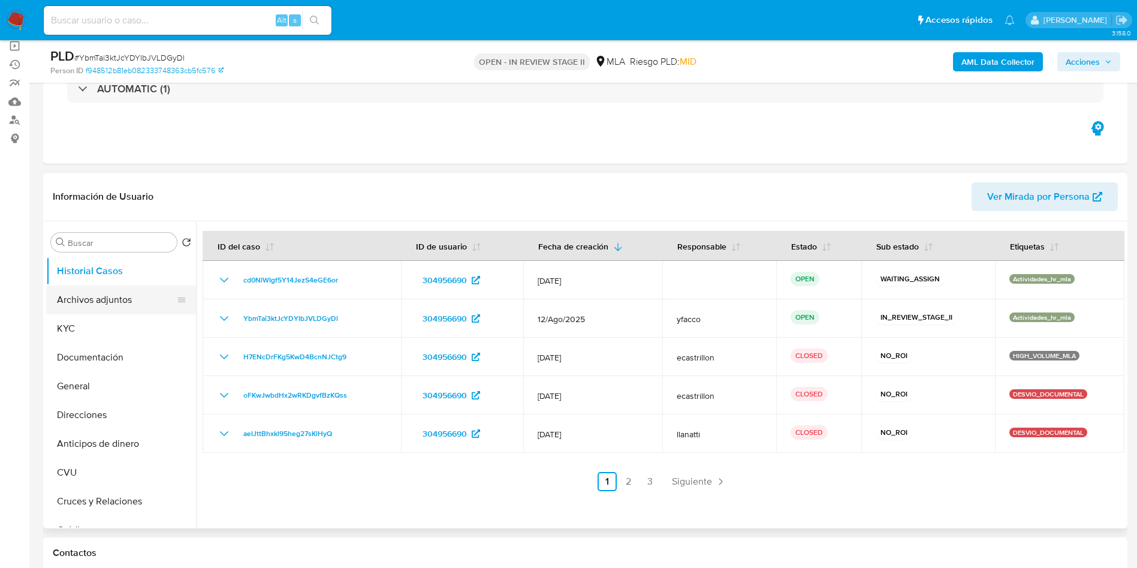
click at [109, 295] on button "Archivos adjuntos" at bounding box center [116, 299] width 140 height 29
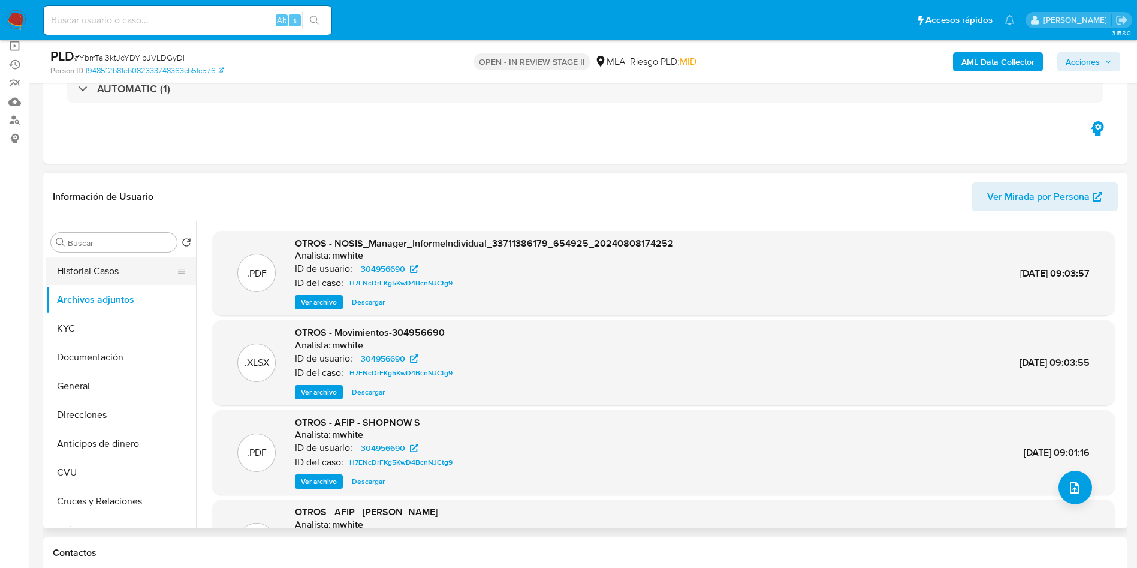
click at [110, 261] on button "Historial Casos" at bounding box center [116, 271] width 140 height 29
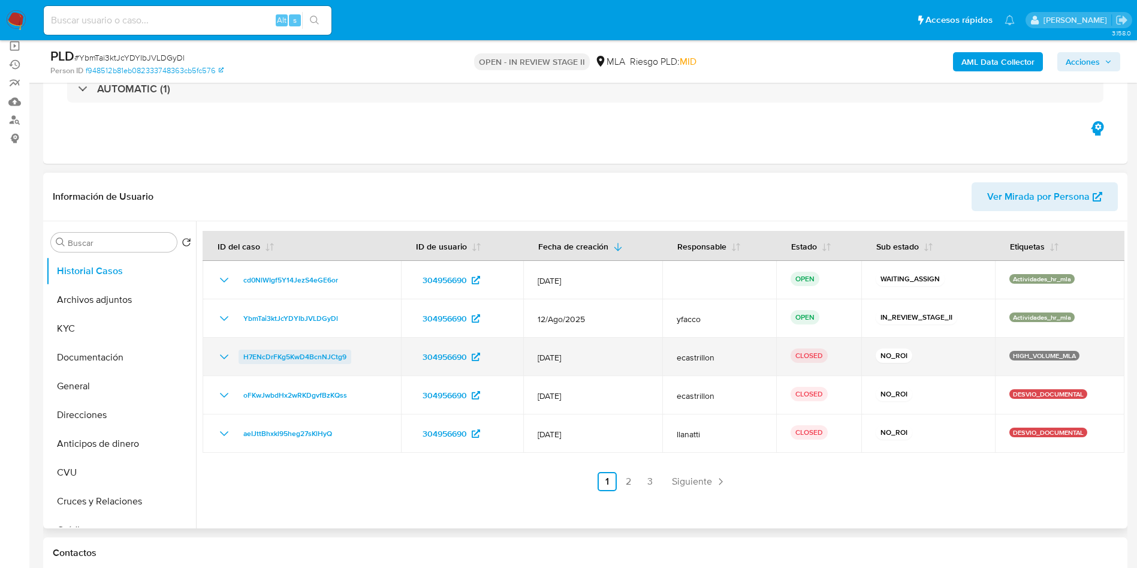
click at [271, 354] on span "H7ENcDrFKg5KwD4BcnNJCtg9" at bounding box center [294, 357] width 103 height 14
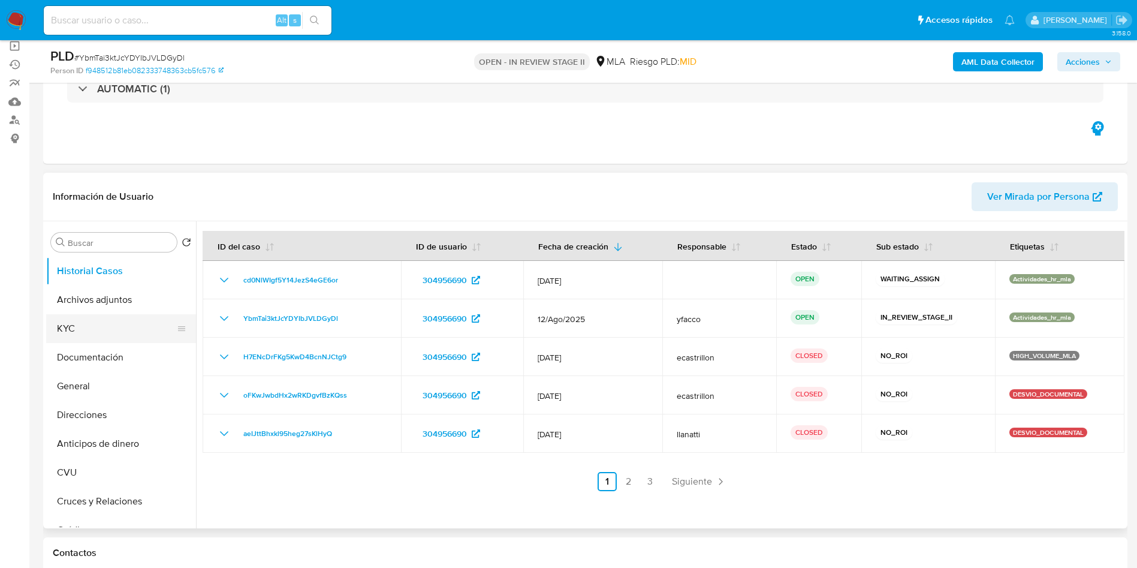
click at [87, 326] on button "KYC" at bounding box center [116, 328] width 140 height 29
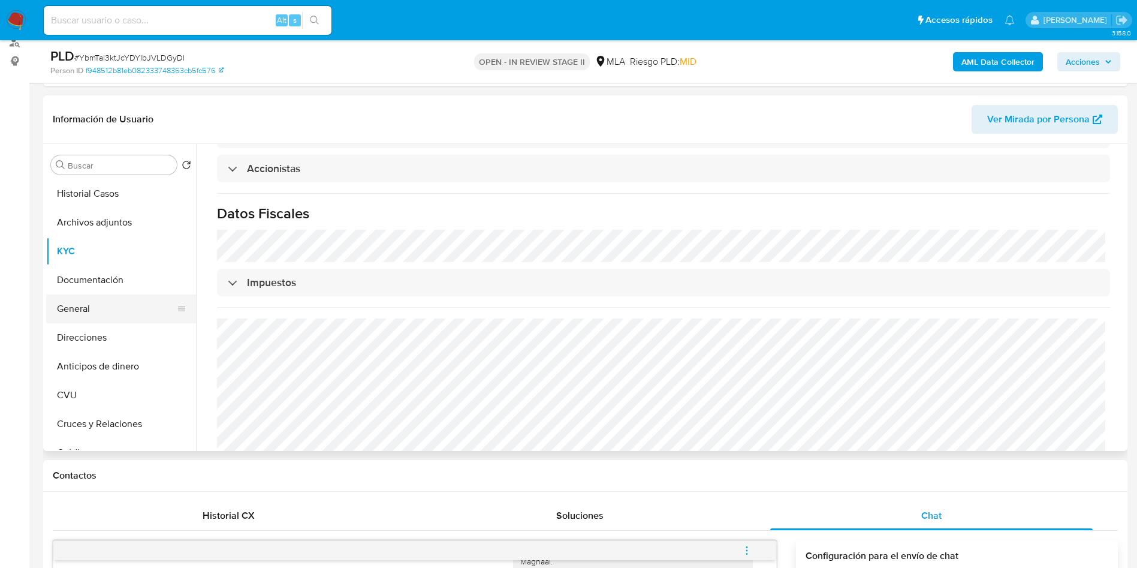
scroll to position [0, 0]
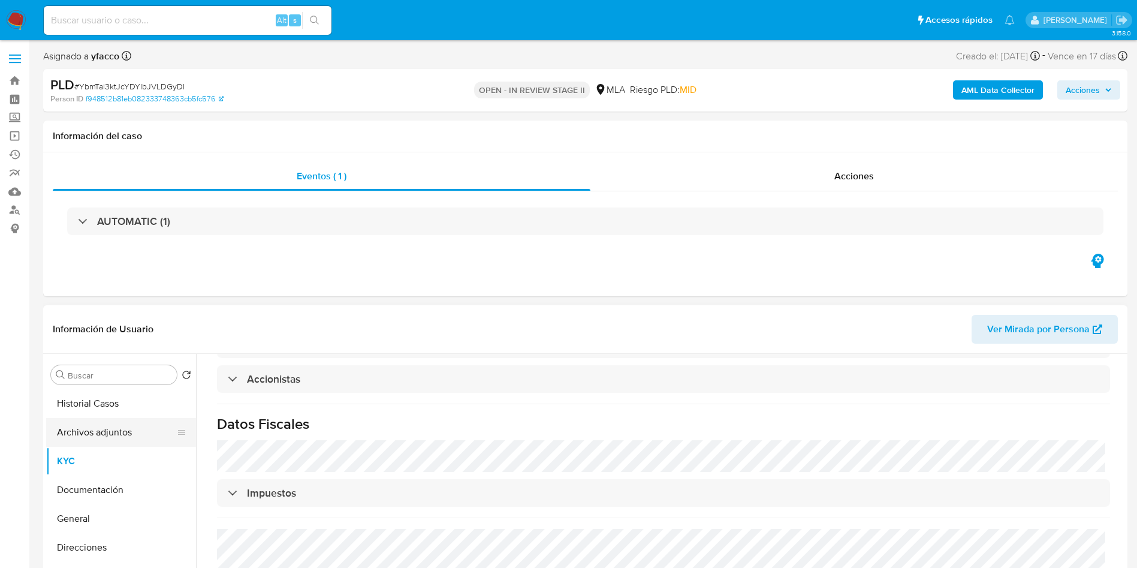
click at [115, 422] on button "Archivos adjuntos" at bounding box center [116, 432] width 140 height 29
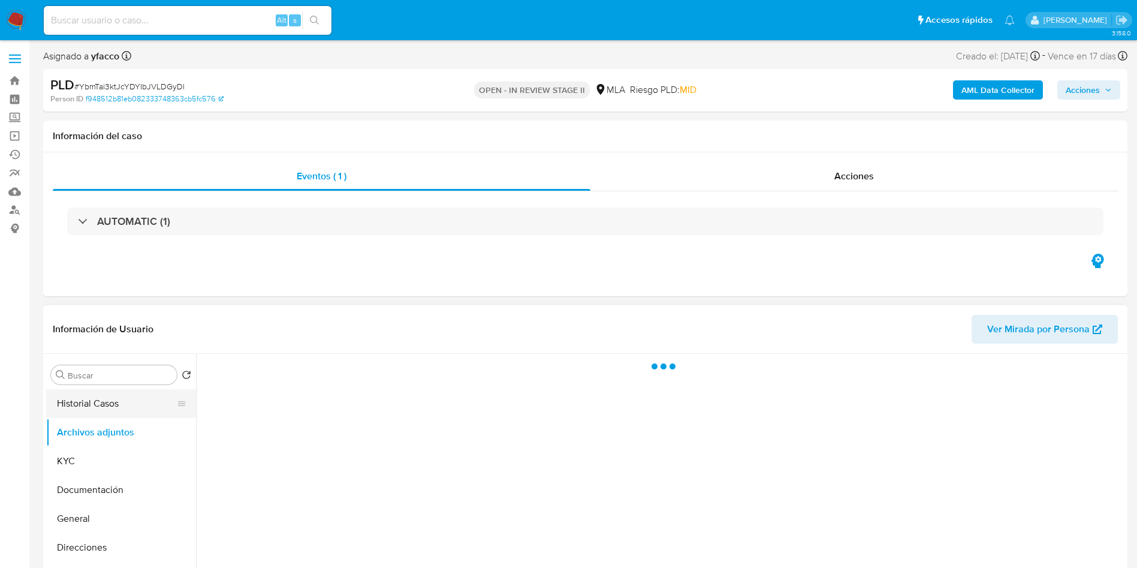
click at [115, 393] on button "Historial Casos" at bounding box center [116, 403] width 140 height 29
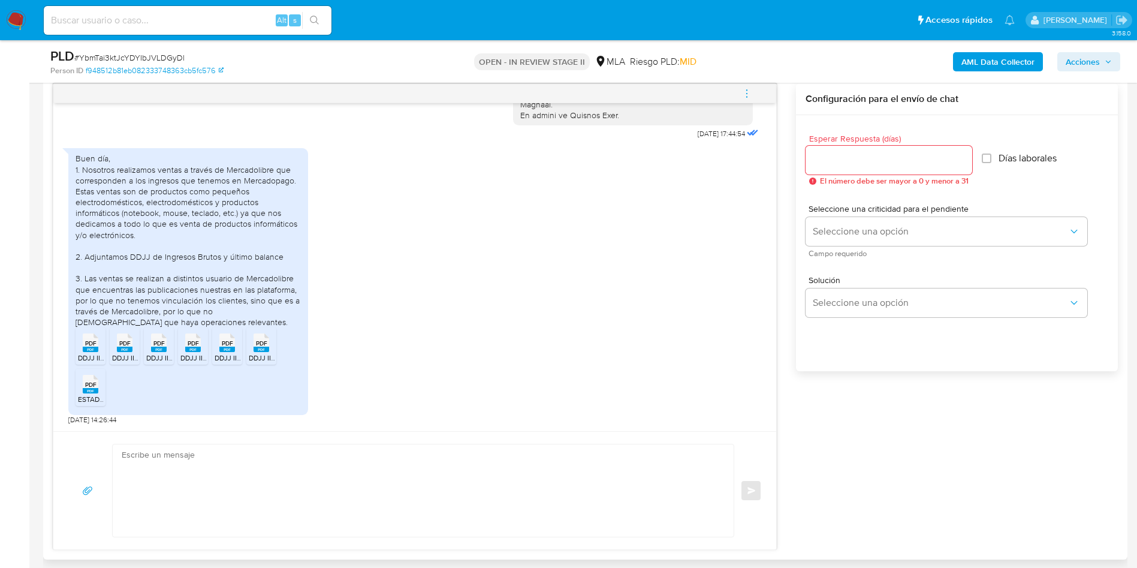
scroll to position [720, 0]
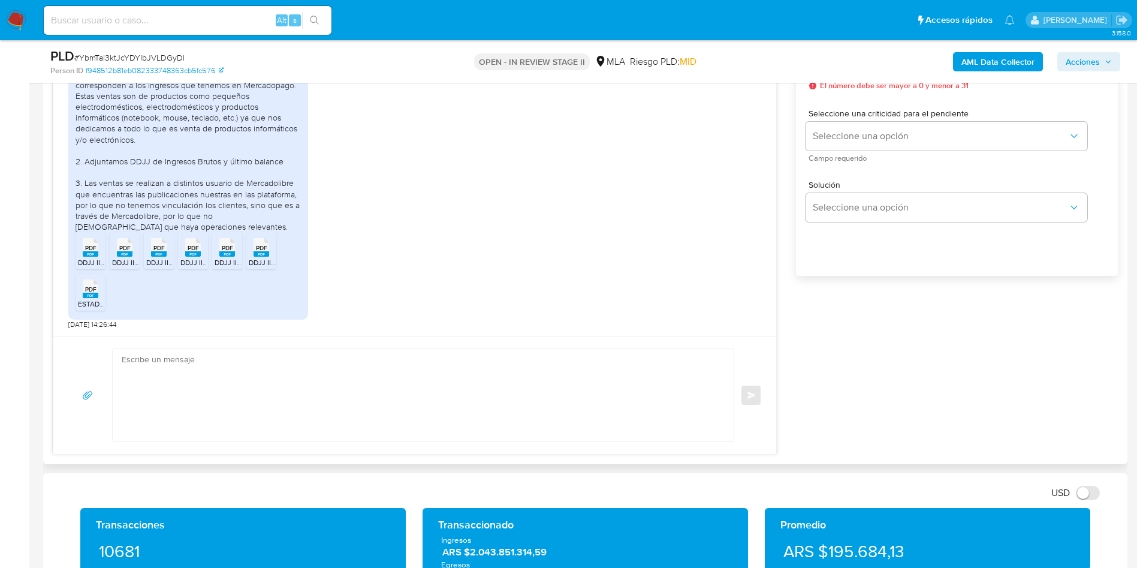
click at [221, 411] on textarea at bounding box center [420, 395] width 597 height 92
paste textarea "Hola Muchas gracias por la respuesta. Nos pondremos en contacto nuevamente en c…"
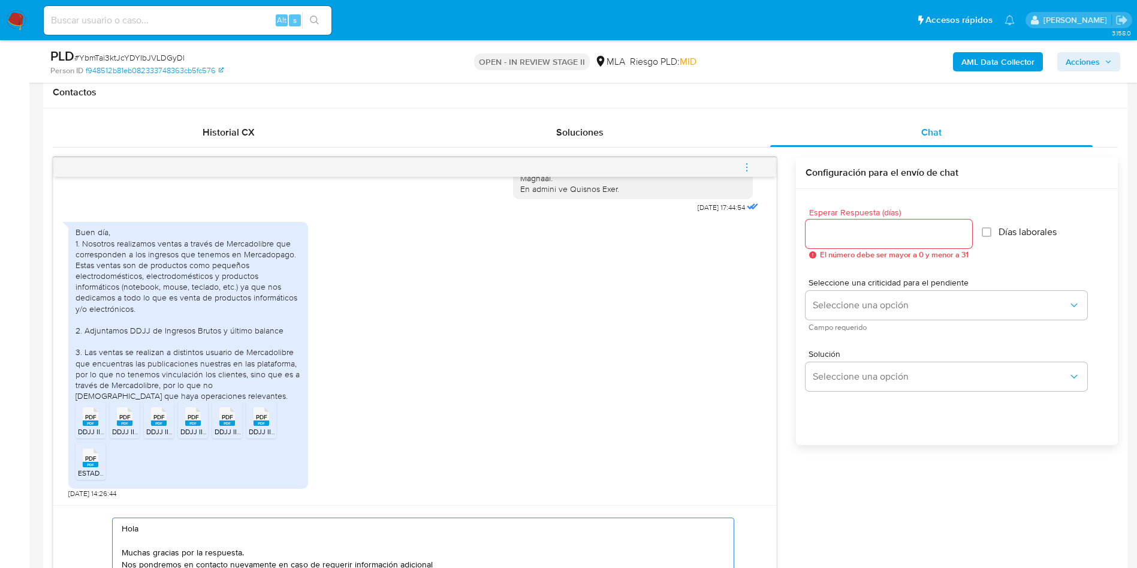
scroll to position [540, 0]
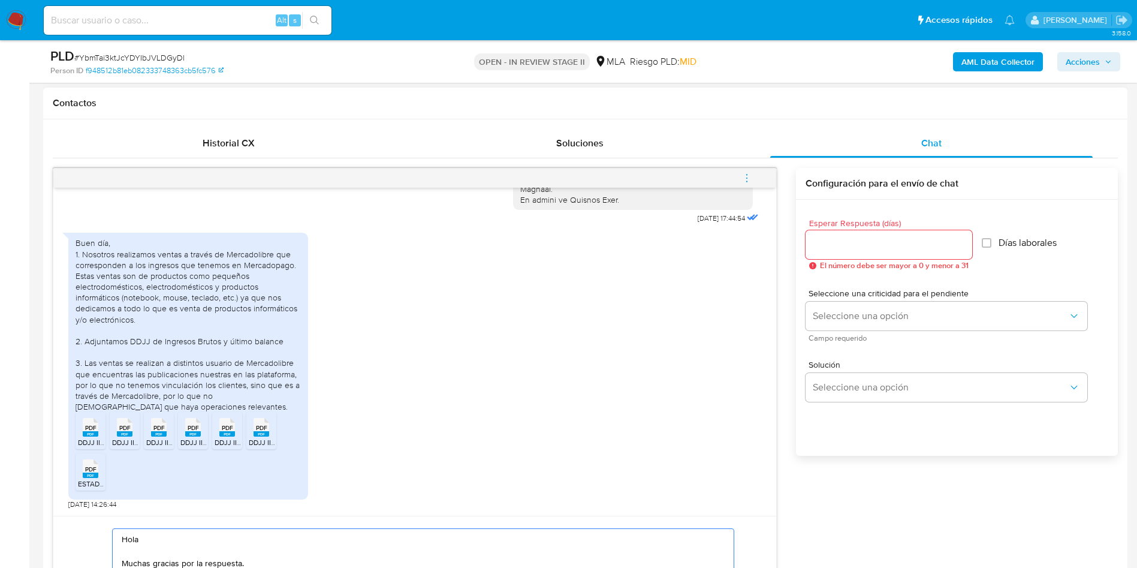
type textarea "Hola Muchas gracias por la respuesta. Nos pondremos en contacto nuevamente en c…"
click at [890, 237] on input "Esperar Respuesta (días)" at bounding box center [889, 245] width 167 height 16
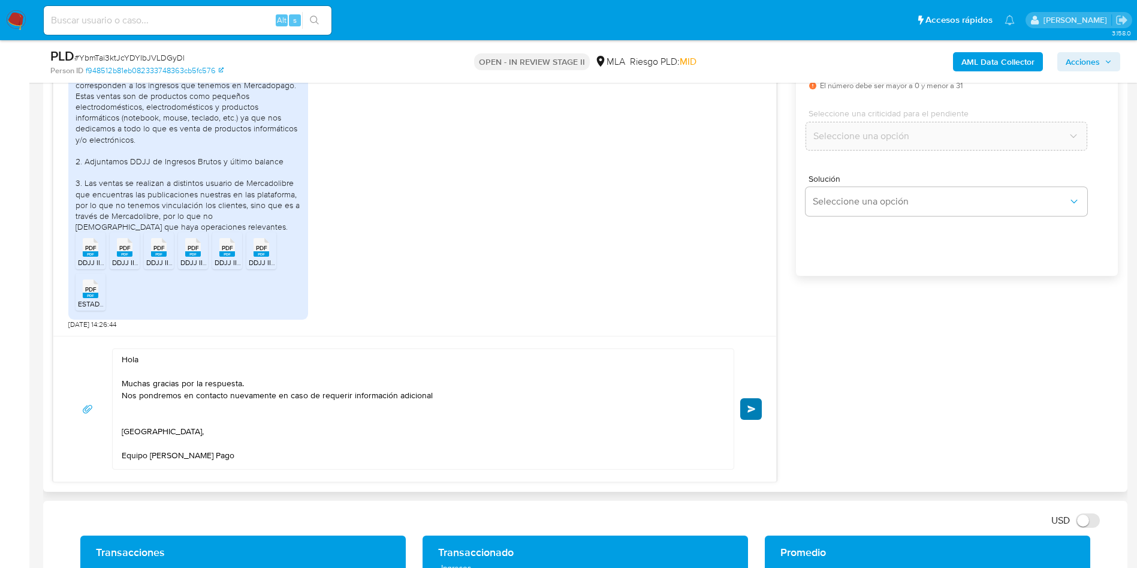
type input "0"
click at [757, 411] on button "Enviar" at bounding box center [752, 409] width 22 height 22
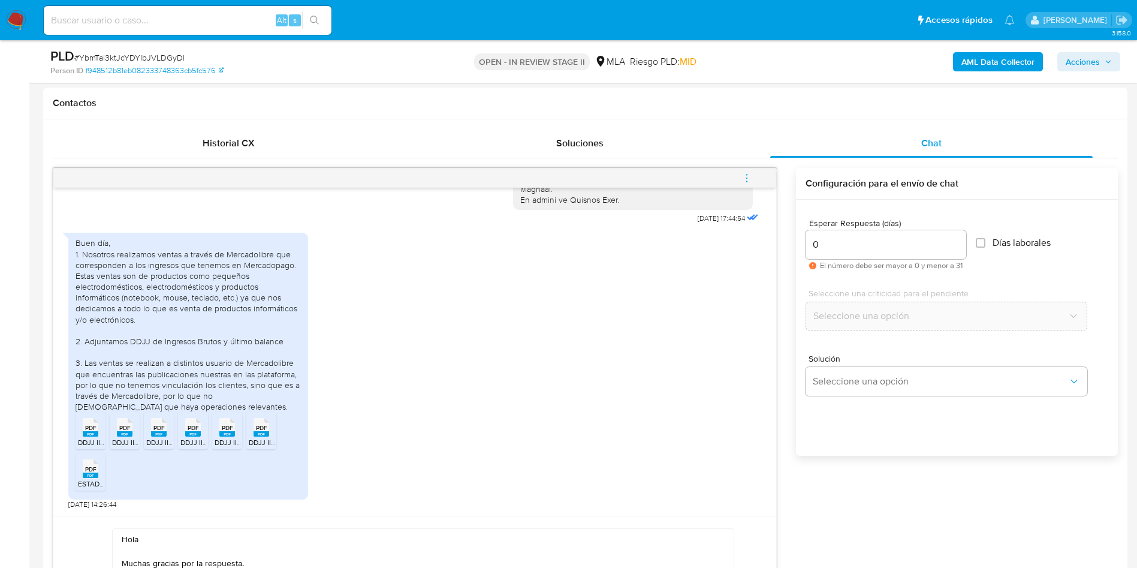
click at [750, 175] on icon "menu-action" at bounding box center [747, 178] width 11 height 11
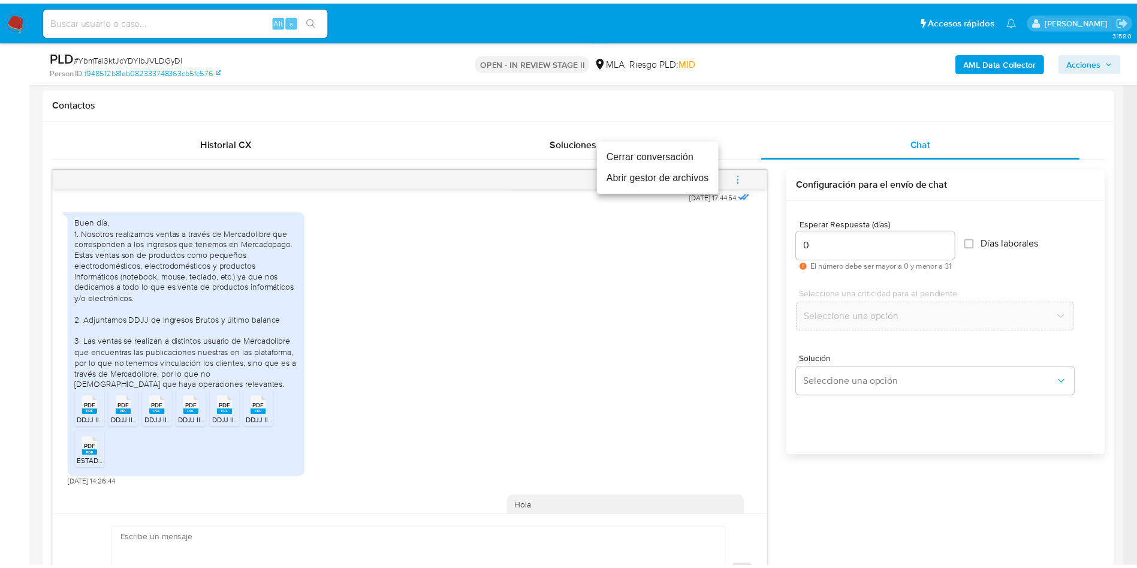
scroll to position [0, 0]
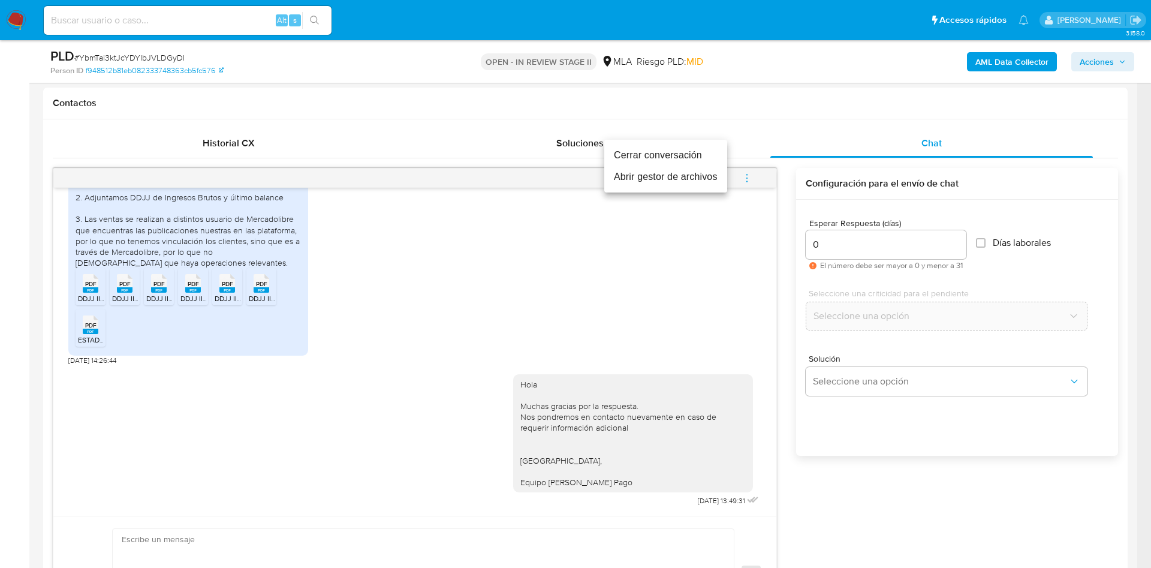
click at [651, 146] on li "Cerrar conversación" at bounding box center [665, 156] width 123 height 22
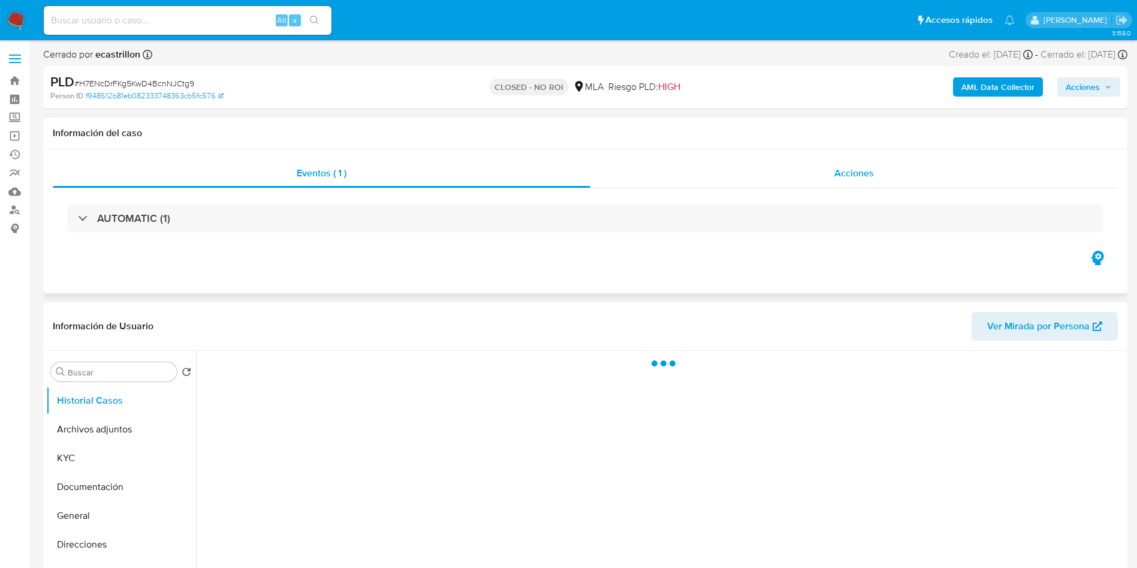
click at [842, 162] on div "Acciones" at bounding box center [855, 173] width 528 height 29
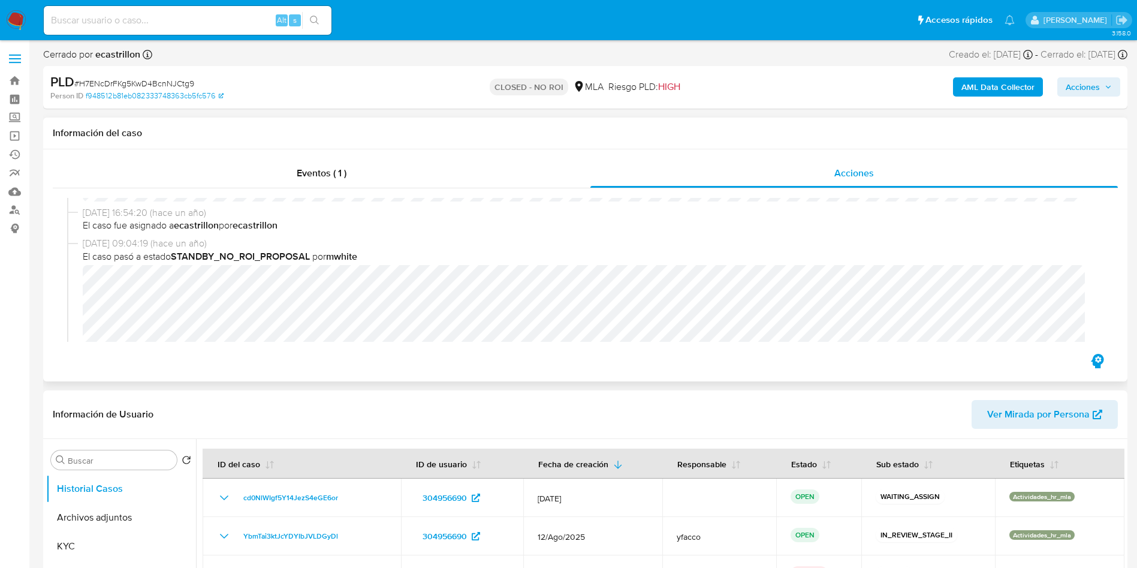
select select "10"
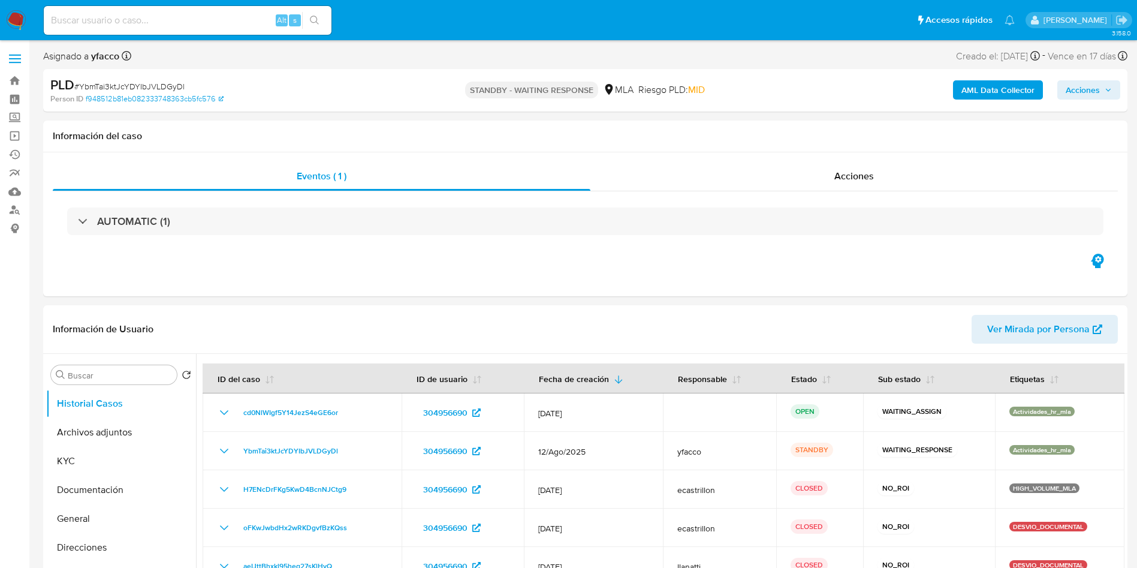
select select "10"
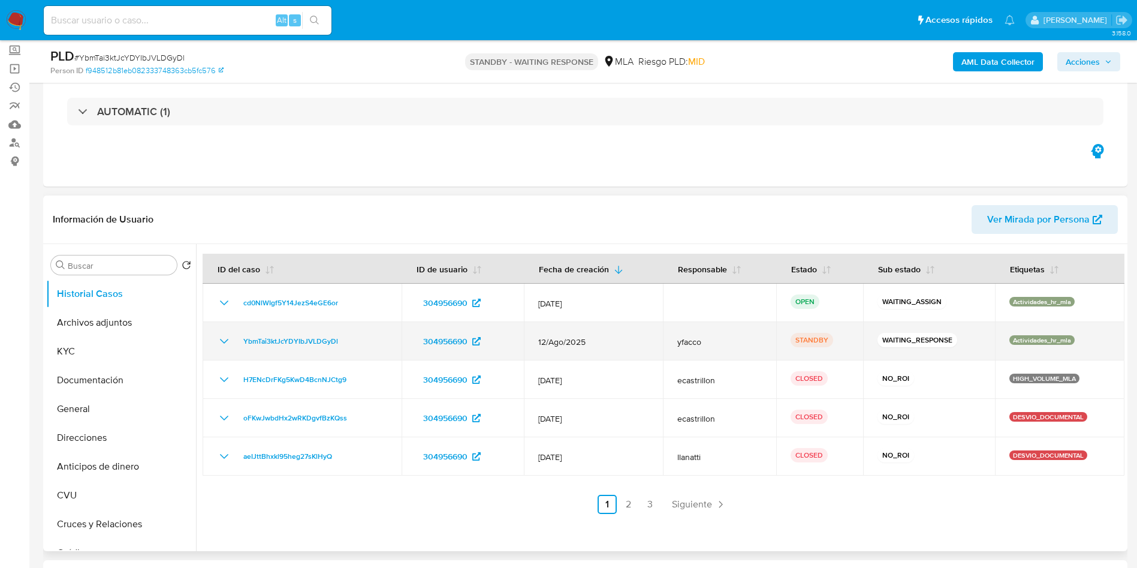
scroll to position [180, 0]
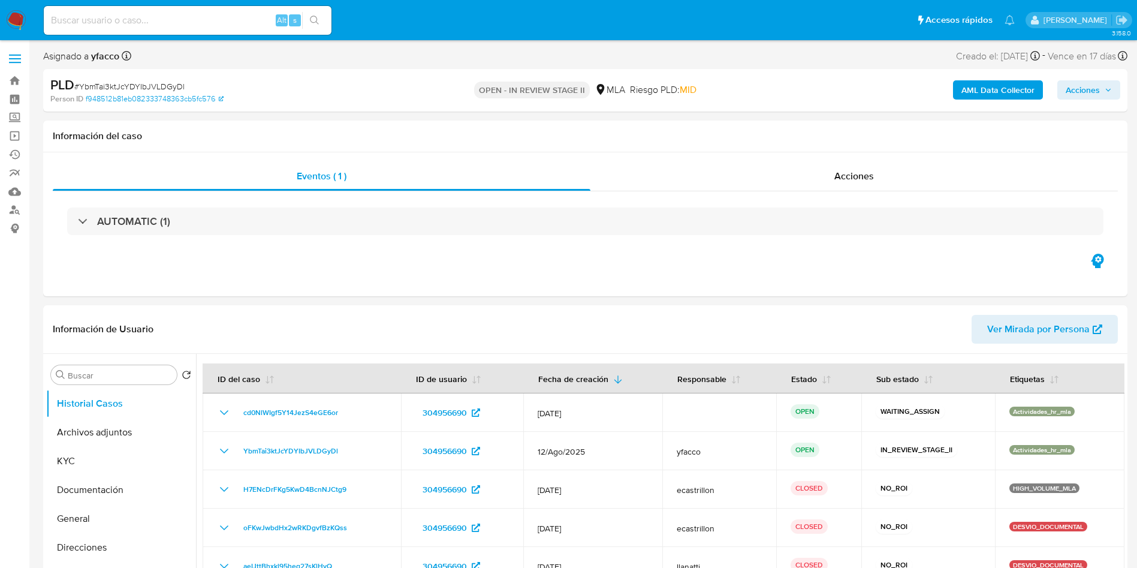
select select "10"
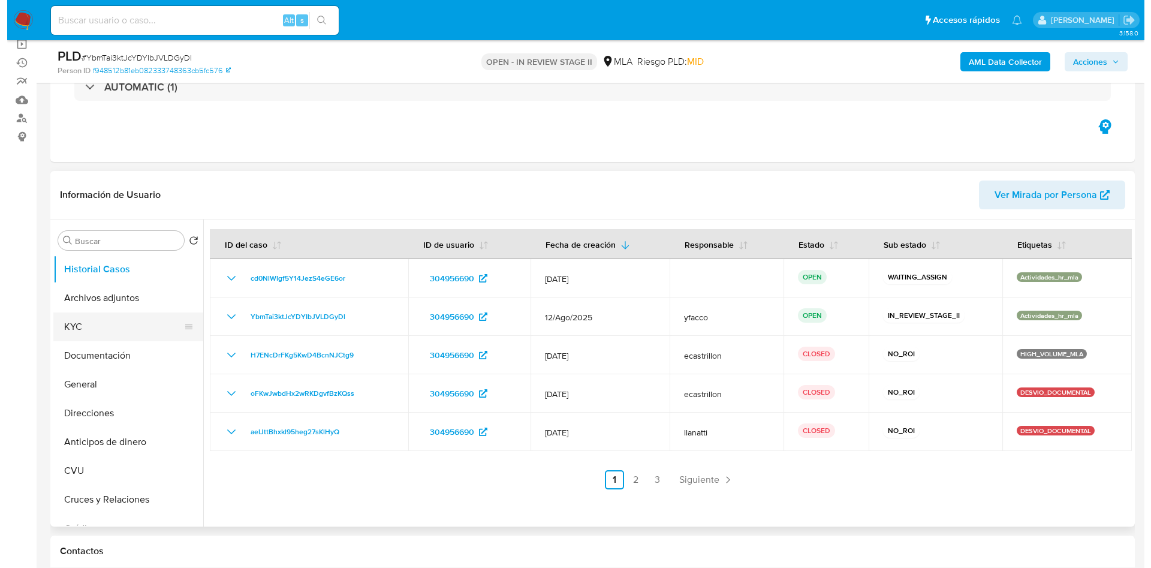
scroll to position [180, 0]
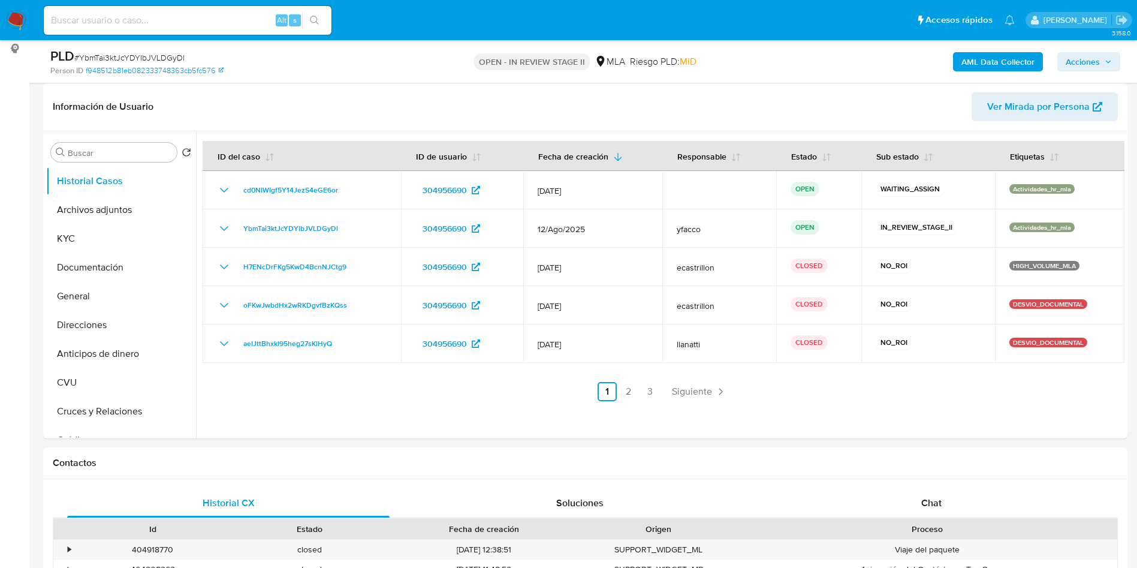
click at [979, 59] on b "AML Data Collector" at bounding box center [998, 61] width 73 height 19
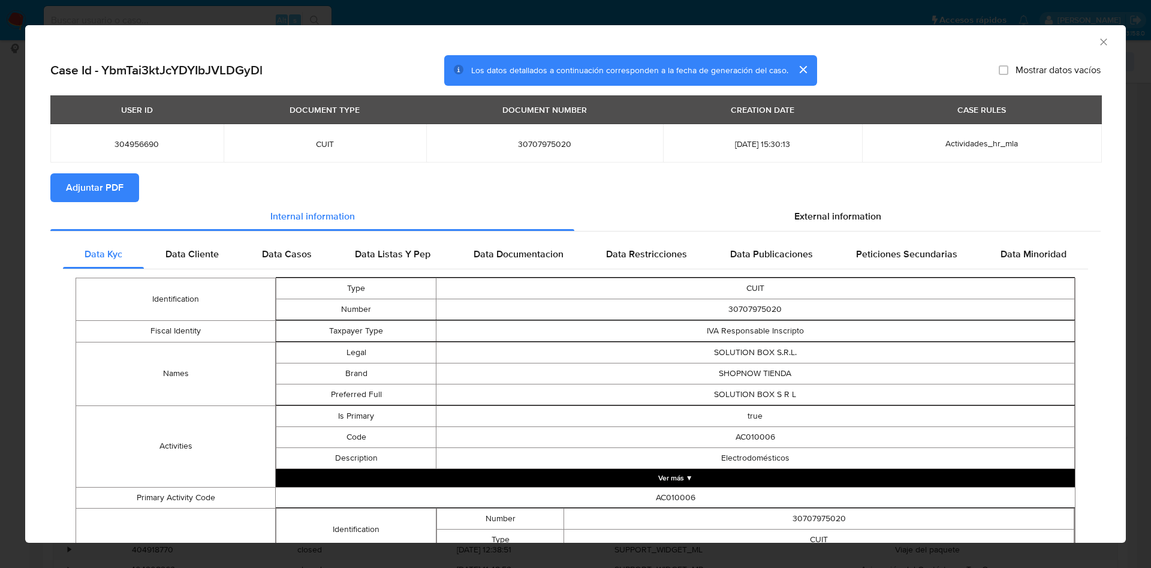
drag, startPoint x: 114, startPoint y: 188, endPoint x: 218, endPoint y: 240, distance: 115.8
click at [113, 188] on span "Adjuntar PDF" at bounding box center [95, 187] width 58 height 26
click at [1098, 42] on icon "Cerrar ventana" at bounding box center [1104, 42] width 12 height 12
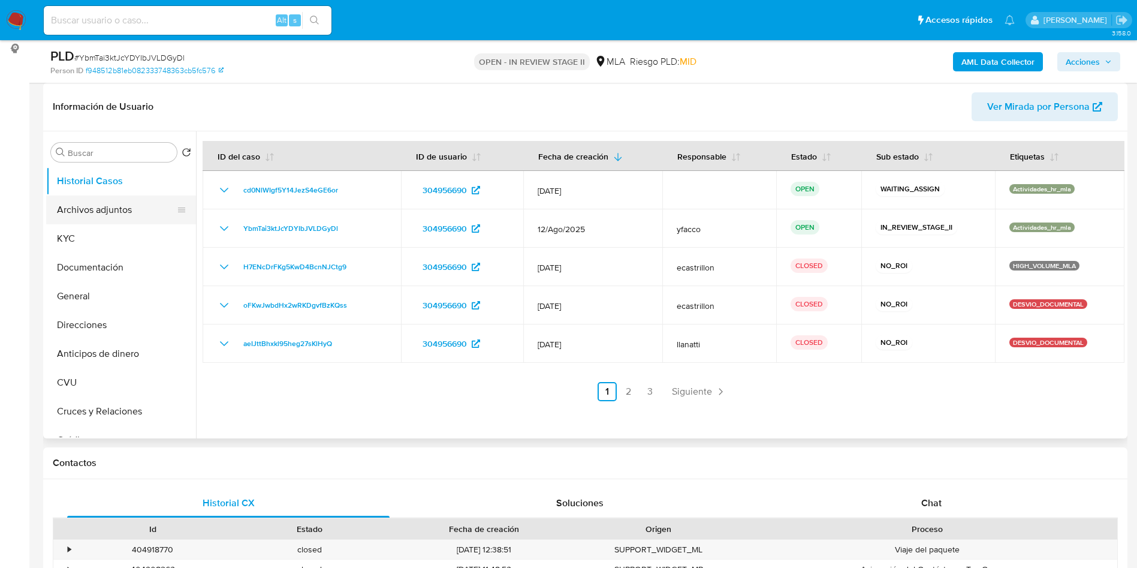
click at [92, 213] on button "Archivos adjuntos" at bounding box center [116, 209] width 140 height 29
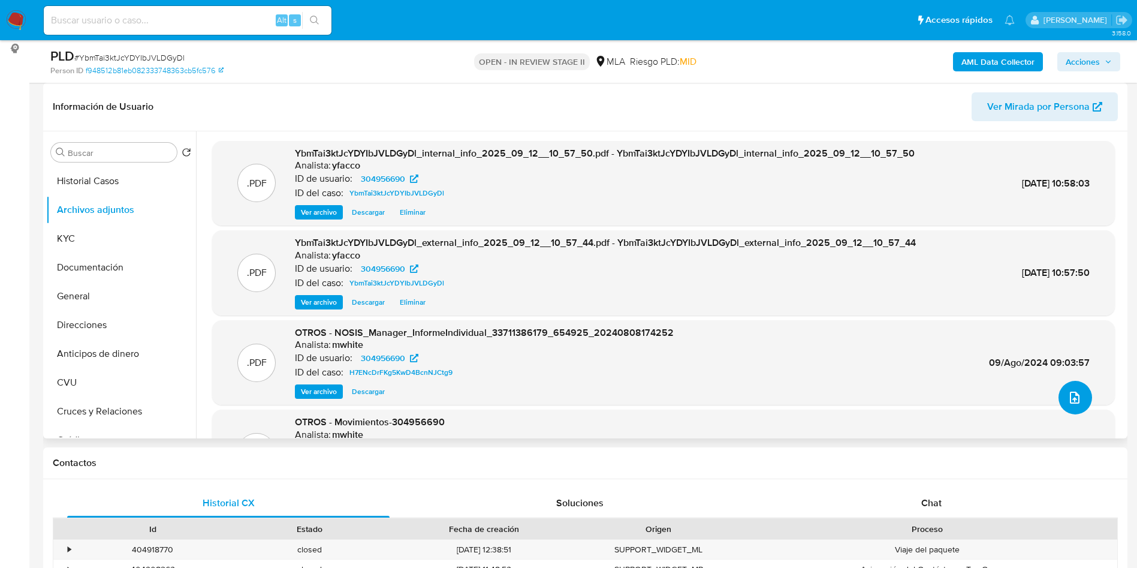
click at [1068, 399] on icon "upload-file" at bounding box center [1075, 397] width 14 height 14
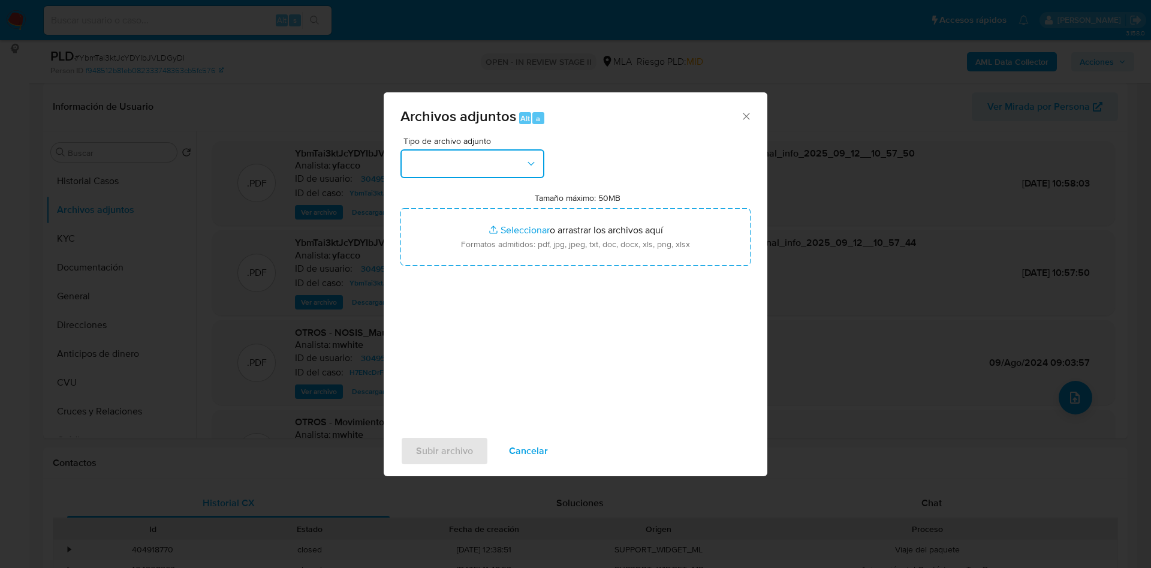
click at [493, 171] on button "button" at bounding box center [473, 163] width 144 height 29
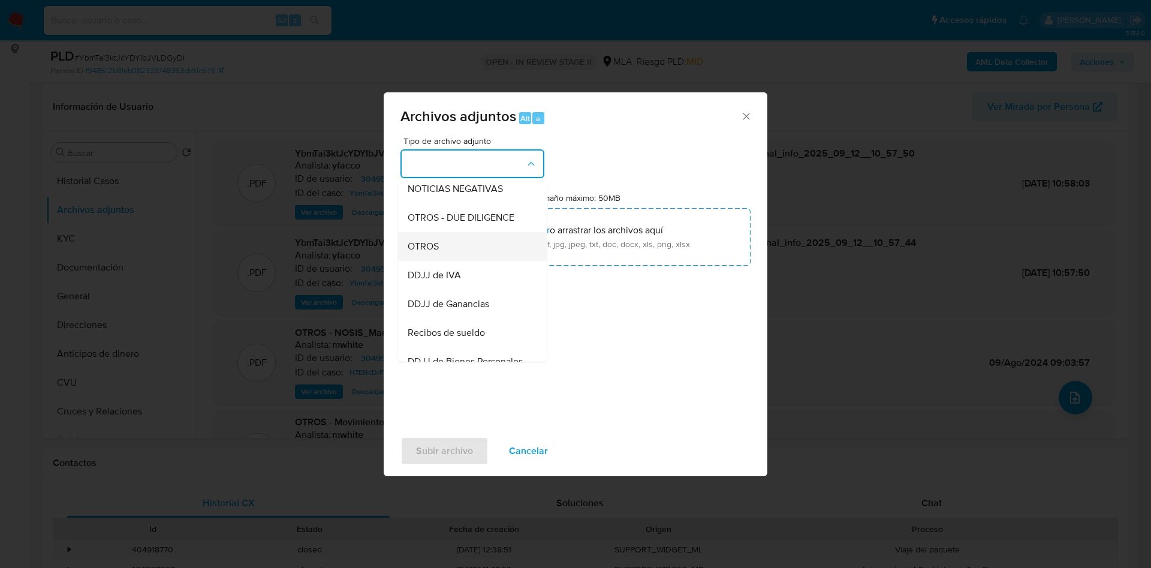
click at [413, 252] on span "OTROS" at bounding box center [423, 246] width 31 height 12
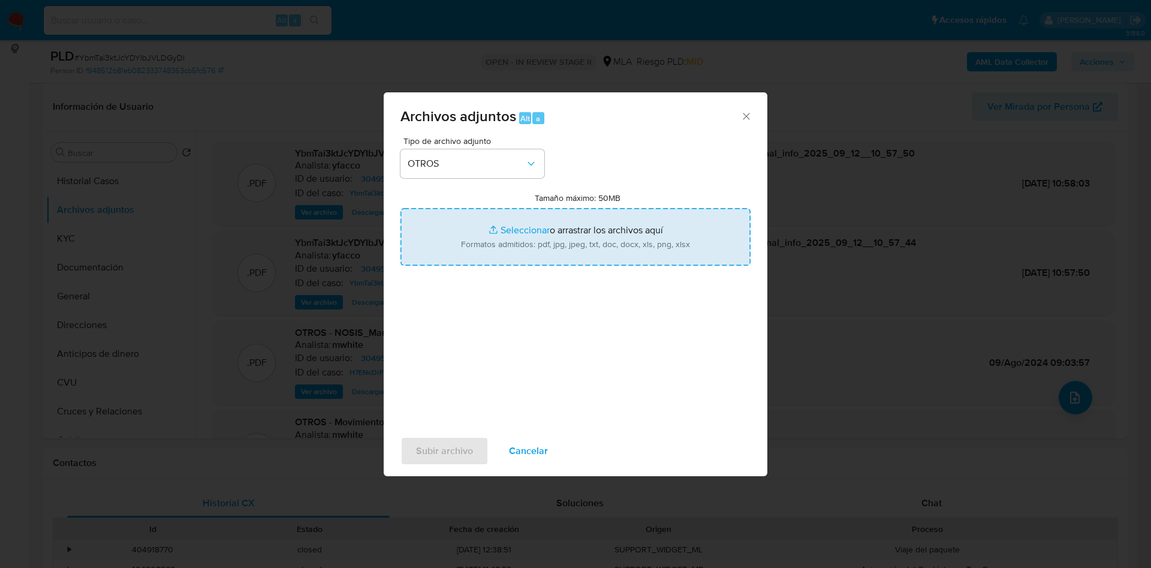
click at [507, 224] on input "Tamaño máximo: 50MB Seleccionar archivos" at bounding box center [576, 237] width 350 height 58
type input "C:\fakepath\Caselog YbmTai3ktJcYDYIbJVLDGyDl_2025_08_18_17_30_35.docx"
click at [512, 224] on input "Tamaño máximo: 50MB Seleccionar archivos" at bounding box center [576, 237] width 350 height 58
type input "C:\fakepath\Movimientos 304956690.xlsx"
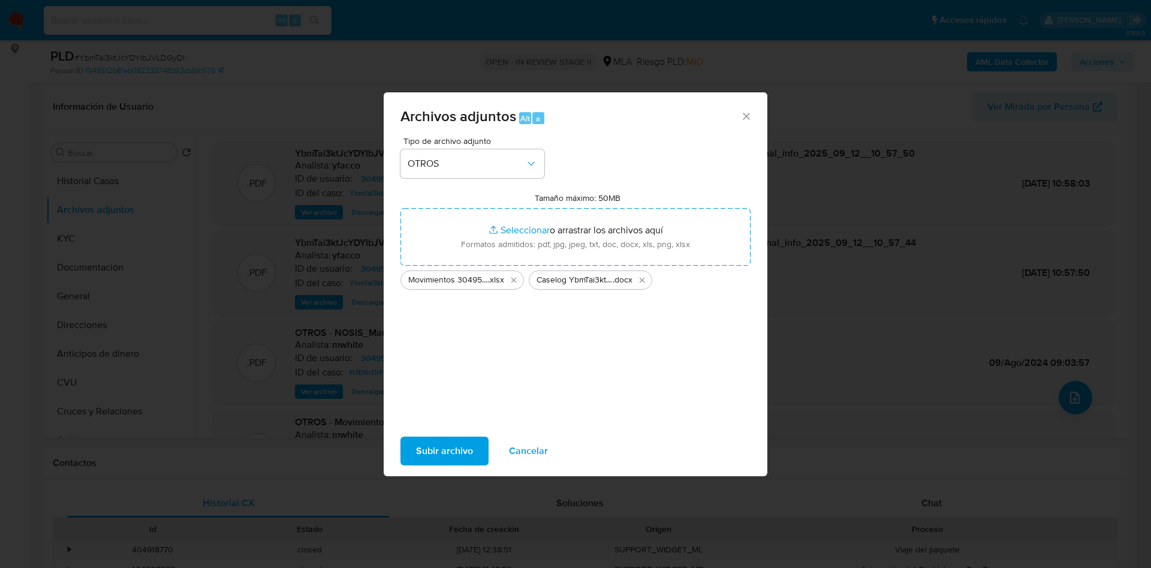
click at [446, 458] on span "Subir archivo" at bounding box center [444, 451] width 57 height 26
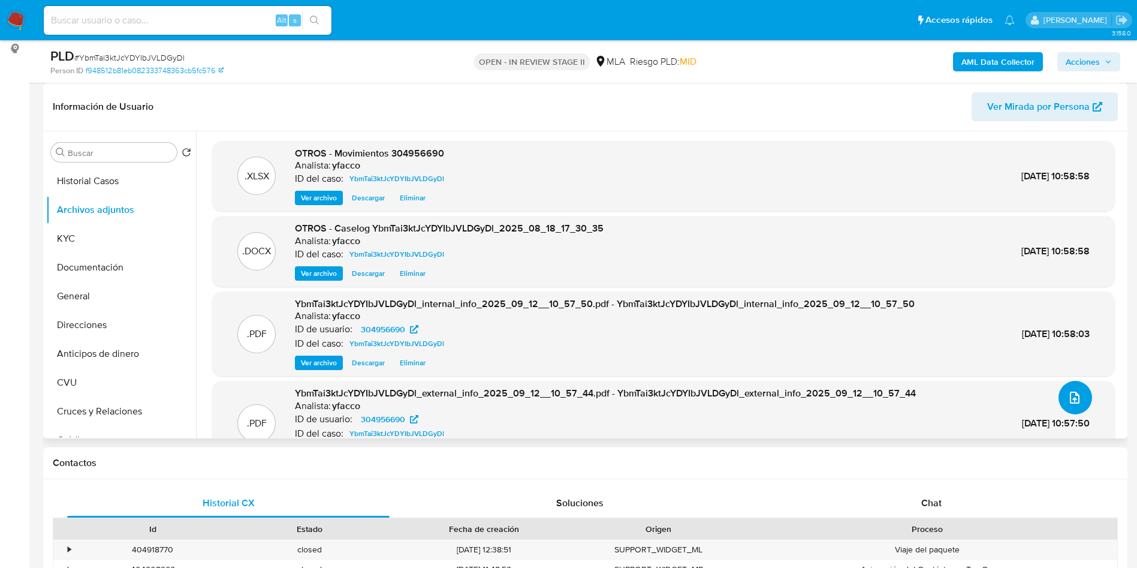
click at [1072, 397] on icon "upload-file" at bounding box center [1075, 397] width 14 height 14
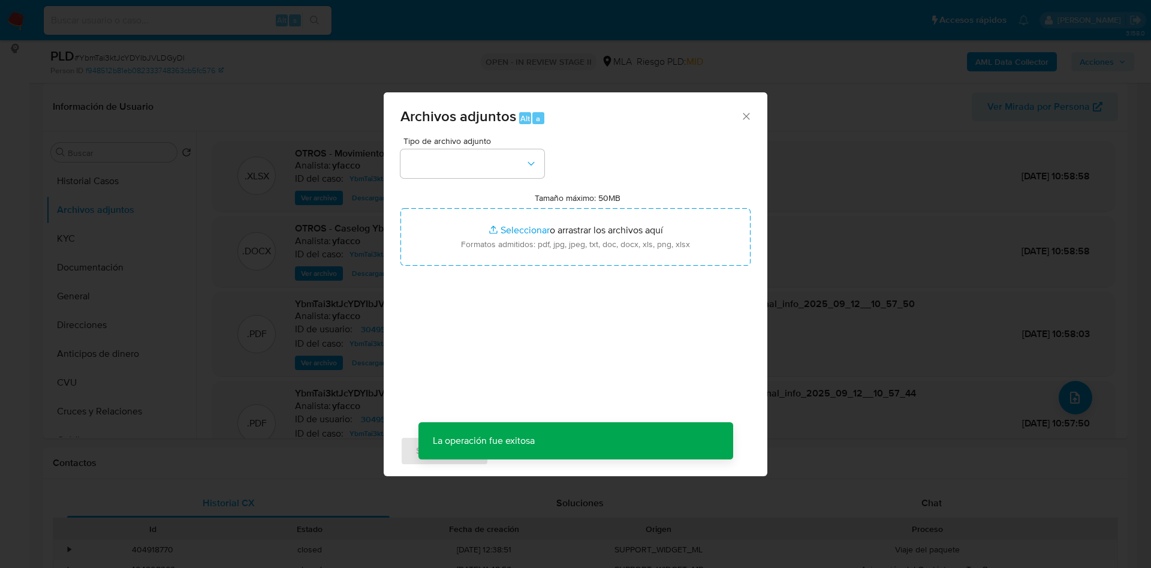
click at [488, 147] on div "Tipo de archivo adjunto" at bounding box center [473, 157] width 144 height 41
click at [483, 157] on button "button" at bounding box center [473, 163] width 144 height 29
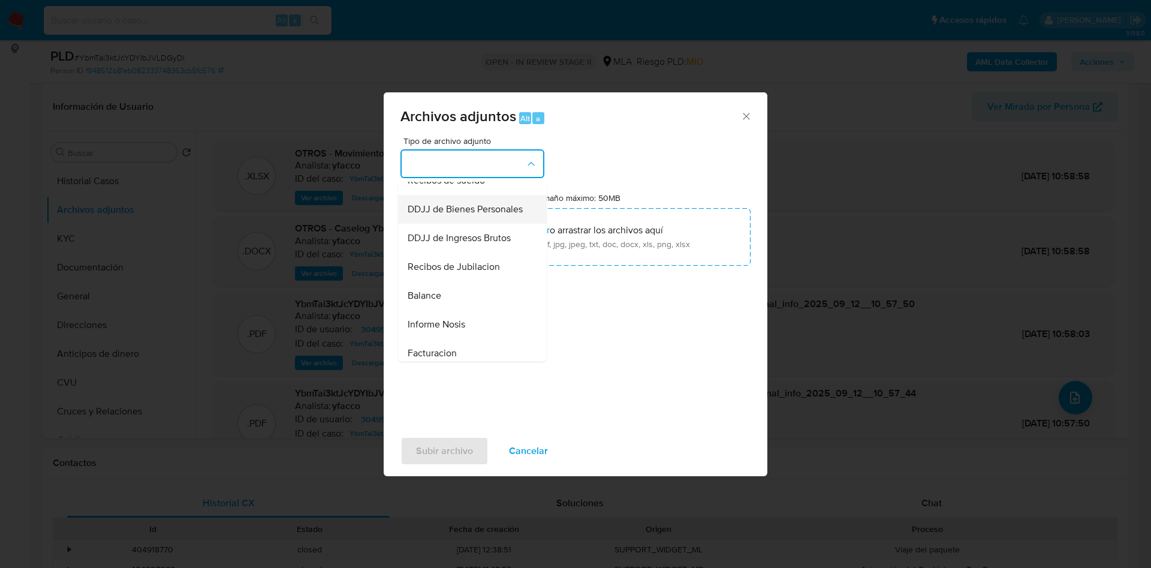
scroll to position [360, 0]
click at [456, 282] on div "Balance" at bounding box center [469, 268] width 122 height 29
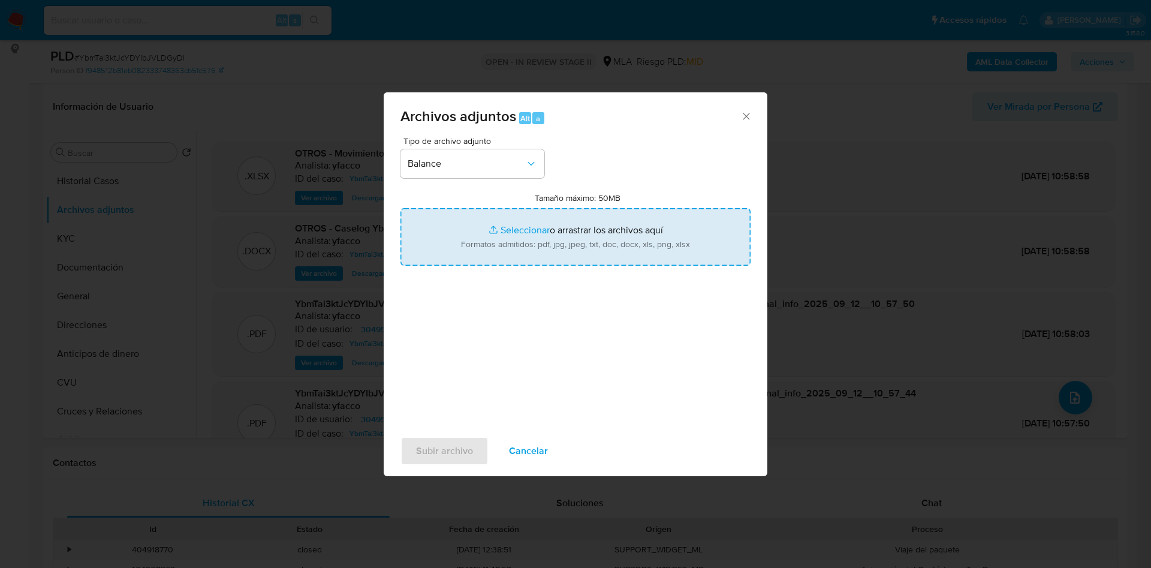
click at [512, 223] on input "Tamaño máximo: 50MB Seleccionar archivos" at bounding box center [576, 237] width 350 height 58
type input "C:\fakepath\SOLUTION BOX S.R.L. EECC.pdf"
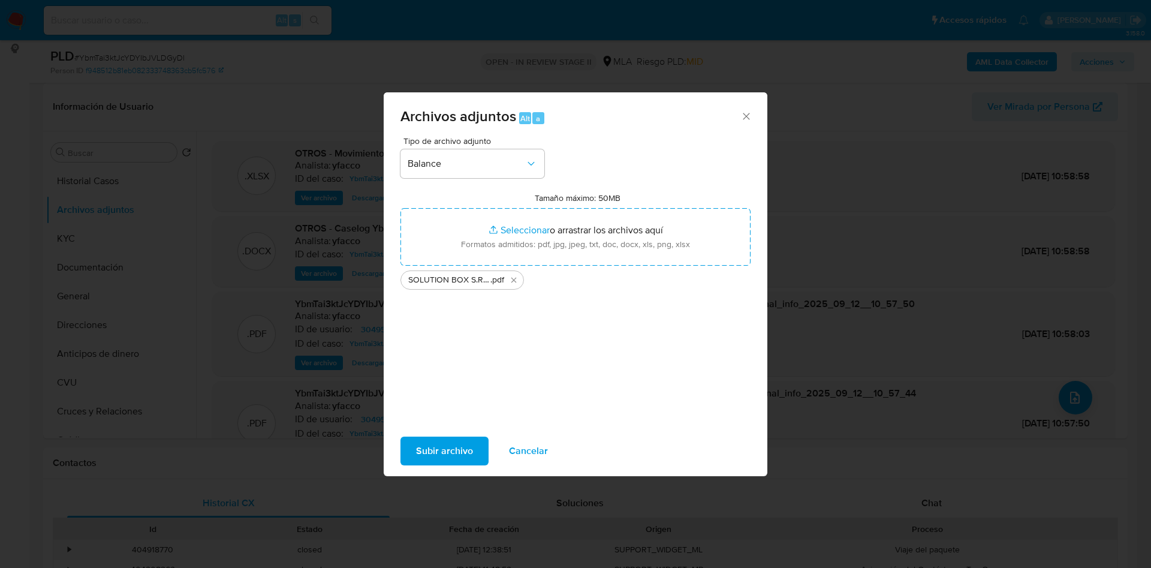
drag, startPoint x: 512, startPoint y: 223, endPoint x: 437, endPoint y: 450, distance: 239.3
click at [437, 450] on span "Subir archivo" at bounding box center [444, 451] width 57 height 26
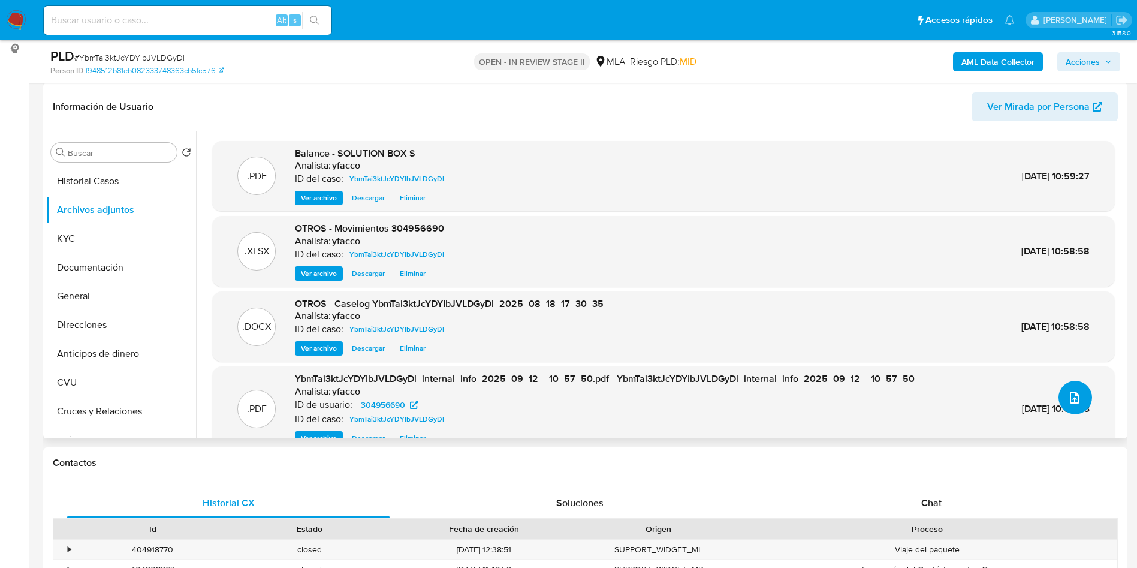
click at [1072, 402] on icon "upload-file" at bounding box center [1075, 397] width 14 height 14
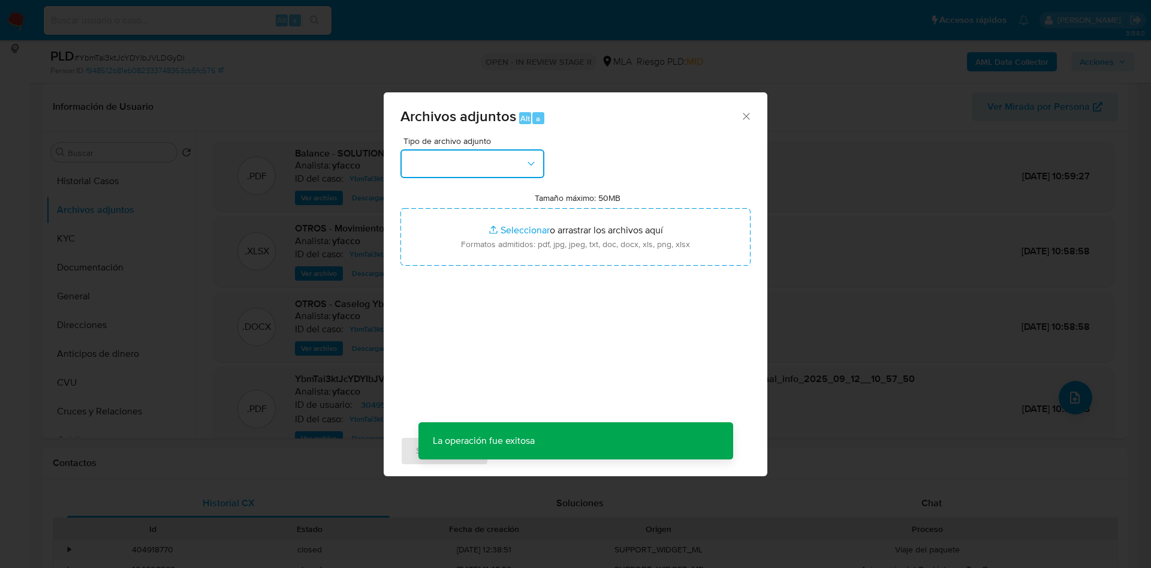
click at [498, 176] on button "button" at bounding box center [473, 163] width 144 height 29
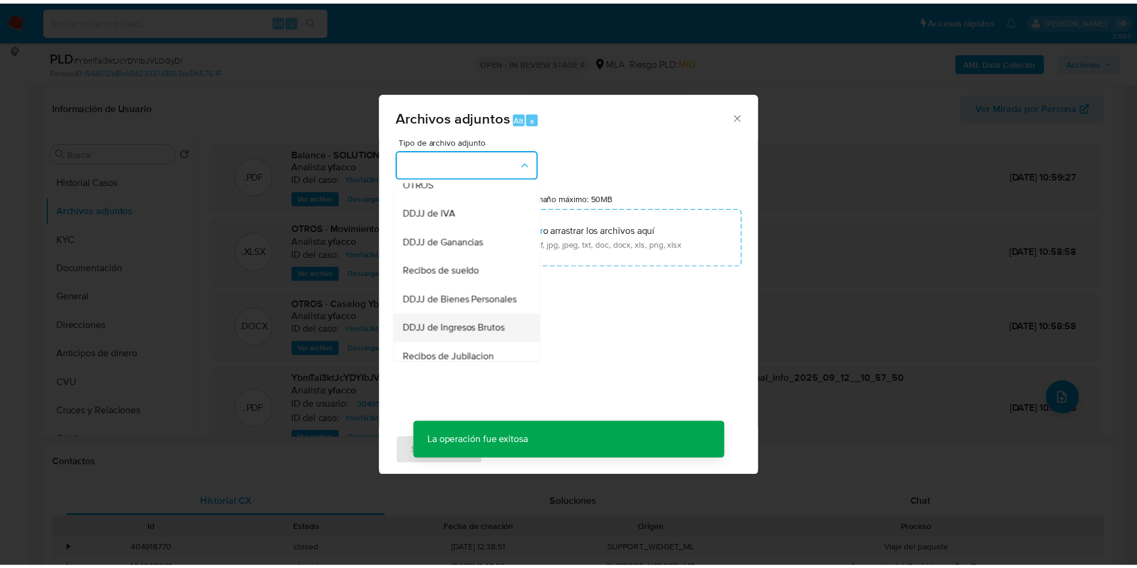
scroll to position [270, 0]
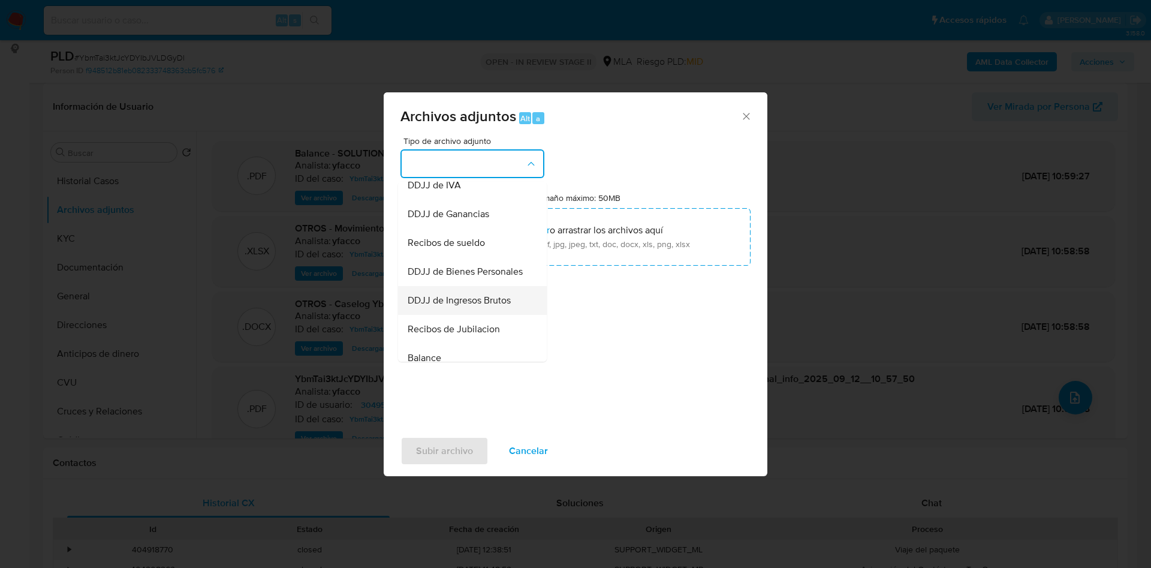
click at [467, 306] on span "DDJJ de Ingresos Brutos" at bounding box center [459, 300] width 103 height 12
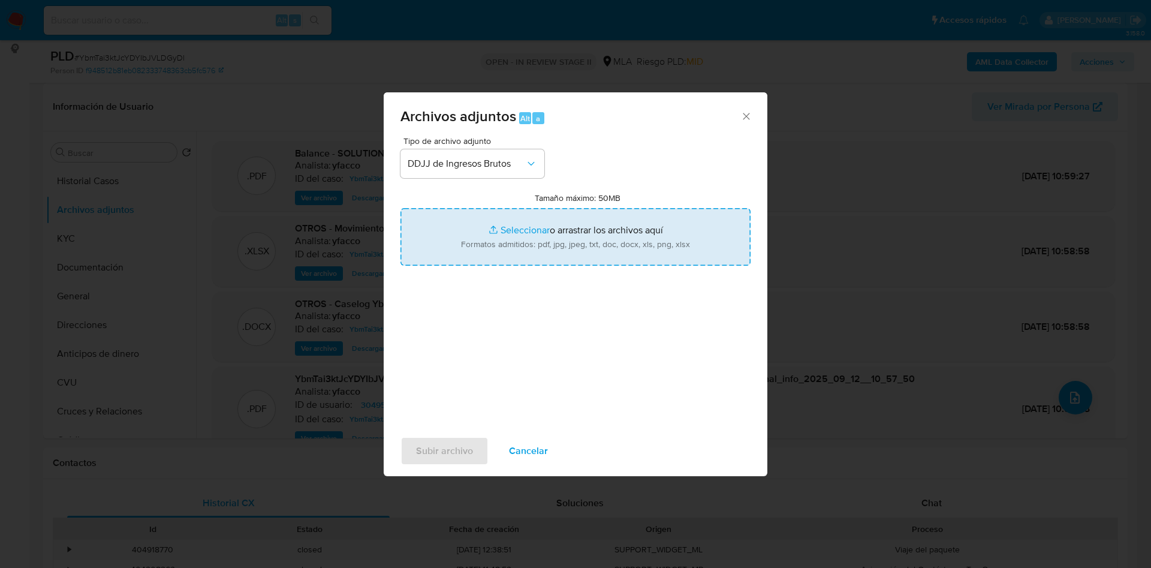
click at [531, 224] on input "Tamaño máximo: 50MB Seleccionar archivos" at bounding box center [576, 237] width 350 height 58
type input "C:\fakepath\SOLUTION BOX S.R.L..pdf"
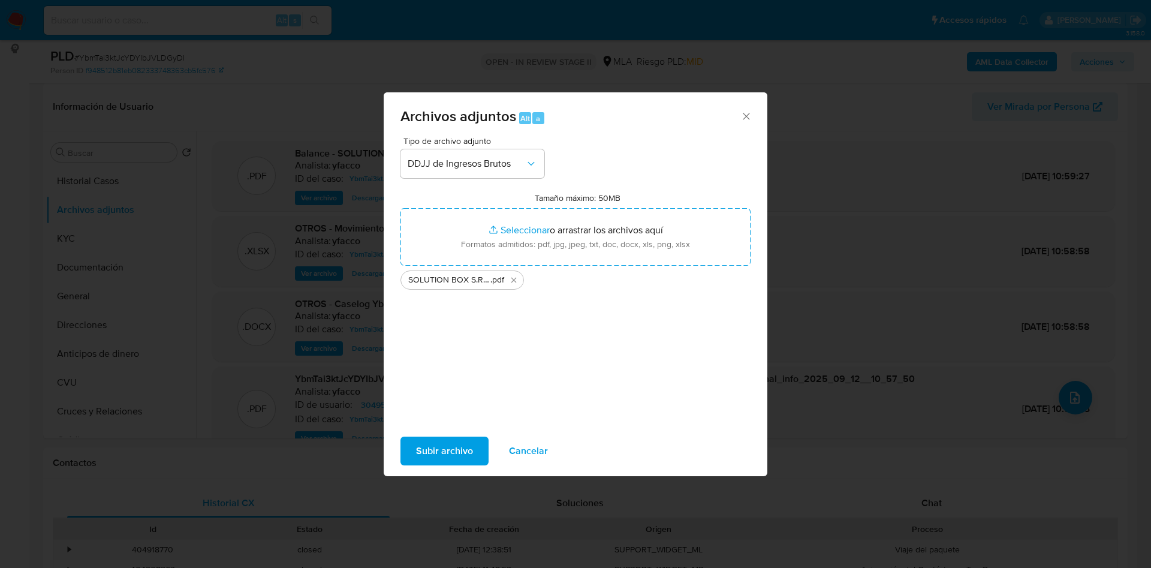
click at [426, 453] on span "Subir archivo" at bounding box center [444, 451] width 57 height 26
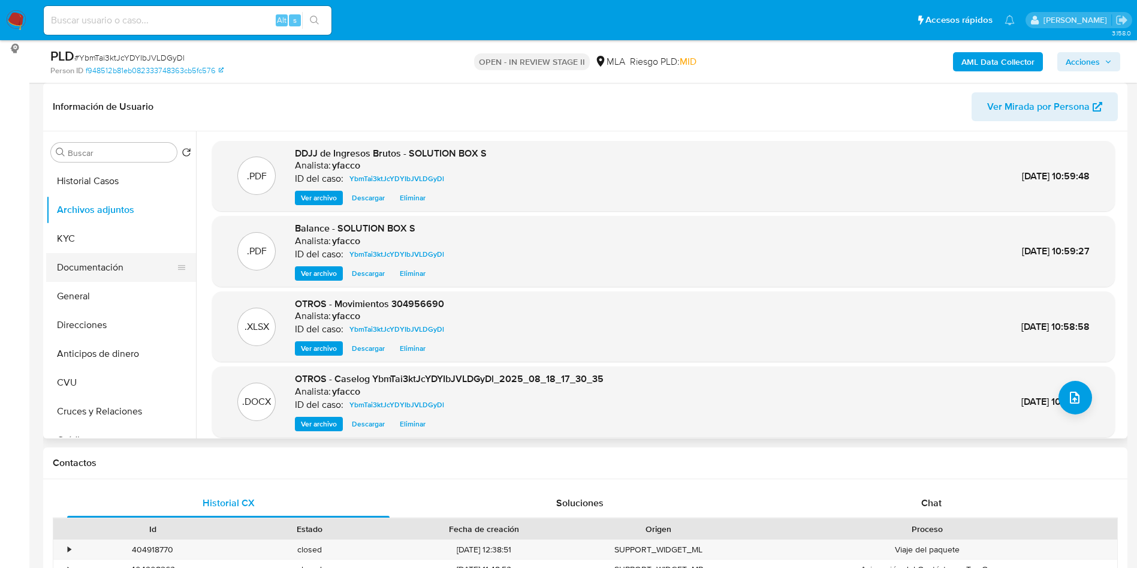
click at [113, 269] on button "Documentación" at bounding box center [116, 267] width 140 height 29
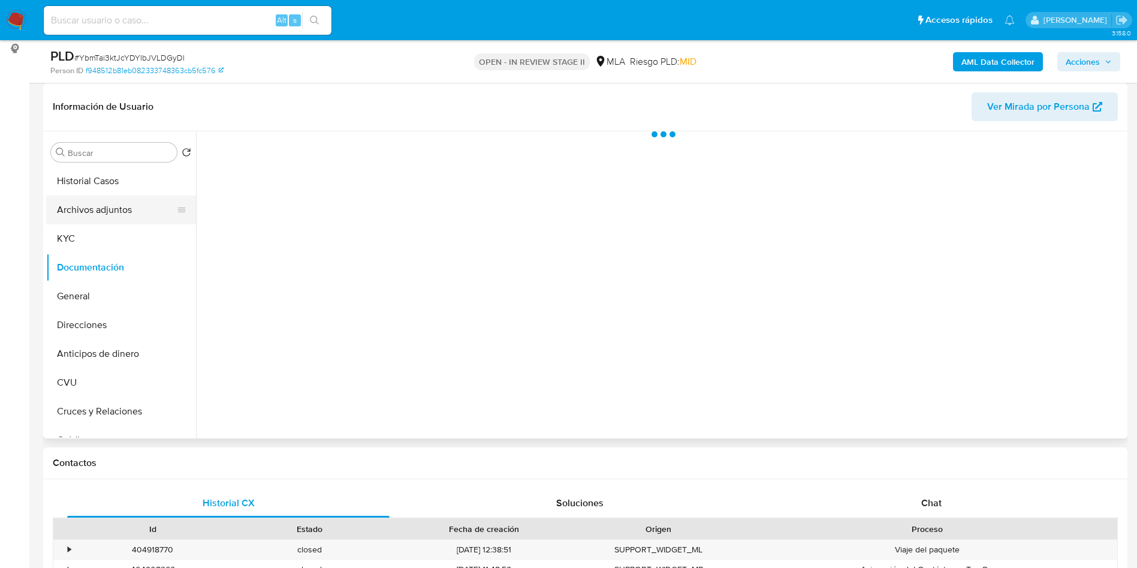
click at [134, 204] on button "Archivos adjuntos" at bounding box center [116, 209] width 140 height 29
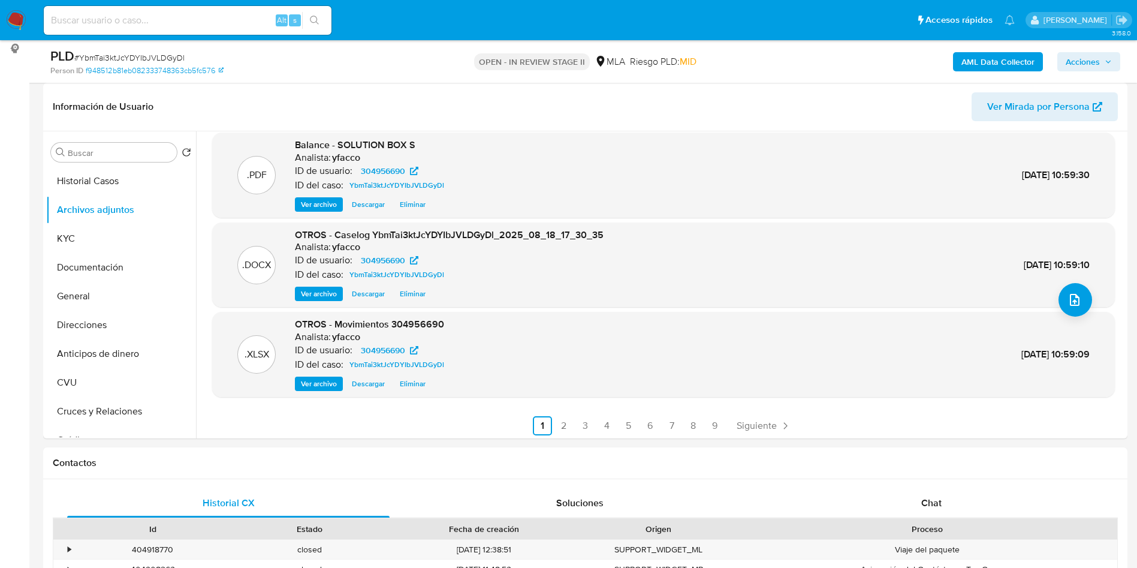
scroll to position [101, 0]
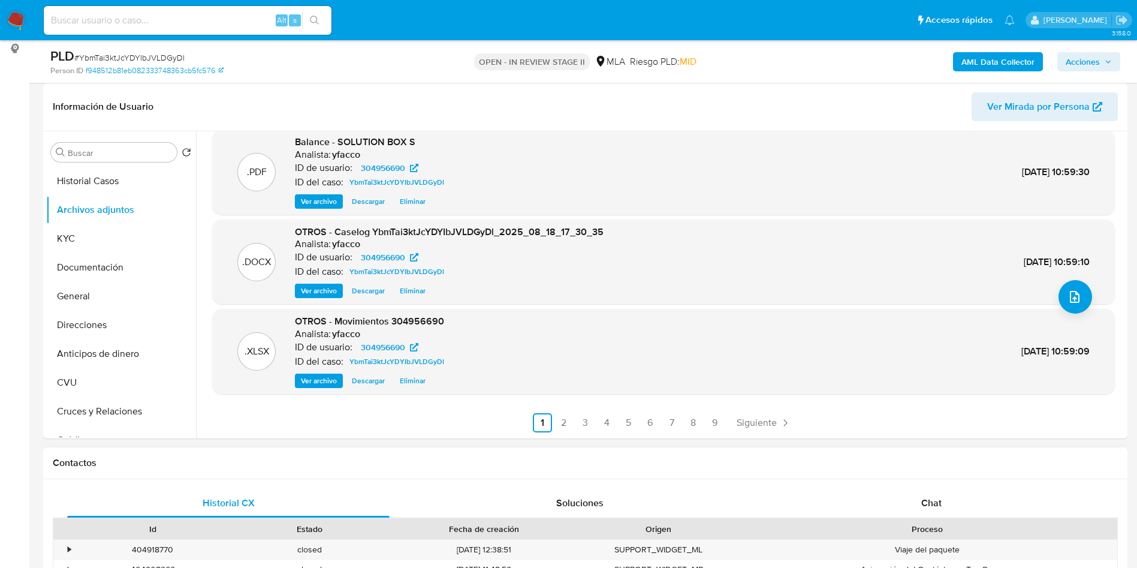
click at [923, 493] on div "Chat" at bounding box center [932, 503] width 323 height 29
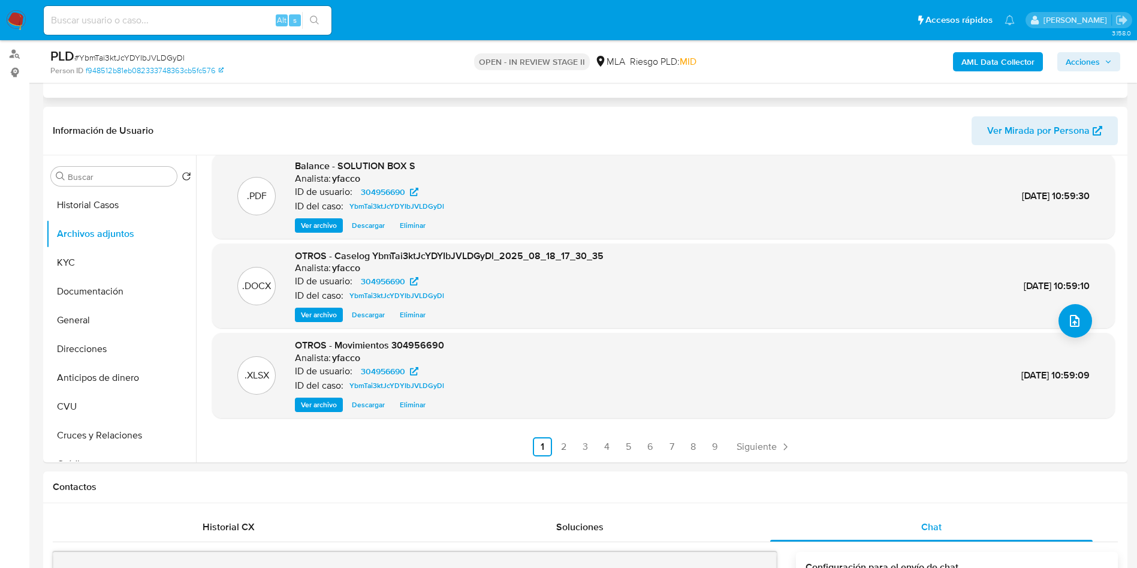
scroll to position [0, 0]
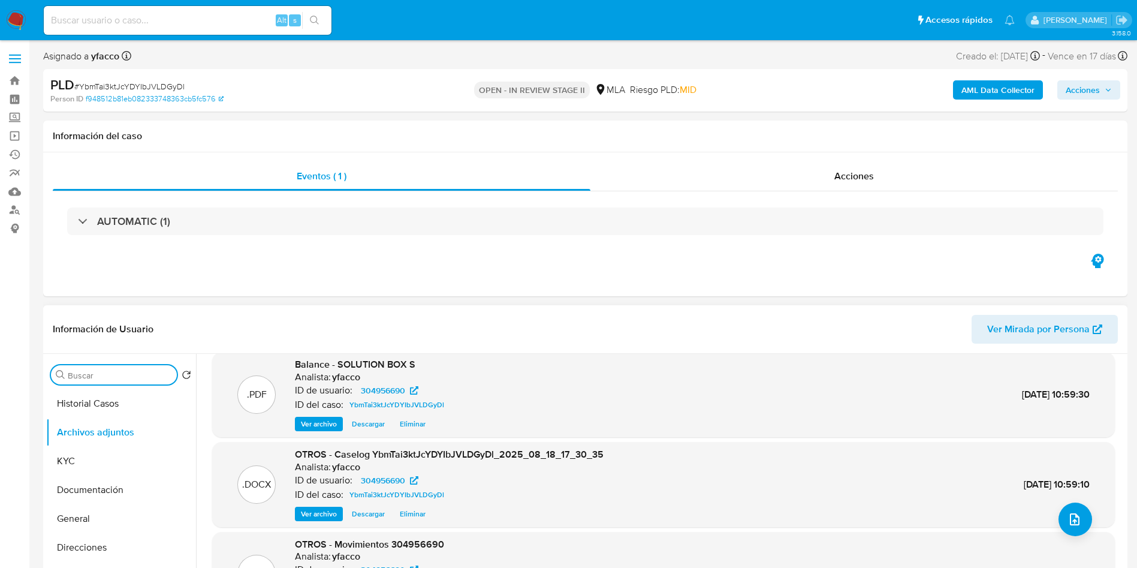
click at [149, 374] on input "Buscar" at bounding box center [120, 375] width 104 height 11
type input "conv"
click at [124, 434] on button "Historial de conversaciones" at bounding box center [116, 432] width 140 height 29
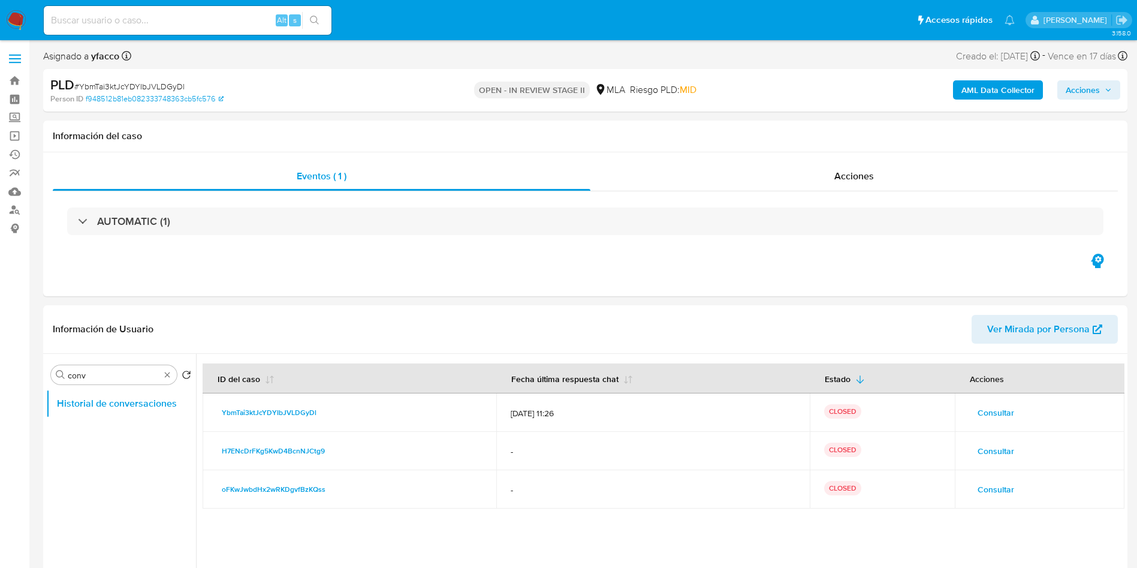
click at [1090, 88] on span "Acciones" at bounding box center [1083, 89] width 34 height 19
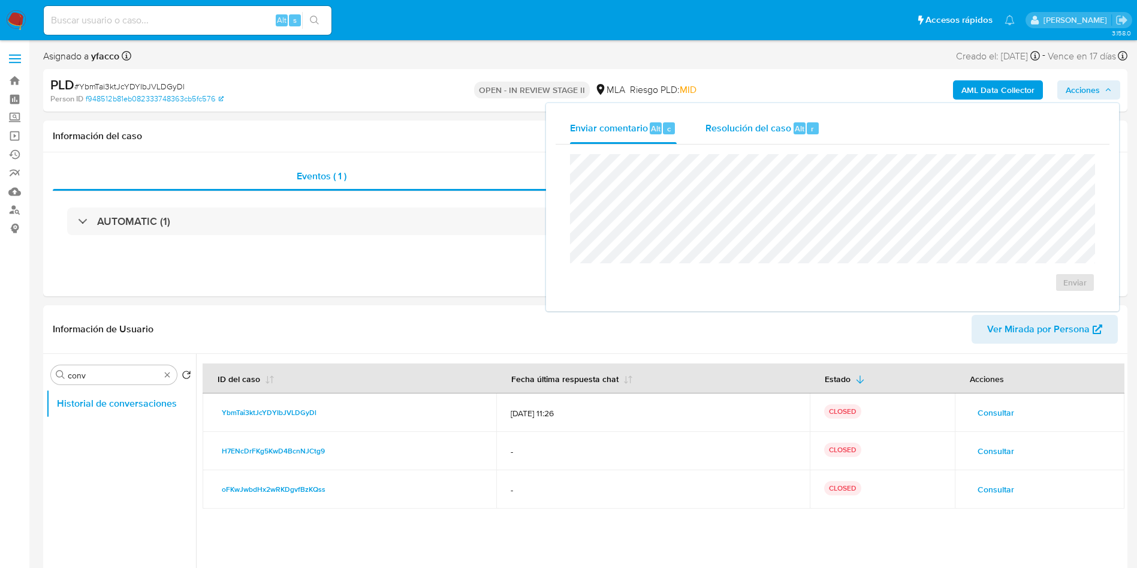
click at [807, 129] on div "r" at bounding box center [813, 128] width 12 height 12
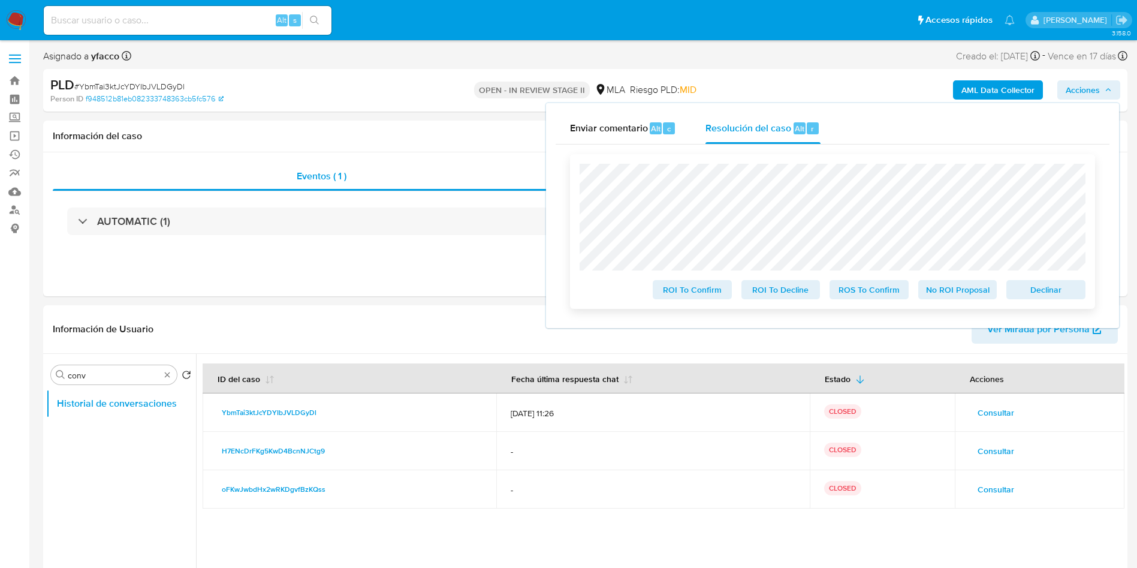
click at [961, 295] on span "No ROI Proposal" at bounding box center [958, 289] width 62 height 17
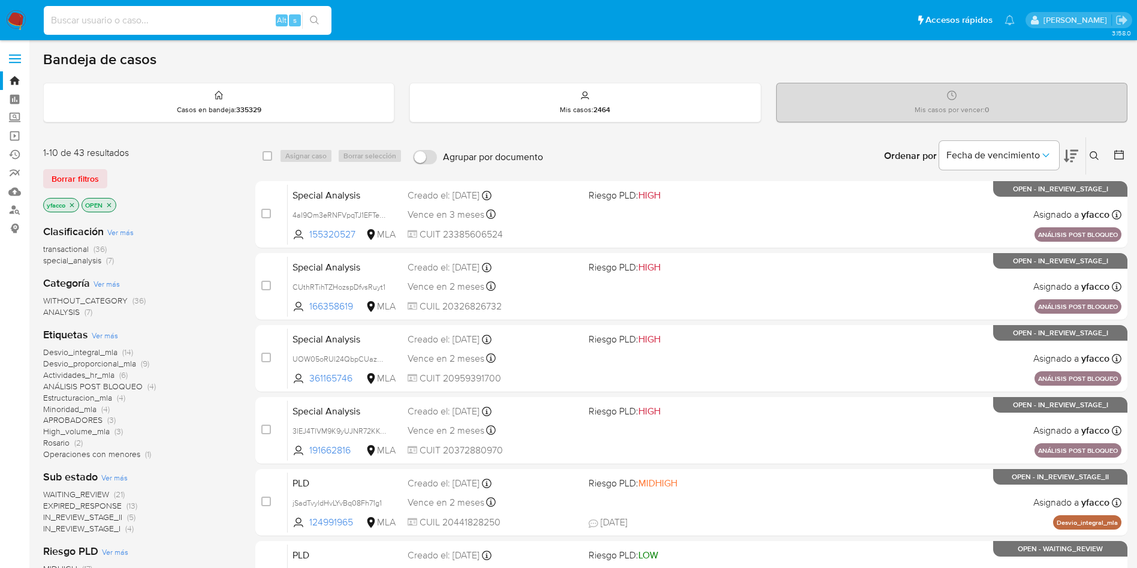
click at [256, 23] on input at bounding box center [188, 21] width 288 height 16
paste input "XF8pH5js8j2c3agO5t2rMLMx"
type input "XF8pH5js8j2c3agO5t2rMLMx"
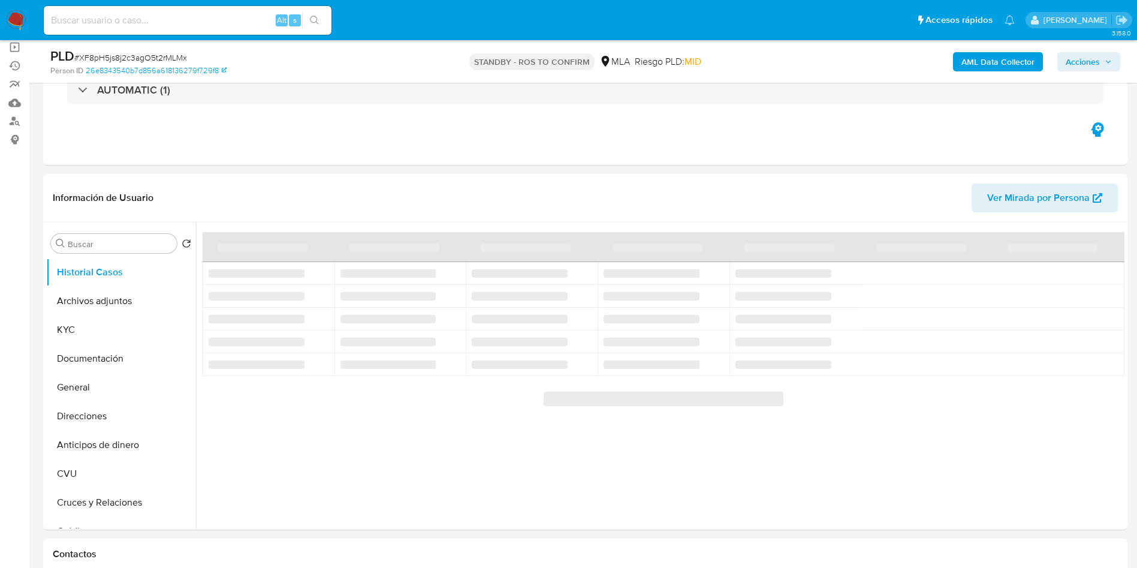
scroll to position [90, 0]
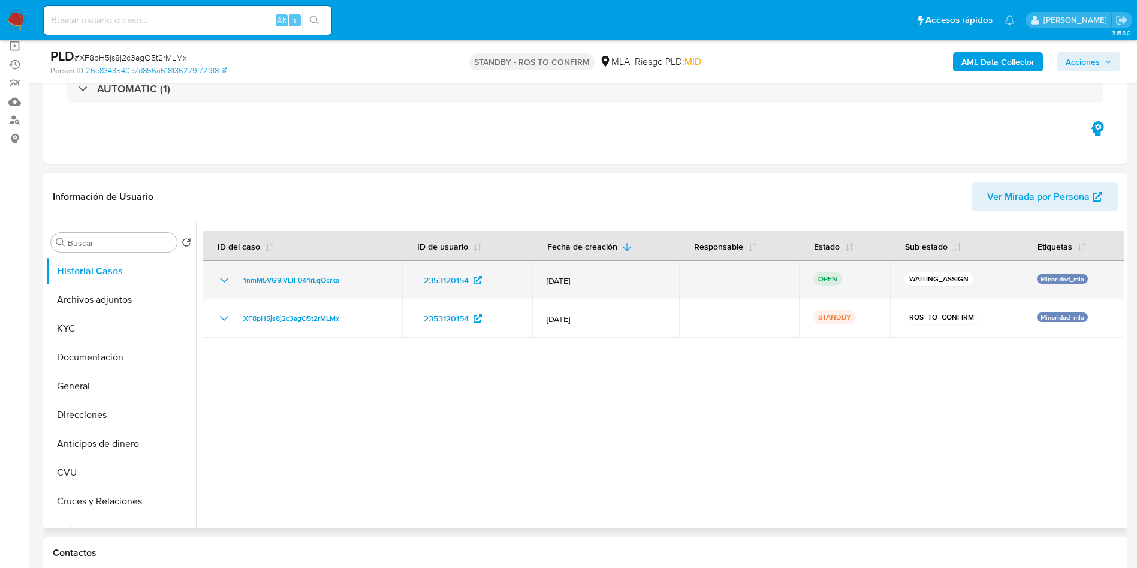
select select "10"
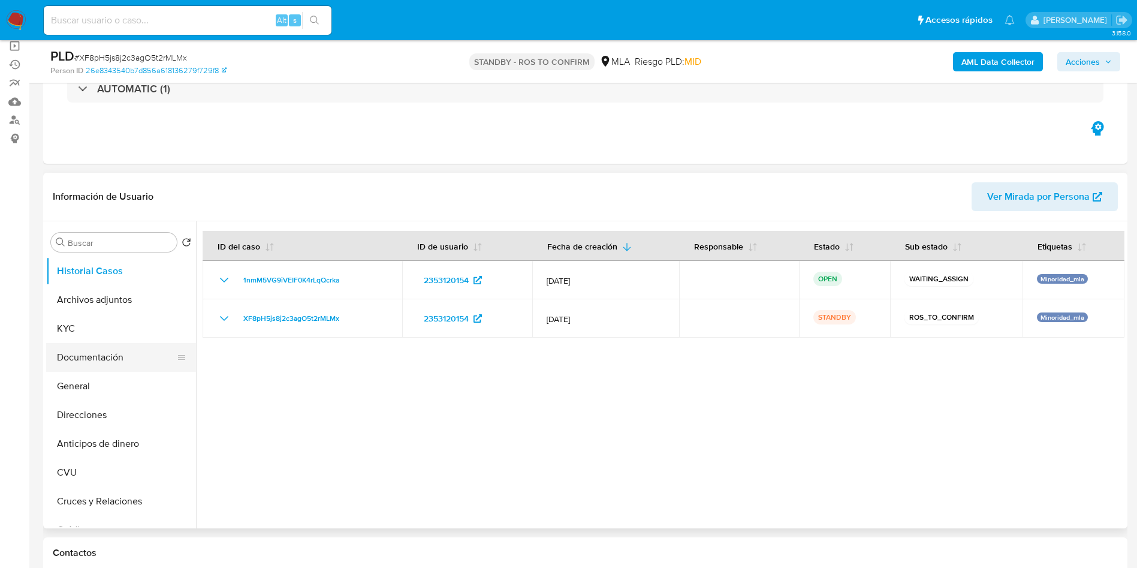
click at [123, 351] on button "Documentación" at bounding box center [116, 357] width 140 height 29
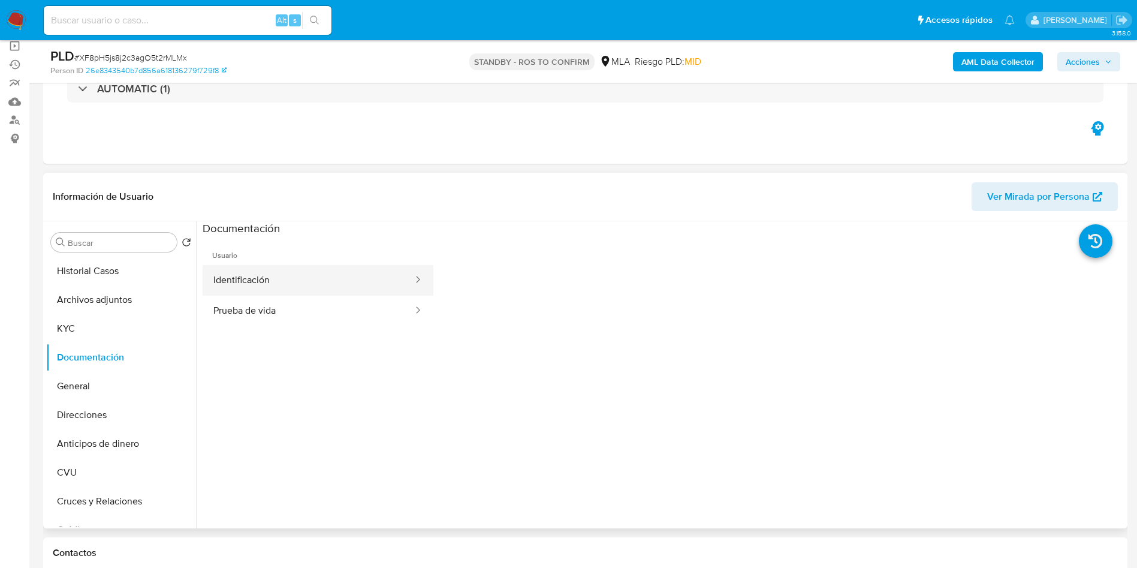
click at [279, 290] on button "Identificación" at bounding box center [309, 280] width 212 height 31
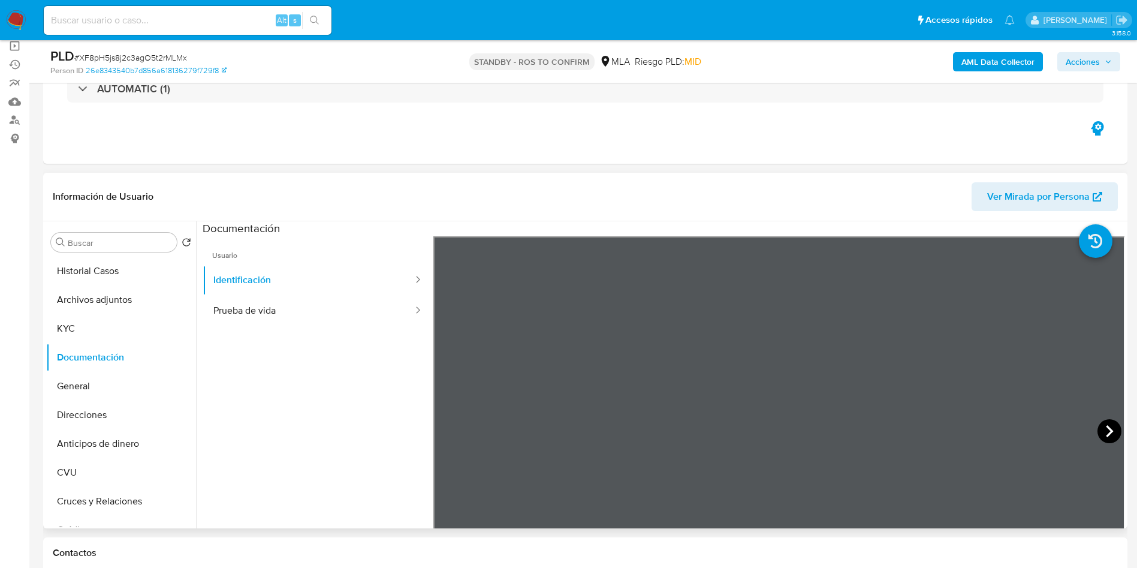
click at [1098, 422] on icon at bounding box center [1110, 431] width 24 height 24
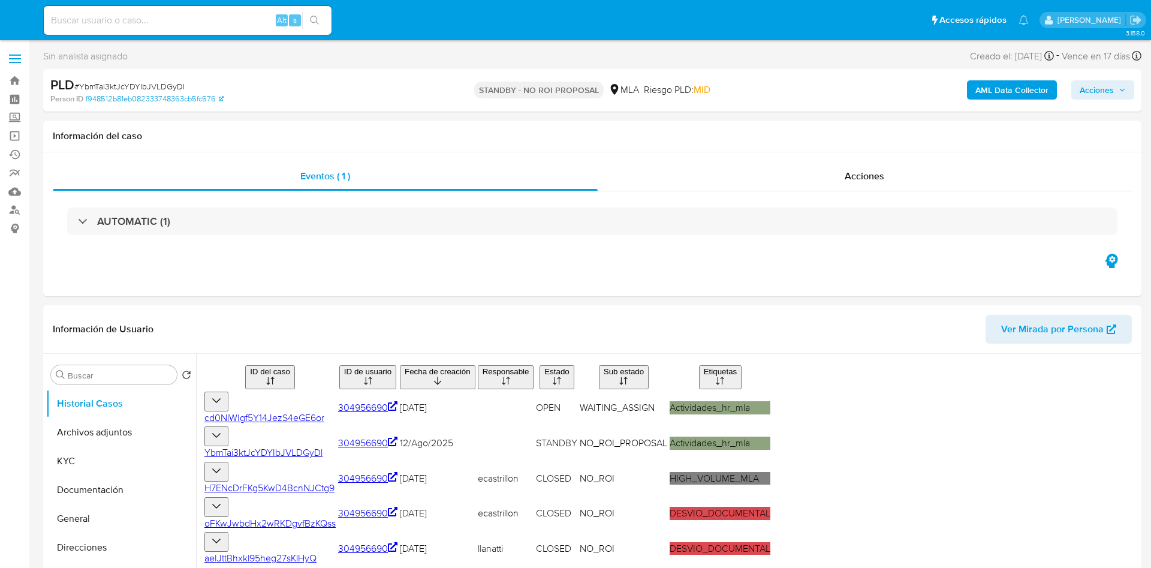
select select "10"
